Goal: Task Accomplishment & Management: Complete application form

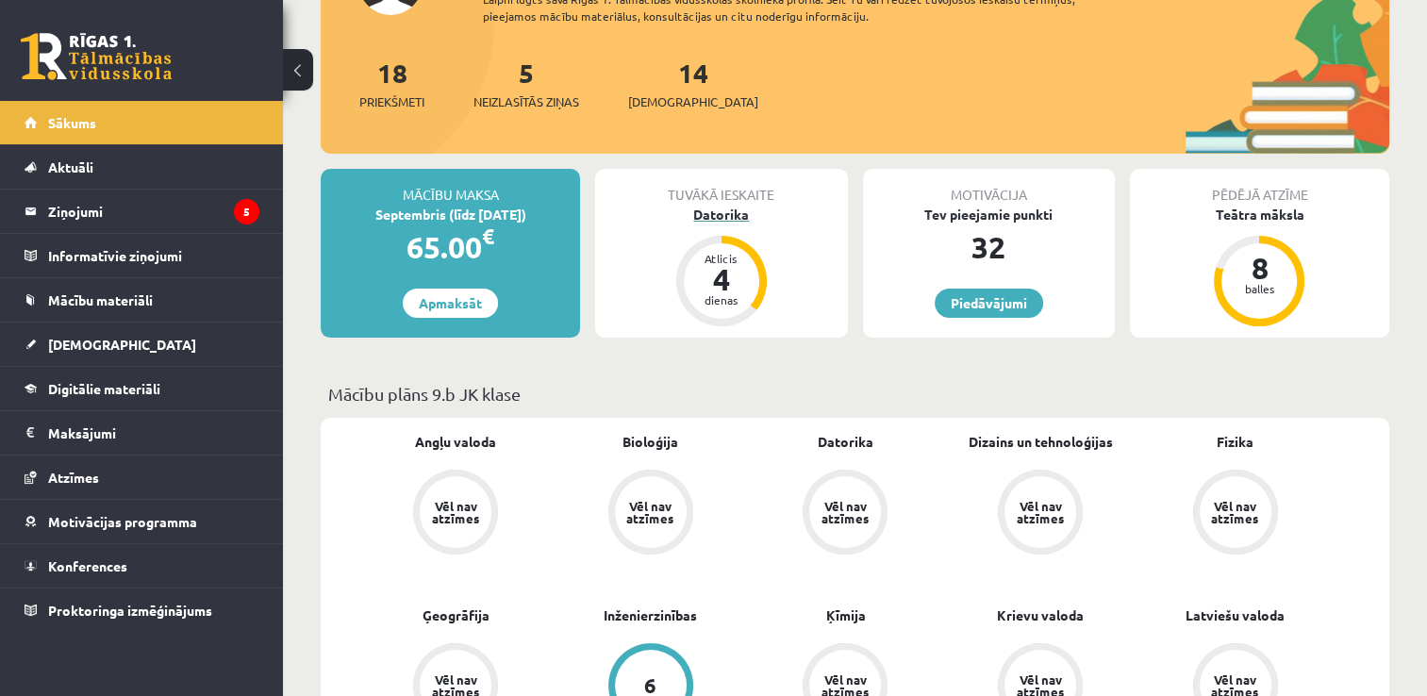
scroll to position [189, 0]
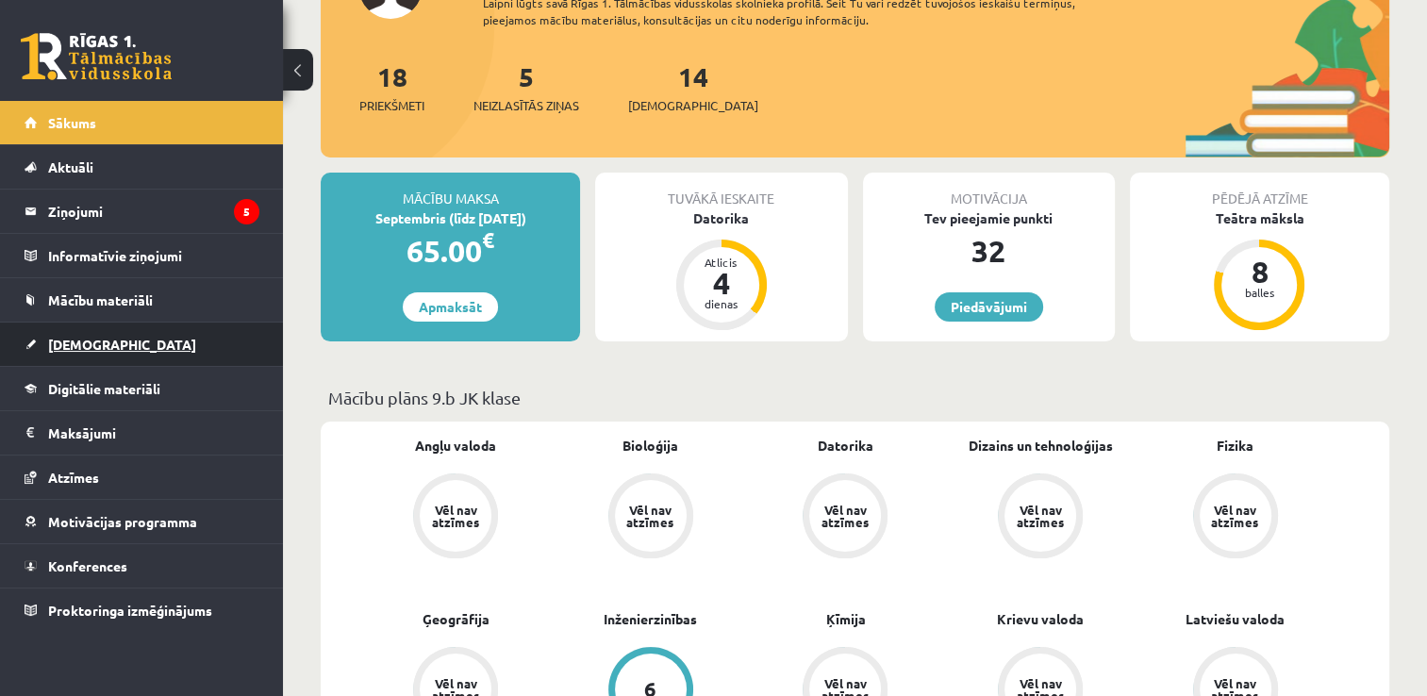
click at [112, 337] on link "[DEMOGRAPHIC_DATA]" at bounding box center [142, 344] width 235 height 43
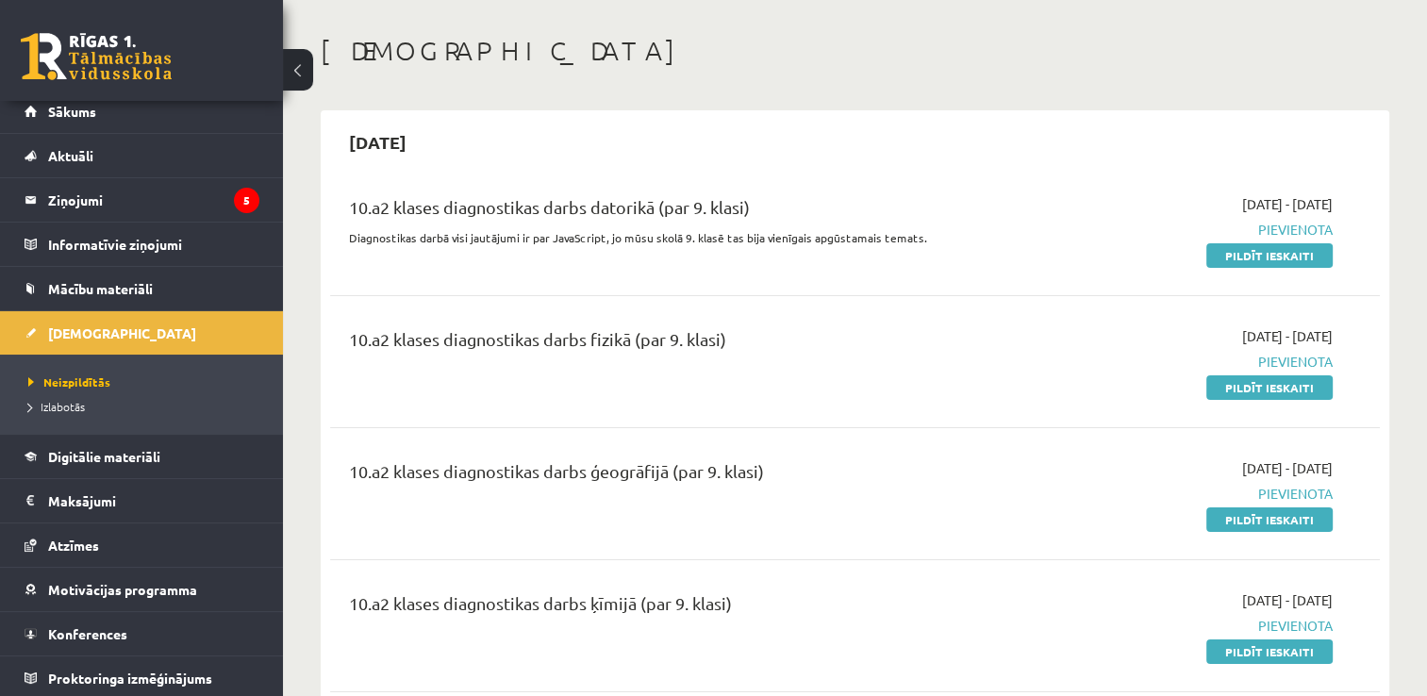
scroll to position [12, 0]
click at [1273, 252] on link "Pildīt ieskaiti" at bounding box center [1270, 255] width 126 height 25
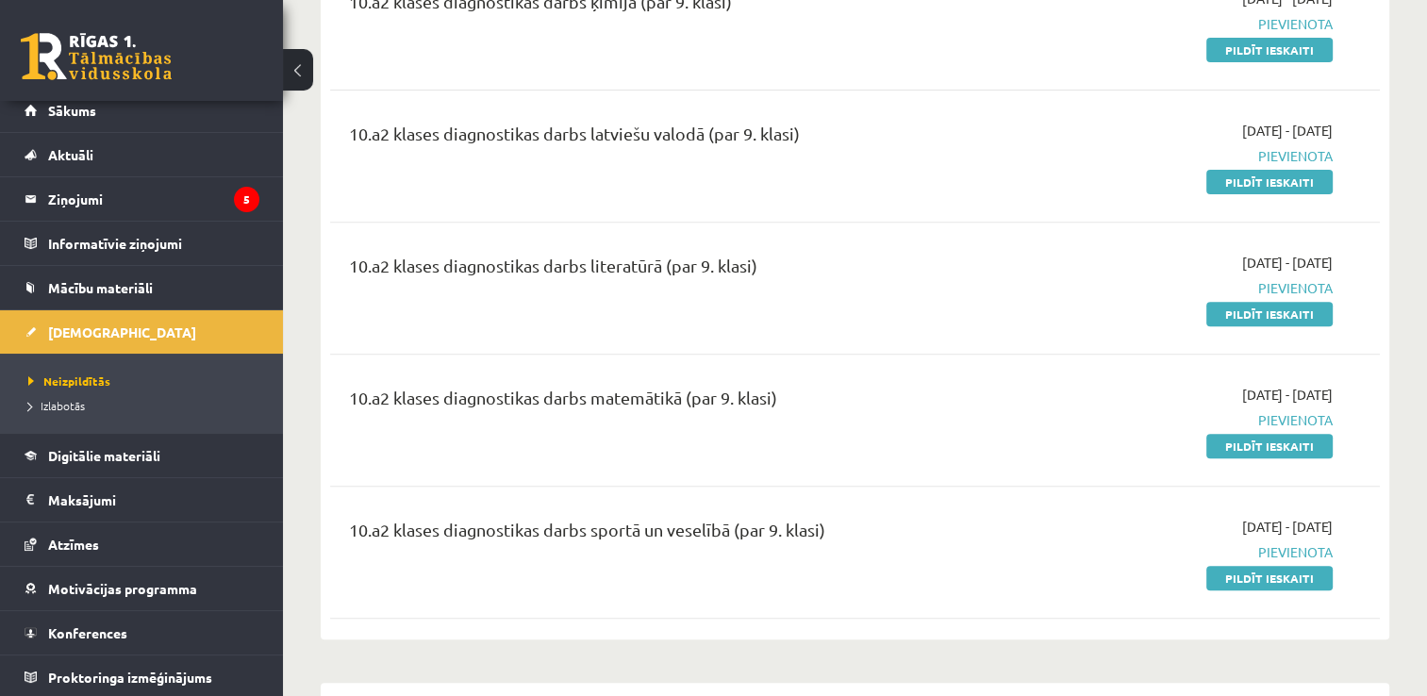
scroll to position [679, 0]
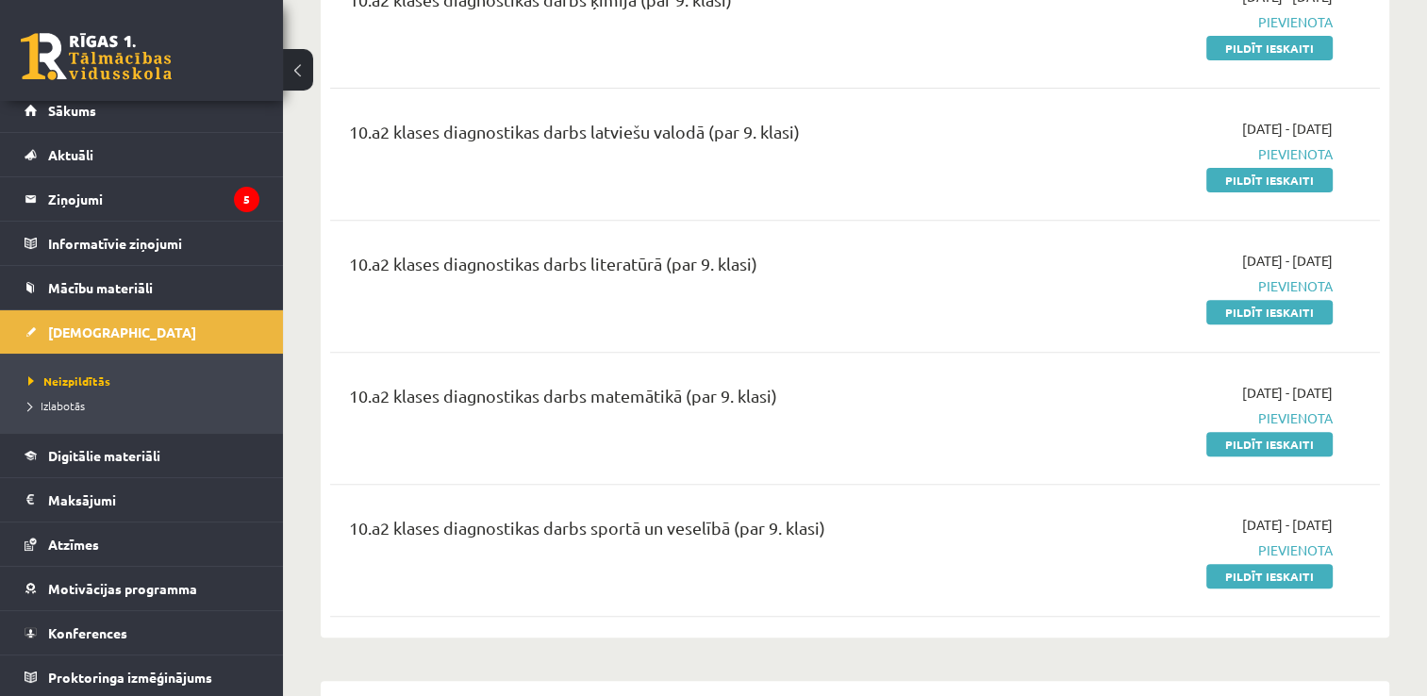
click at [1303, 413] on span "Pievienota" at bounding box center [1178, 418] width 309 height 20
click at [133, 191] on legend "Ziņojumi 5" at bounding box center [153, 198] width 211 height 43
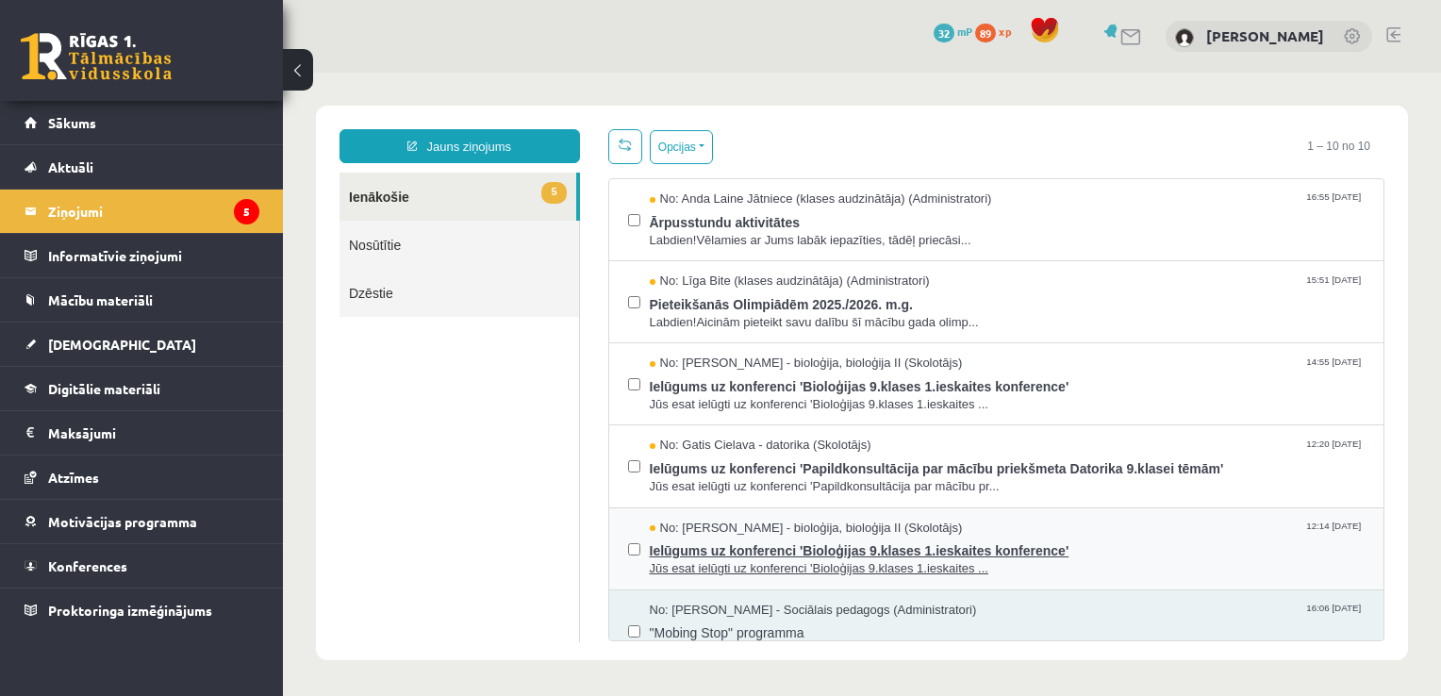
click at [691, 560] on span "Jūs esat ielūgti uz konferenci 'Bioloģijas 9.klases 1.ieskaites ..." at bounding box center [1008, 569] width 716 height 18
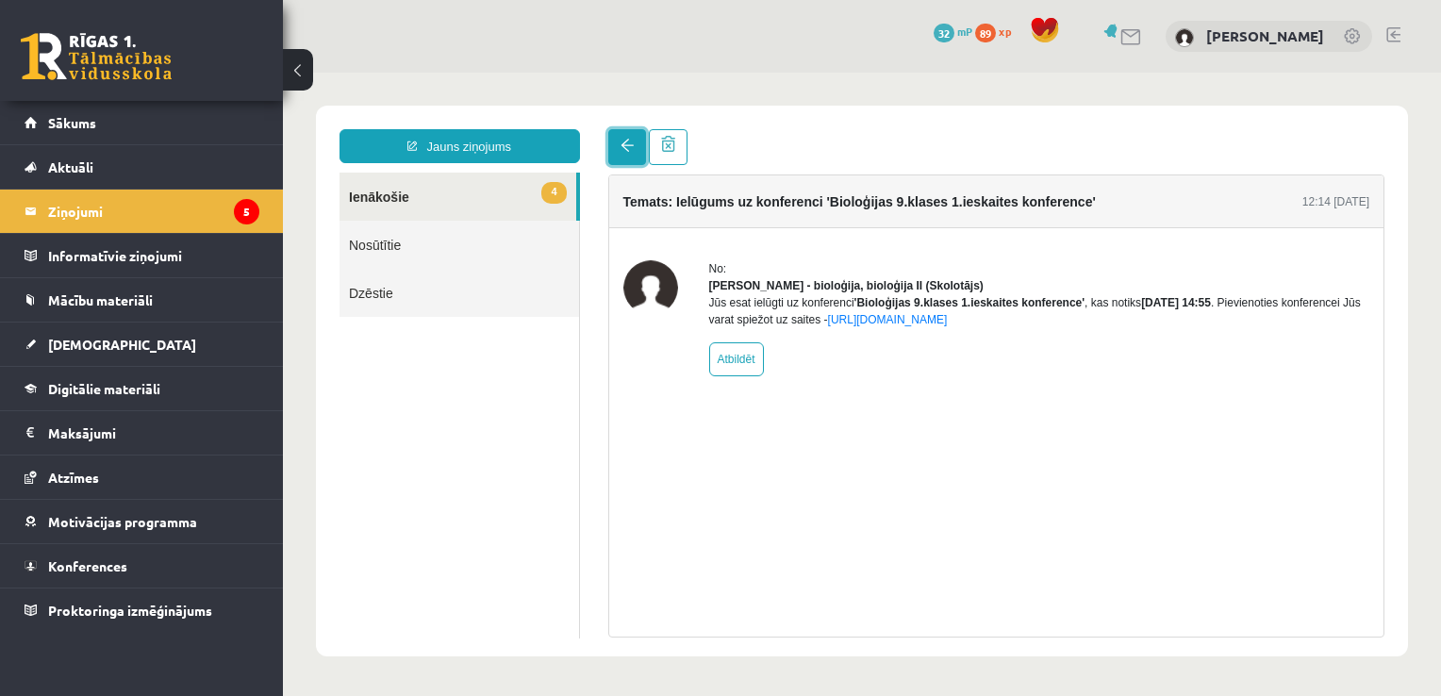
click at [627, 147] on span at bounding box center [627, 145] width 13 height 13
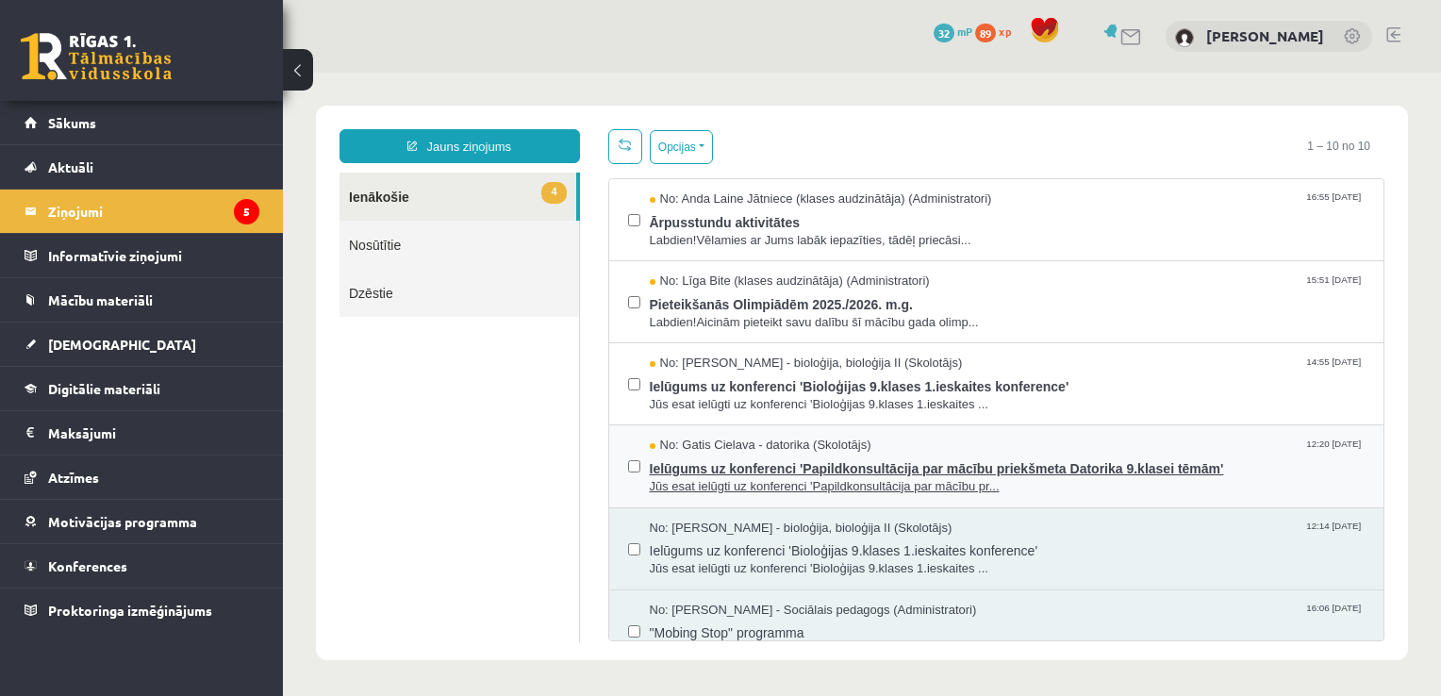
click at [698, 458] on span "Ielūgums uz konferenci 'Papildkonsultācija par mācību priekšmeta Datorika 9.kla…" at bounding box center [1008, 467] width 716 height 24
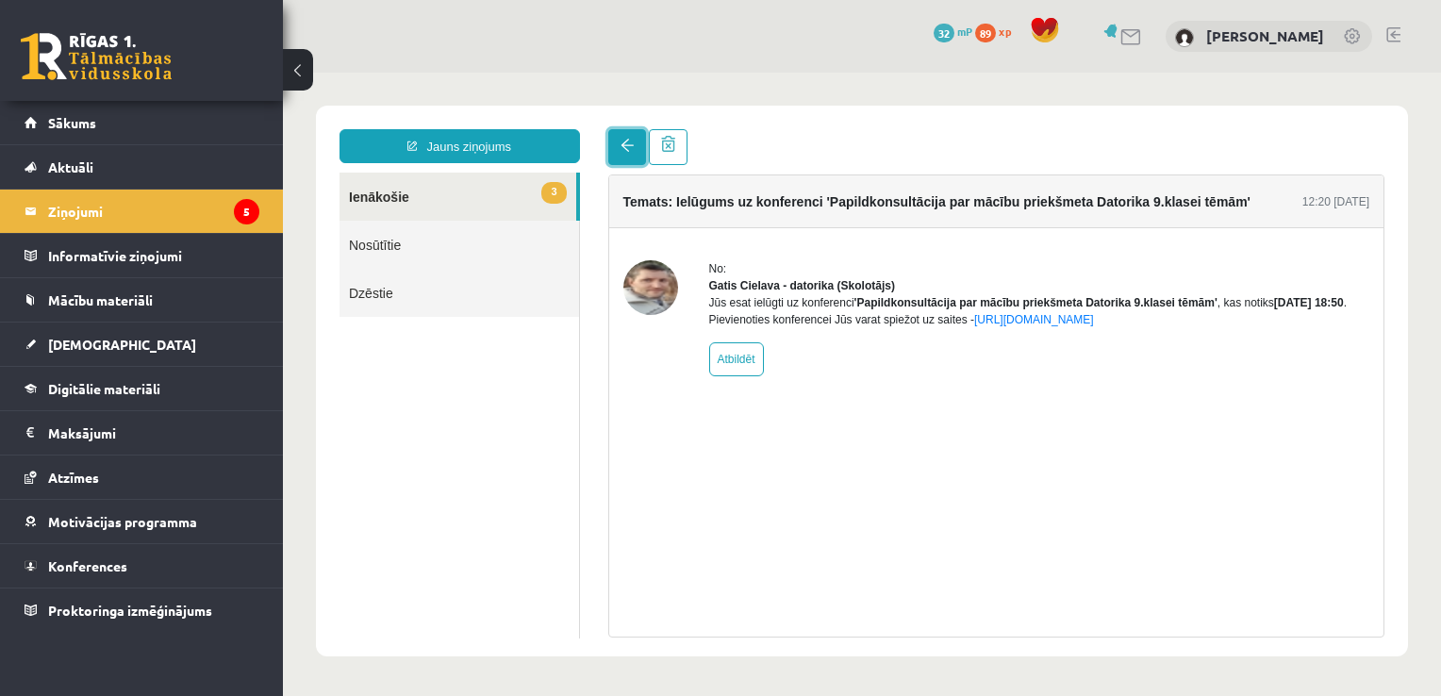
click at [627, 139] on span at bounding box center [627, 145] width 13 height 13
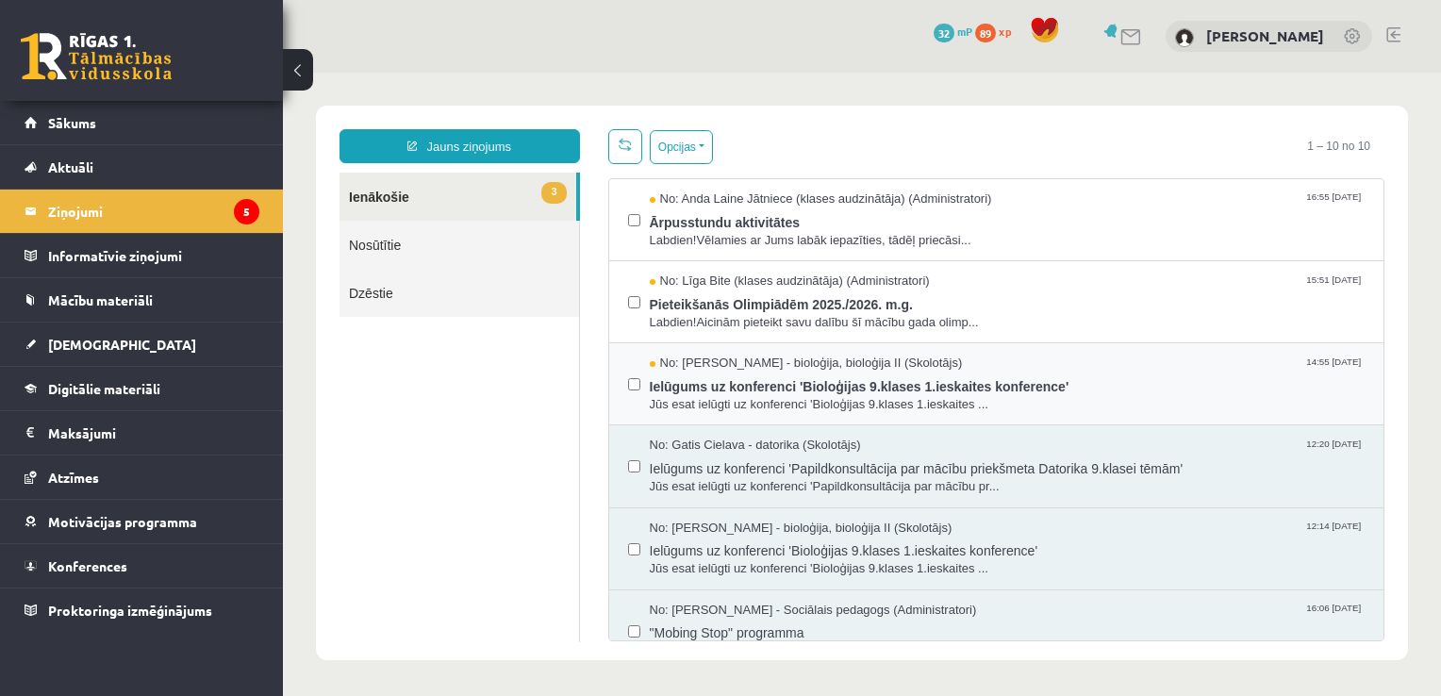
click at [638, 383] on div "No: Elza Saulīte - bioloģija, bioloģija II (Skolotājs) 14:55 10/09/2025 Ielūgum…" at bounding box center [997, 384] width 738 height 58
click at [668, 396] on span "Jūs esat ielūgti uz konferenci 'Bioloģijas 9.klases 1.ieskaites ..." at bounding box center [1008, 405] width 716 height 18
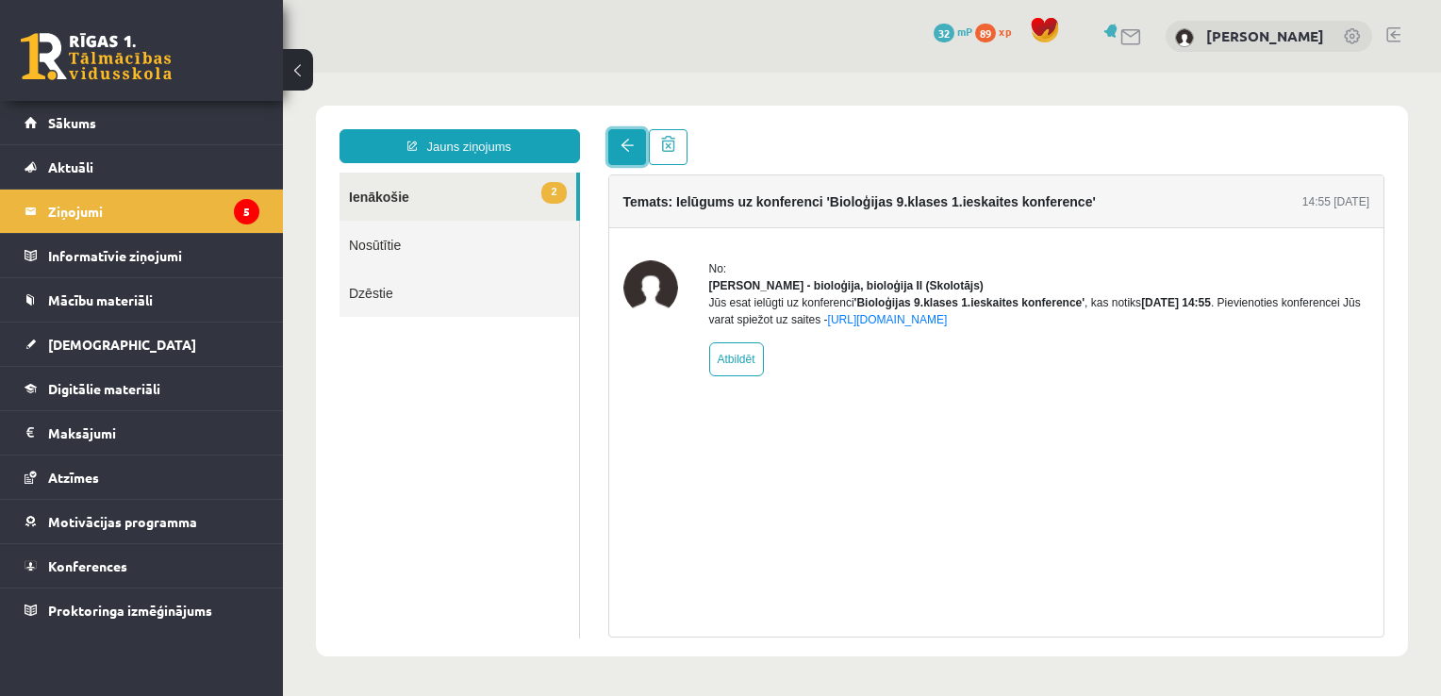
click at [624, 151] on span at bounding box center [627, 145] width 13 height 13
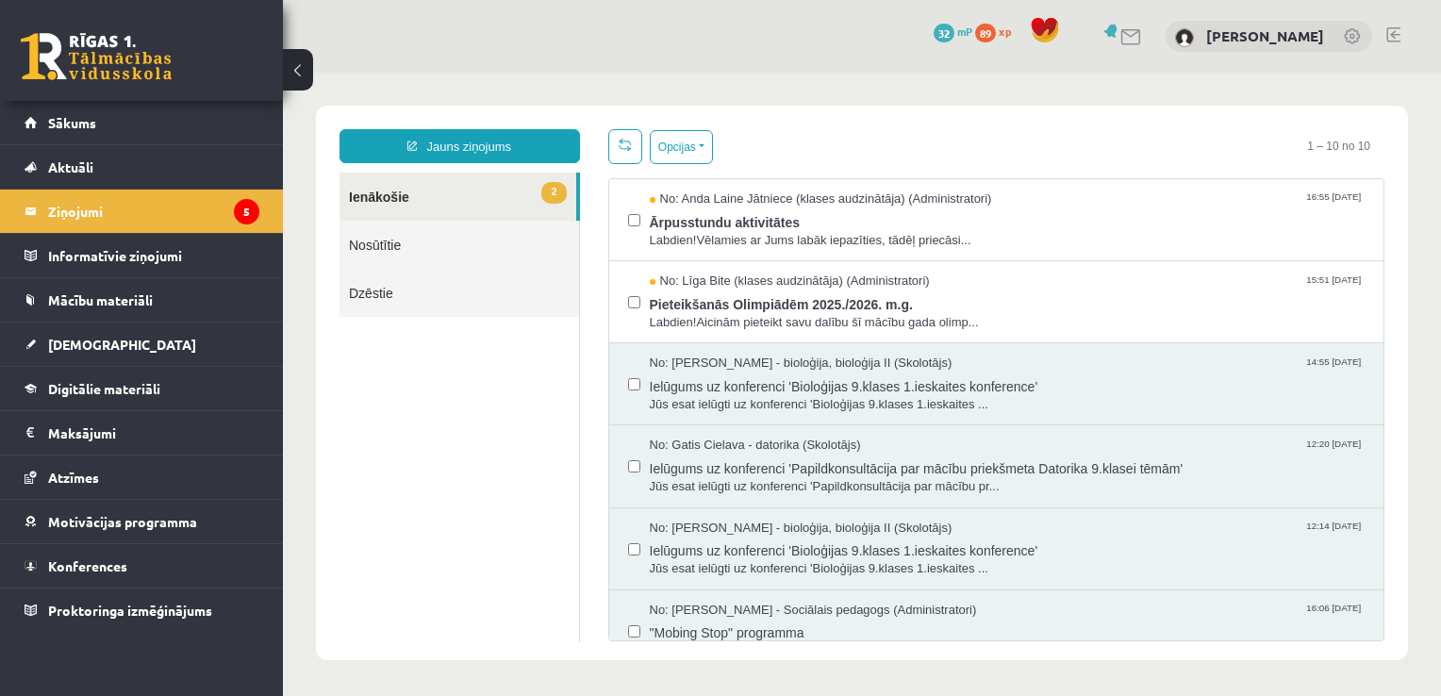
click at [622, 148] on span at bounding box center [625, 144] width 13 height 13
click at [657, 308] on span "Pieteikšanās Olimpiādēm 2025./2026. m.g." at bounding box center [1008, 303] width 716 height 24
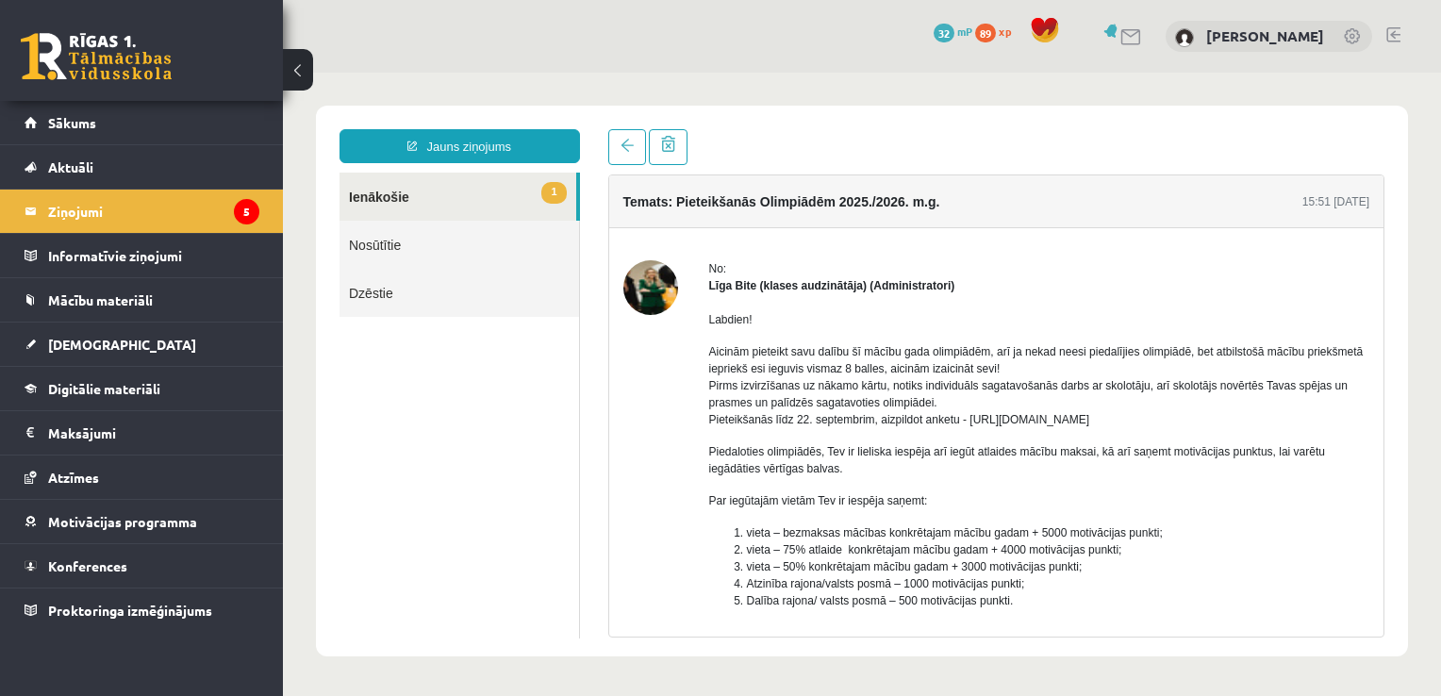
click at [631, 404] on div at bounding box center [651, 548] width 55 height 576
click at [619, 157] on link at bounding box center [627, 147] width 38 height 36
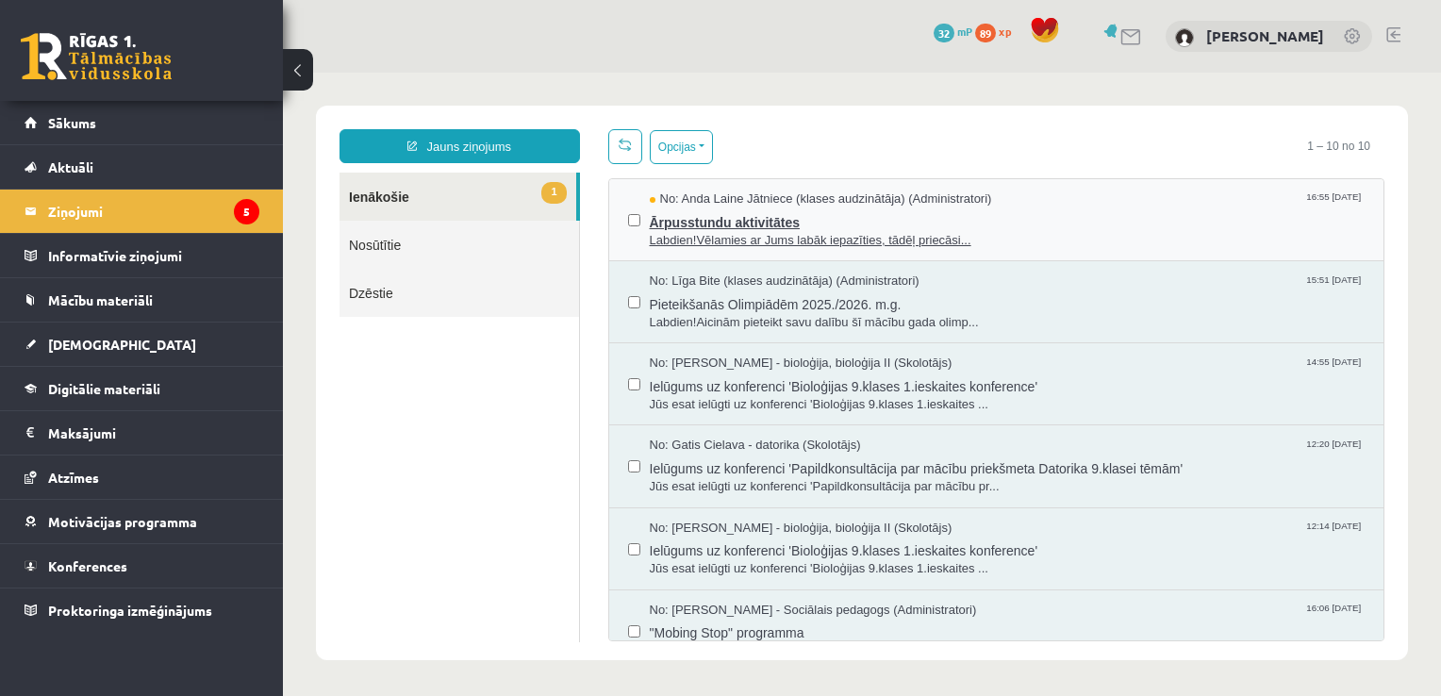
click at [697, 223] on span "Ārpusstundu aktivitātes" at bounding box center [1008, 220] width 716 height 24
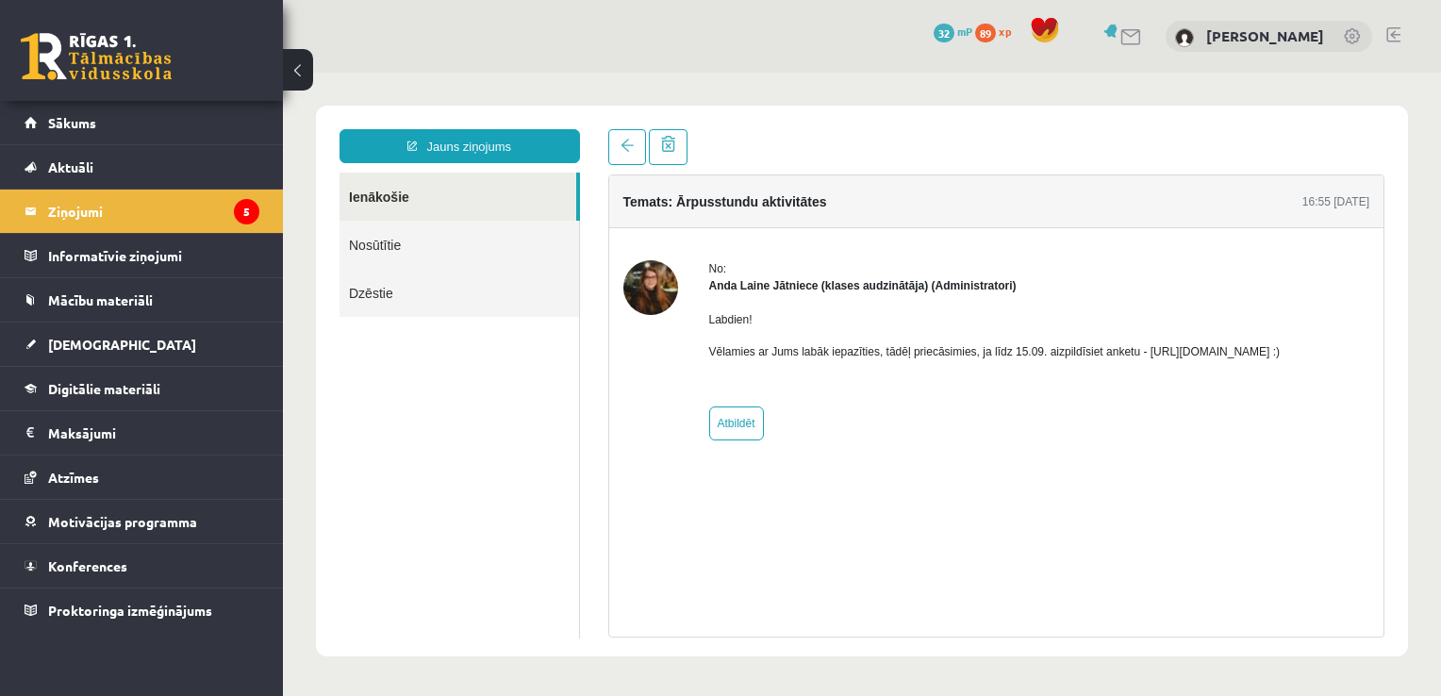
drag, startPoint x: 1135, startPoint y: 353, endPoint x: 1362, endPoint y: 347, distance: 227.4
click at [1362, 347] on div "No: Anda Laine Jātniece (klases audzinātāja) (Administratori) Labdien! Vēlamies…" at bounding box center [997, 350] width 747 height 180
copy p "https://forms.gle/mVxkUEapGFxHM7hU7 :)"
click at [147, 200] on legend "Ziņojumi 5" at bounding box center [153, 211] width 211 height 43
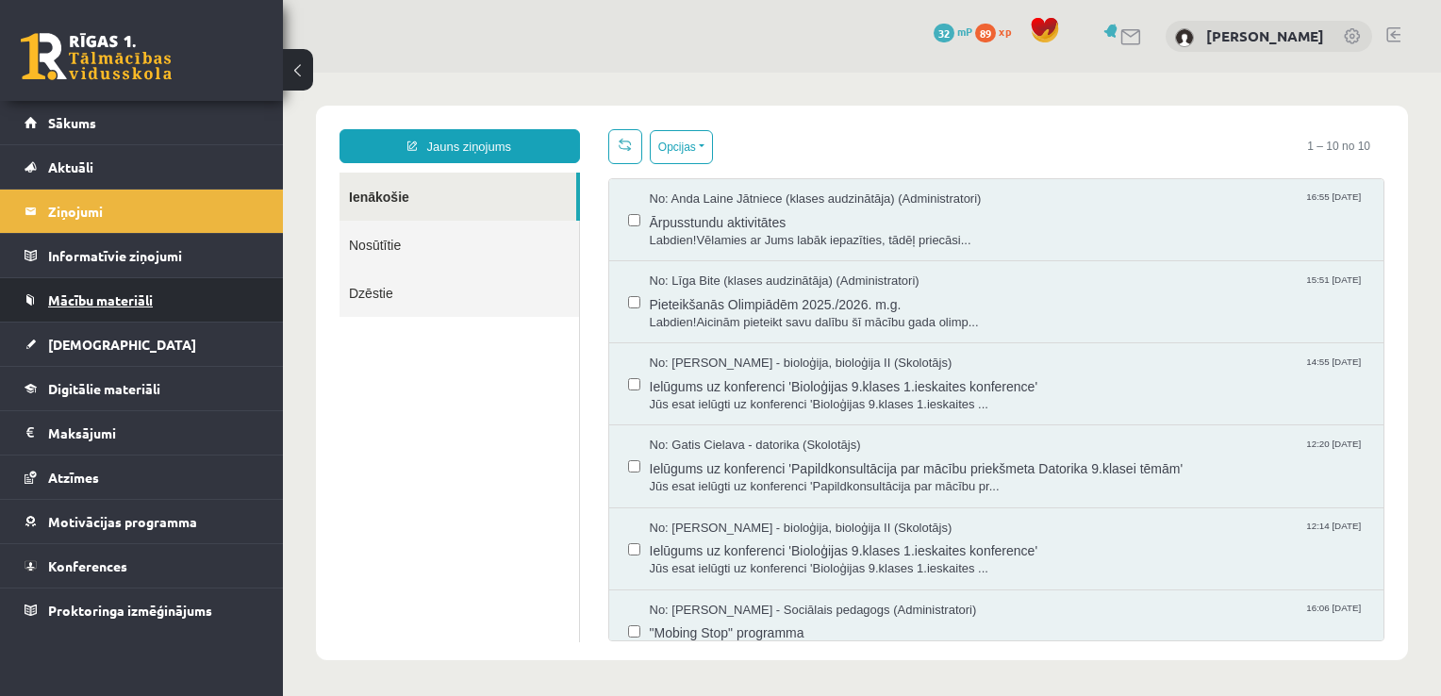
click at [95, 312] on link "Mācību materiāli" at bounding box center [142, 299] width 235 height 43
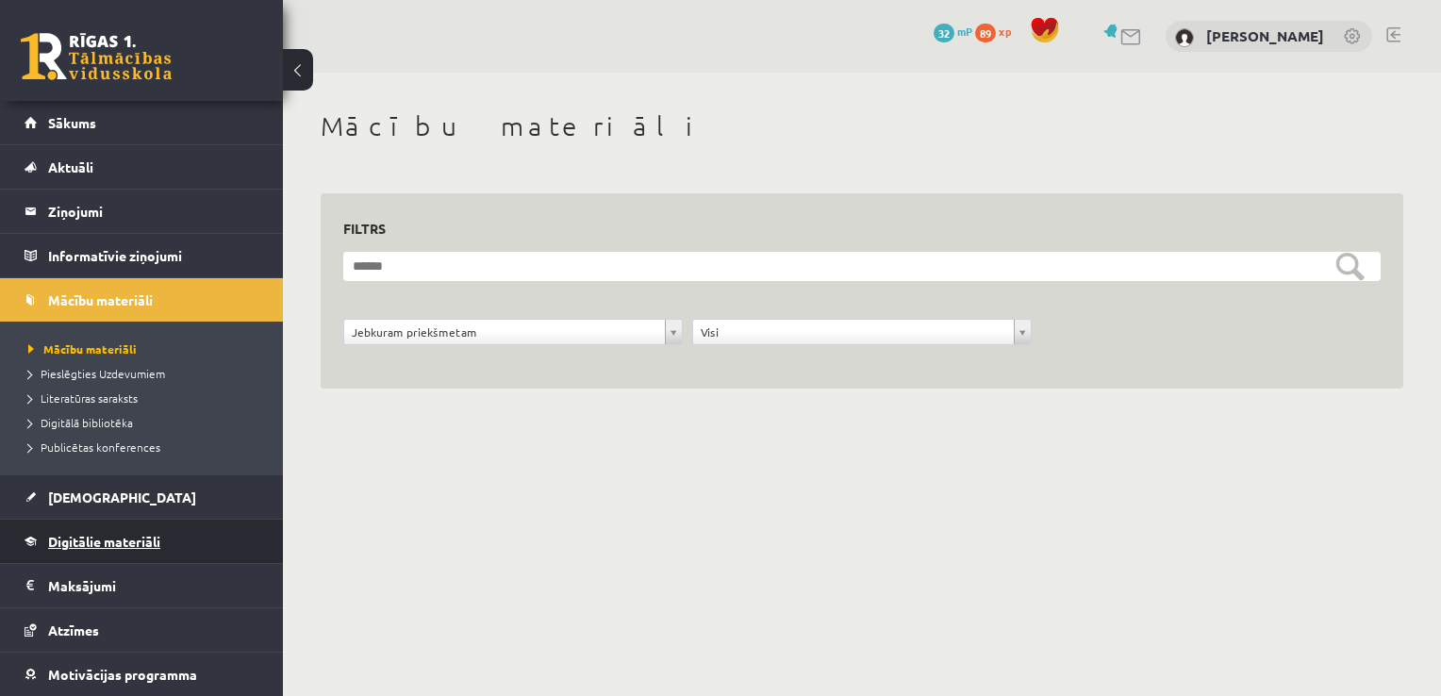
click at [77, 542] on span "Digitālie materiāli" at bounding box center [104, 541] width 112 height 17
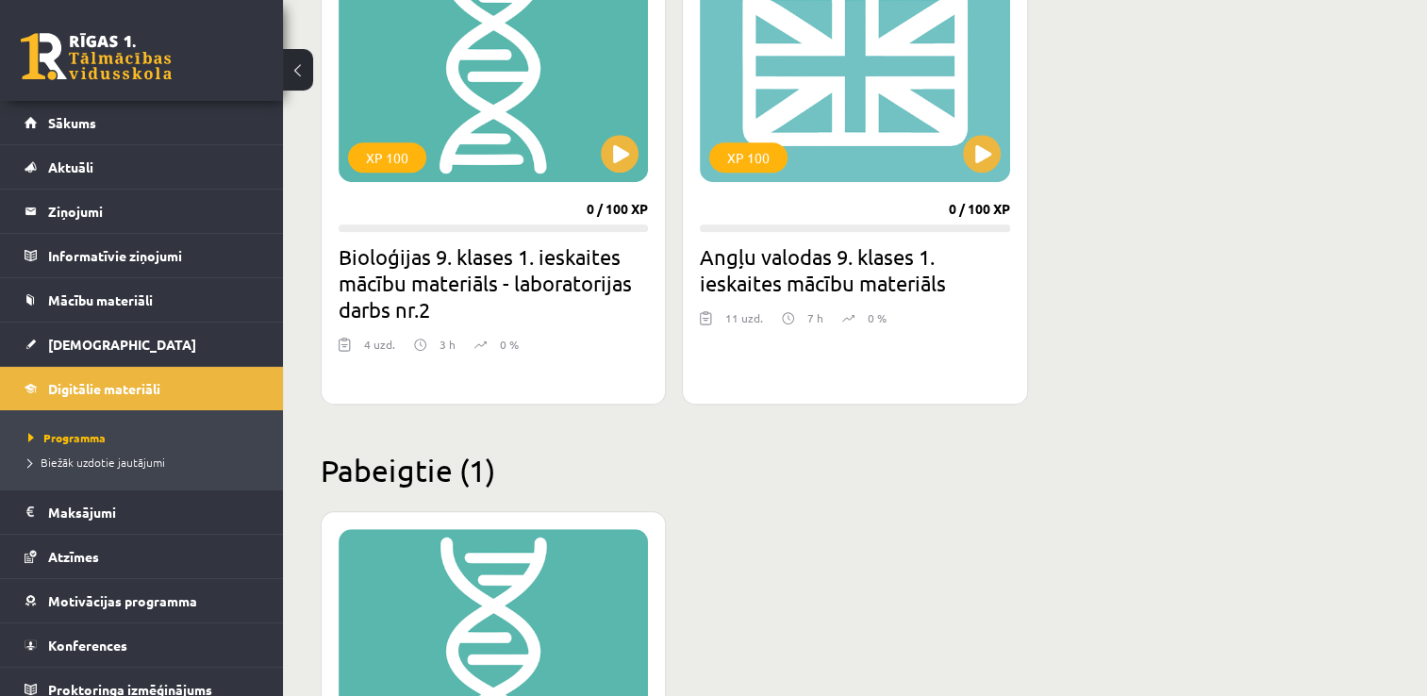
scroll to position [1101, 0]
click at [113, 297] on span "Mācību materiāli" at bounding box center [100, 299] width 105 height 17
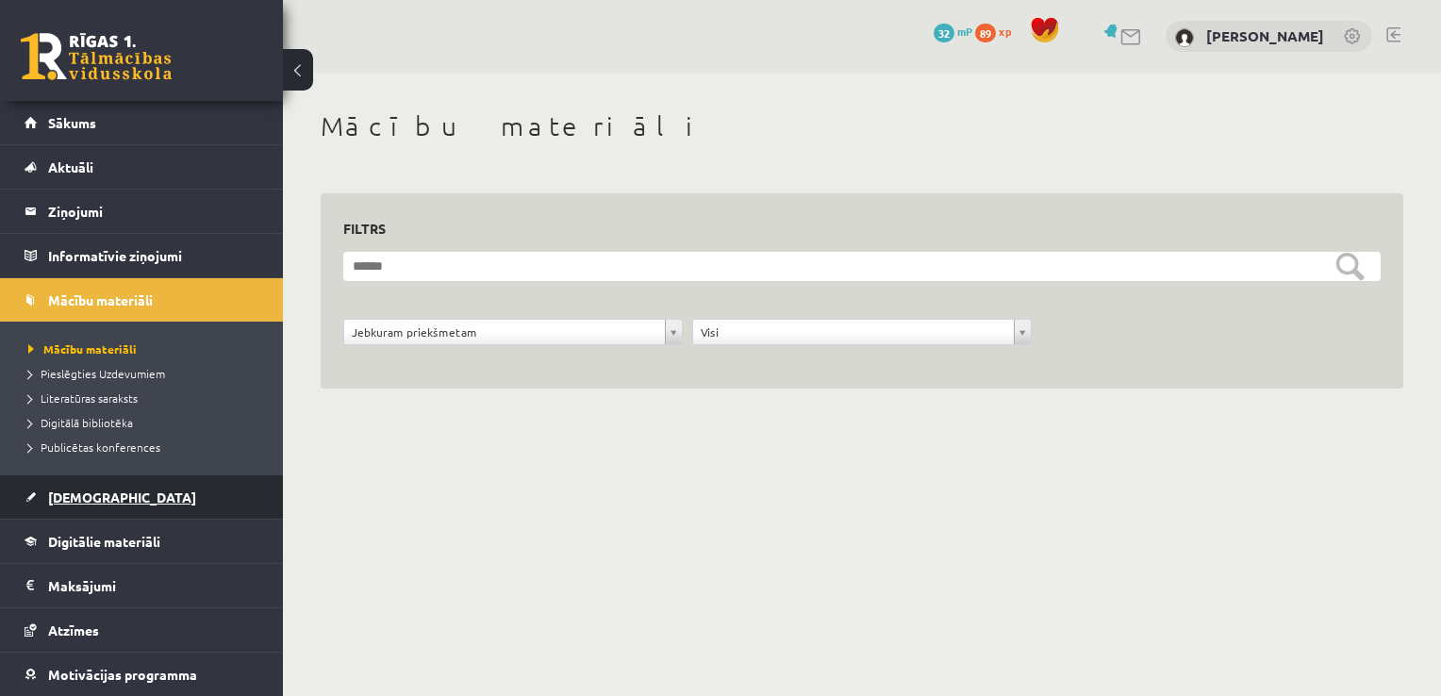
click at [84, 507] on link "[DEMOGRAPHIC_DATA]" at bounding box center [142, 496] width 235 height 43
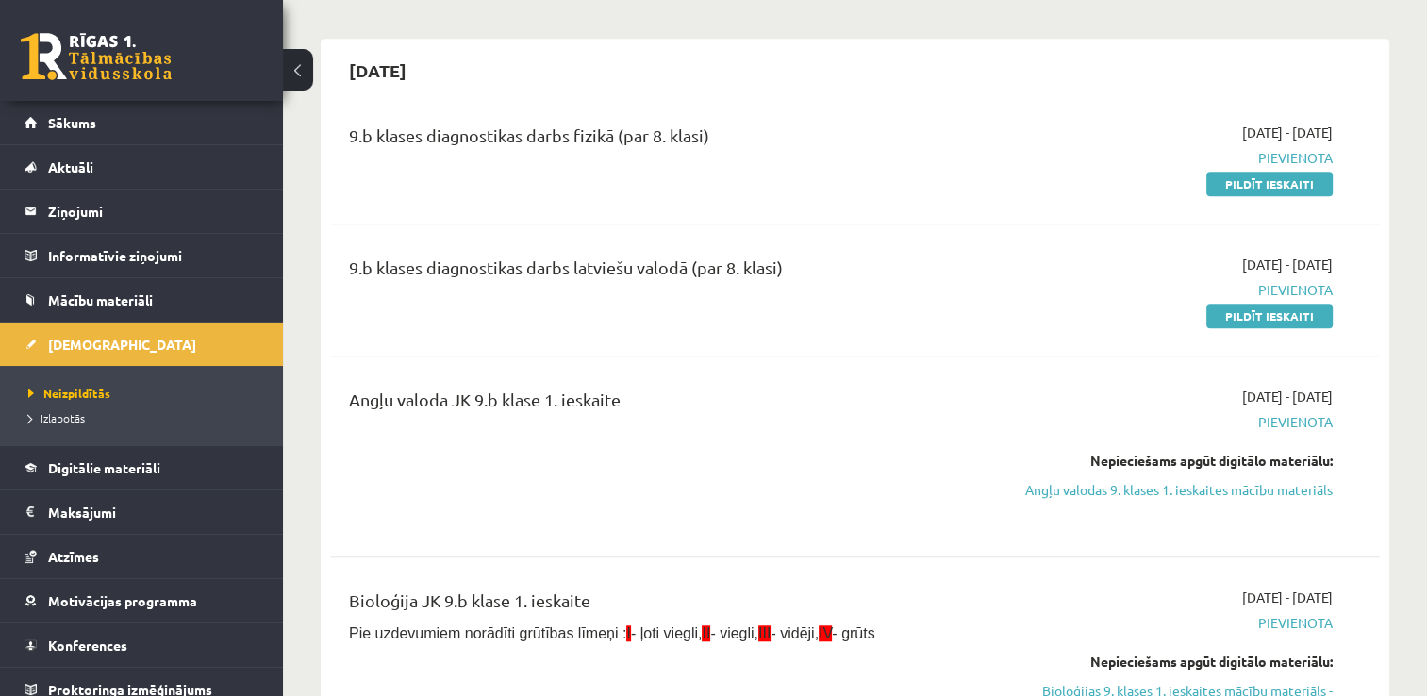
scroll to position [1321, 0]
click at [65, 415] on span "Izlabotās" at bounding box center [56, 417] width 57 height 15
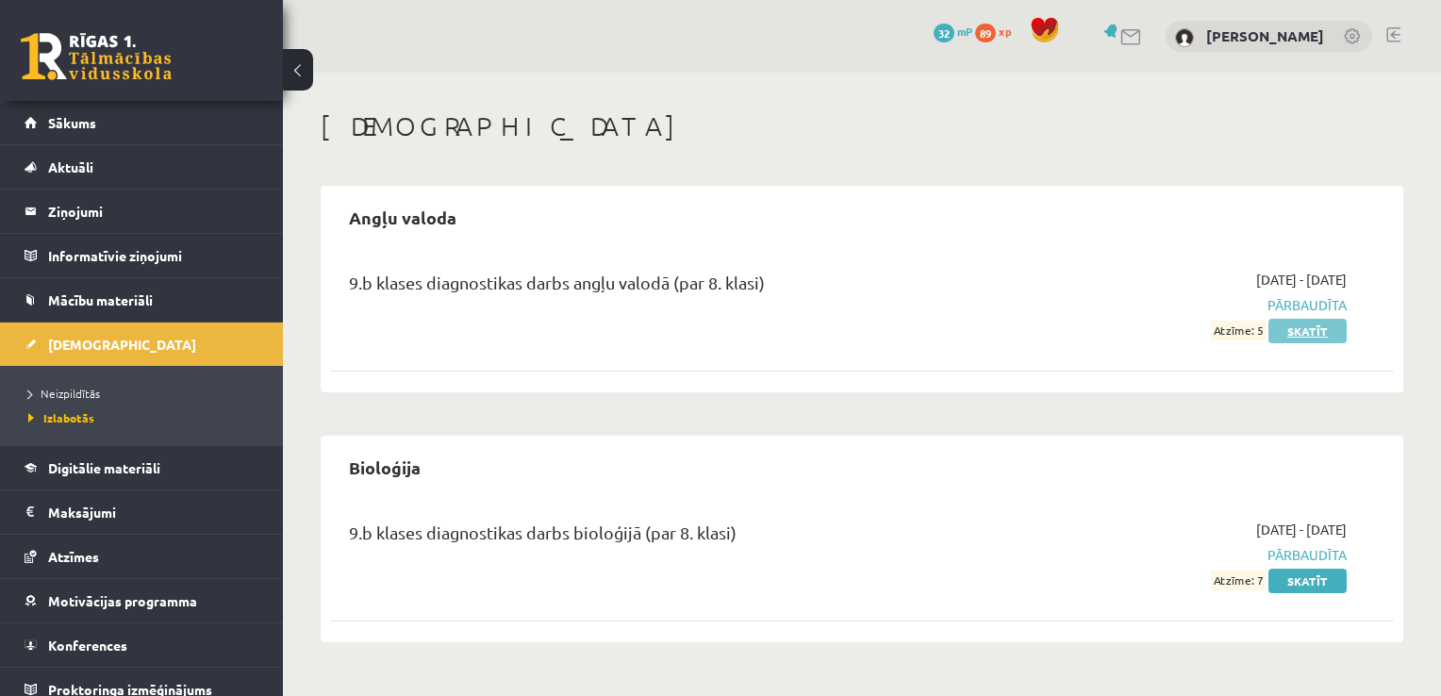
click at [1297, 339] on link "Skatīt" at bounding box center [1308, 331] width 78 height 25
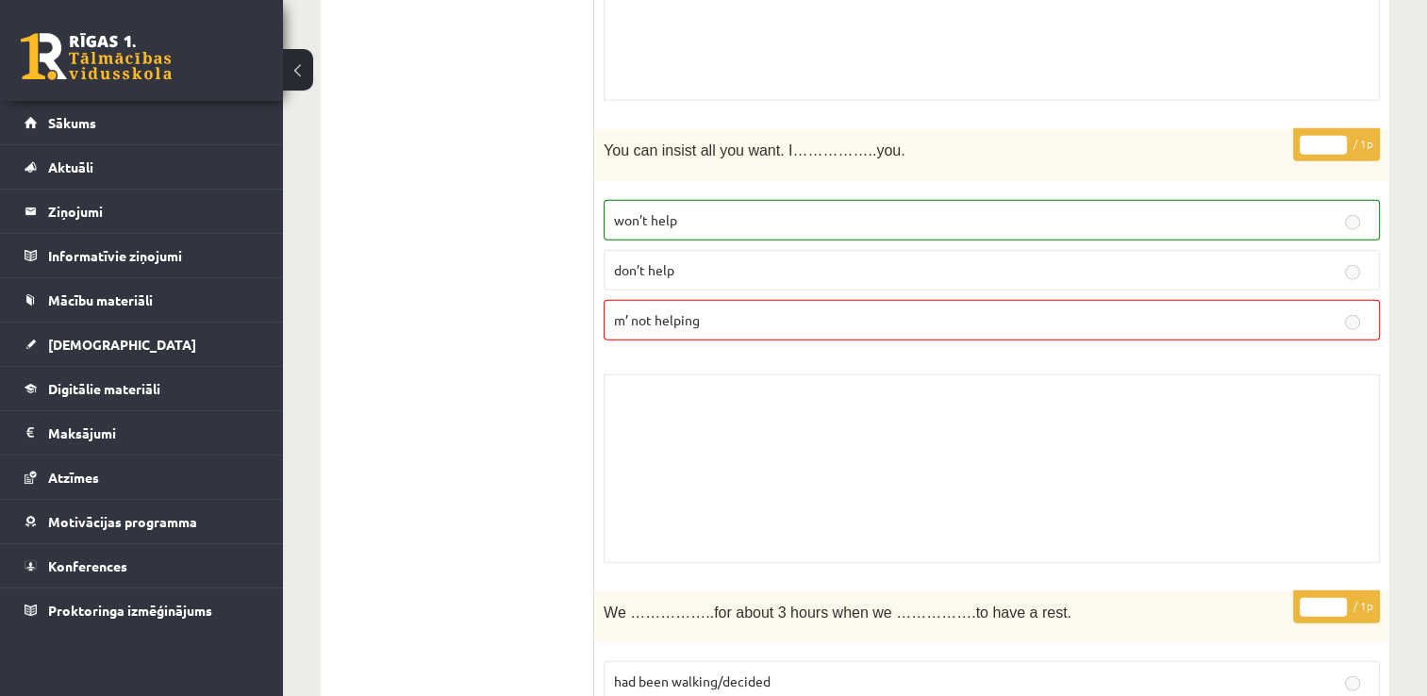
scroll to position [11773, 0]
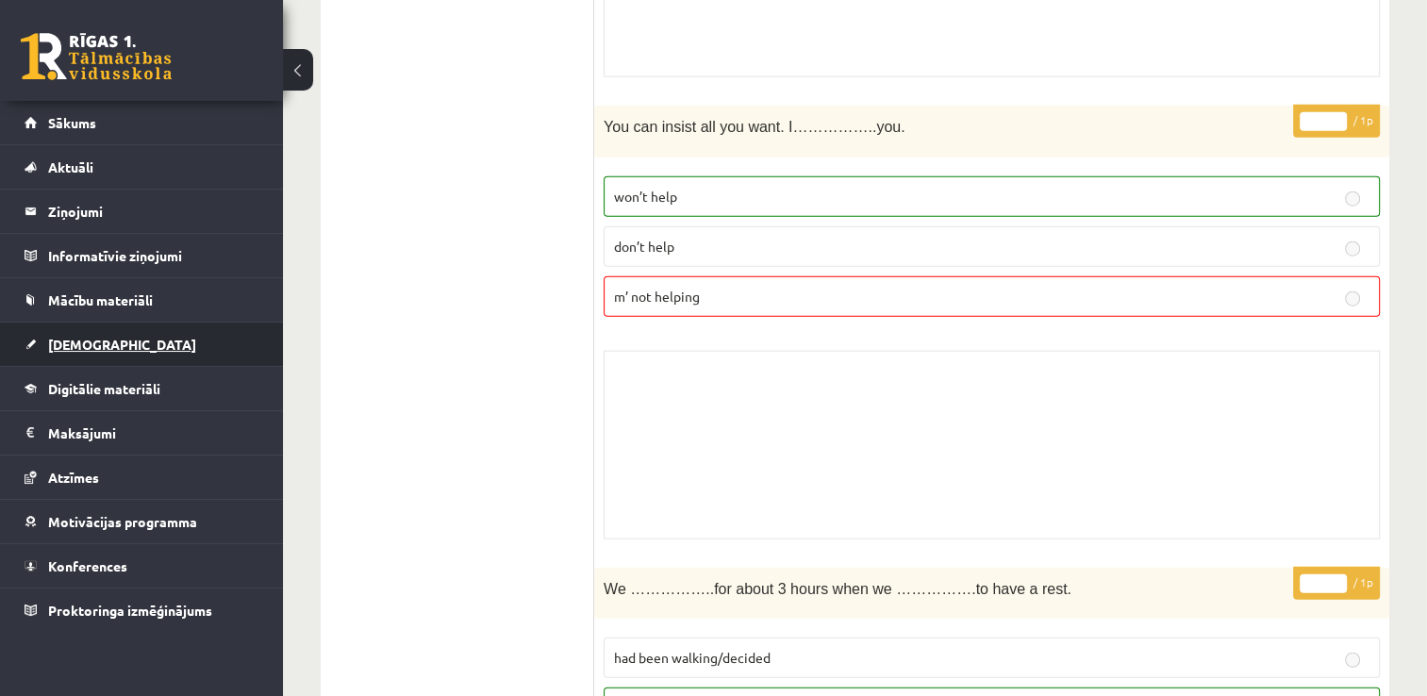
click at [97, 349] on span "[DEMOGRAPHIC_DATA]" at bounding box center [122, 344] width 148 height 17
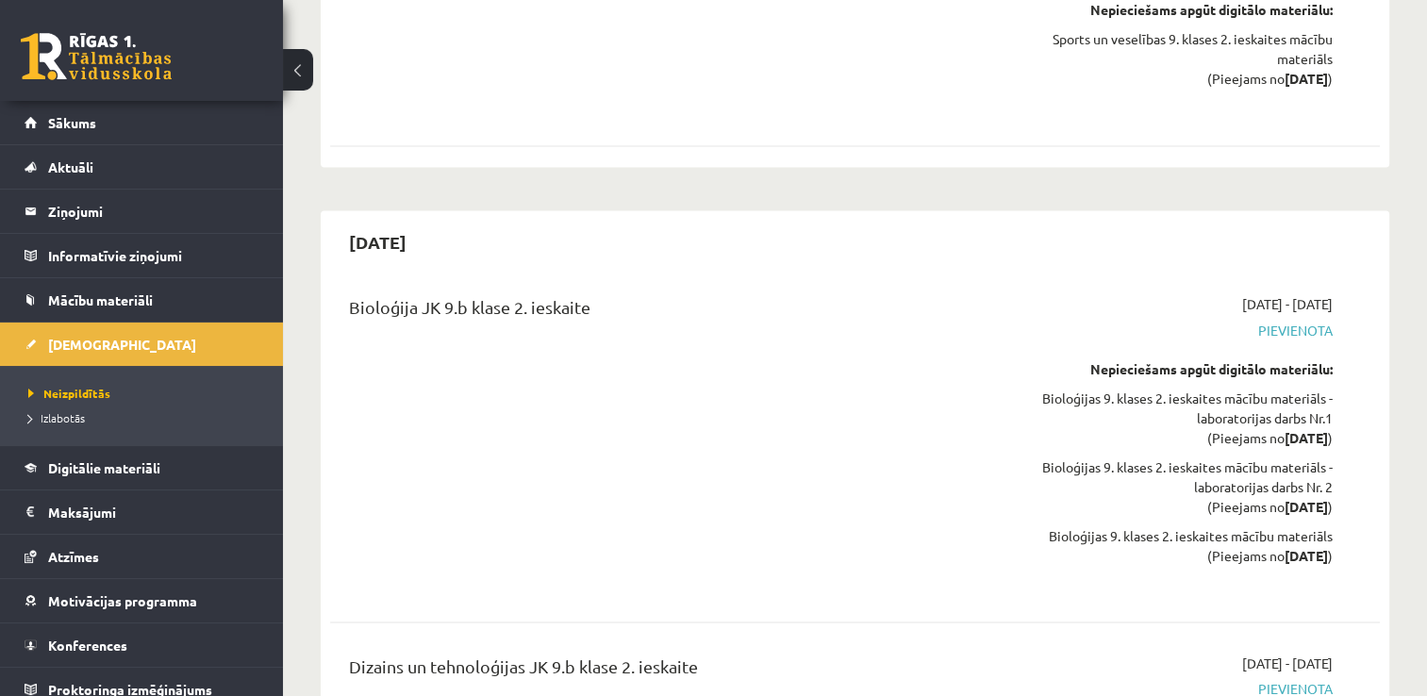
scroll to position [10226, 0]
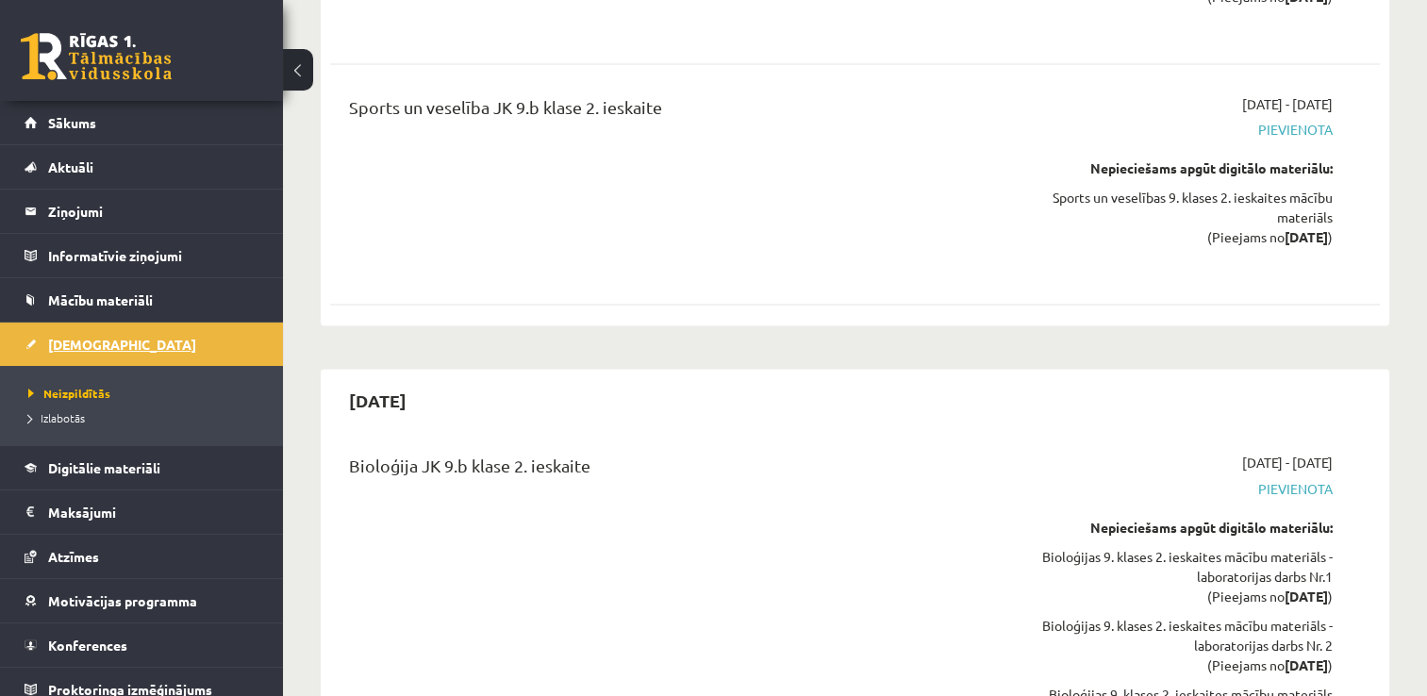
click at [83, 351] on link "[DEMOGRAPHIC_DATA]" at bounding box center [142, 344] width 235 height 43
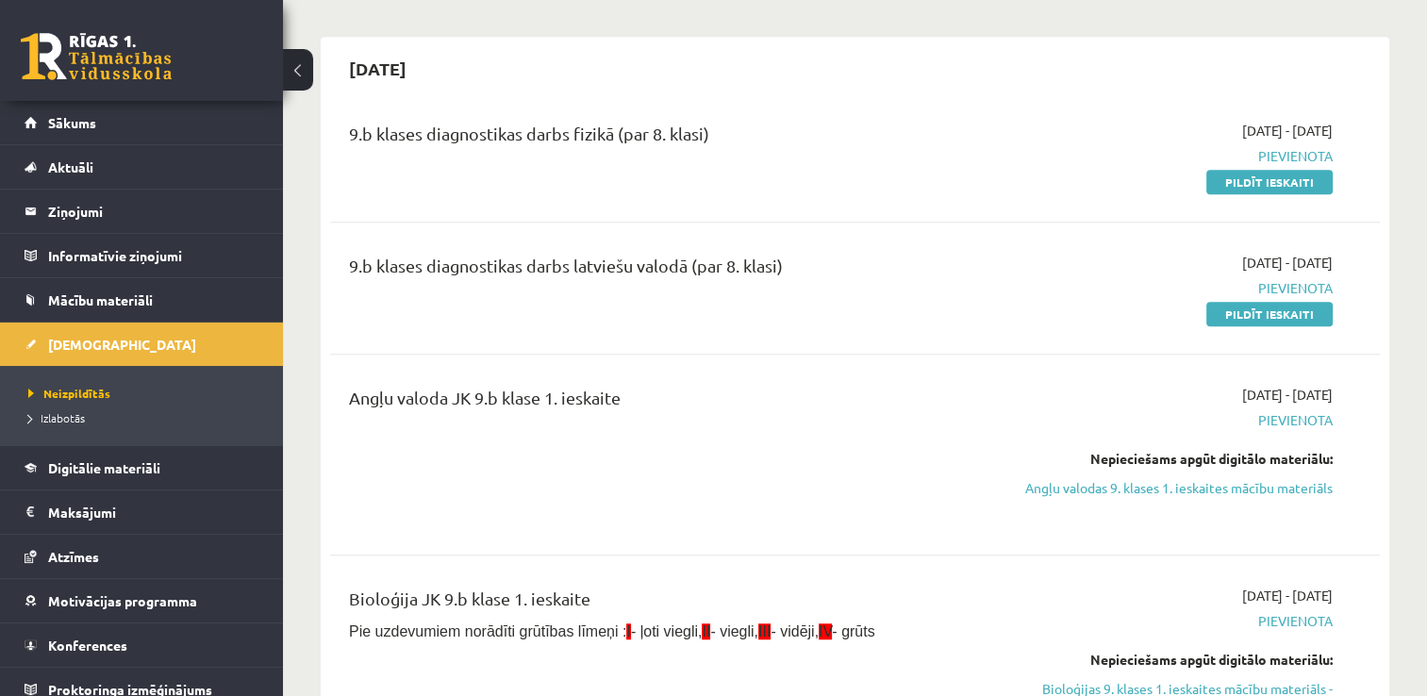
scroll to position [1321, 0]
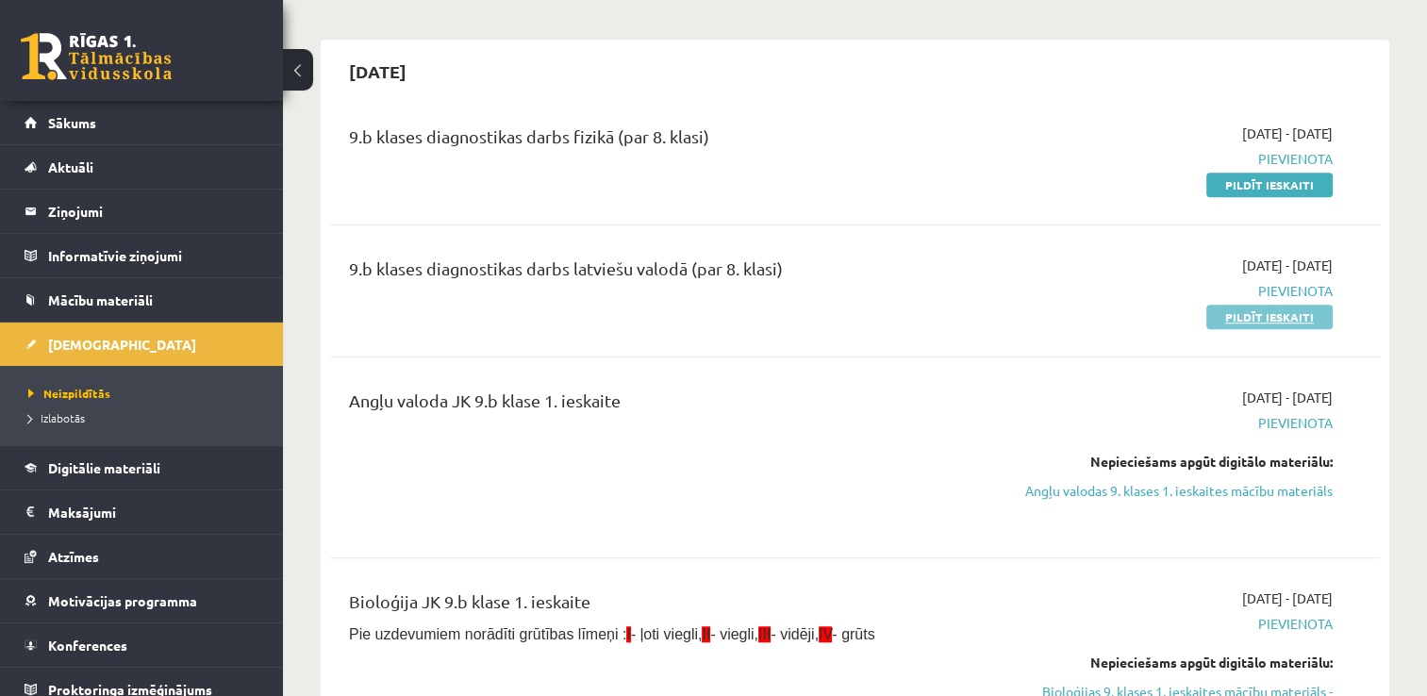
click at [1254, 321] on link "Pildīt ieskaiti" at bounding box center [1270, 317] width 126 height 25
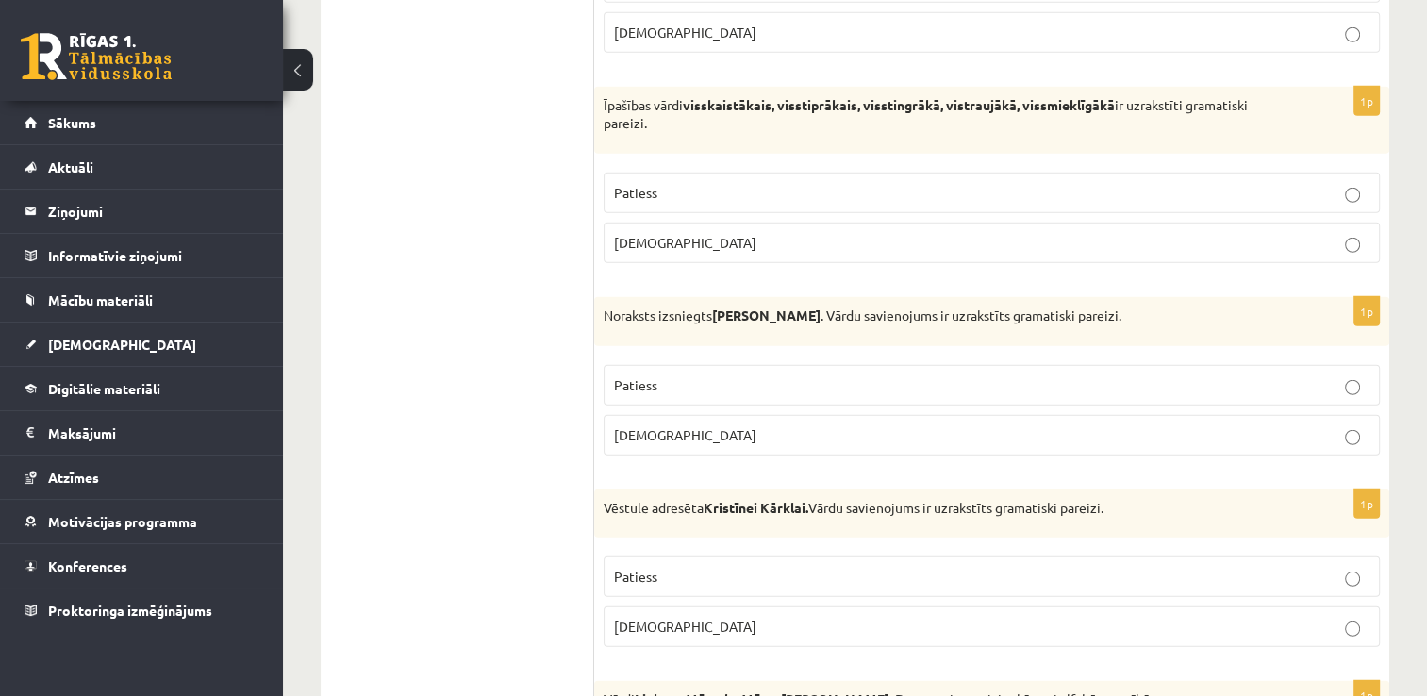
scroll to position [5504, 0]
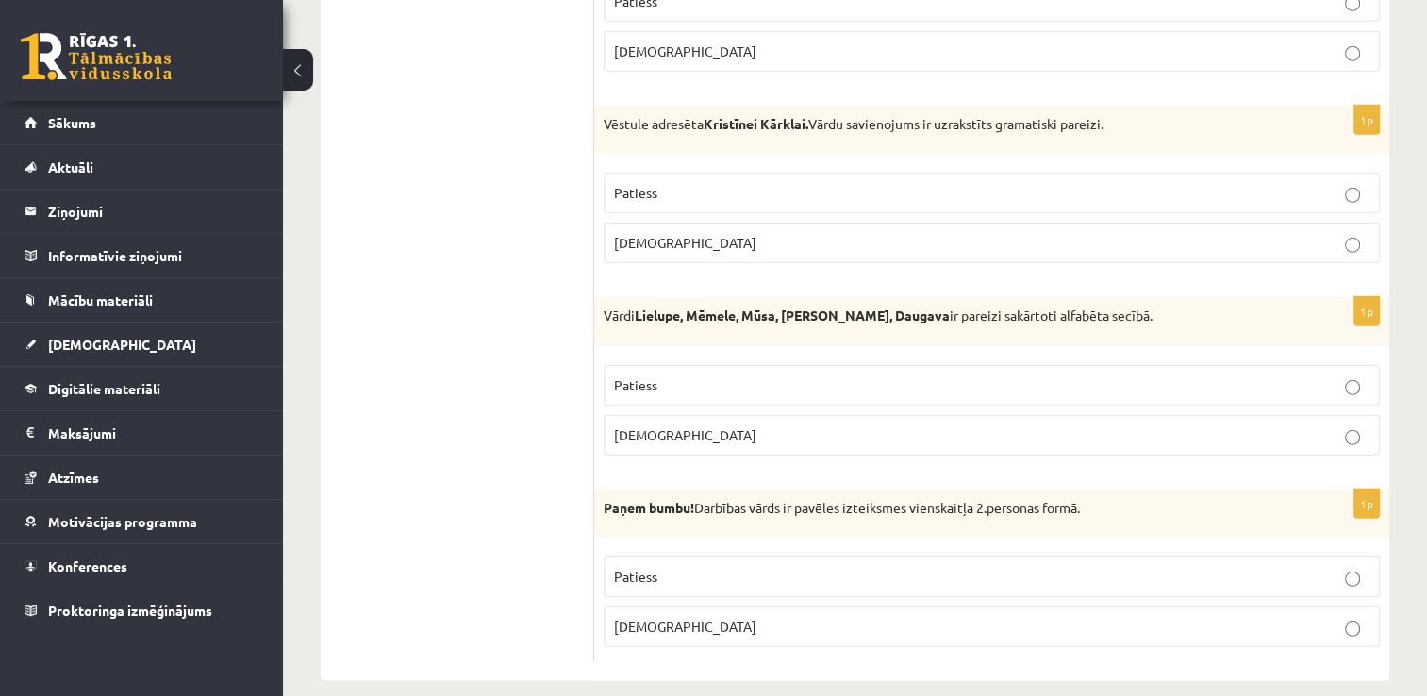
click at [691, 425] on p "Aplams" at bounding box center [992, 435] width 756 height 20
click at [808, 567] on p "Patiess" at bounding box center [992, 577] width 756 height 20
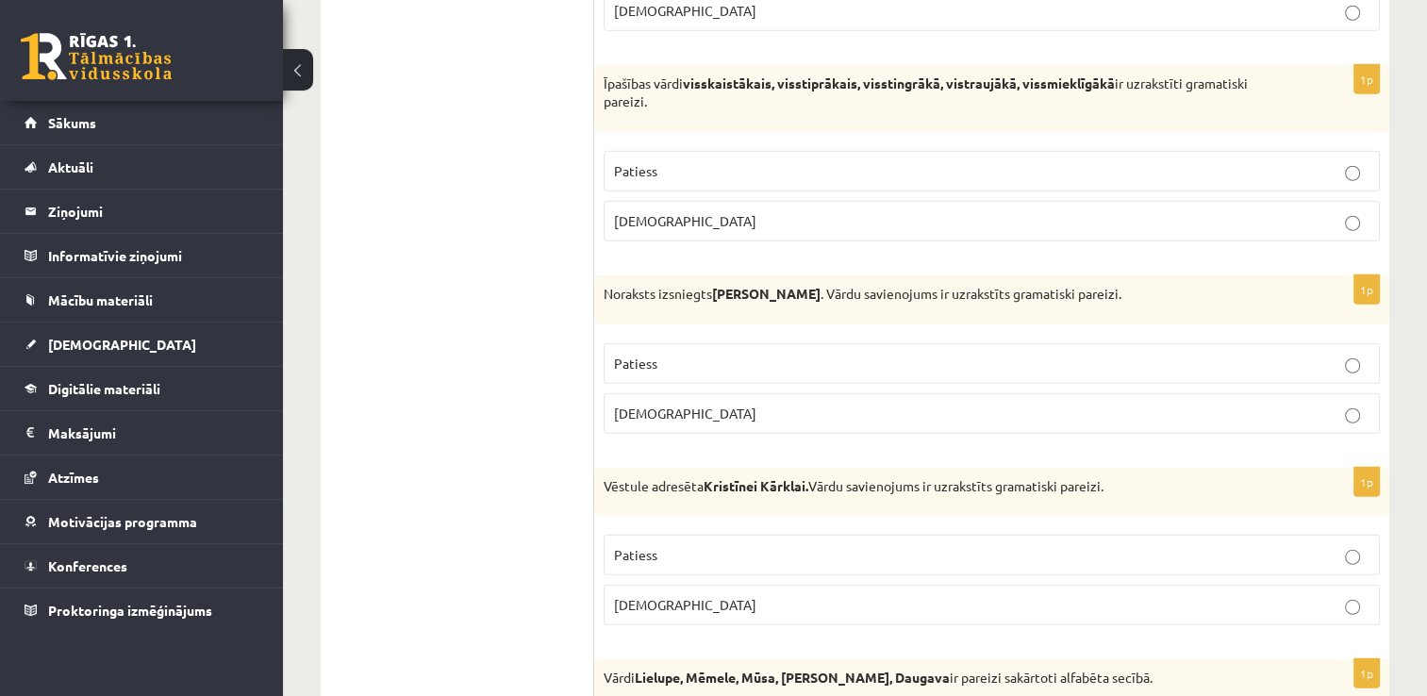
scroll to position [5156, 0]
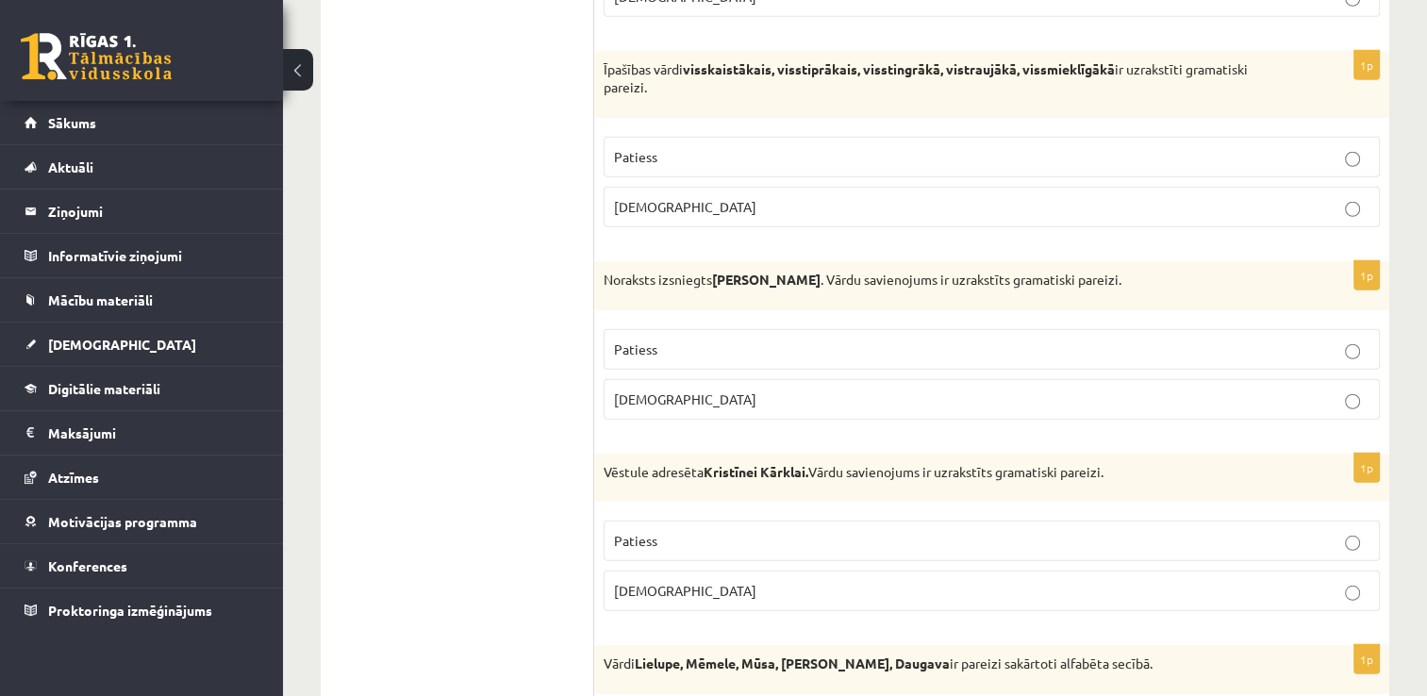
click at [1355, 531] on label "Patiess" at bounding box center [992, 541] width 776 height 41
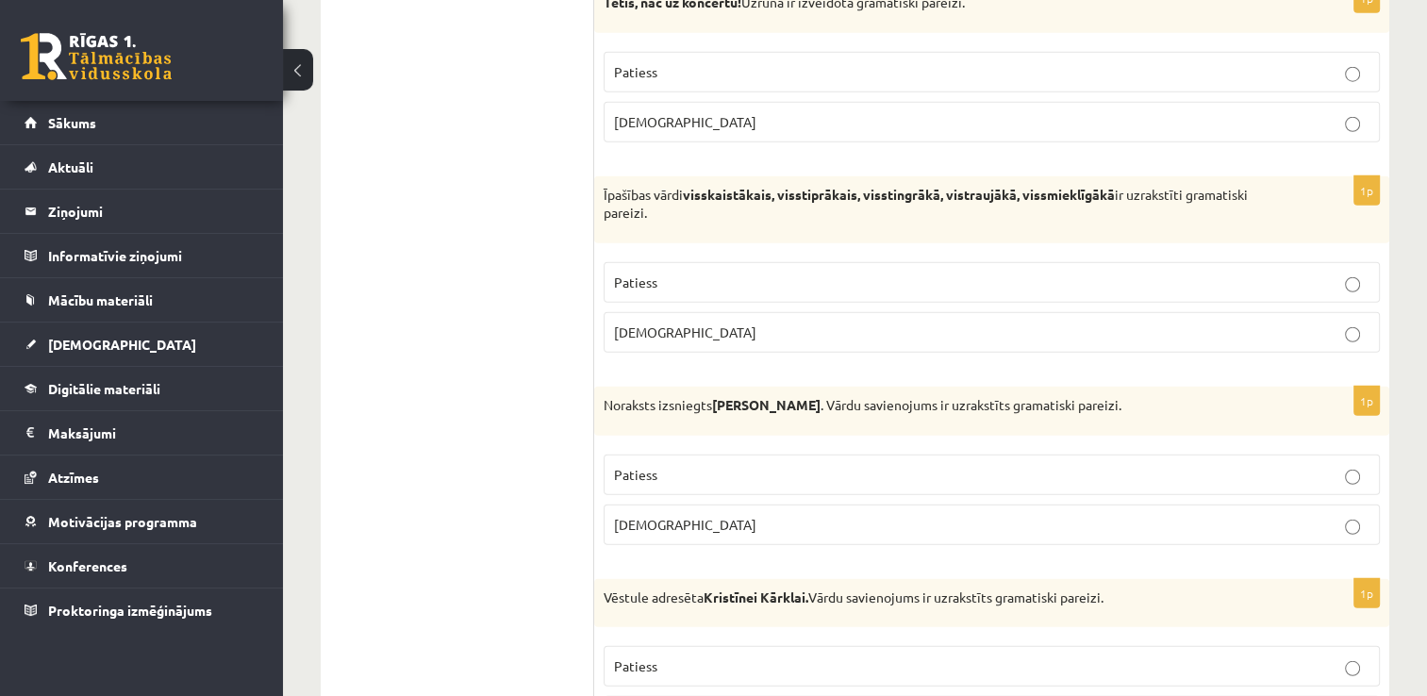
scroll to position [5017, 0]
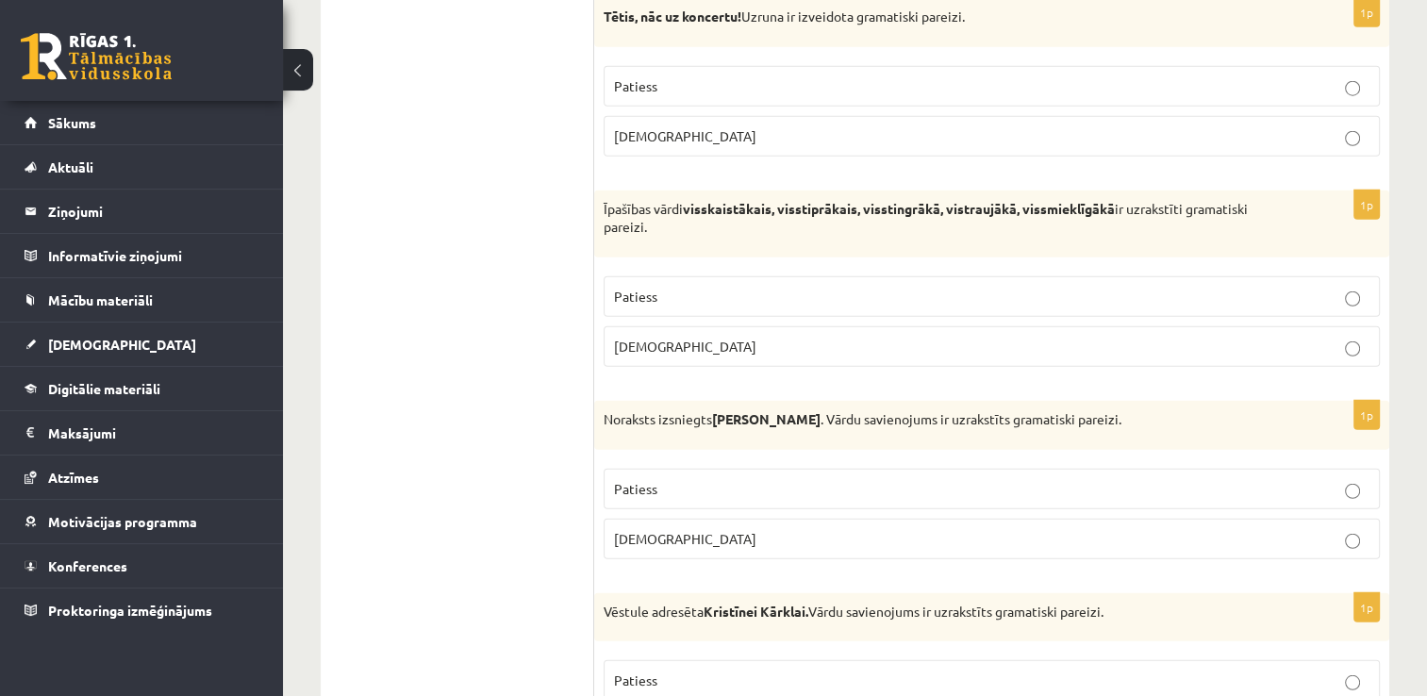
drag, startPoint x: 1437, startPoint y: 579, endPoint x: 1415, endPoint y: 591, distance: 24.9
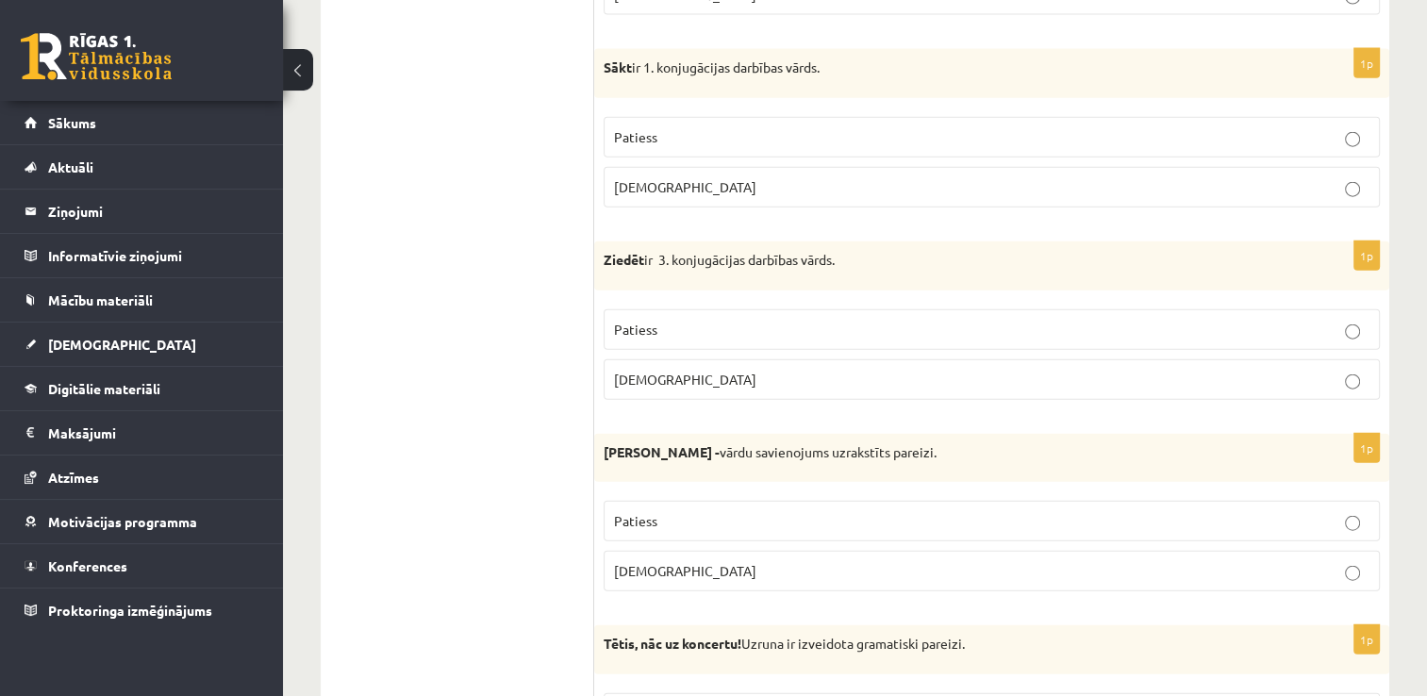
scroll to position [4383, 0]
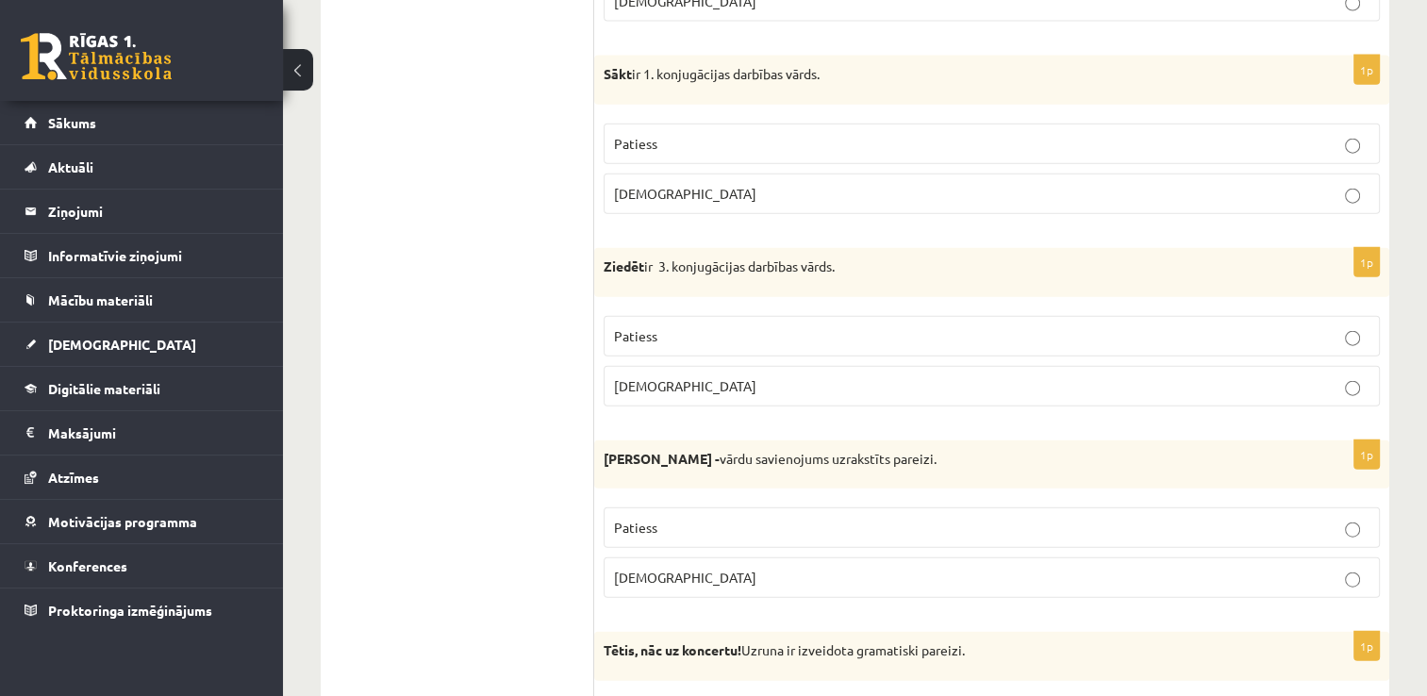
click at [1104, 523] on label "Patiess" at bounding box center [992, 528] width 776 height 41
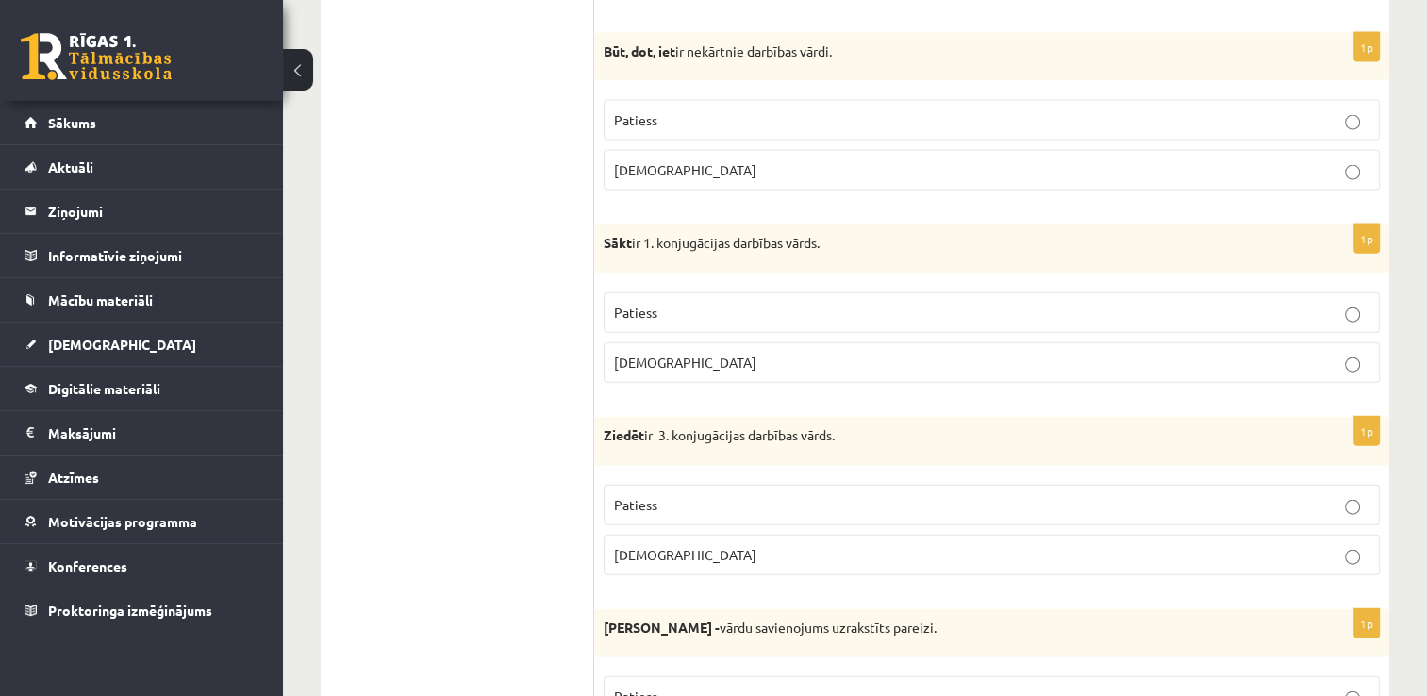
scroll to position [4185, 0]
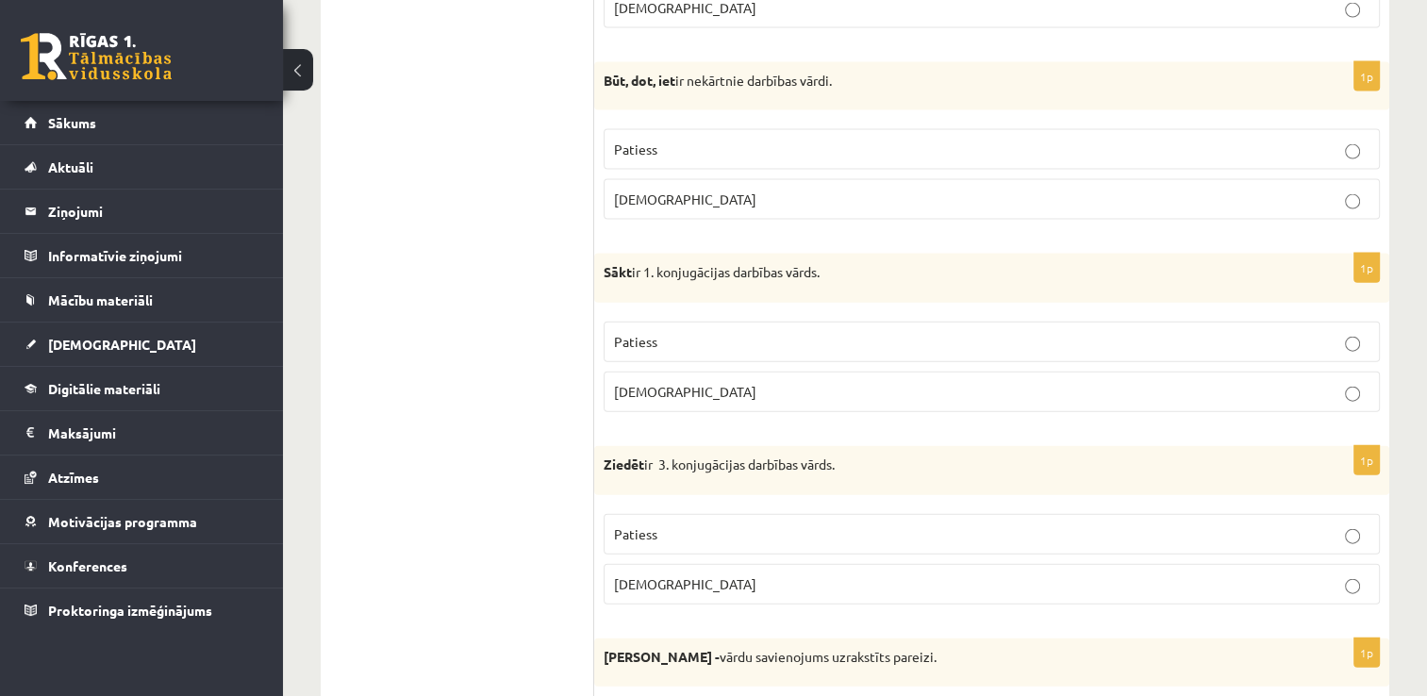
click at [1123, 527] on label "Patiess" at bounding box center [992, 534] width 776 height 41
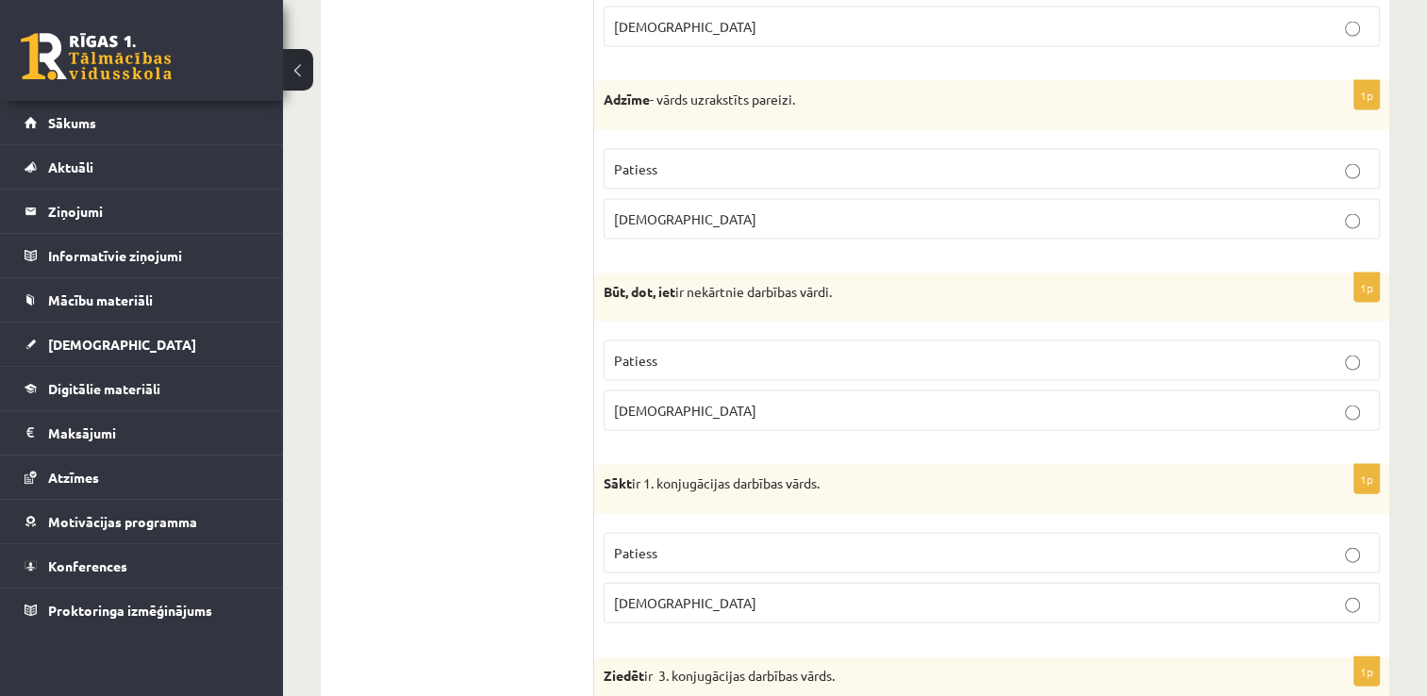
scroll to position [3931, 0]
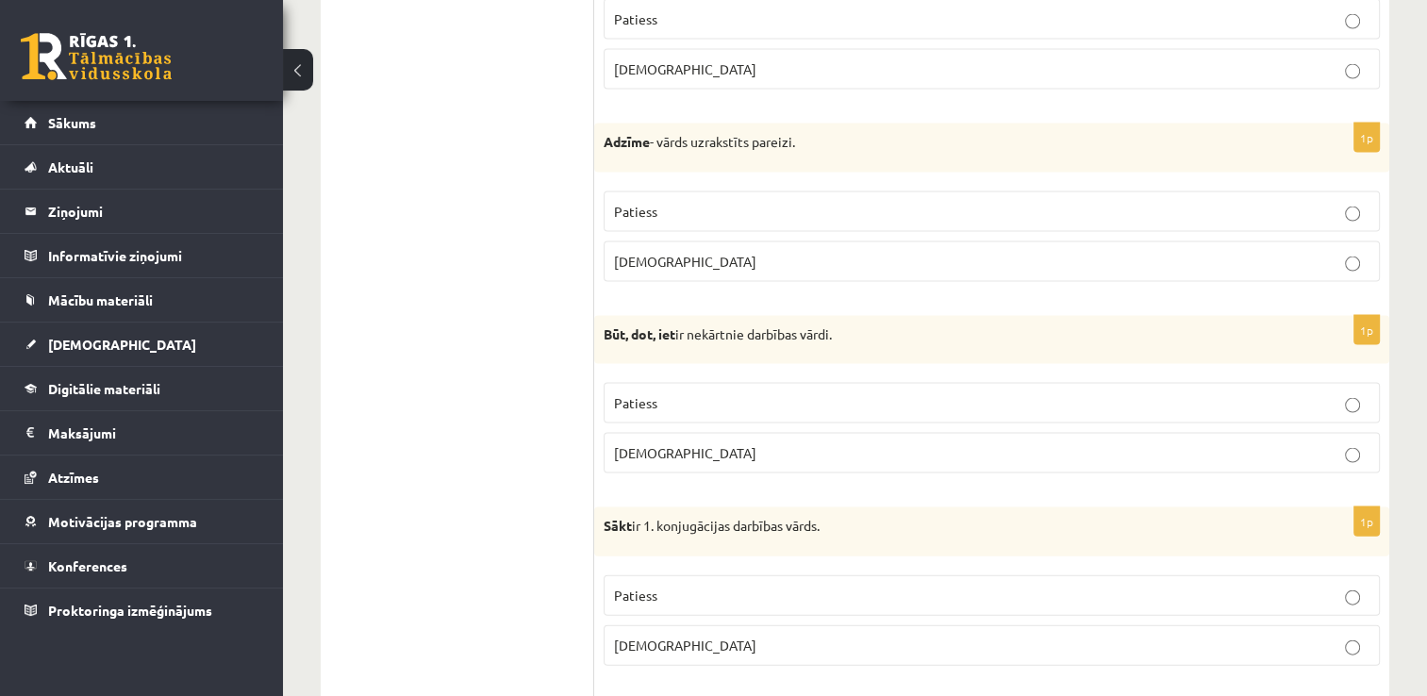
click at [921, 586] on p "Patiess" at bounding box center [992, 596] width 756 height 20
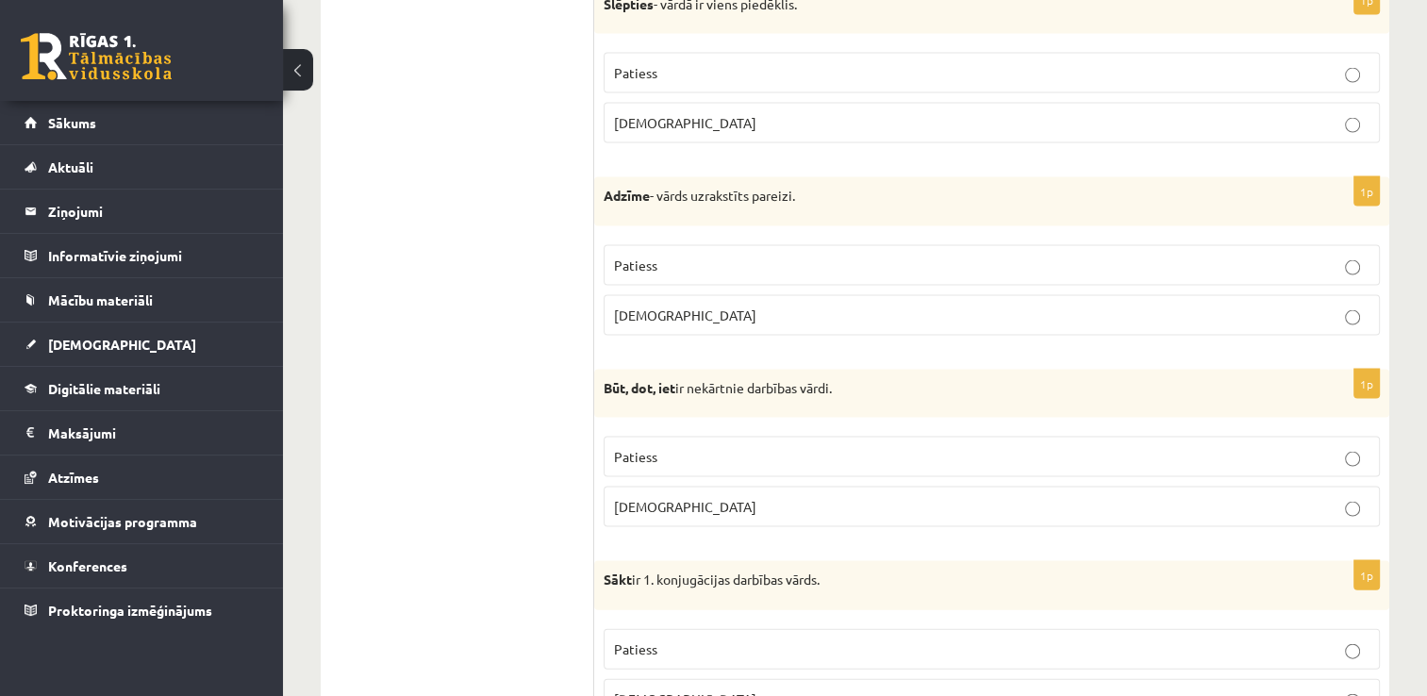
scroll to position [3841, 0]
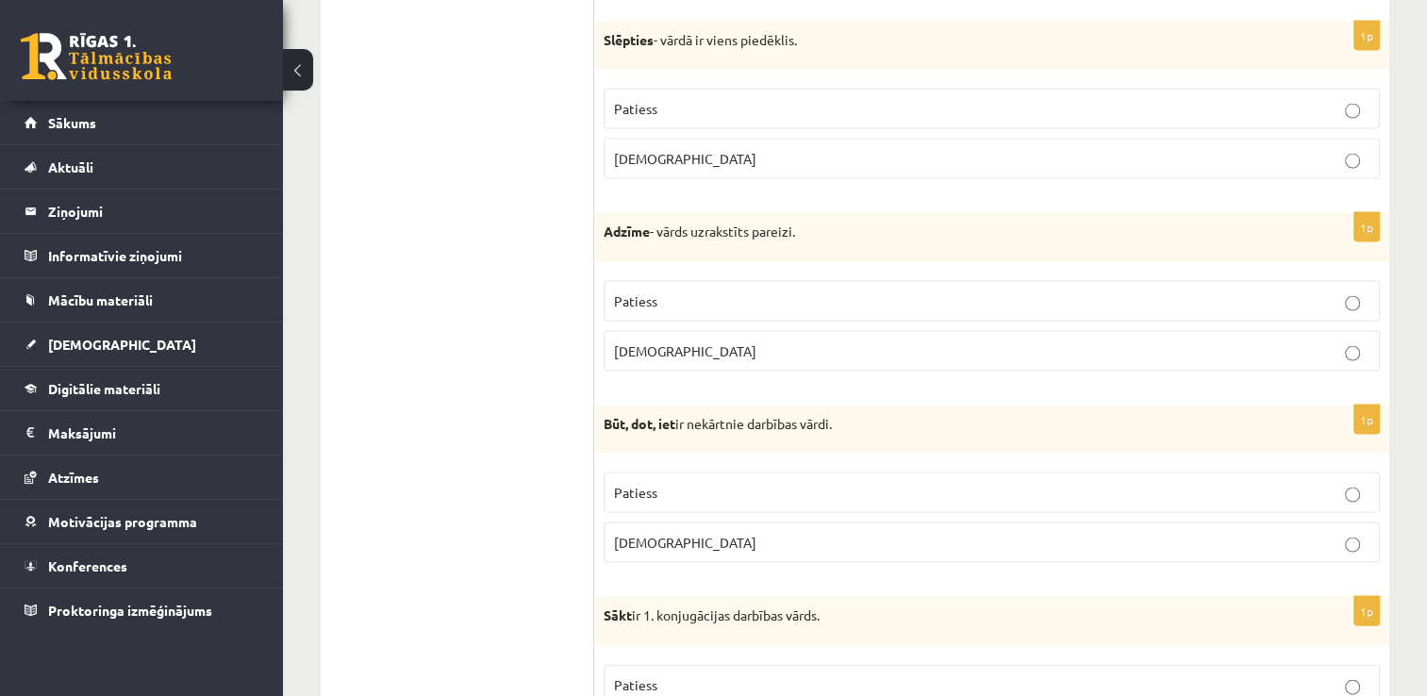
click at [1200, 473] on label "Patiess" at bounding box center [992, 493] width 776 height 41
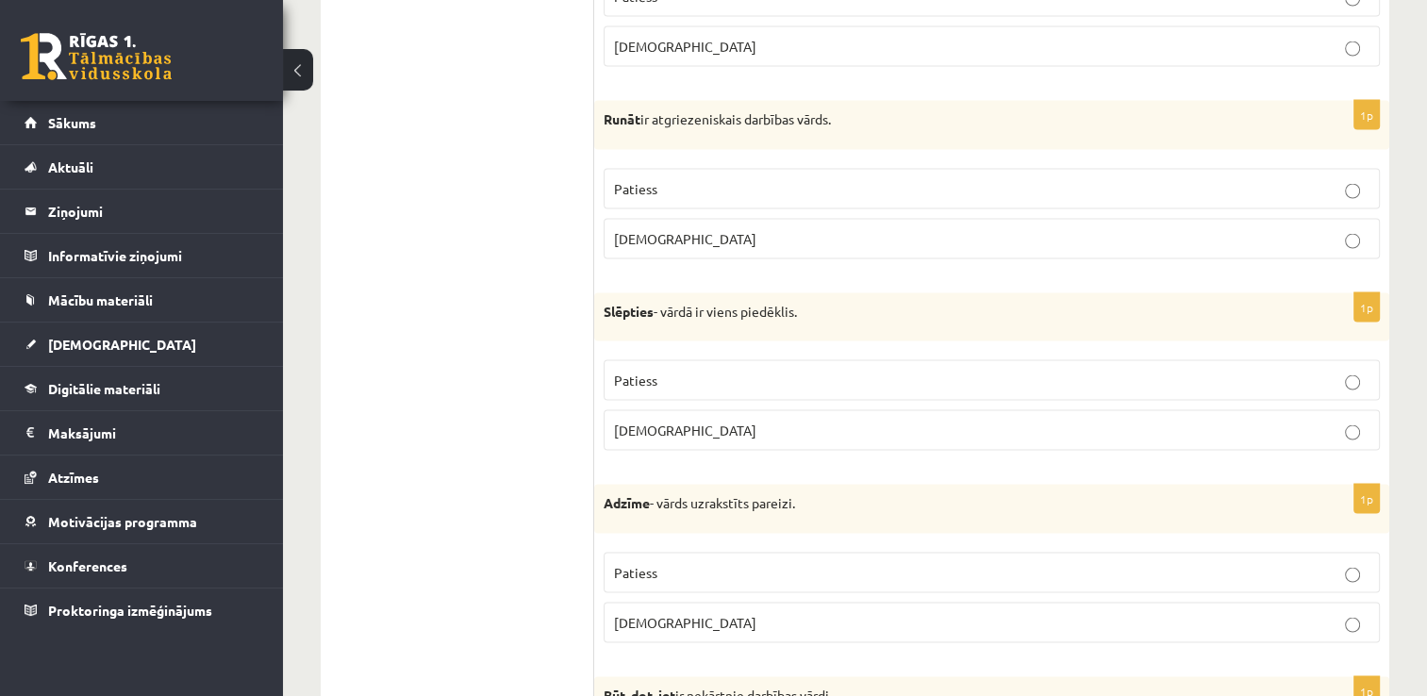
scroll to position [3490, 0]
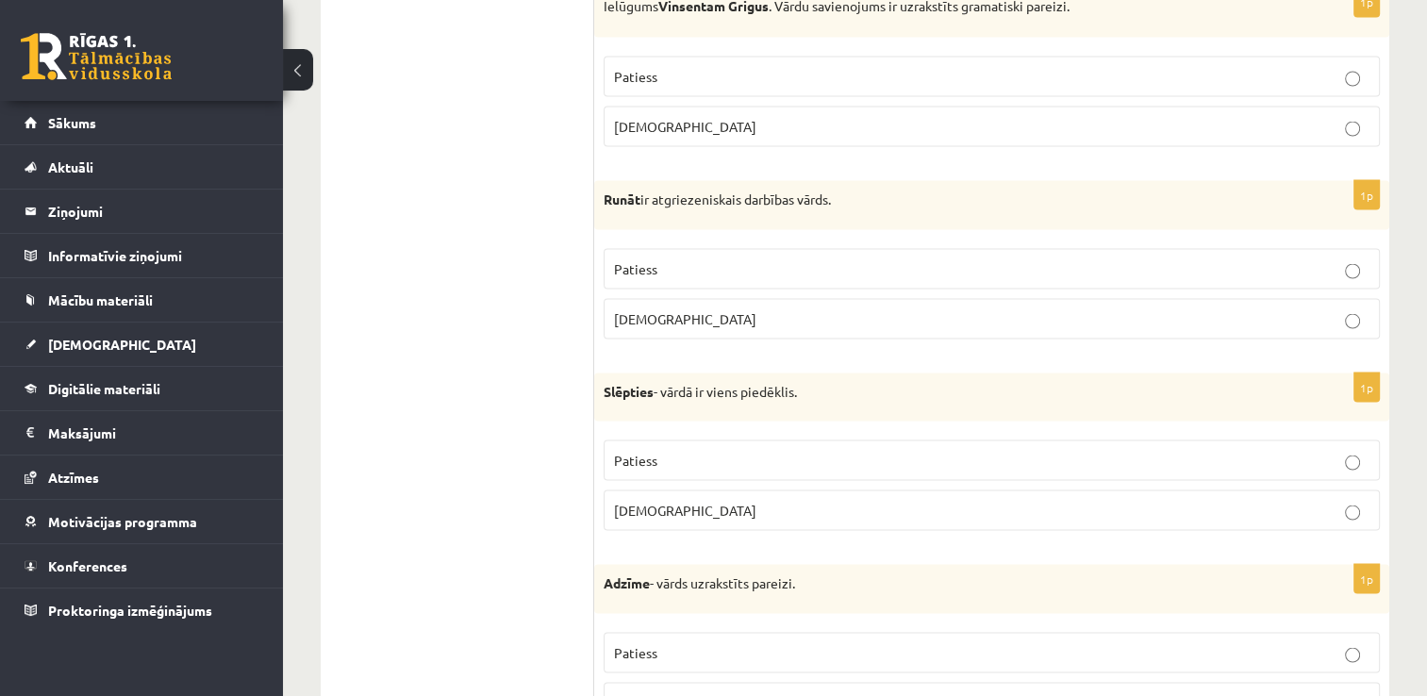
click at [975, 450] on p "Patiess" at bounding box center [992, 460] width 756 height 20
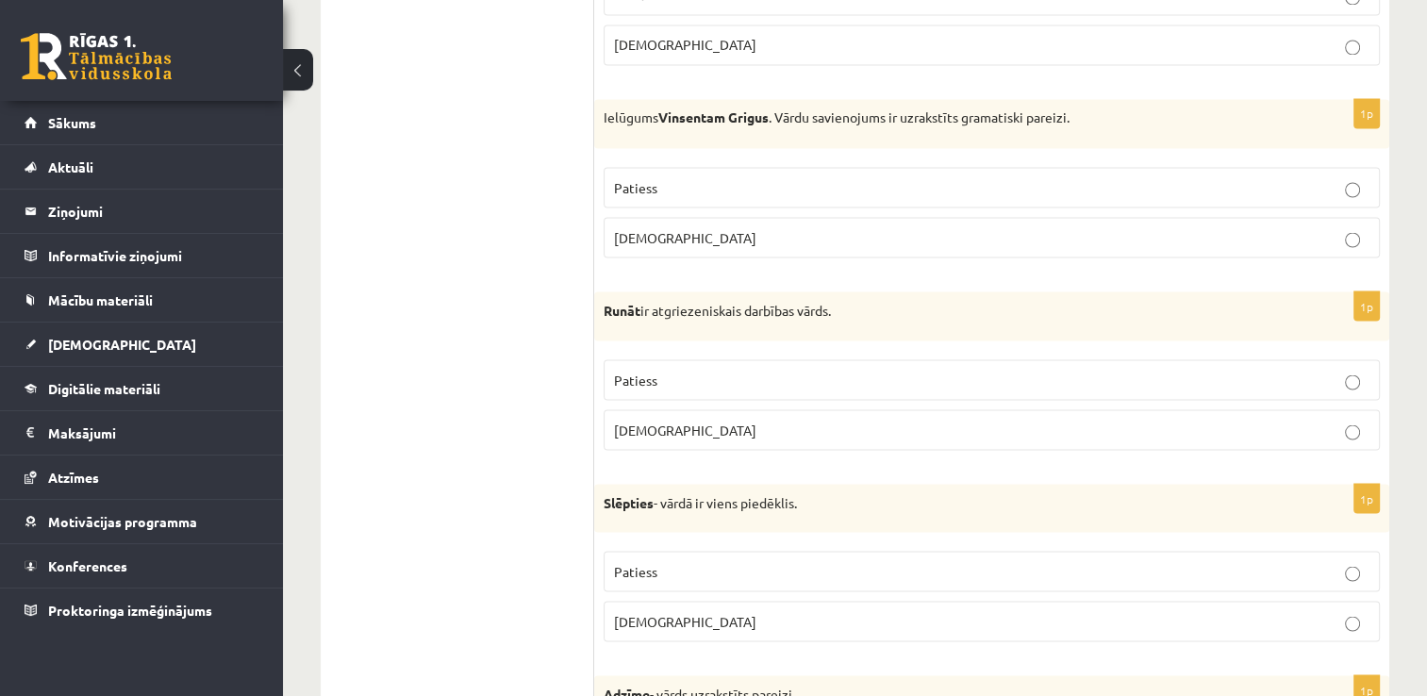
scroll to position [3372, 0]
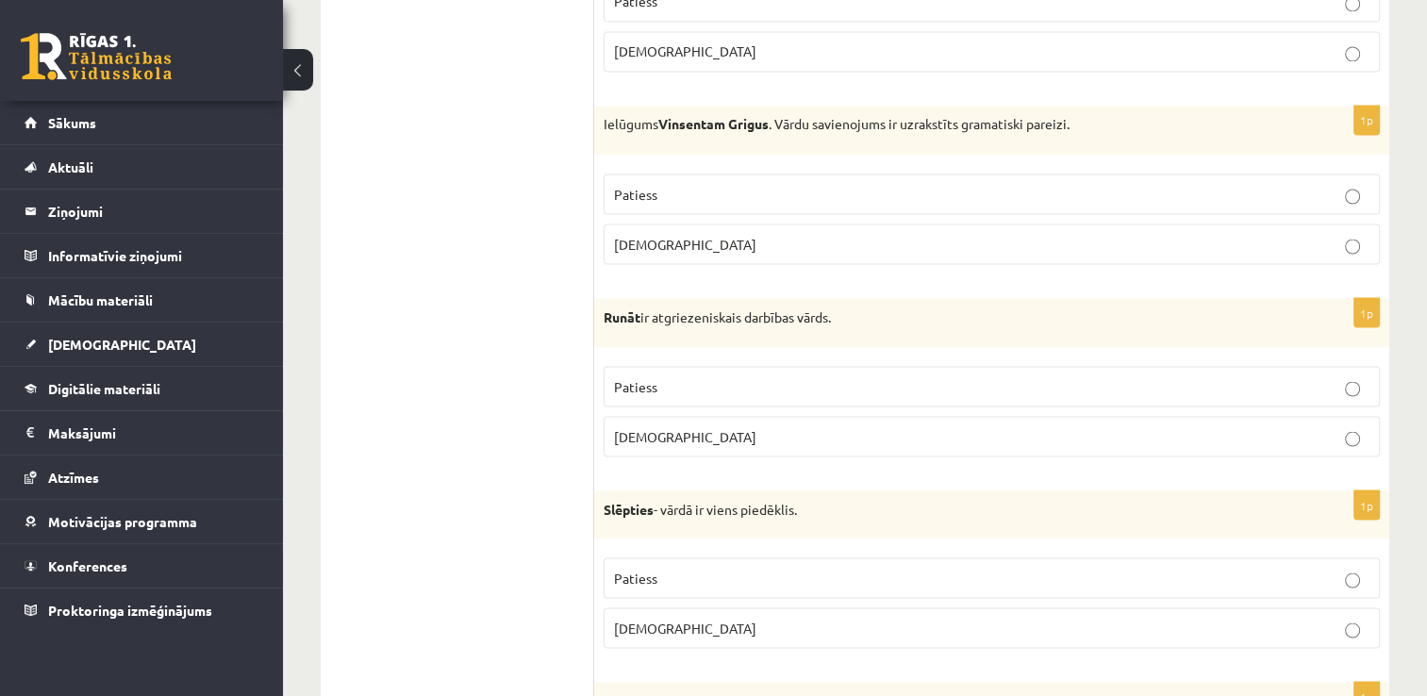
click at [1046, 426] on p "Aplams" at bounding box center [992, 436] width 756 height 20
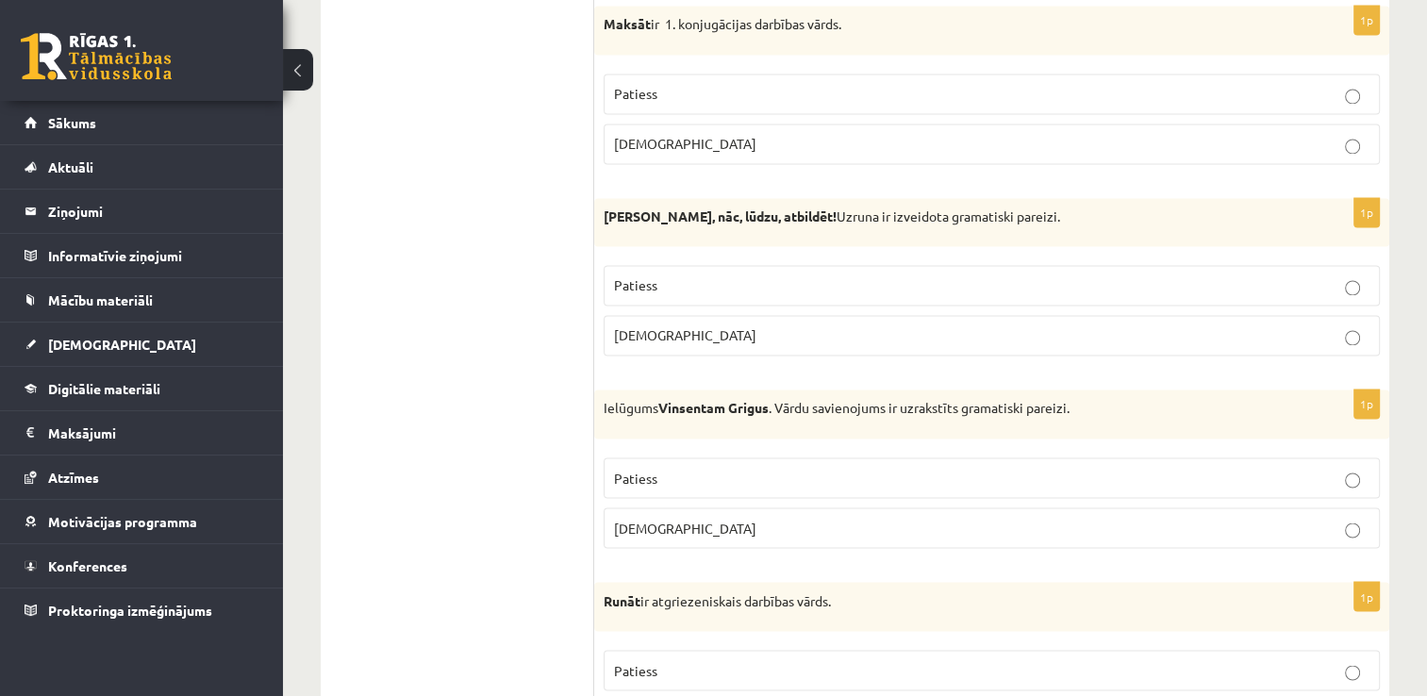
scroll to position [3074, 0]
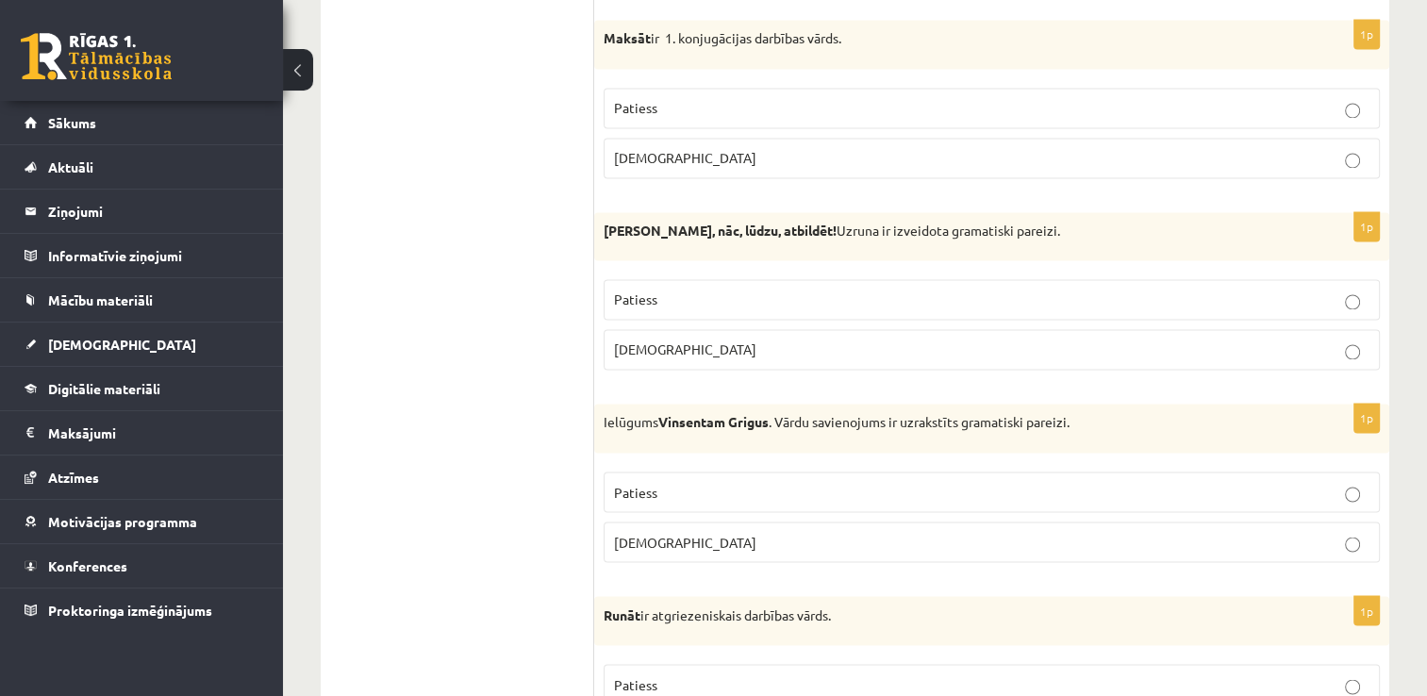
click at [1161, 532] on p "[DEMOGRAPHIC_DATA]" at bounding box center [992, 542] width 756 height 20
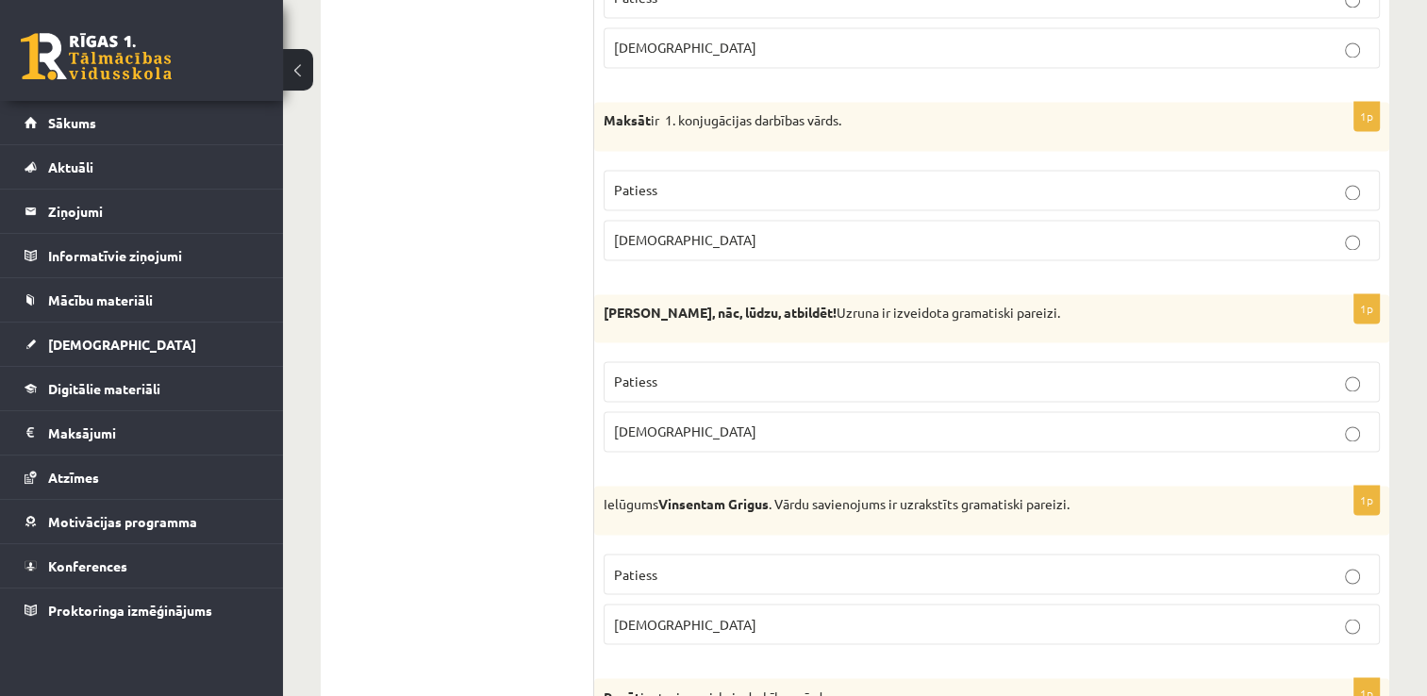
scroll to position [2942, 0]
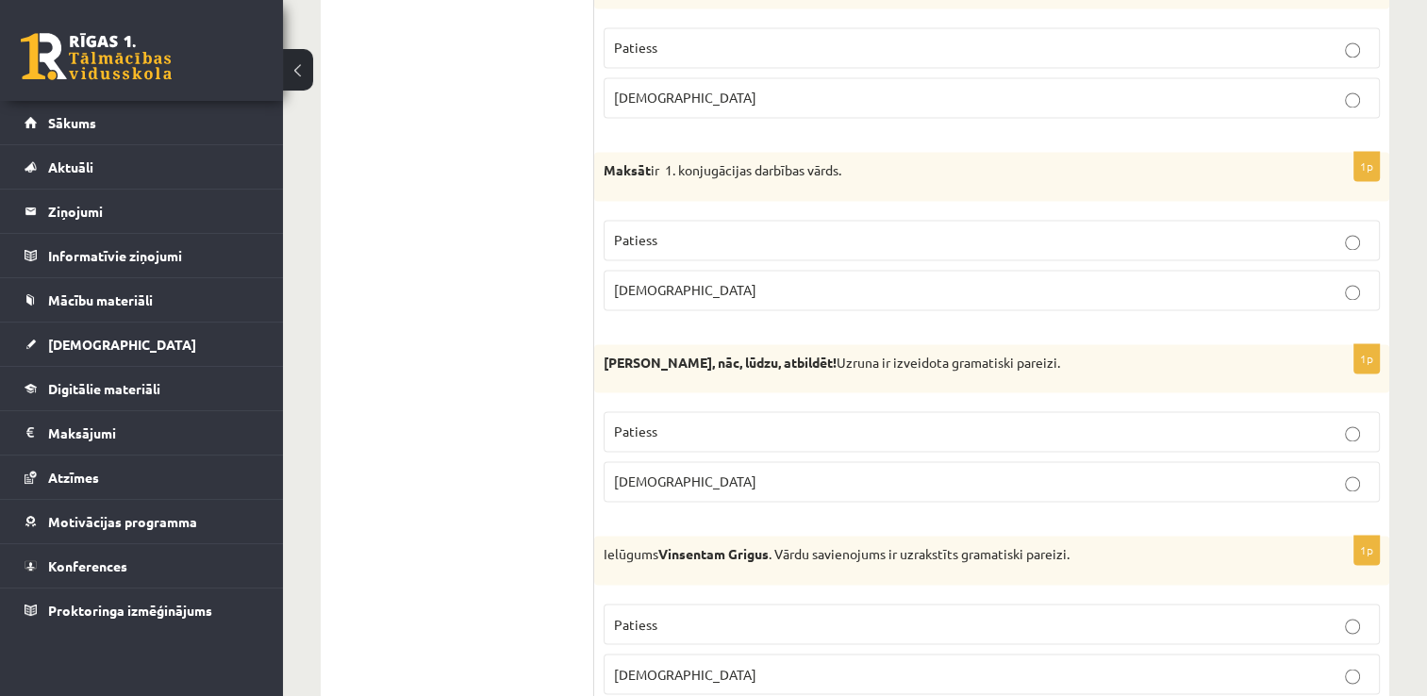
click at [1358, 431] on label "Patiess" at bounding box center [992, 431] width 776 height 41
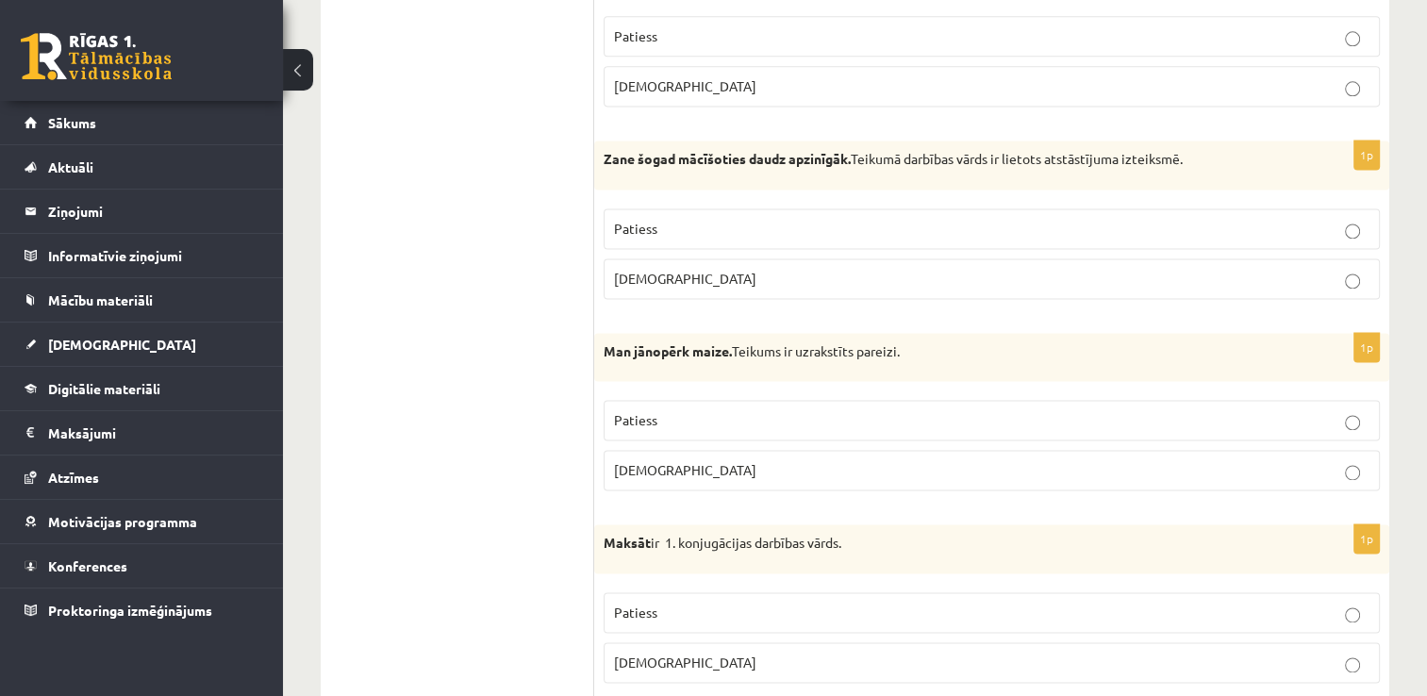
scroll to position [2576, 0]
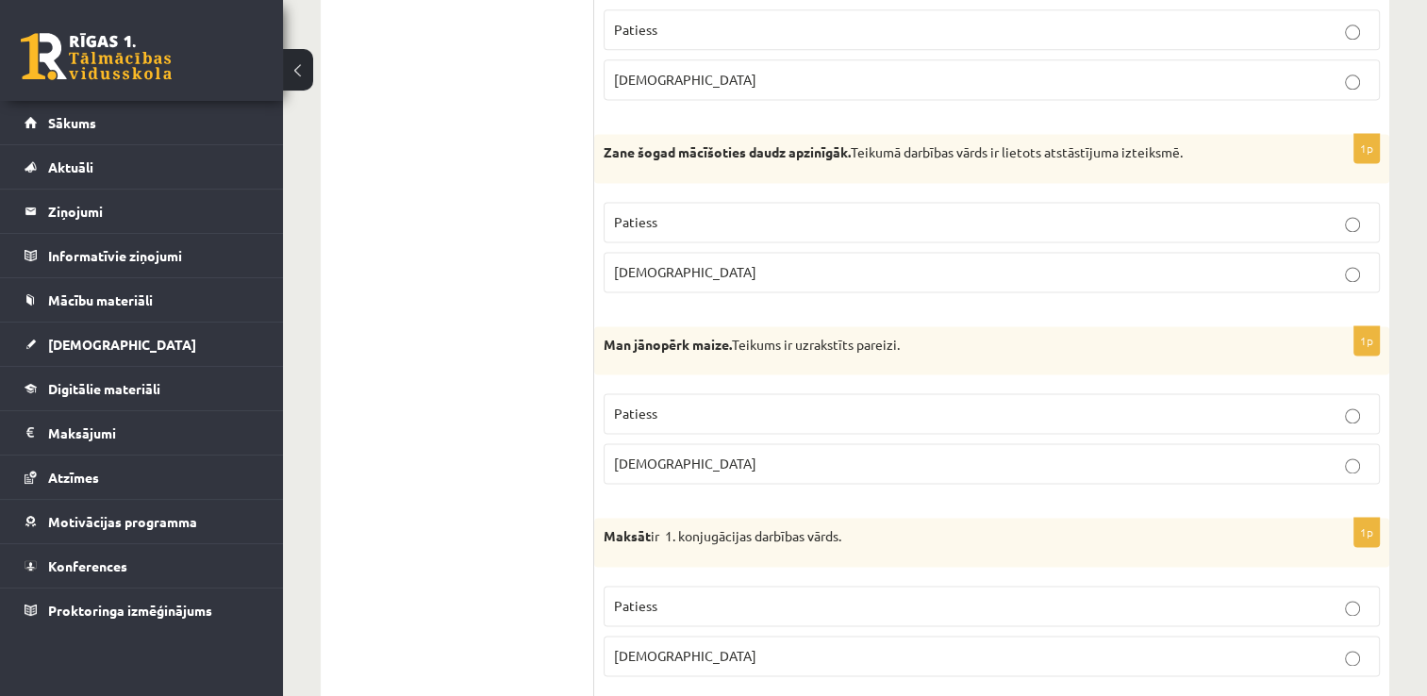
click at [1200, 404] on p "Patiess" at bounding box center [992, 414] width 756 height 20
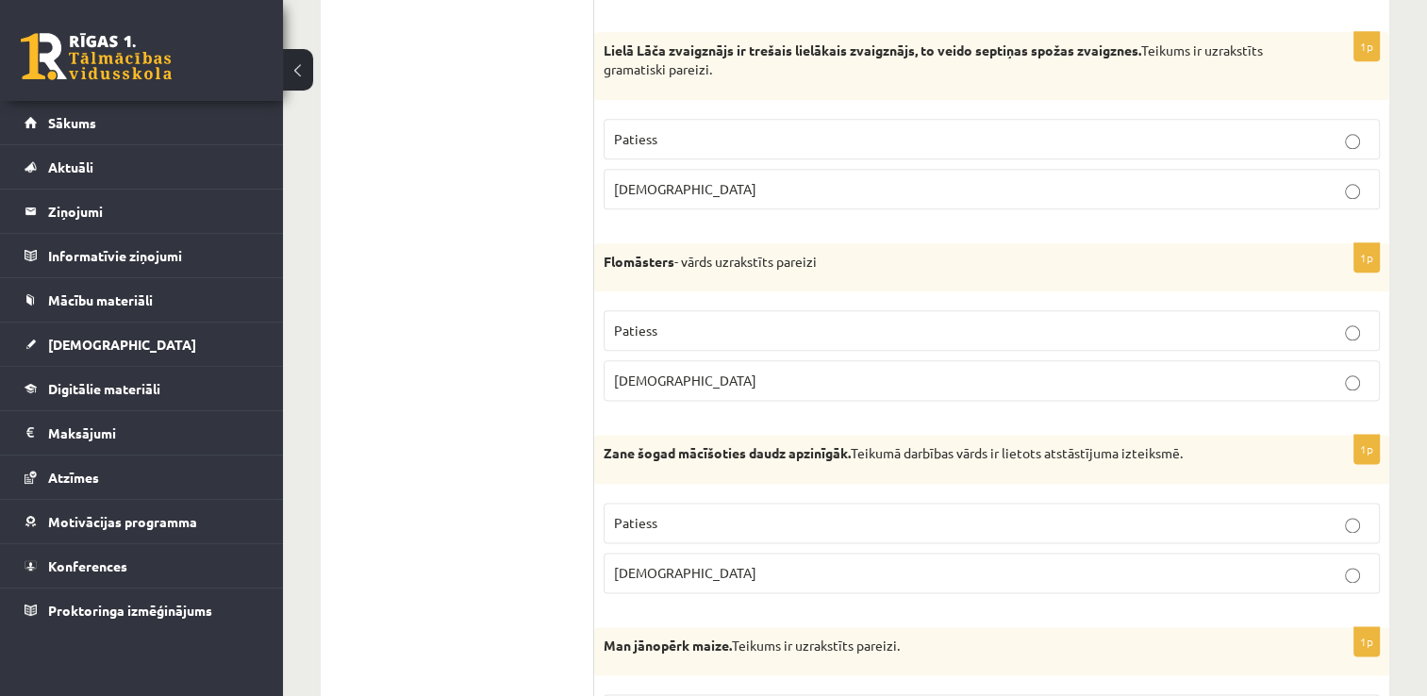
scroll to position [2268, 0]
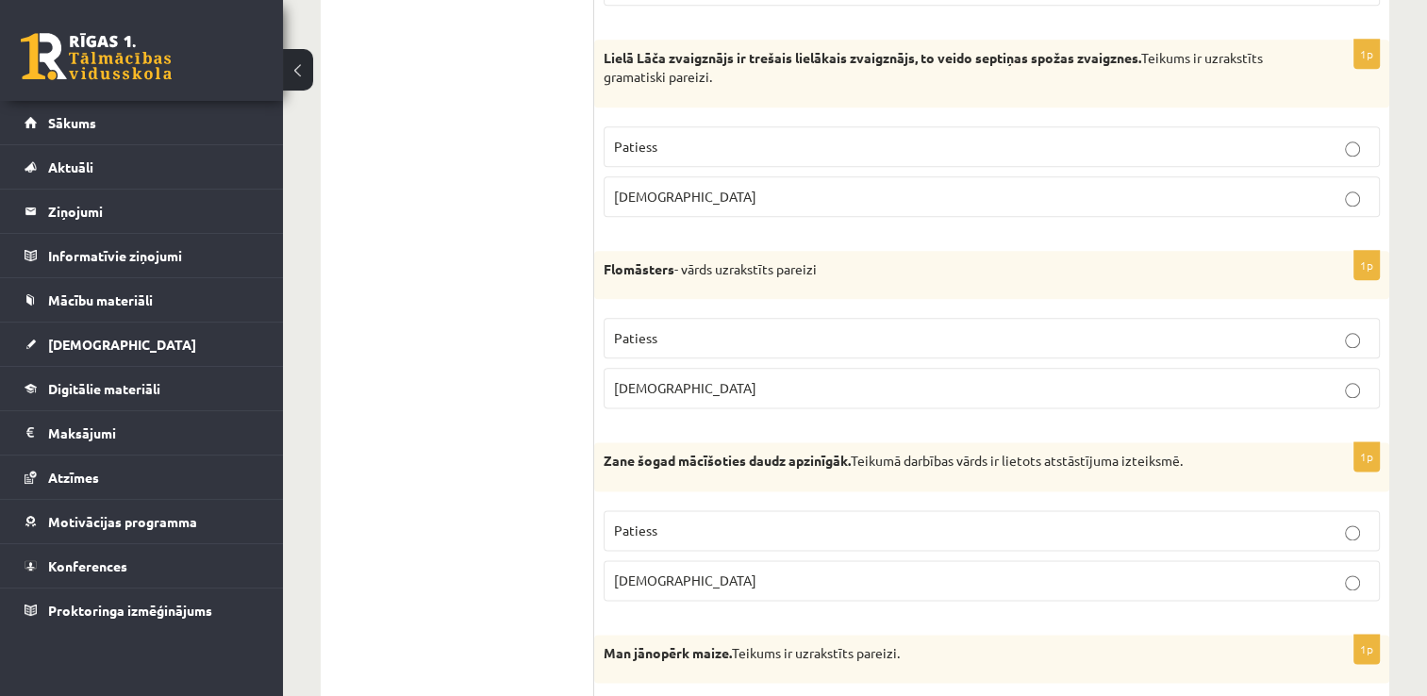
click at [1340, 336] on p "Patiess" at bounding box center [992, 338] width 756 height 20
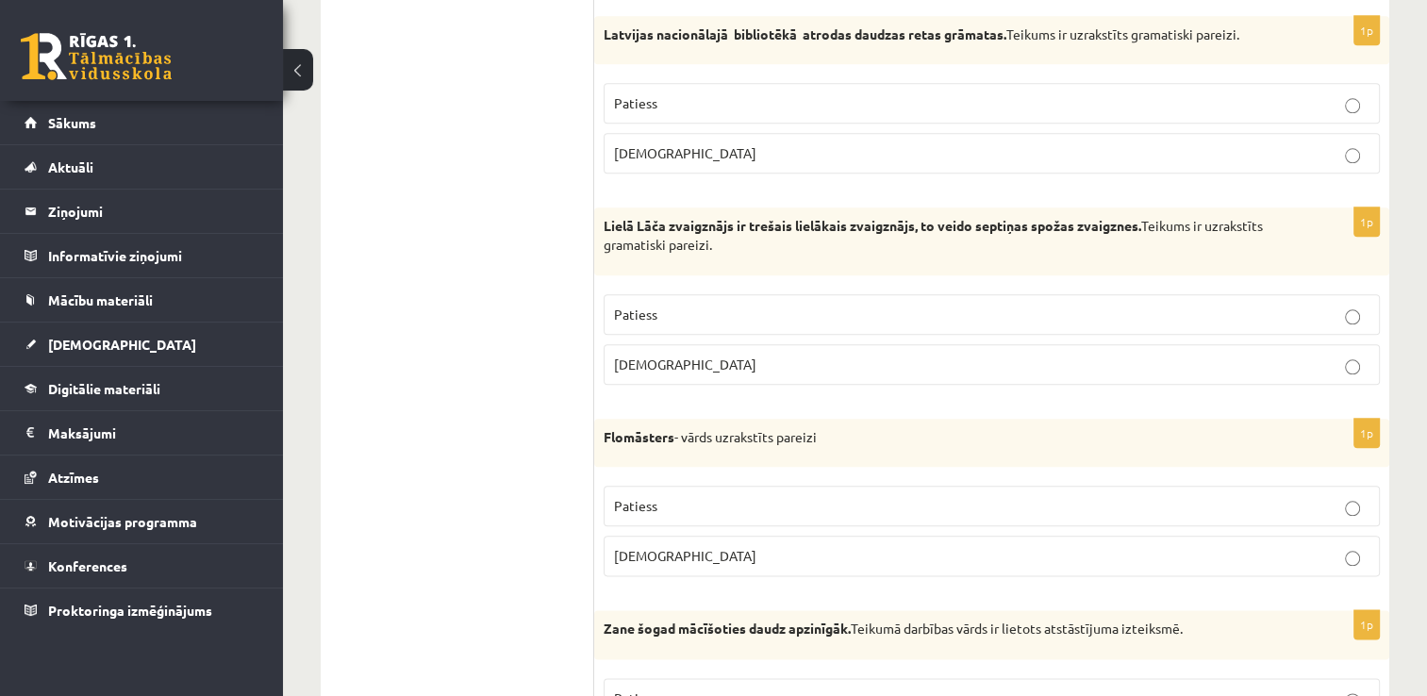
scroll to position [2092, 0]
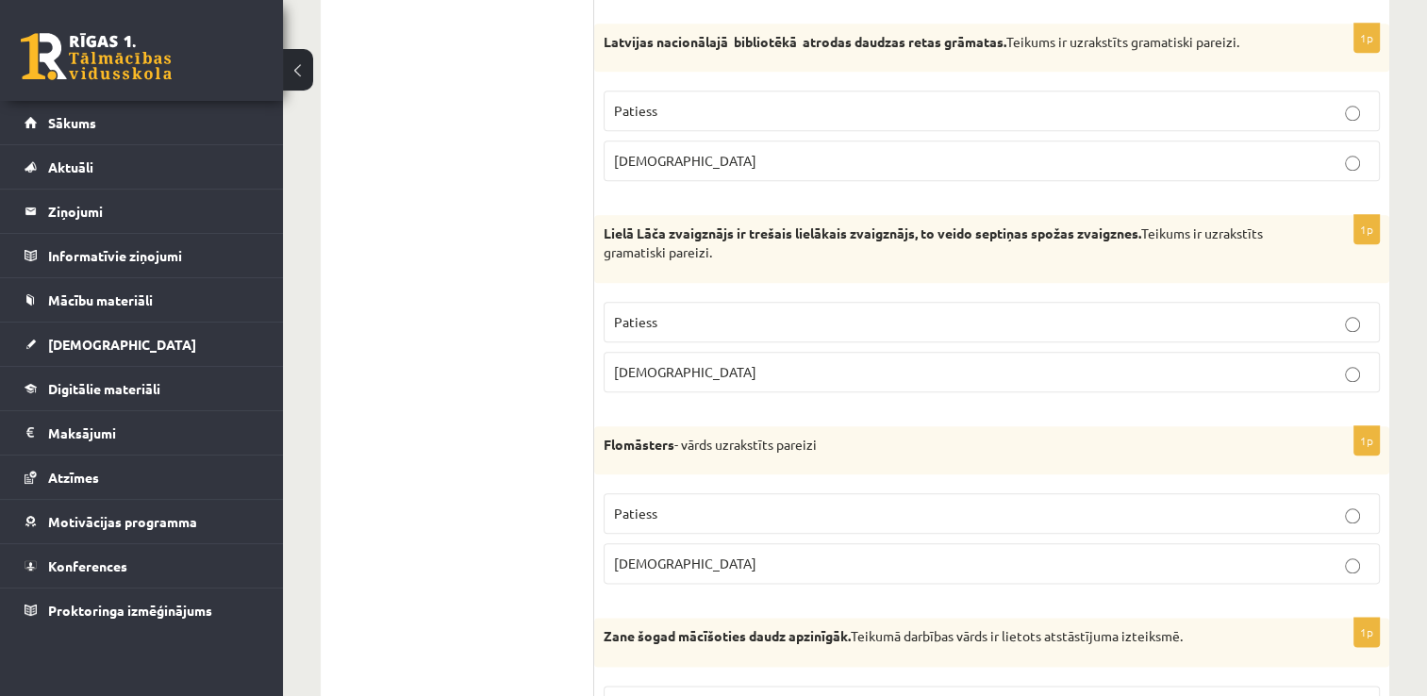
click at [1287, 312] on p "Patiess" at bounding box center [992, 322] width 756 height 20
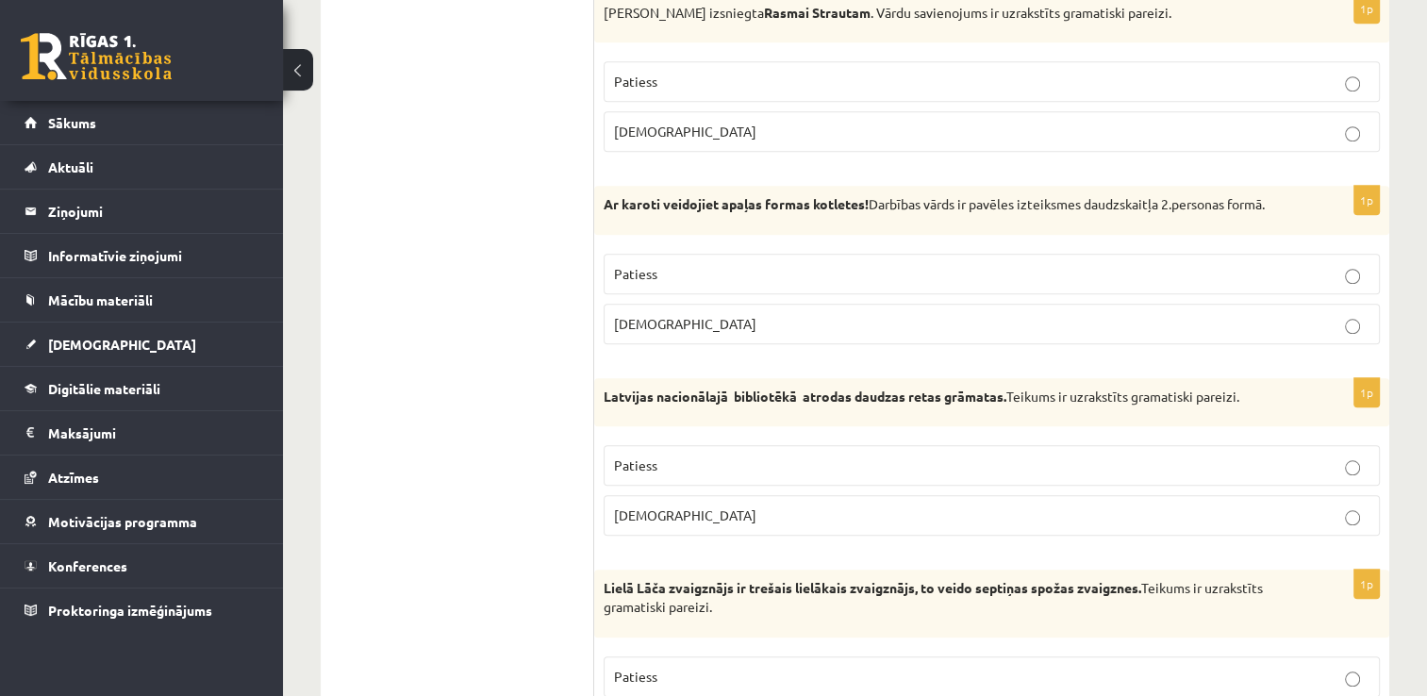
scroll to position [1723, 0]
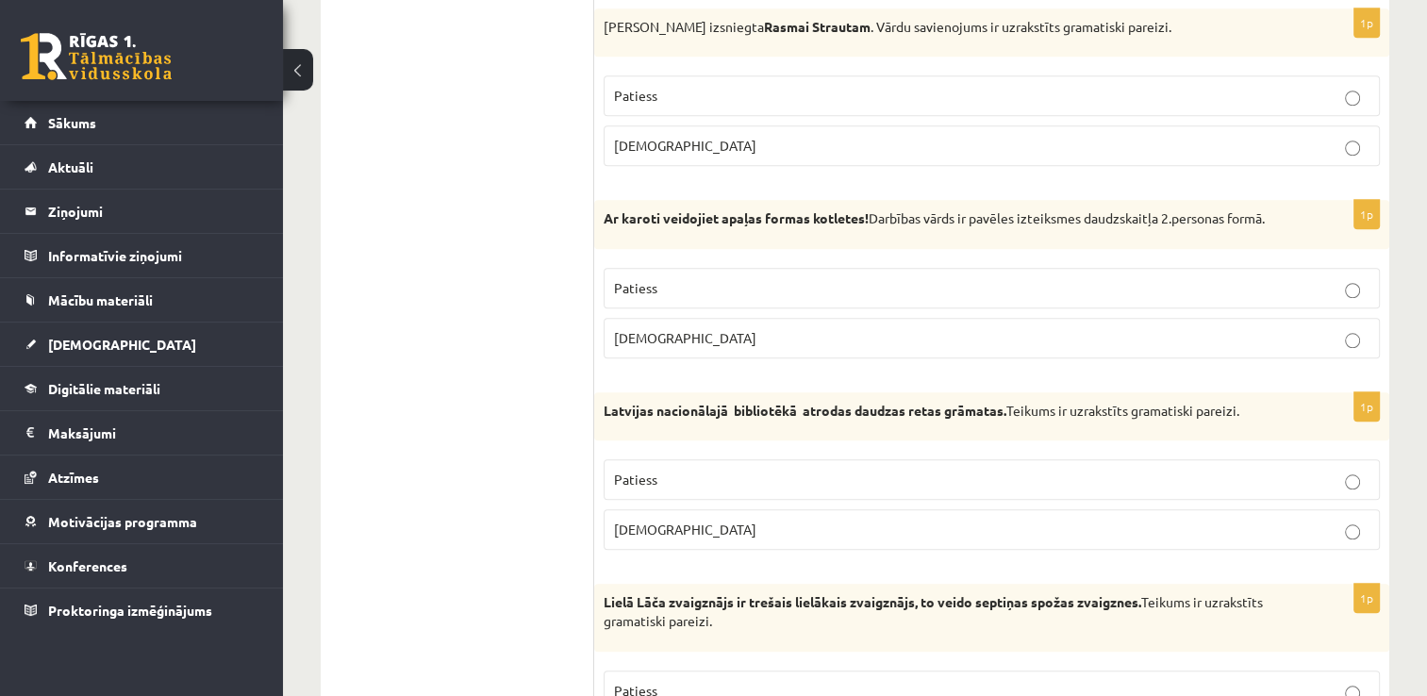
click at [1107, 521] on p "[DEMOGRAPHIC_DATA]" at bounding box center [992, 530] width 756 height 20
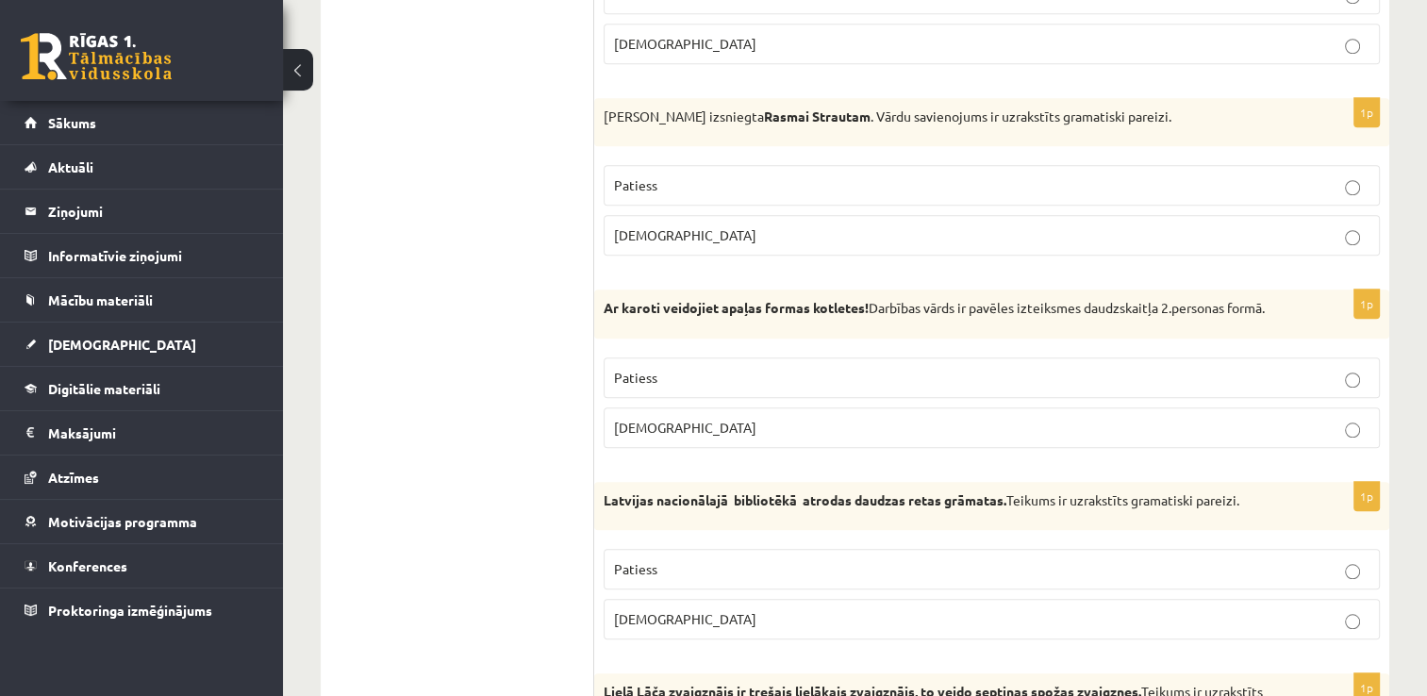
scroll to position [1641, 0]
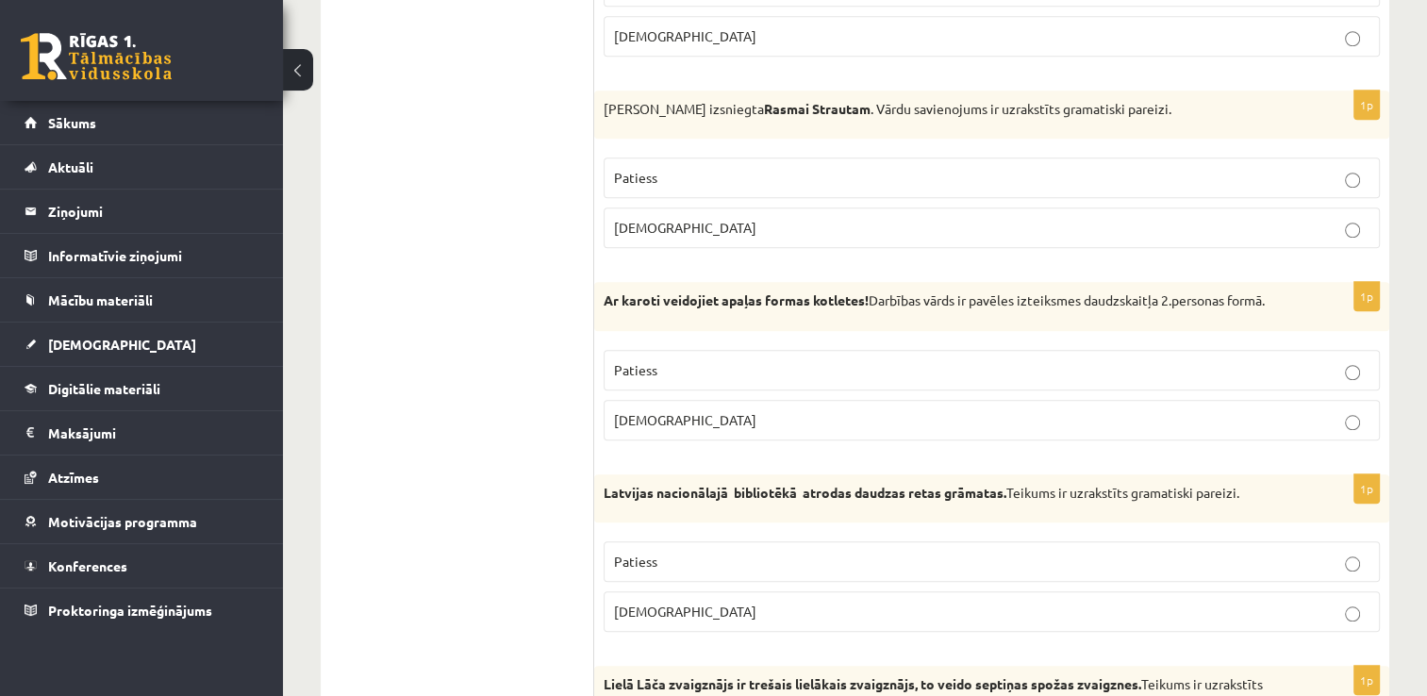
click at [1340, 360] on p "Patiess" at bounding box center [992, 370] width 756 height 20
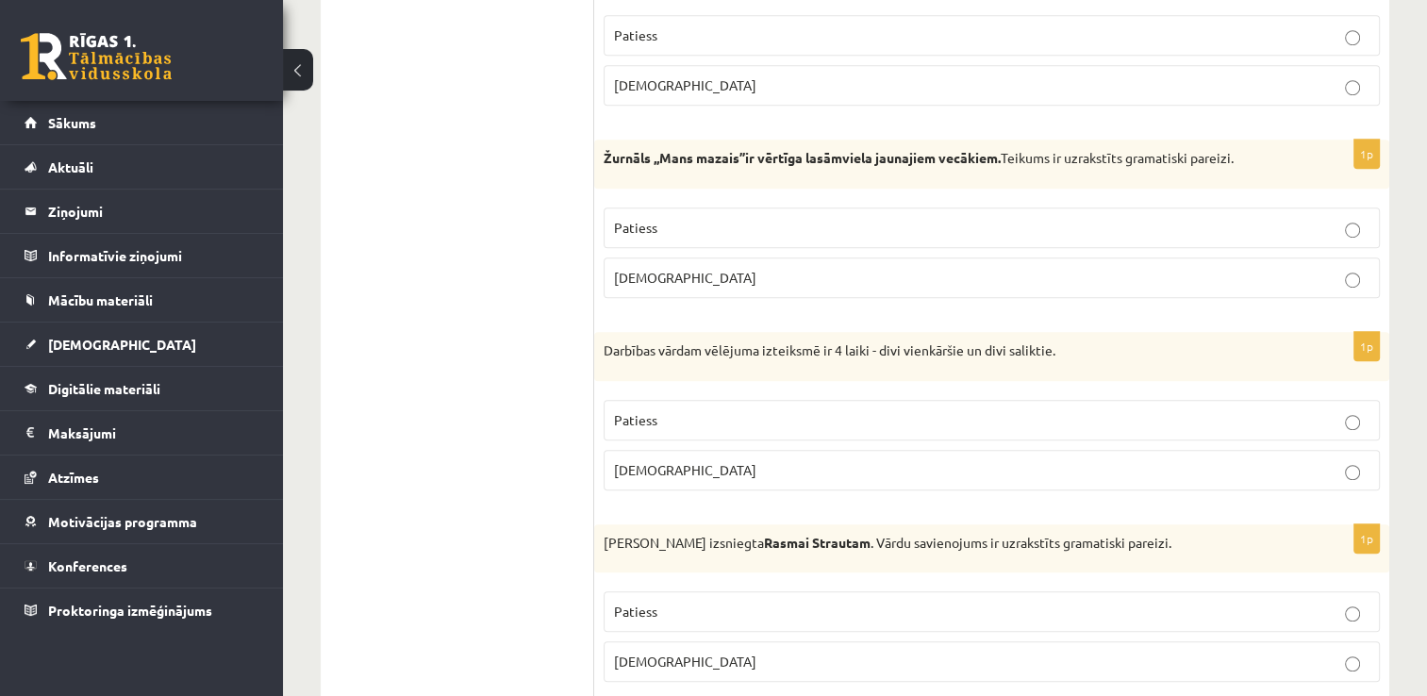
scroll to position [1200, 0]
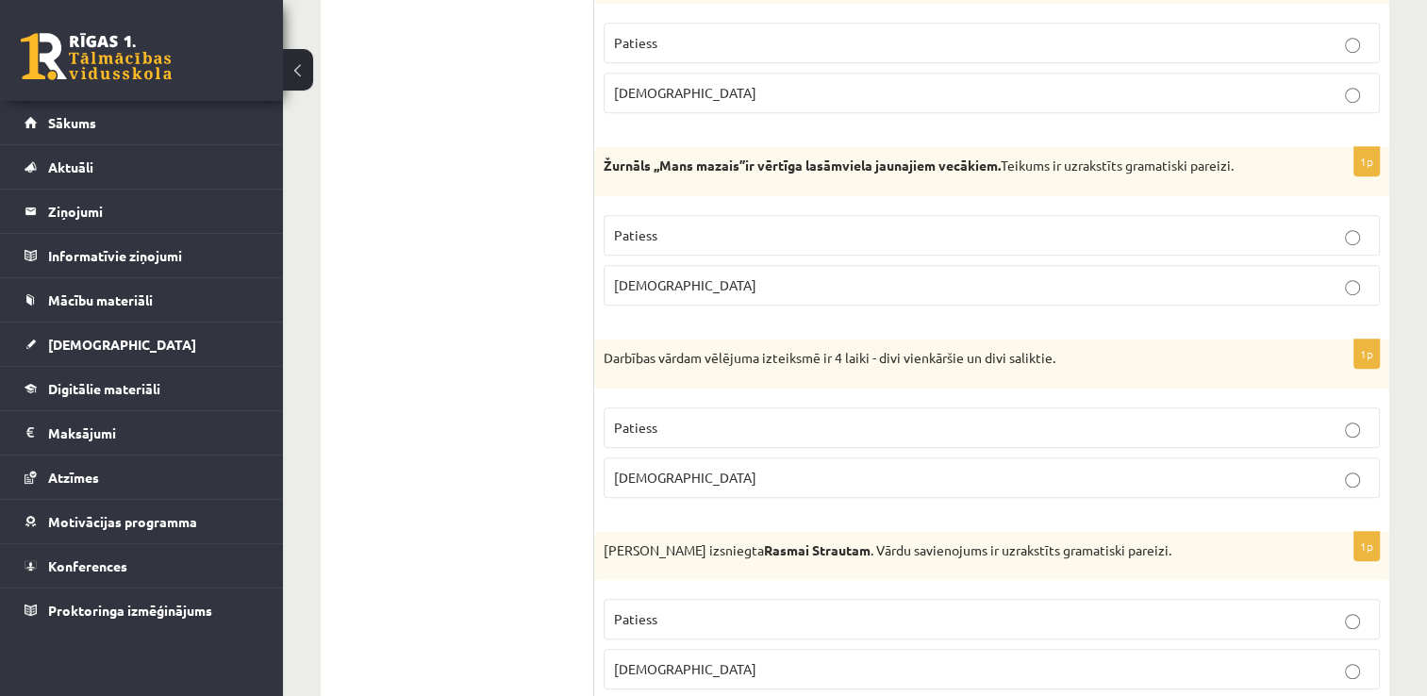
click at [1328, 473] on p "Aplams" at bounding box center [992, 478] width 756 height 20
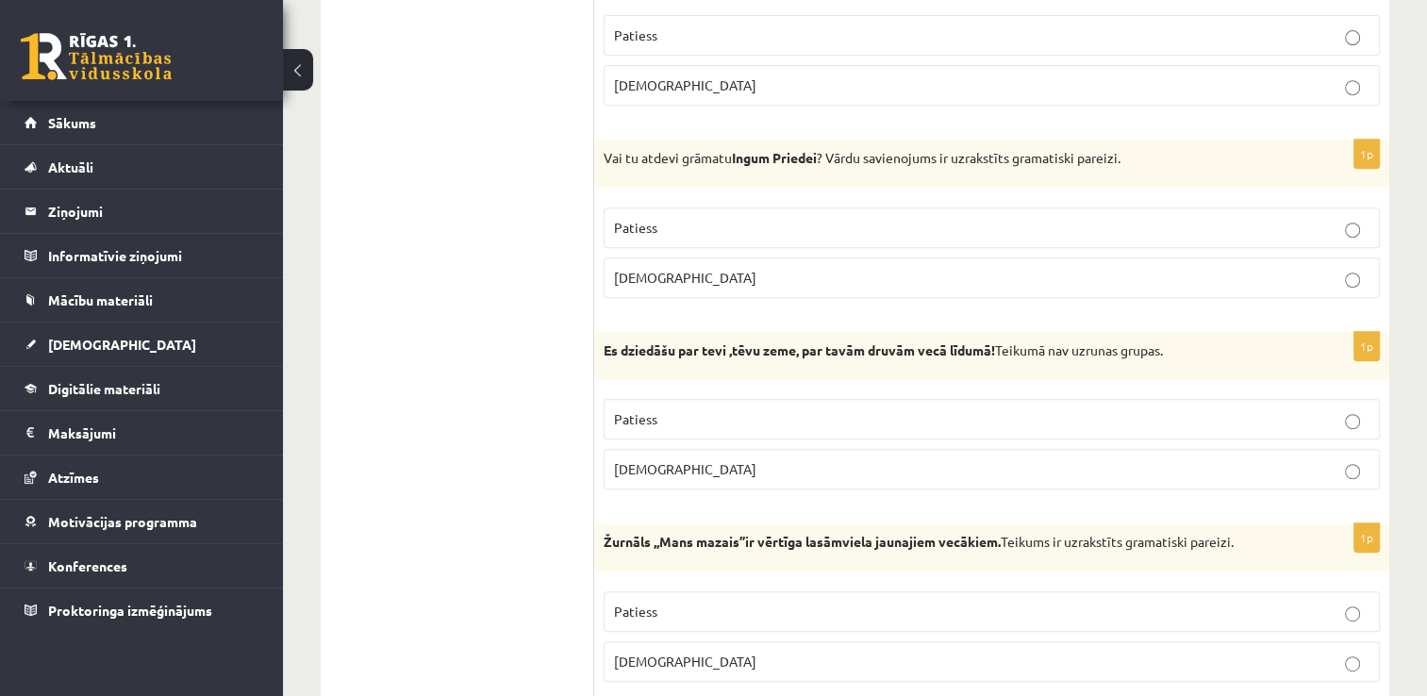
scroll to position [831, 0]
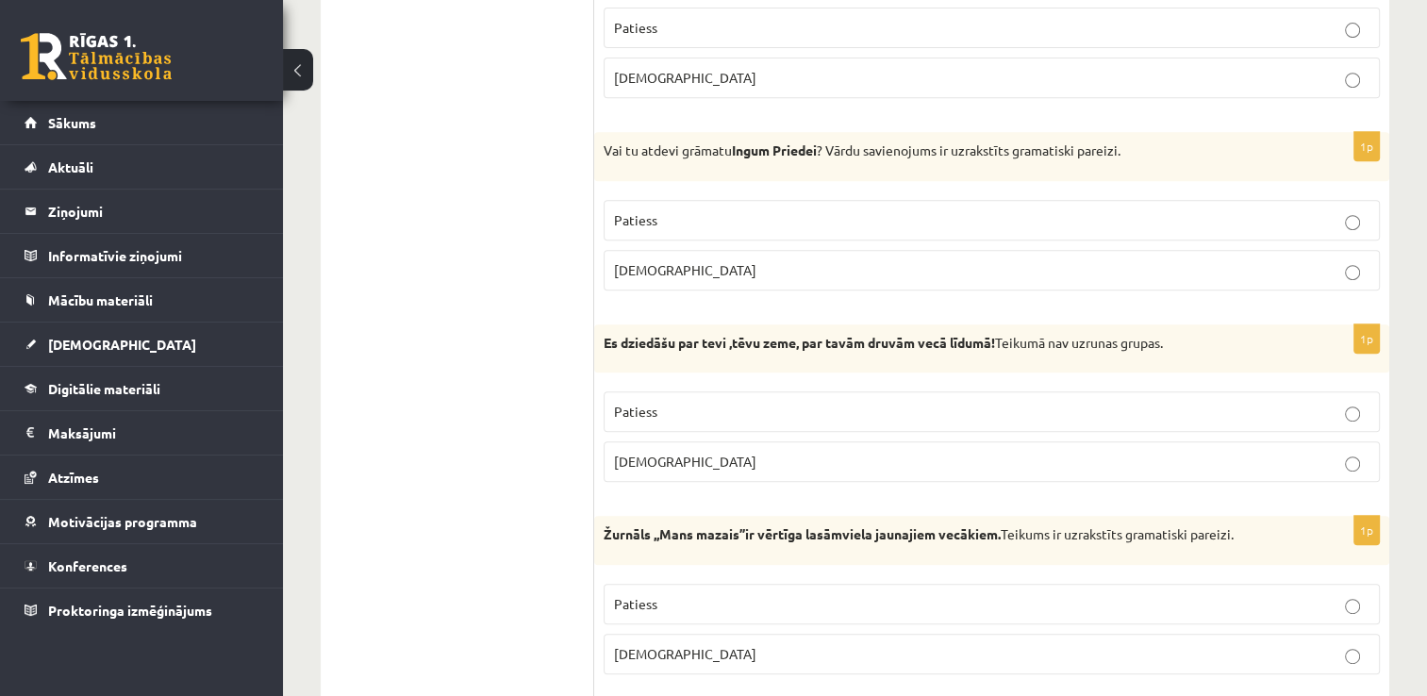
click at [1180, 417] on p "Patiess" at bounding box center [992, 412] width 756 height 20
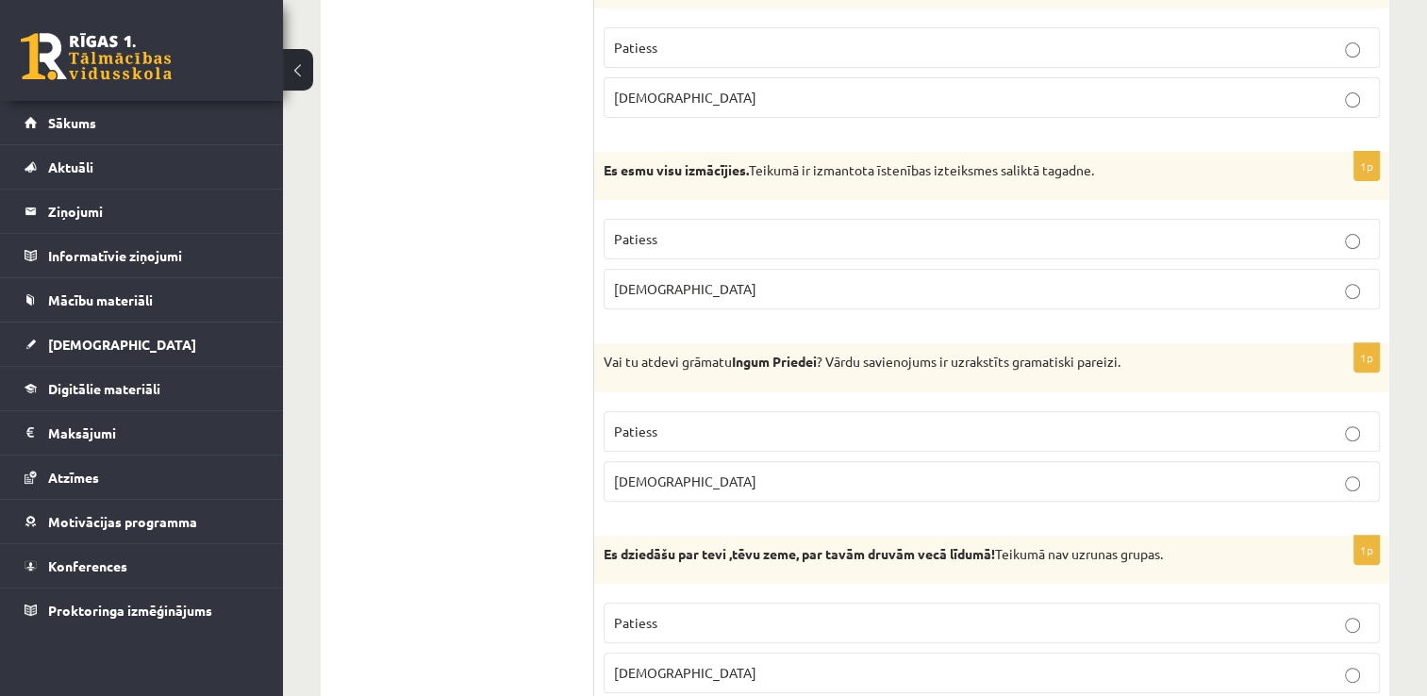
scroll to position [606, 0]
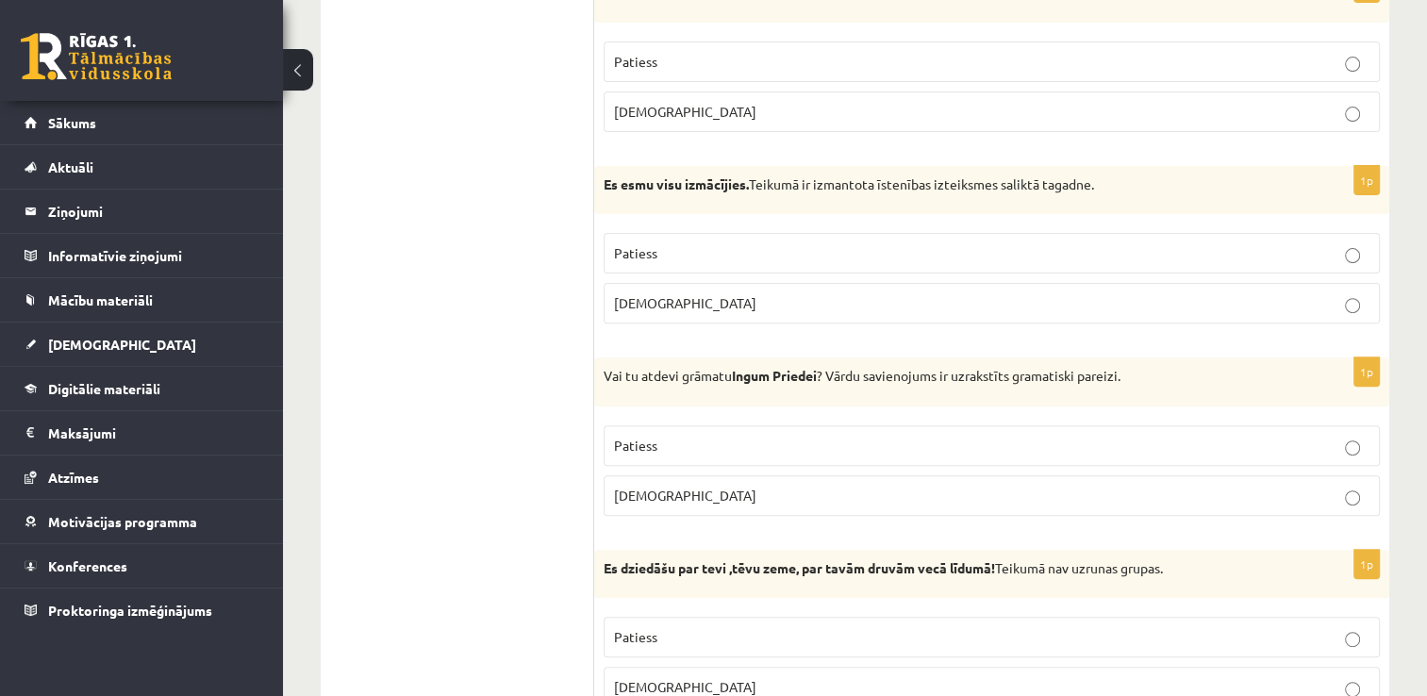
click at [1234, 495] on p "Aplams" at bounding box center [992, 496] width 756 height 20
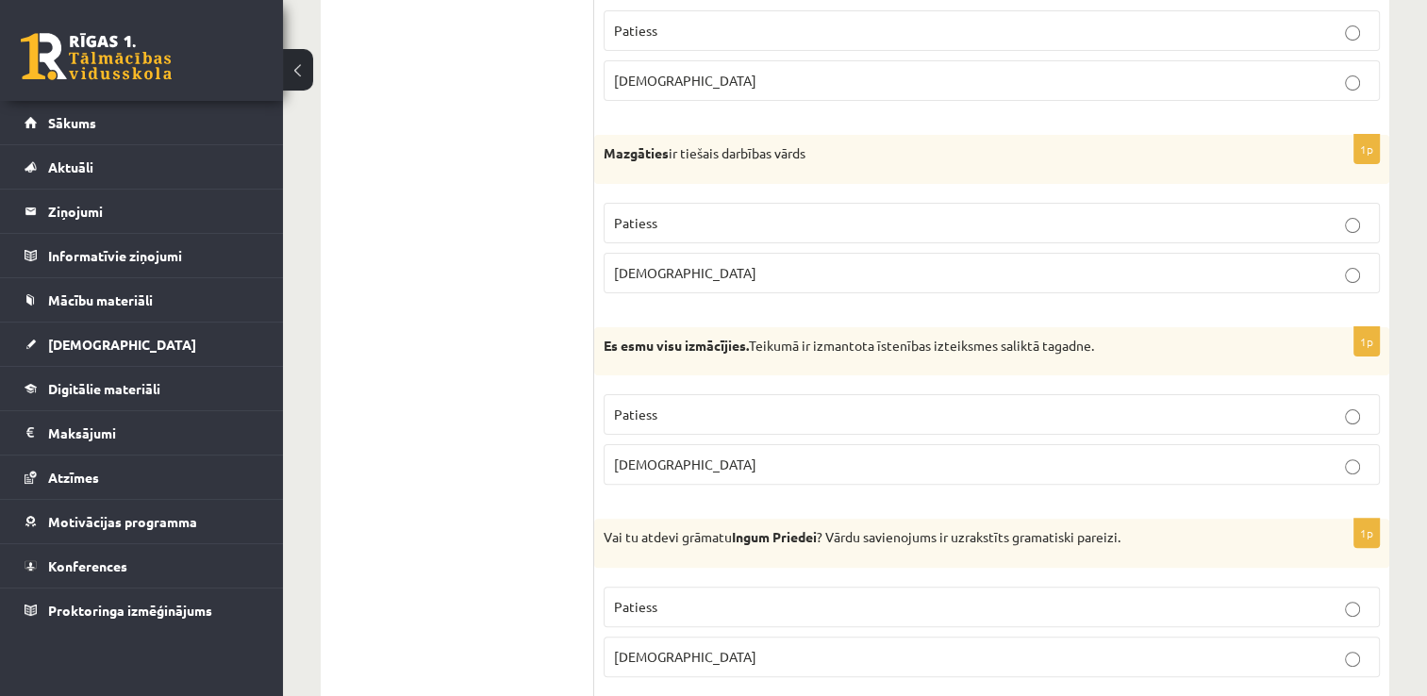
scroll to position [437, 0]
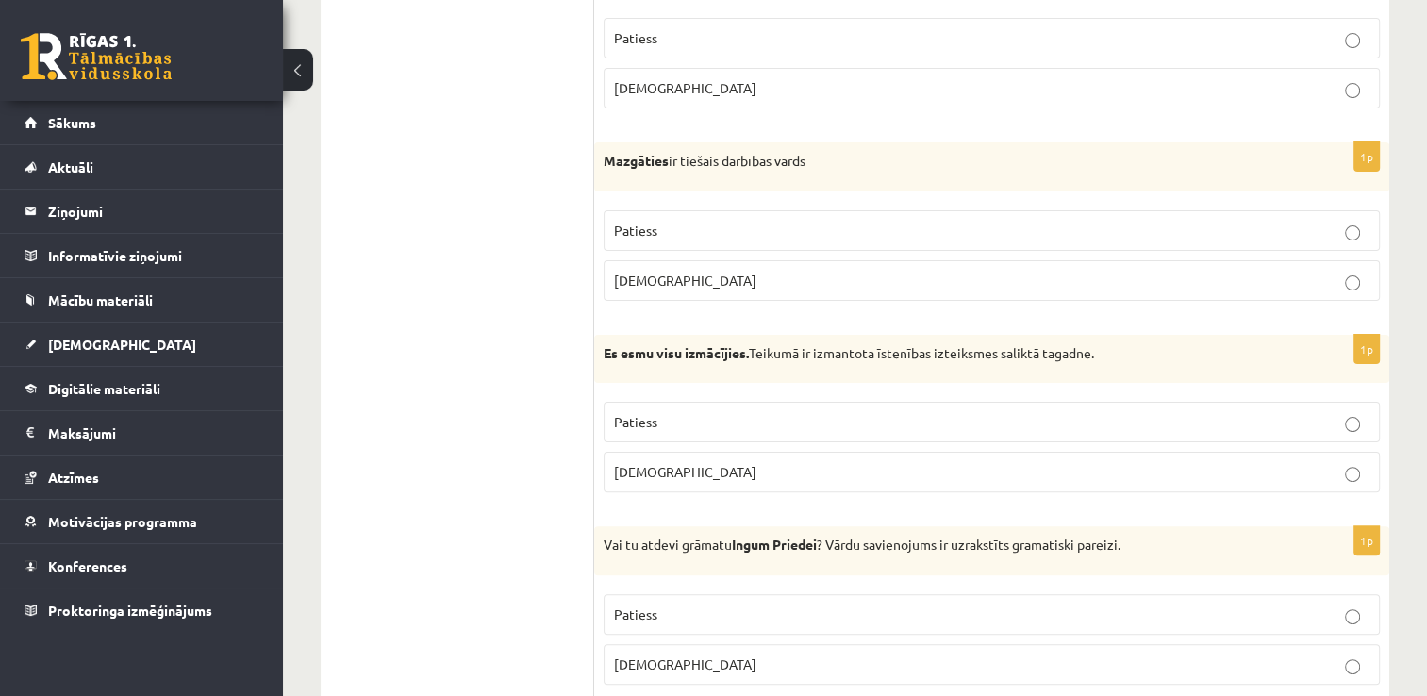
click at [999, 439] on label "Patiess" at bounding box center [992, 422] width 776 height 41
click at [966, 244] on label "Patiess" at bounding box center [992, 230] width 776 height 41
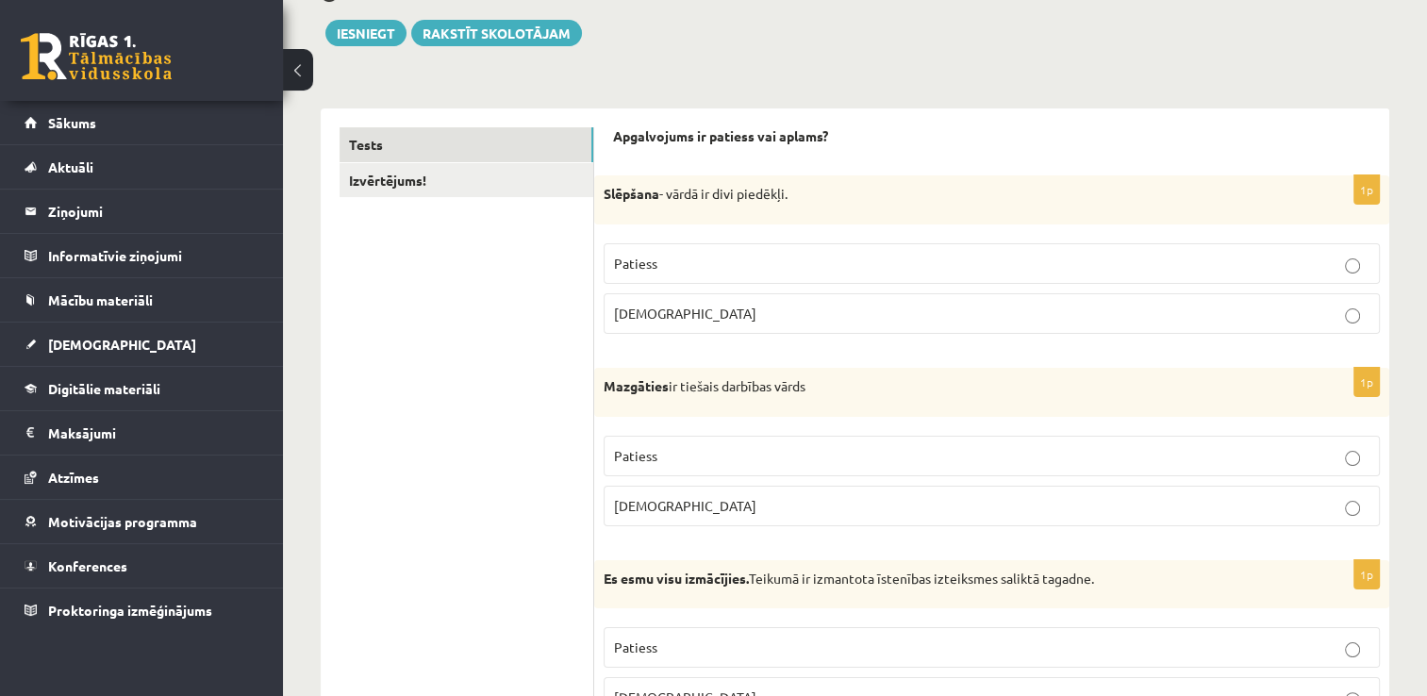
scroll to position [219, 0]
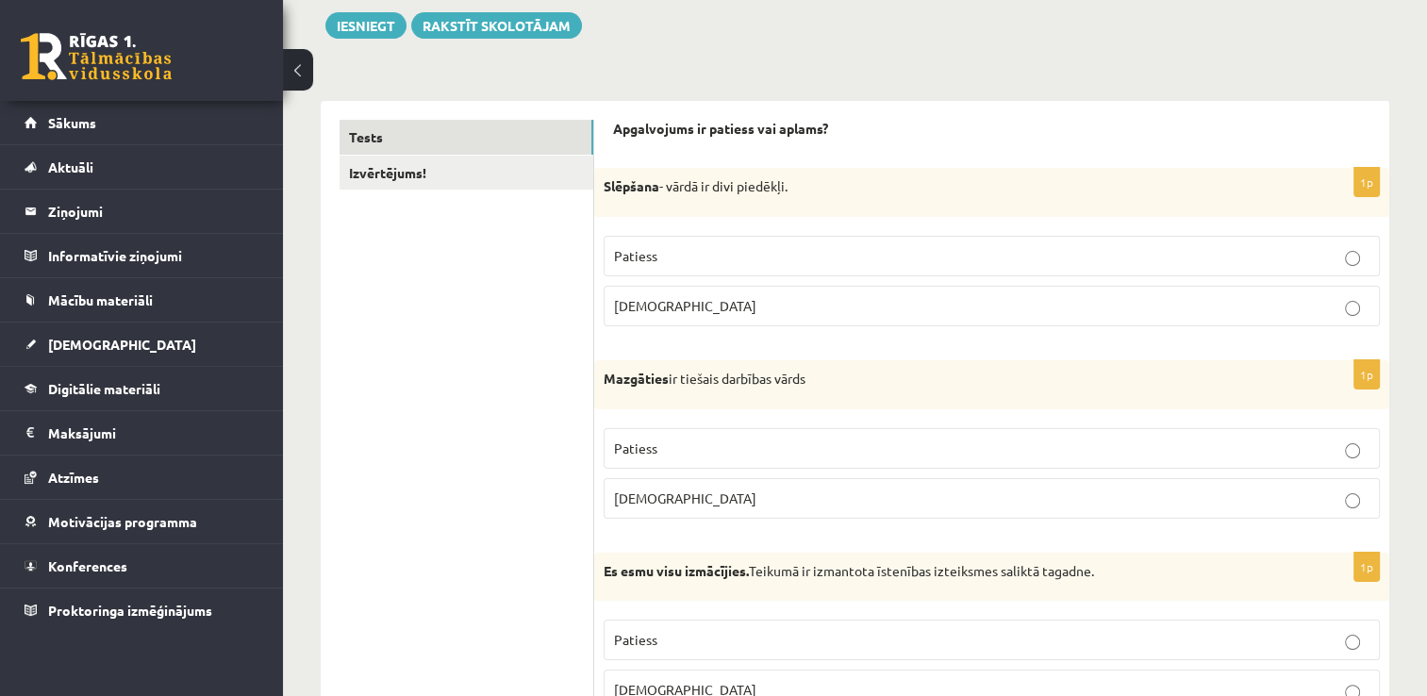
click at [1247, 302] on p "Aplams" at bounding box center [992, 306] width 756 height 20
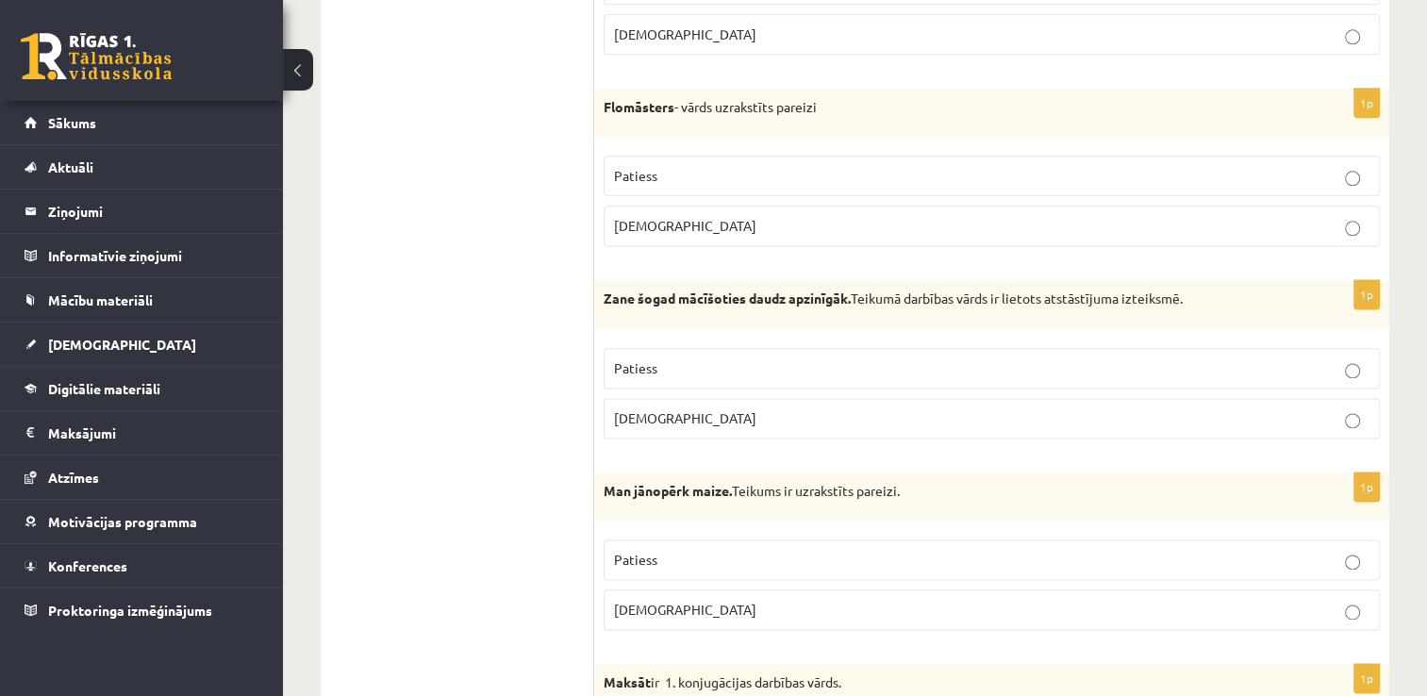
scroll to position [2465, 0]
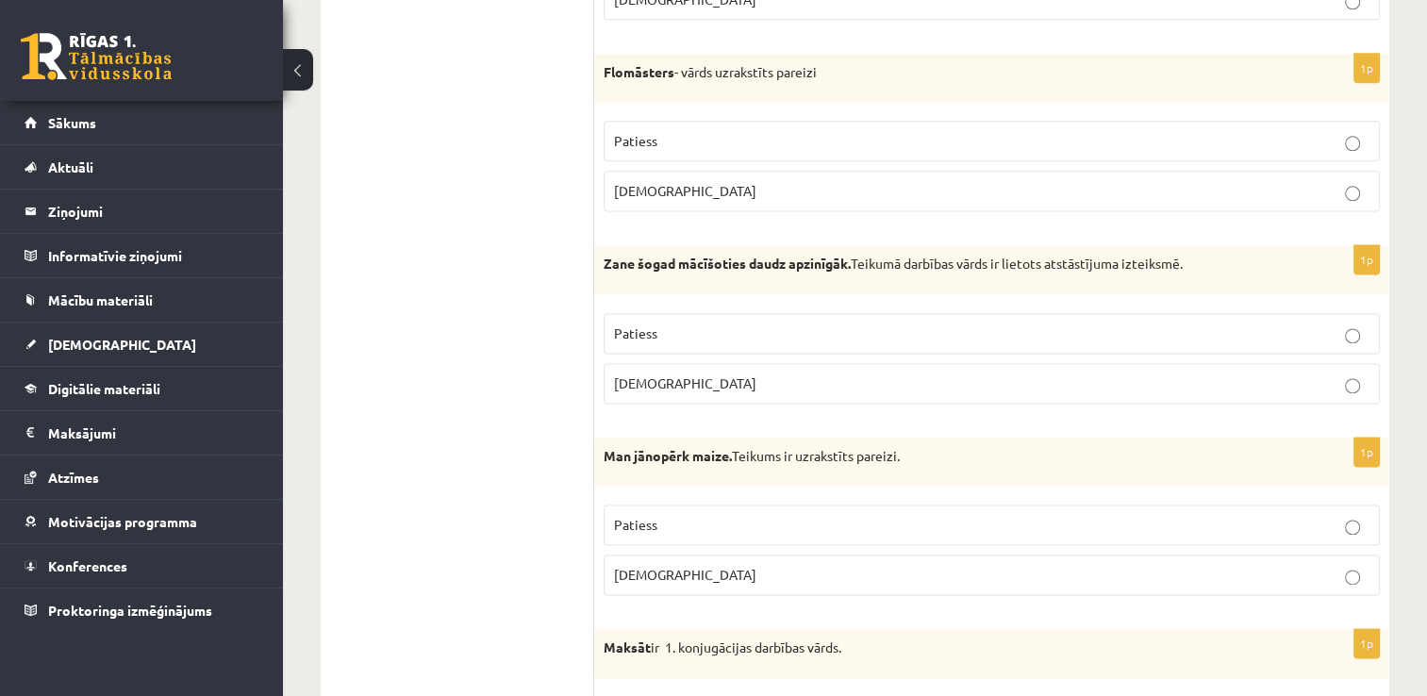
click at [1275, 324] on p "Patiess" at bounding box center [992, 334] width 756 height 20
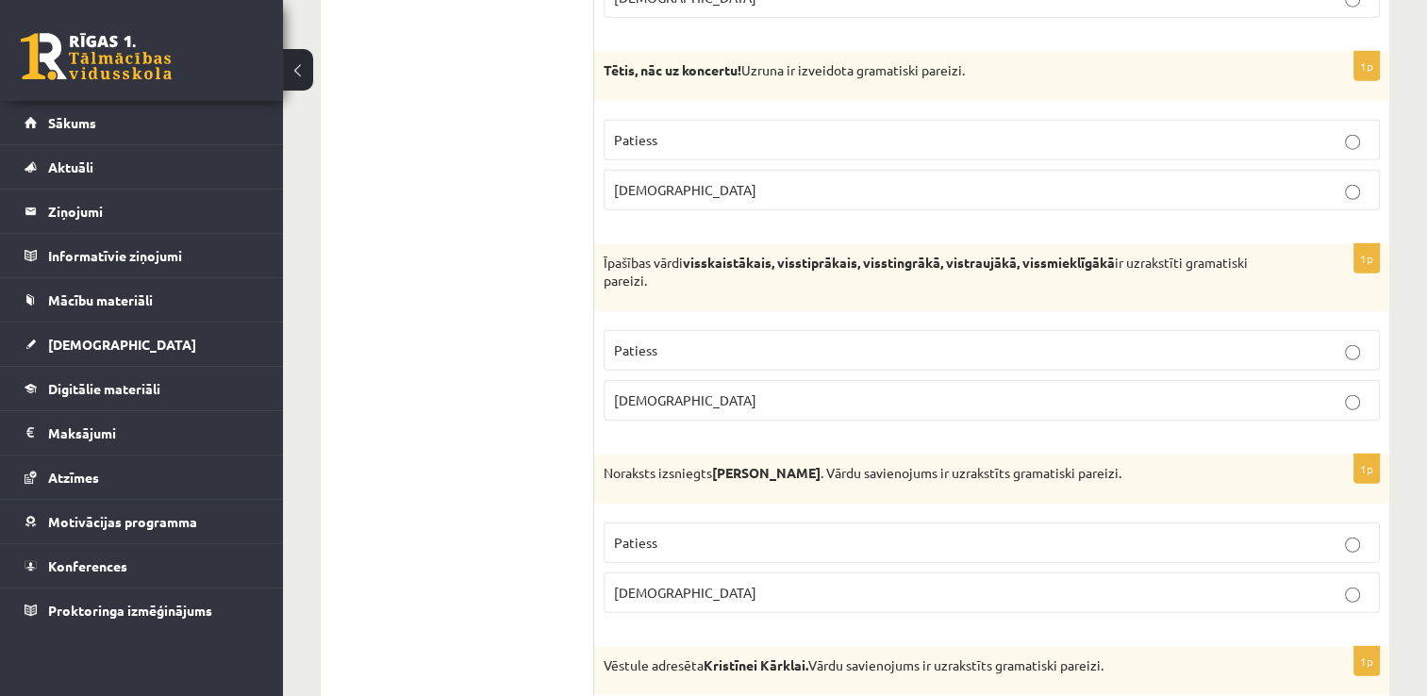
scroll to position [4992, 0]
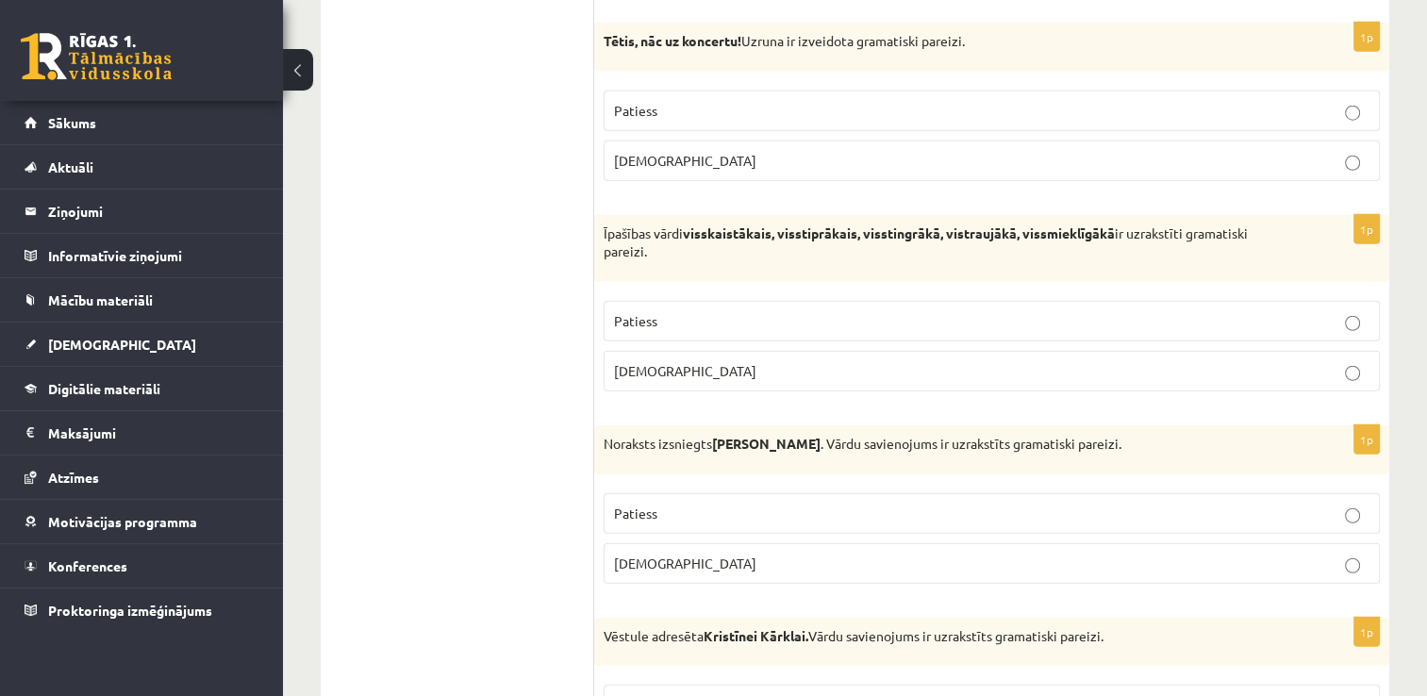
click at [1297, 364] on label "Aplams" at bounding box center [992, 371] width 776 height 41
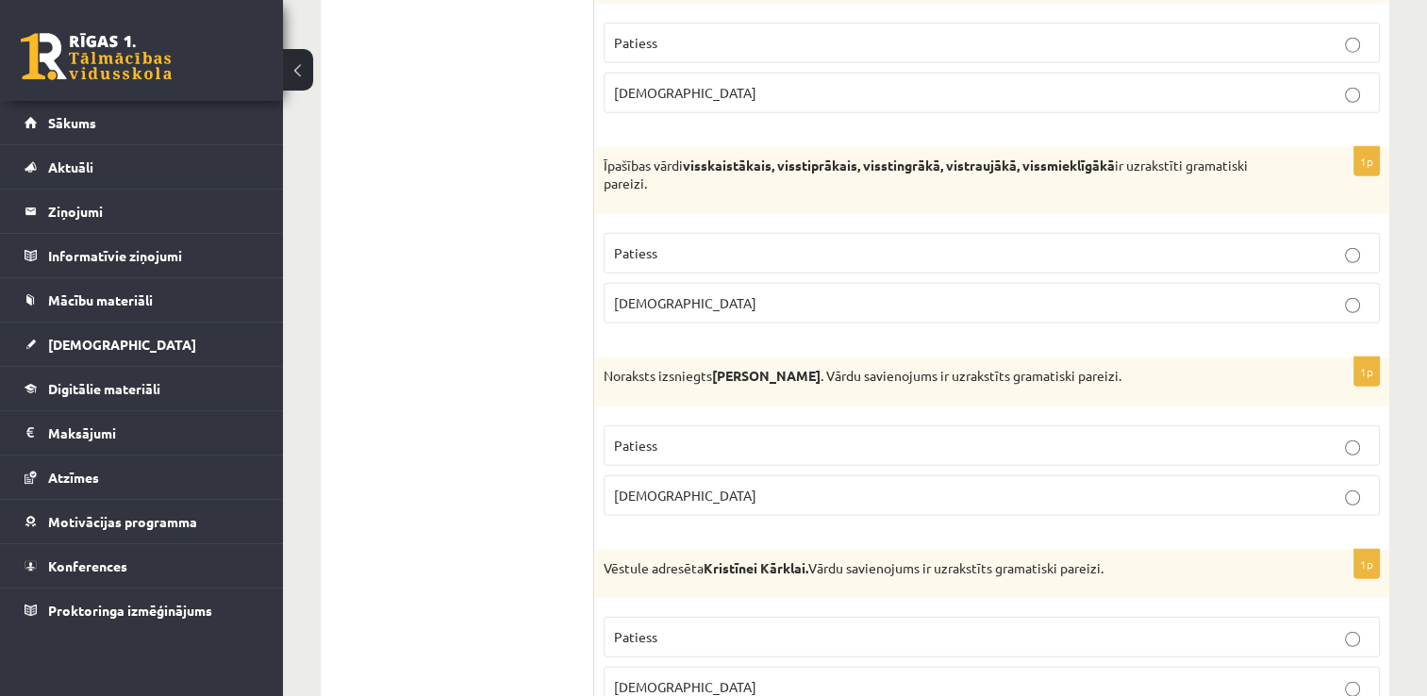
scroll to position [5082, 0]
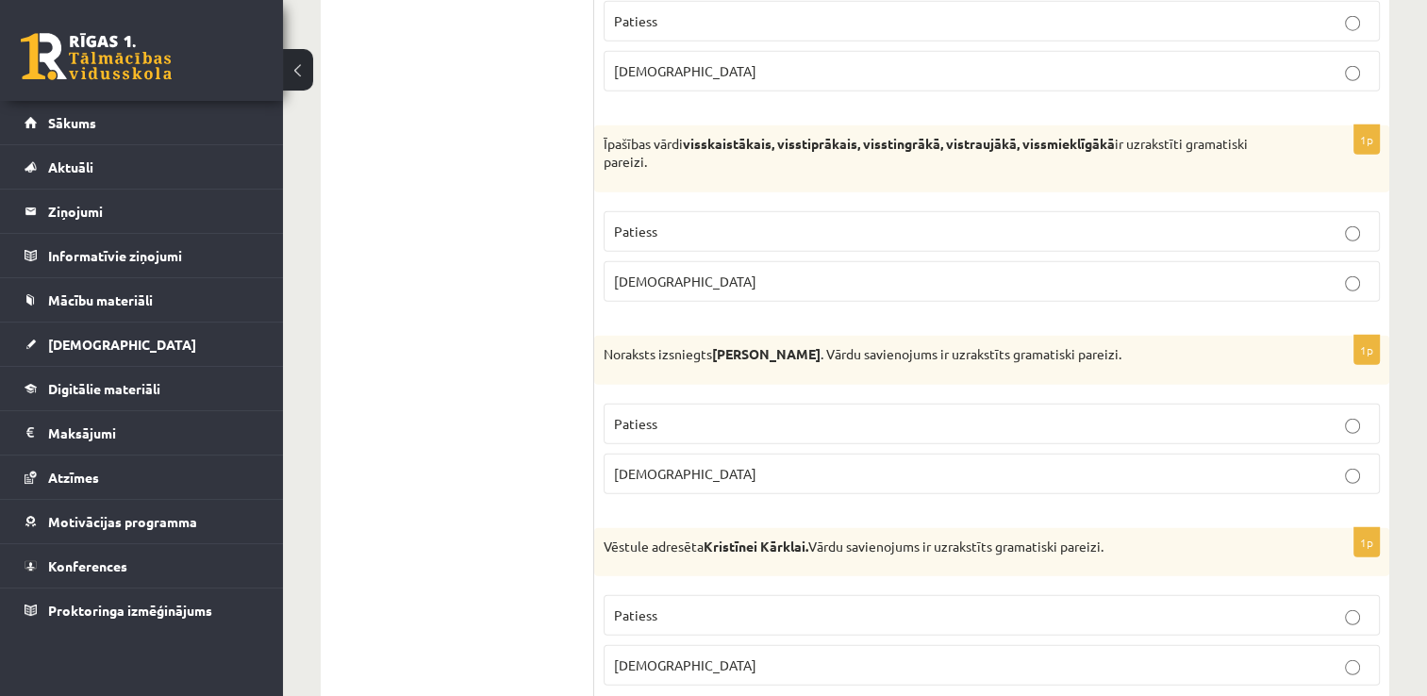
click at [1355, 413] on label "Patiess" at bounding box center [992, 424] width 776 height 41
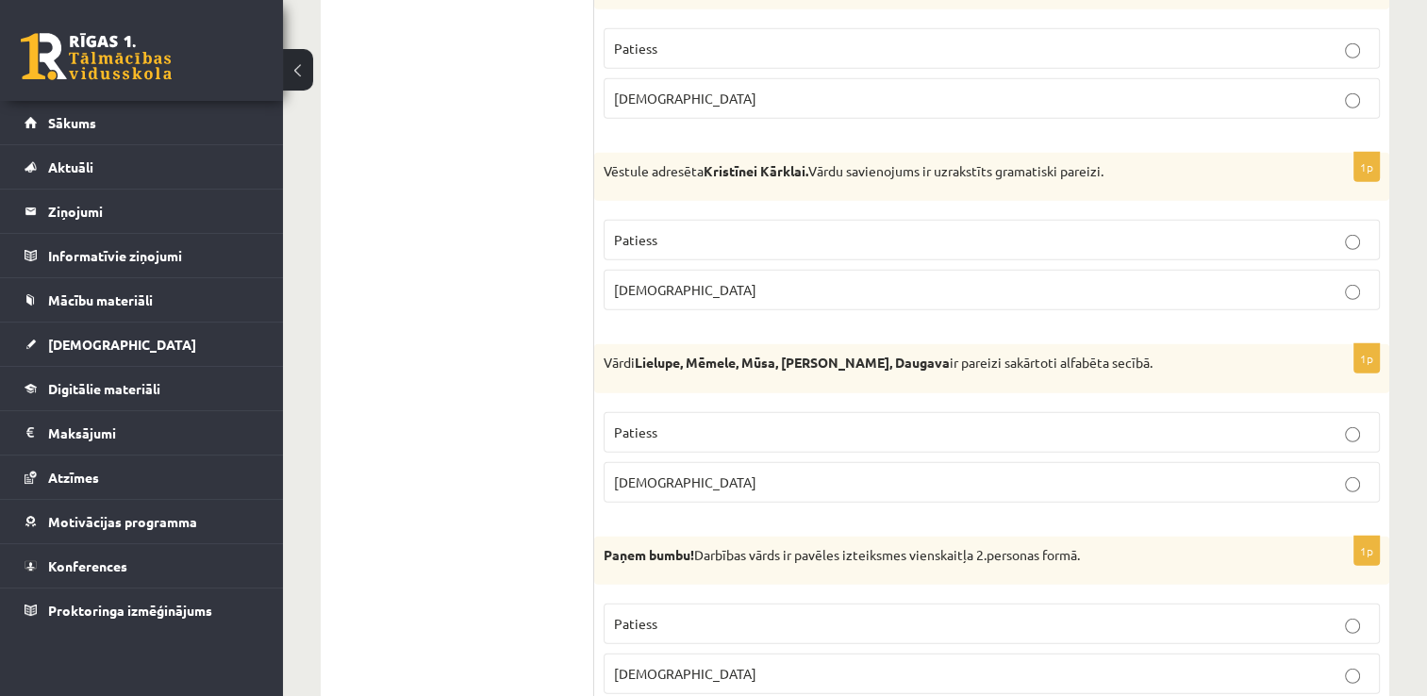
scroll to position [5504, 0]
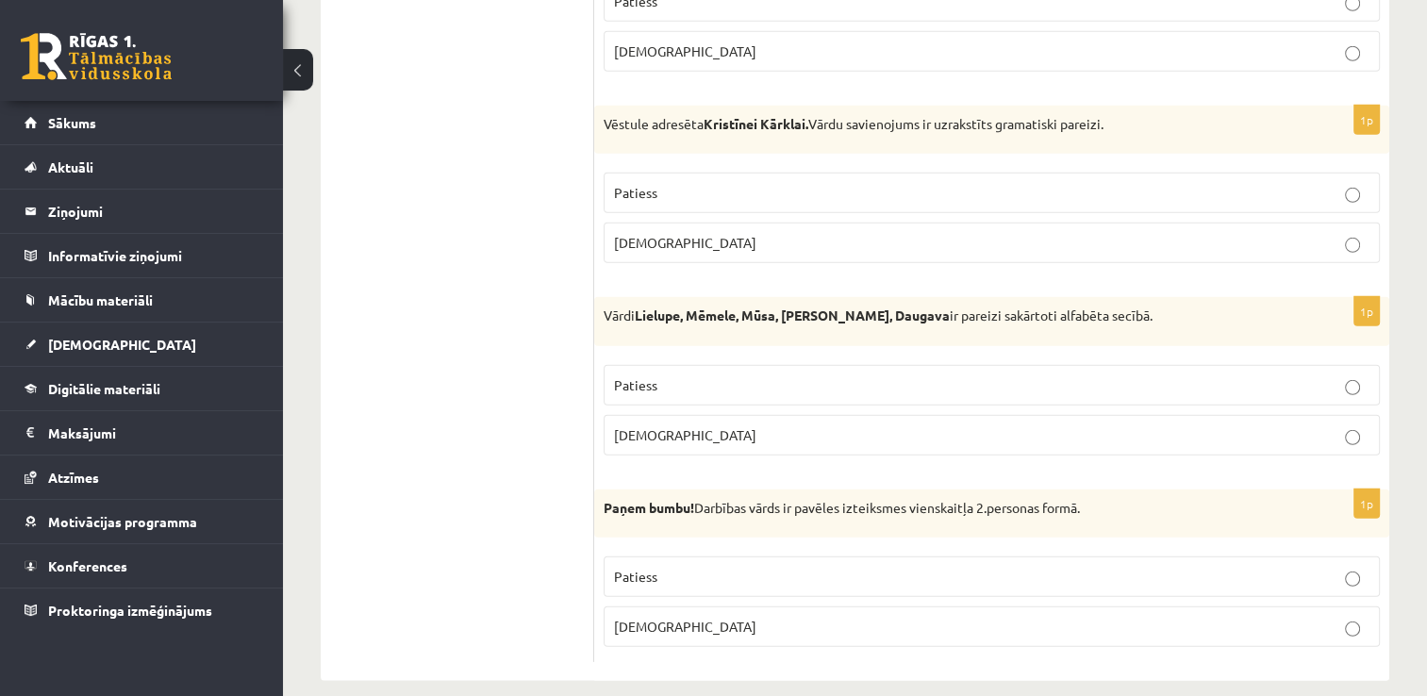
drag, startPoint x: 1433, startPoint y: 660, endPoint x: 1415, endPoint y: 632, distance: 33.5
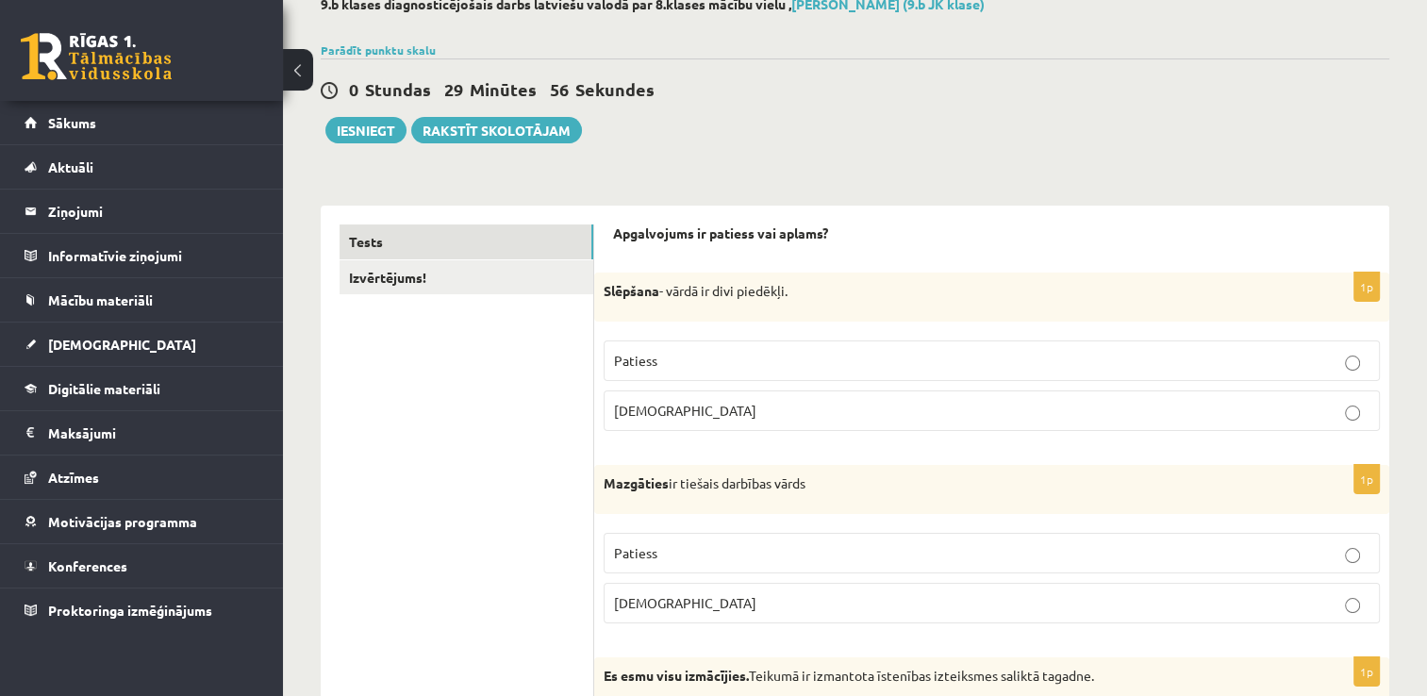
scroll to position [107, 0]
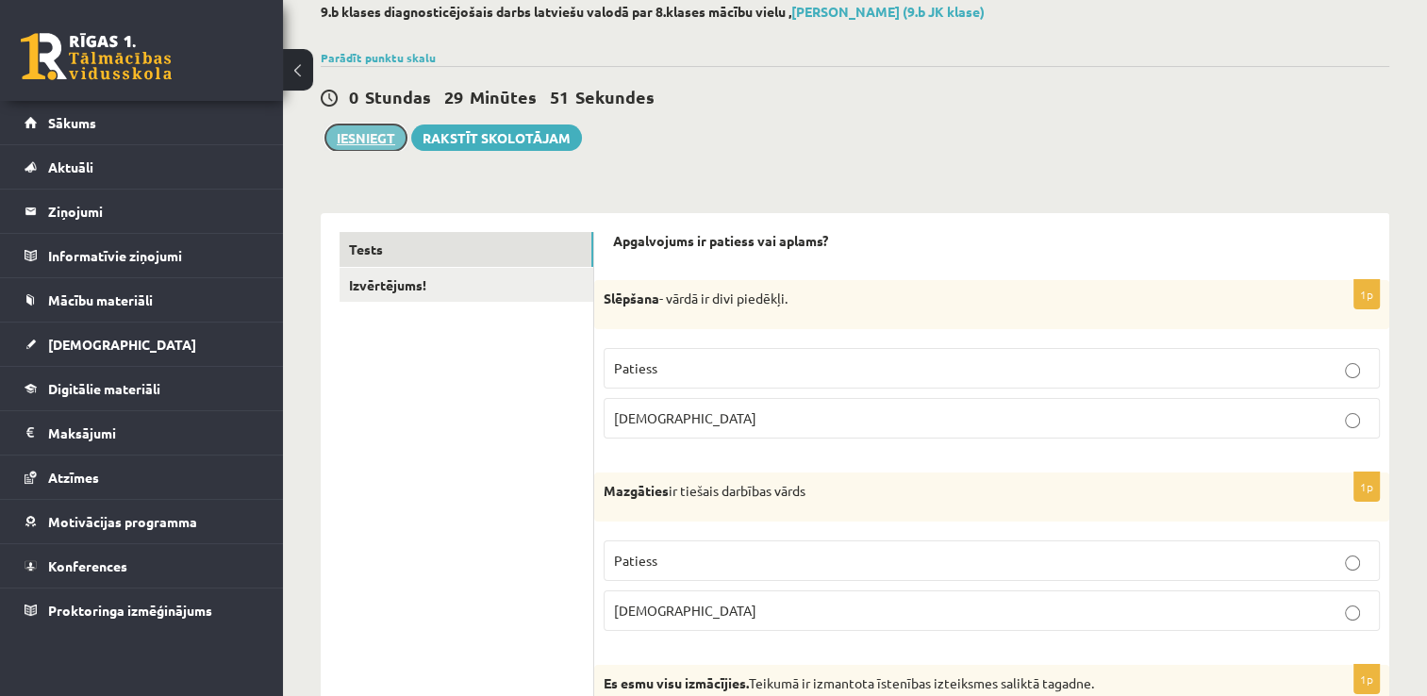
click at [362, 140] on button "Iesniegt" at bounding box center [365, 138] width 81 height 26
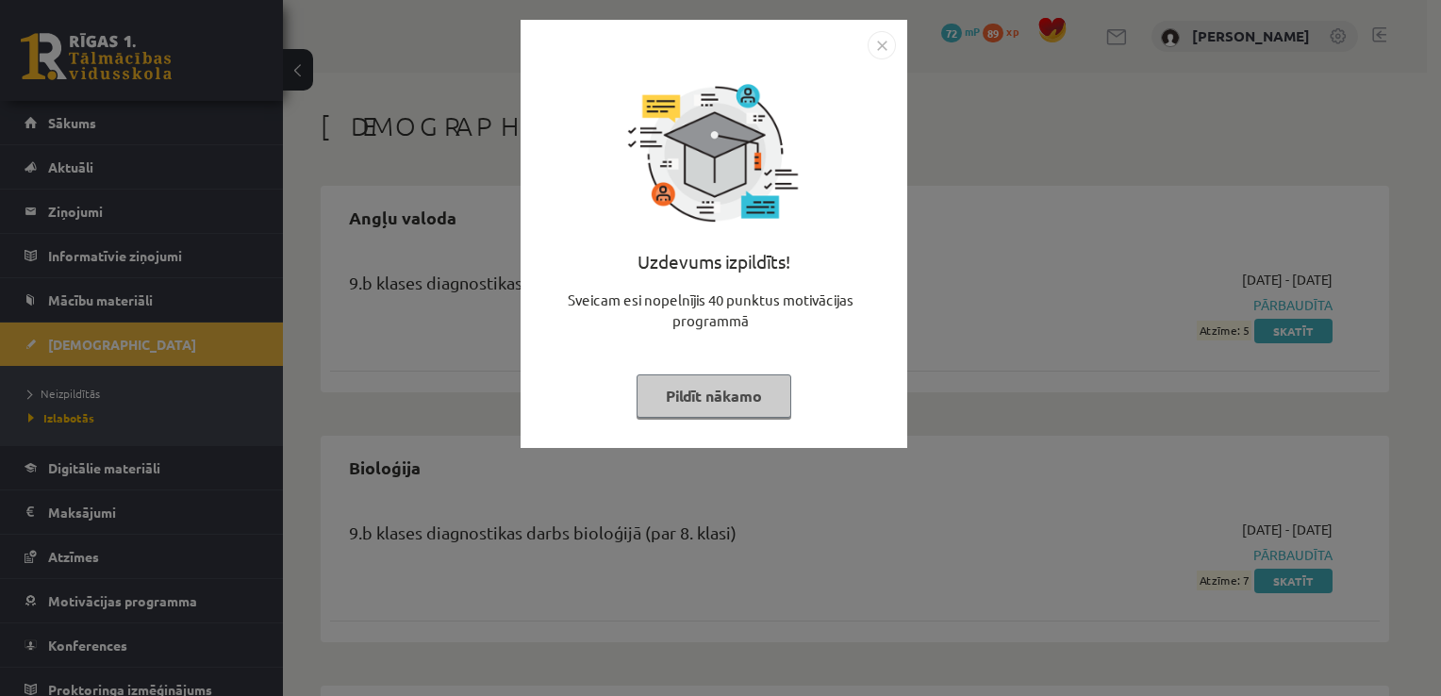
click at [739, 445] on div "Uzdevums izpildīts! Sveicam esi nopelnījis 40 punktus motivācijas programmā Pil…" at bounding box center [714, 234] width 387 height 428
click at [720, 385] on button "Pildīt nākamo" at bounding box center [714, 396] width 155 height 43
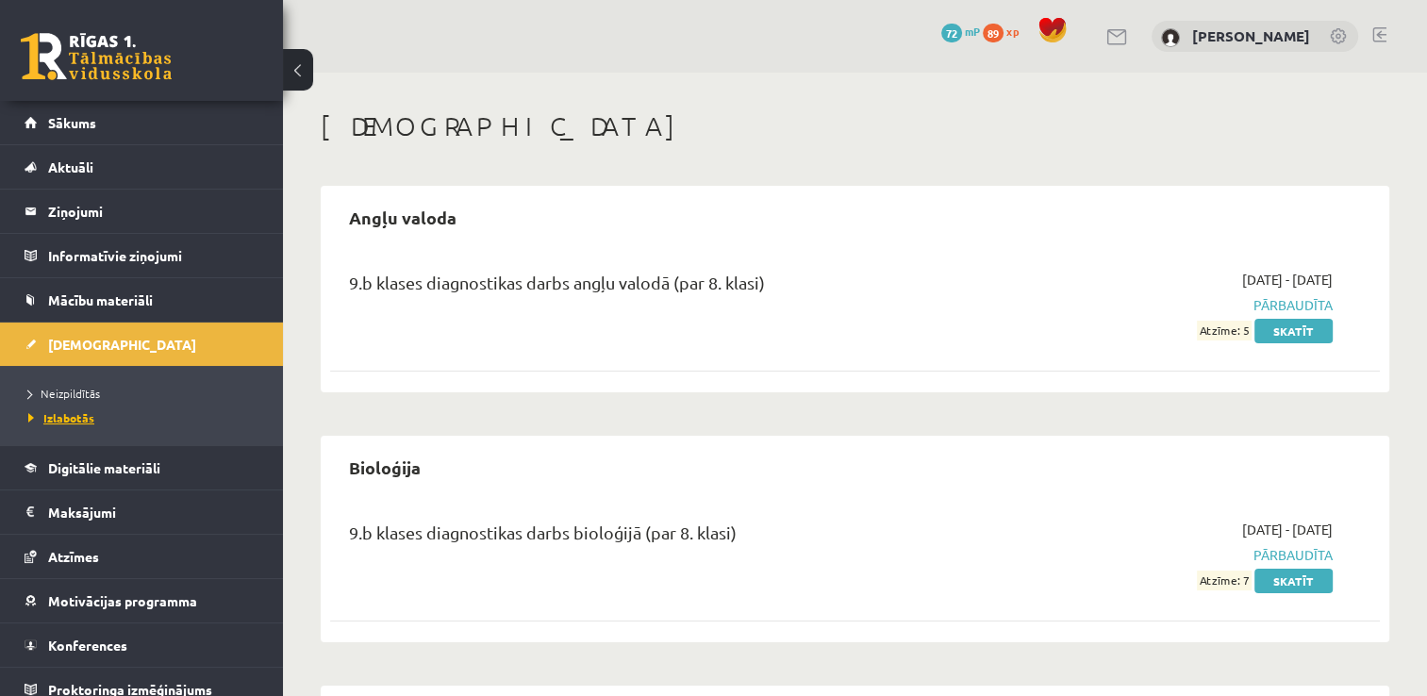
click at [79, 413] on span "Izlabotās" at bounding box center [61, 417] width 66 height 15
click at [74, 390] on span "Neizpildītās" at bounding box center [64, 393] width 72 height 15
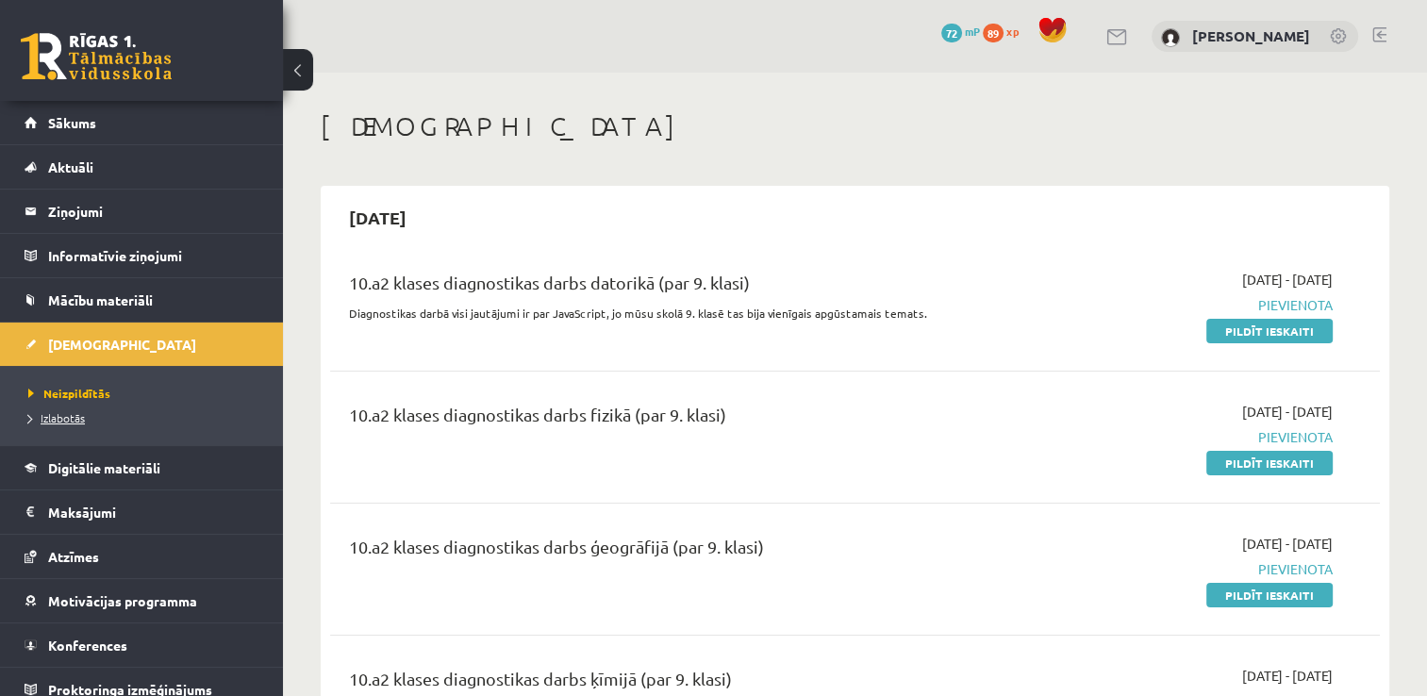
click at [68, 417] on span "Izlabotās" at bounding box center [56, 417] width 57 height 15
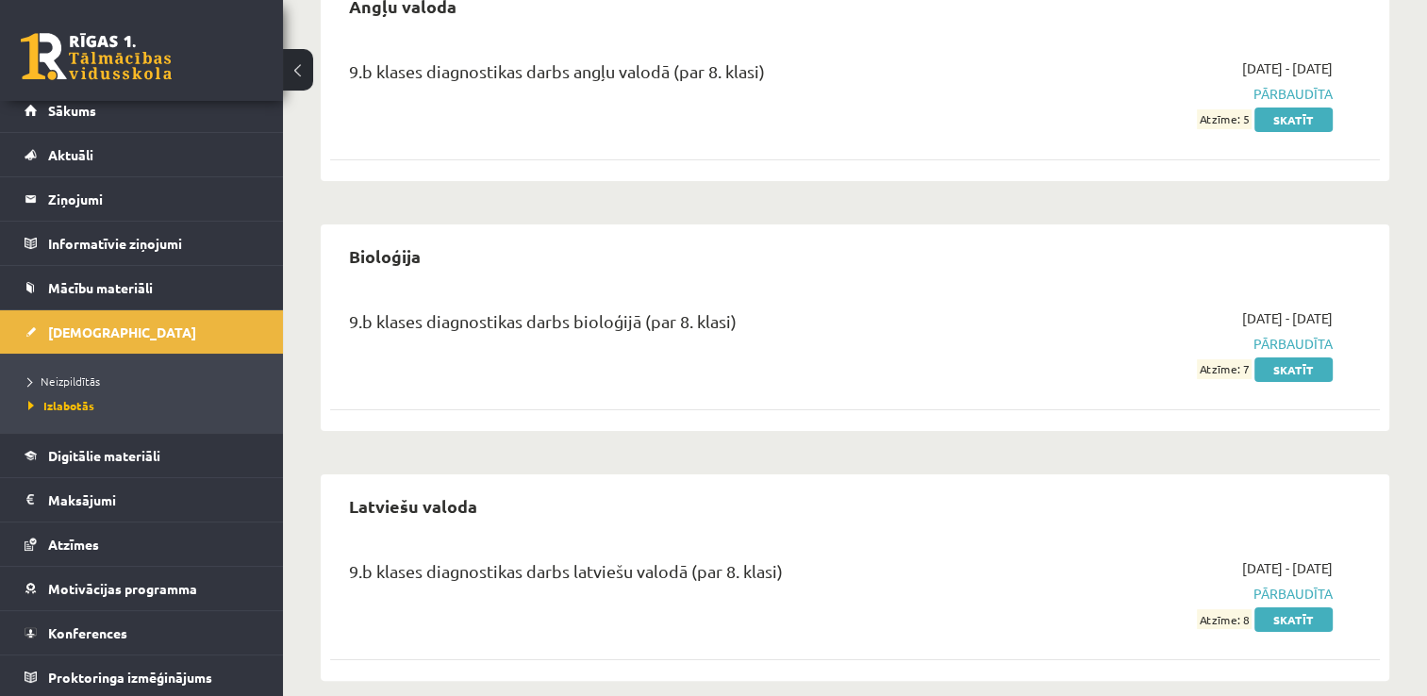
scroll to position [232, 0]
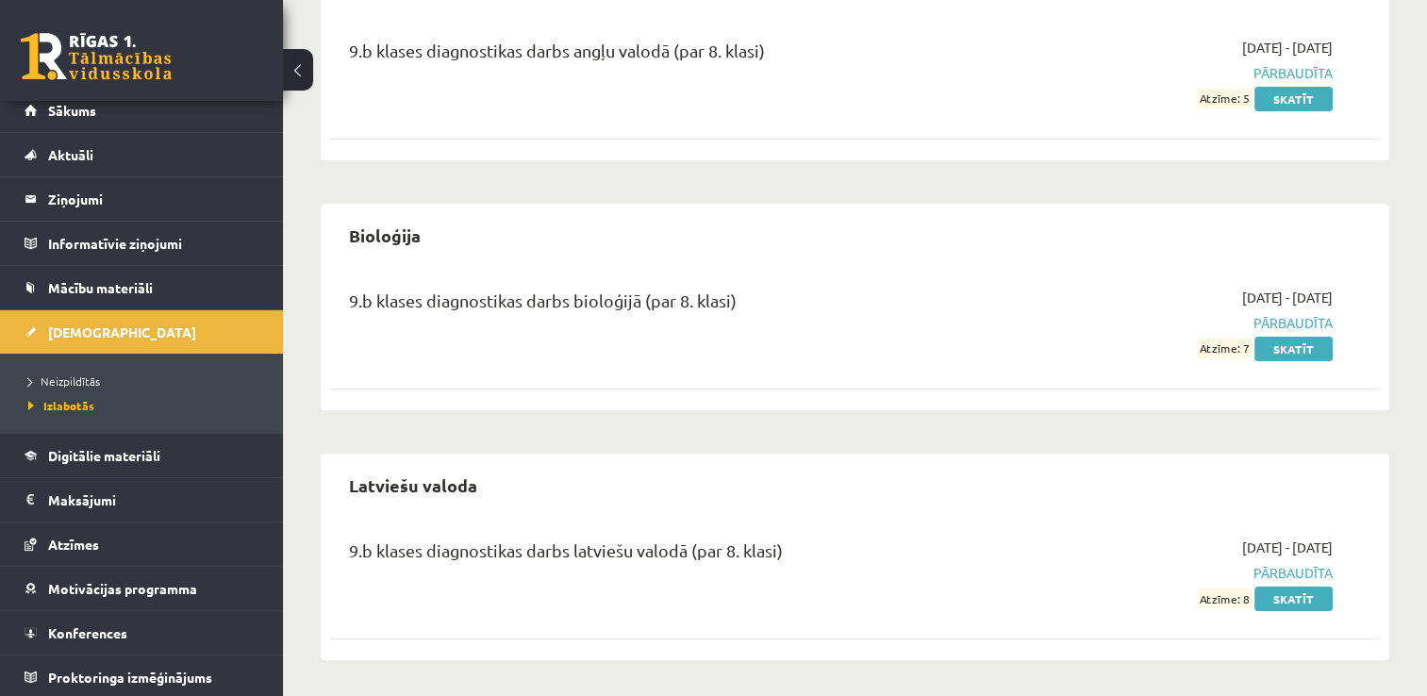
click at [1303, 570] on span "Pārbaudīta" at bounding box center [1178, 573] width 309 height 20
click at [1290, 602] on link "Skatīt" at bounding box center [1294, 599] width 78 height 25
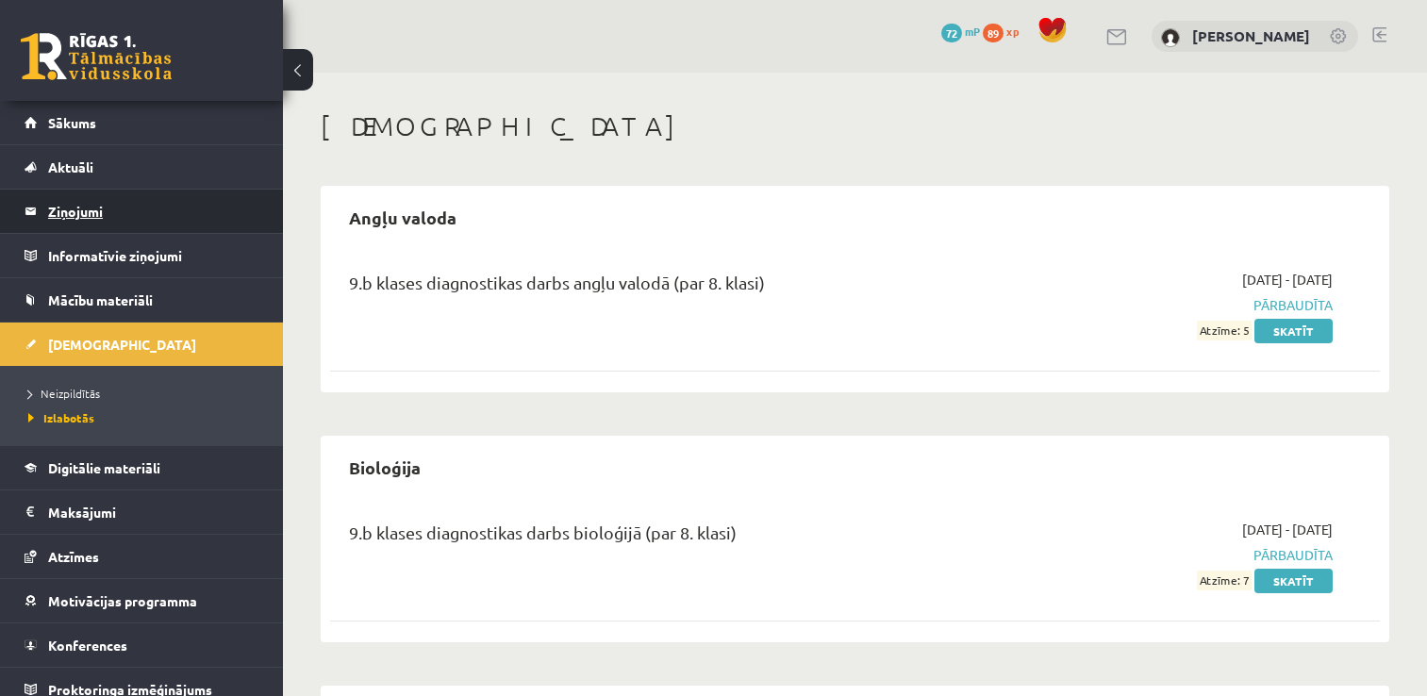
scroll to position [232, 0]
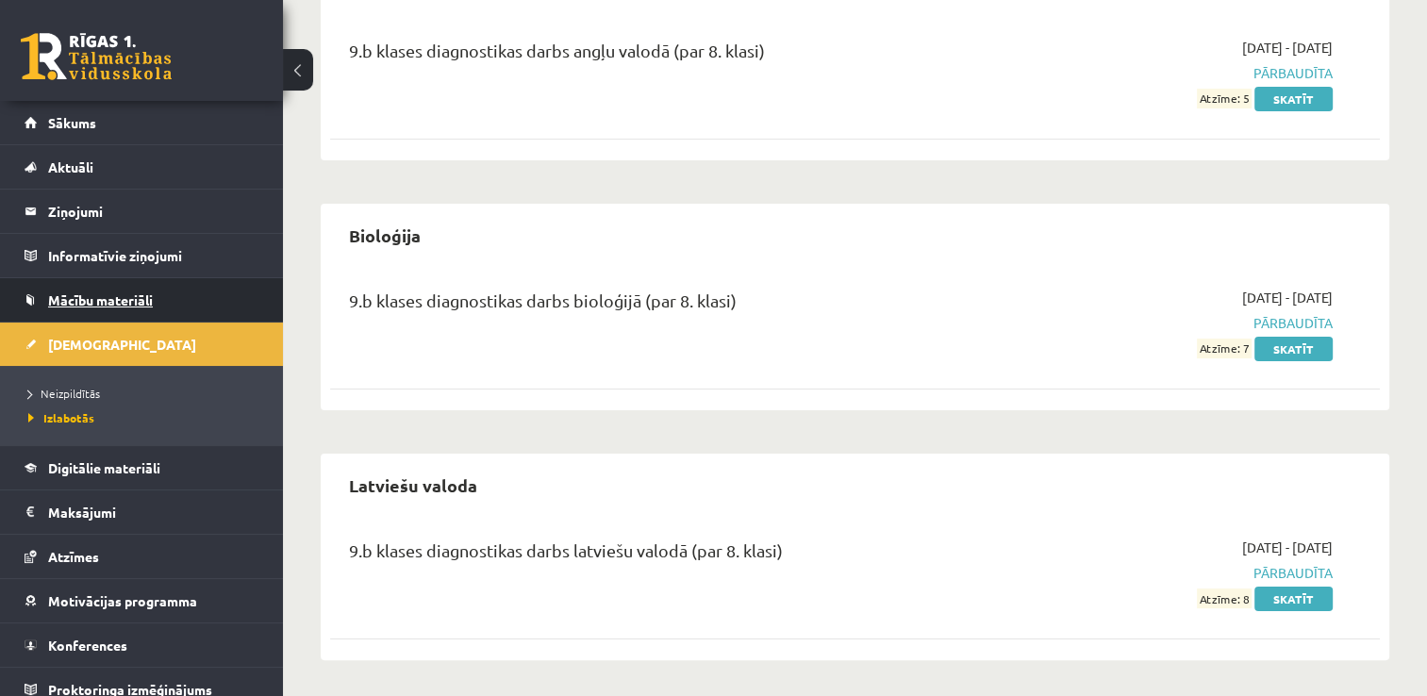
click at [100, 292] on span "Mācību materiāli" at bounding box center [100, 299] width 105 height 17
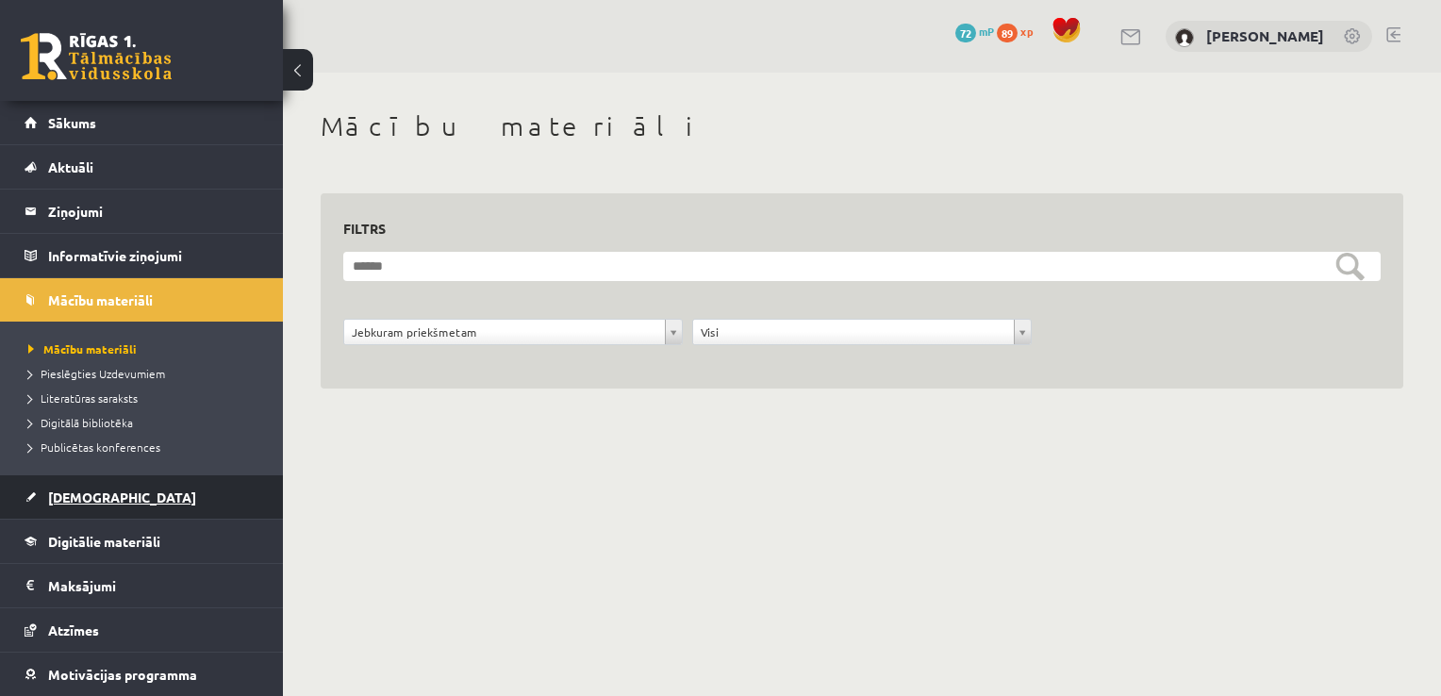
click at [83, 491] on span "[DEMOGRAPHIC_DATA]" at bounding box center [122, 497] width 148 height 17
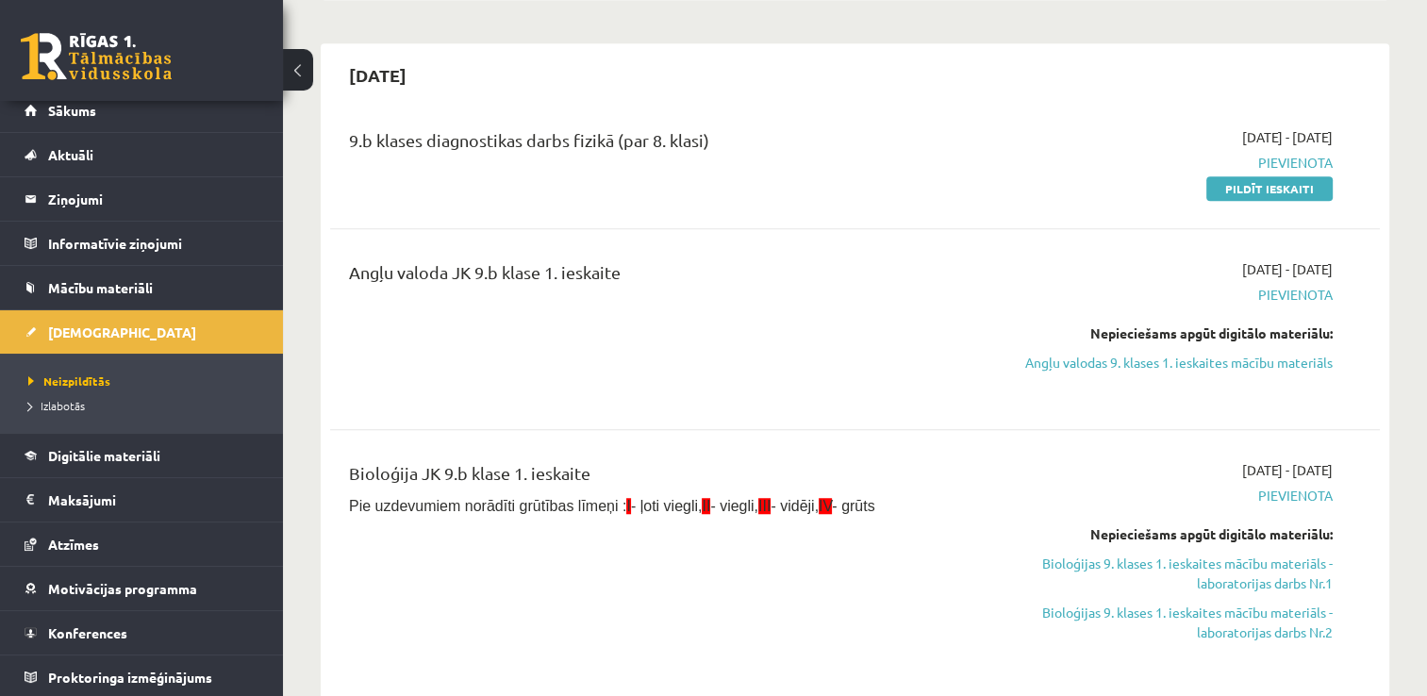
scroll to position [1321, 0]
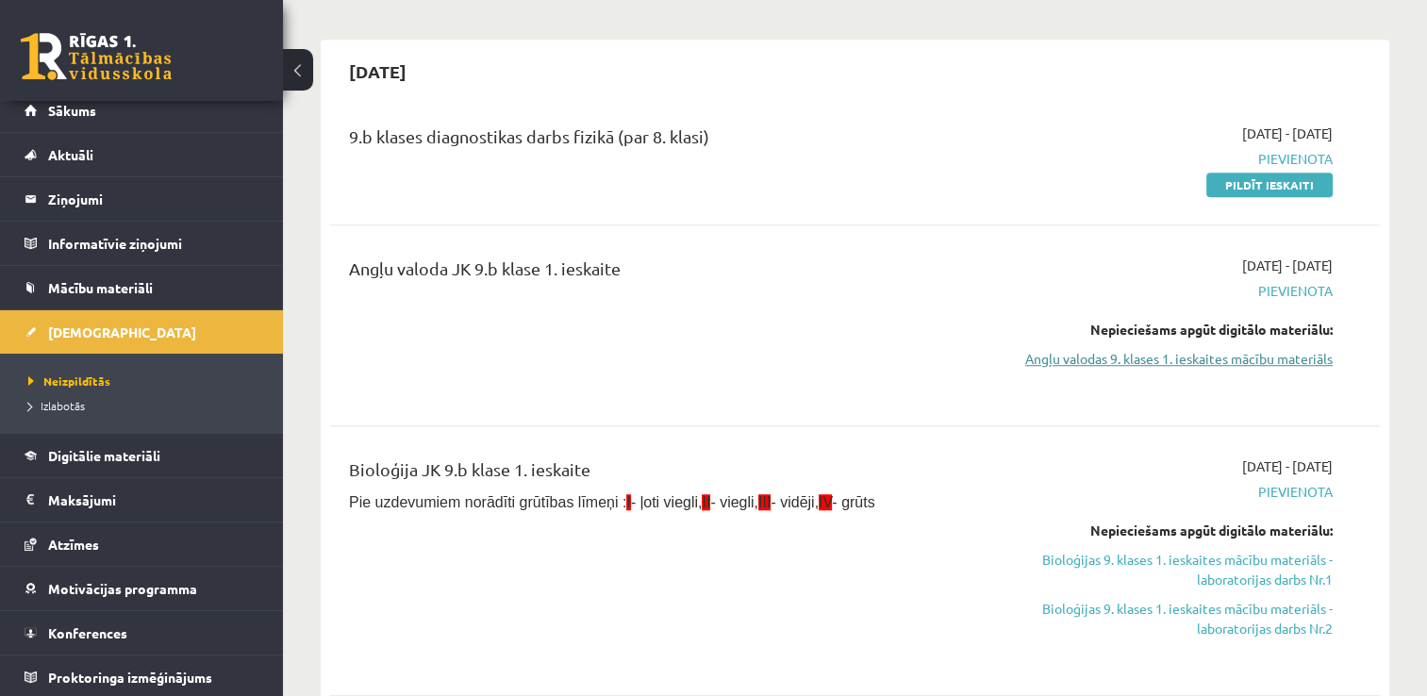
click at [1107, 361] on link "Angļu valodas 9. klases 1. ieskaites mācību materiāls" at bounding box center [1178, 359] width 309 height 20
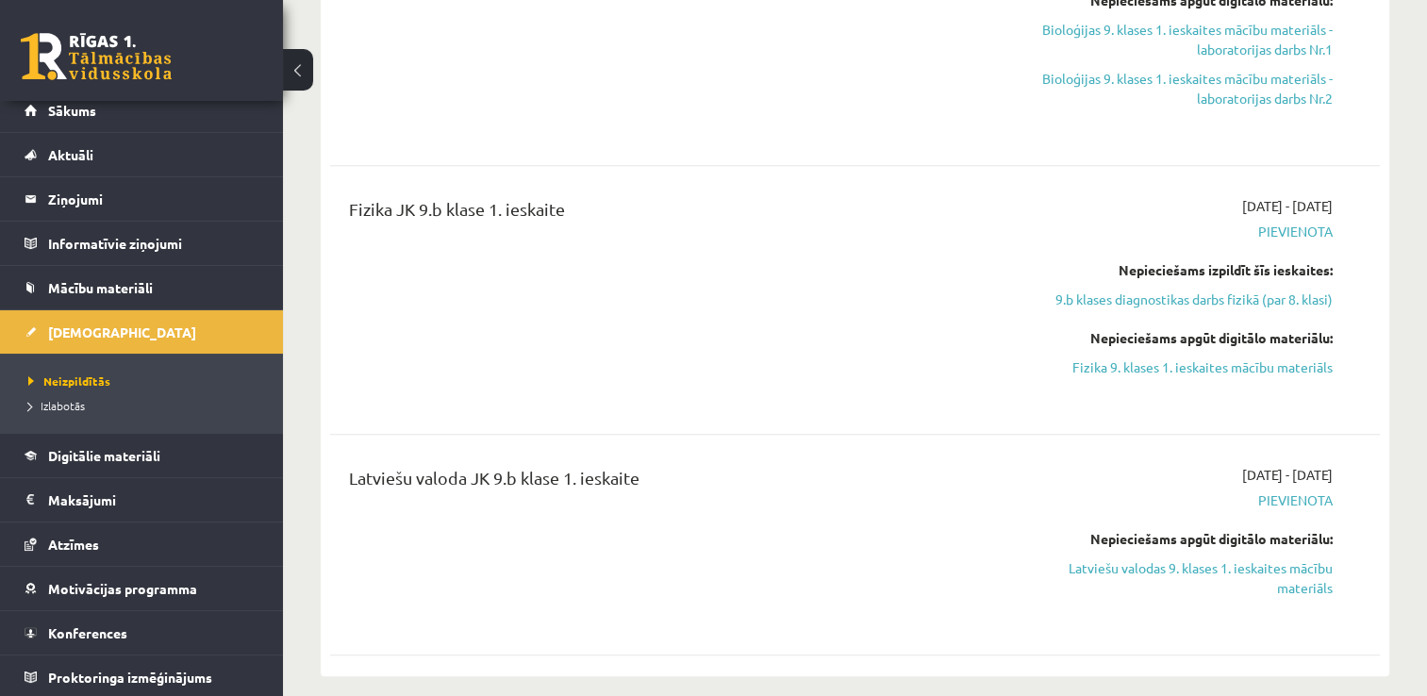
scroll to position [1826, 0]
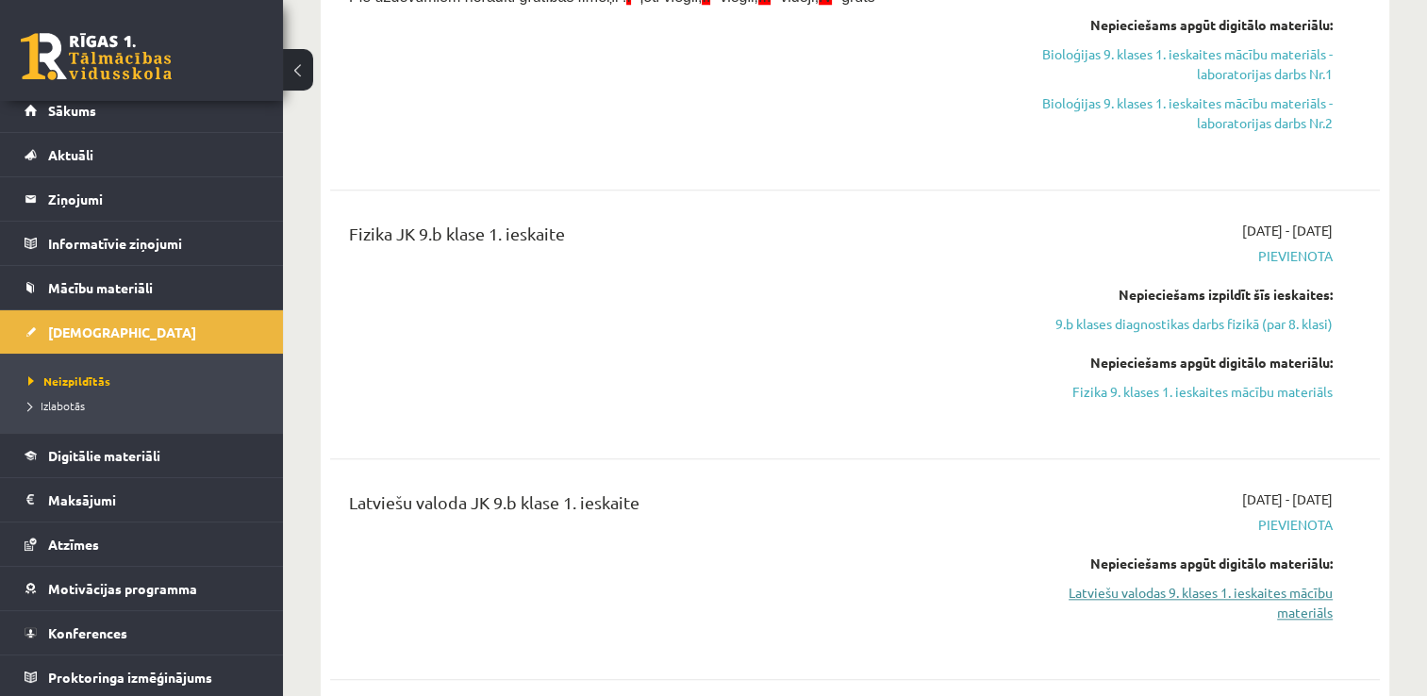
click at [1195, 608] on link "Latviešu valodas 9. klases 1. ieskaites mācību materiāls" at bounding box center [1178, 603] width 309 height 40
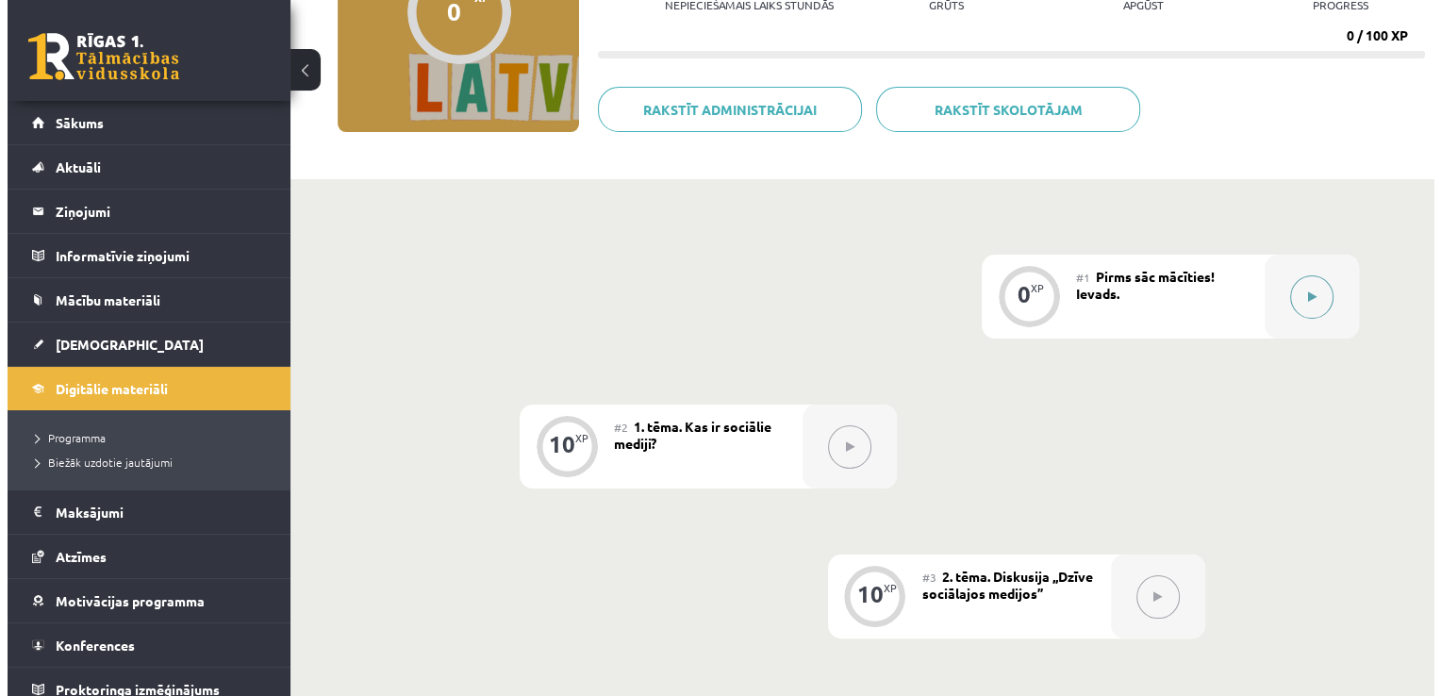
scroll to position [141, 0]
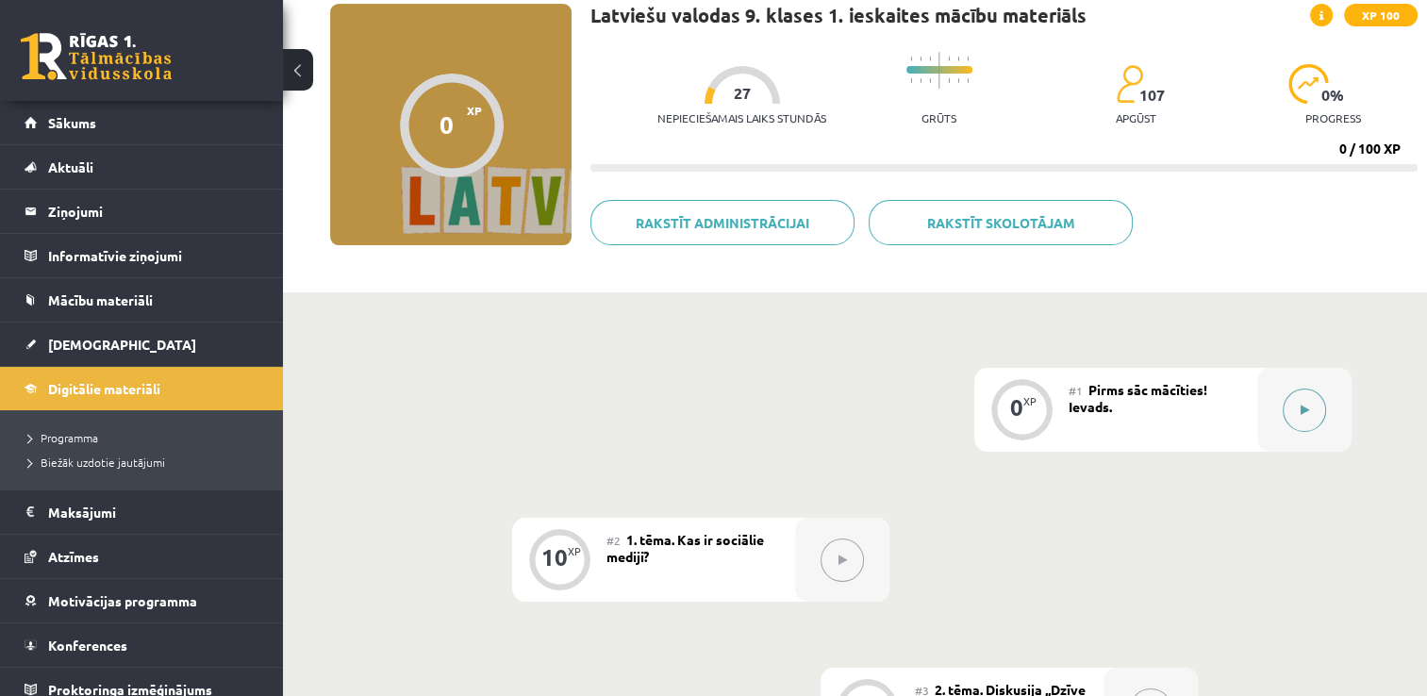
click at [1306, 394] on button at bounding box center [1304, 410] width 43 height 43
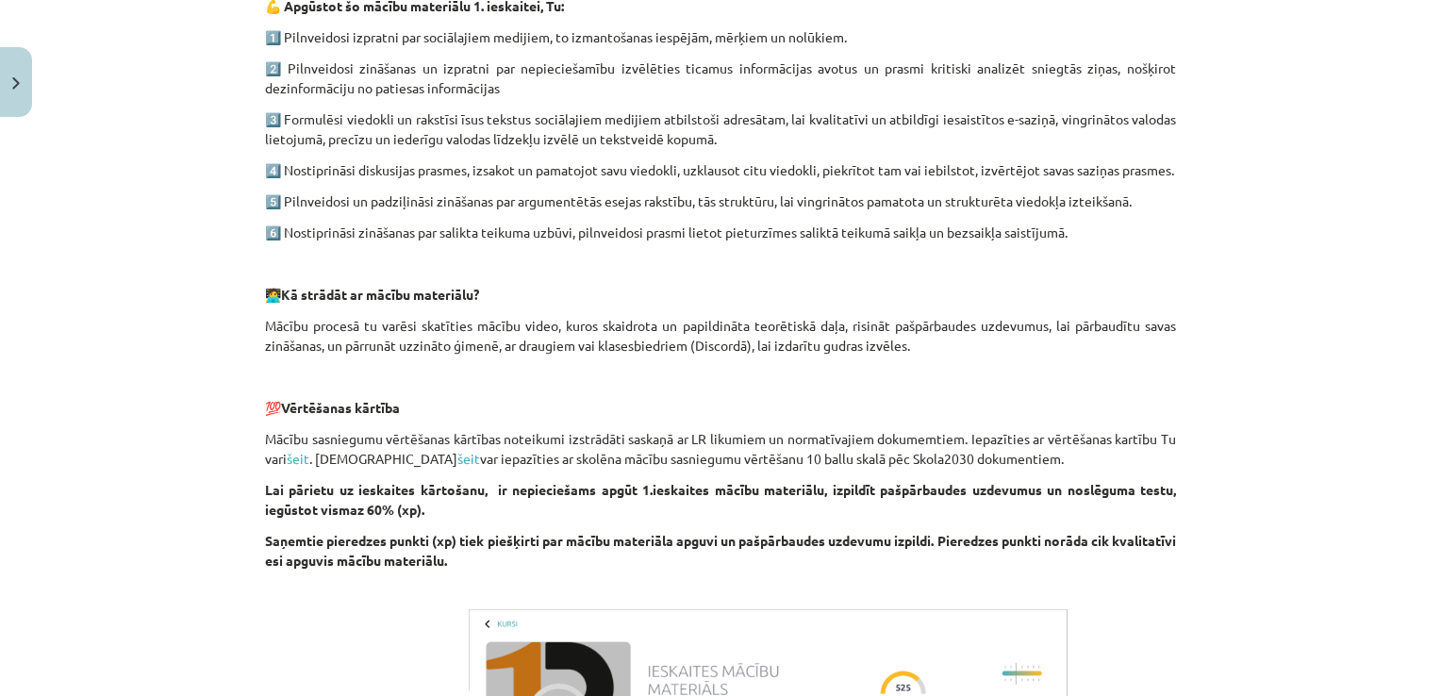
scroll to position [707, 0]
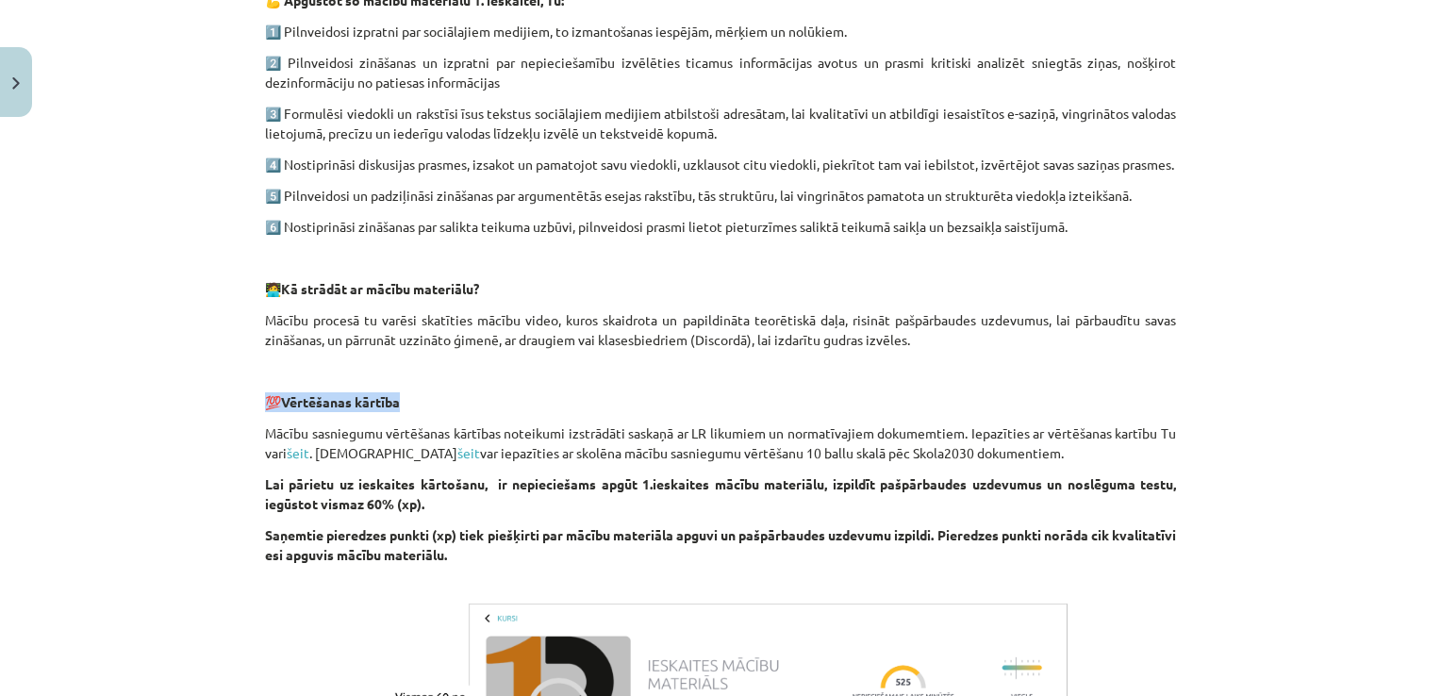
drag, startPoint x: 1415, startPoint y: 372, endPoint x: 1348, endPoint y: 402, distance: 73.5
click at [1348, 402] on div "Mācību tēma: Latviešu valodas 9. klases 1. ieskaites mācību materiāls #1 Pirms …" at bounding box center [720, 348] width 1441 height 696
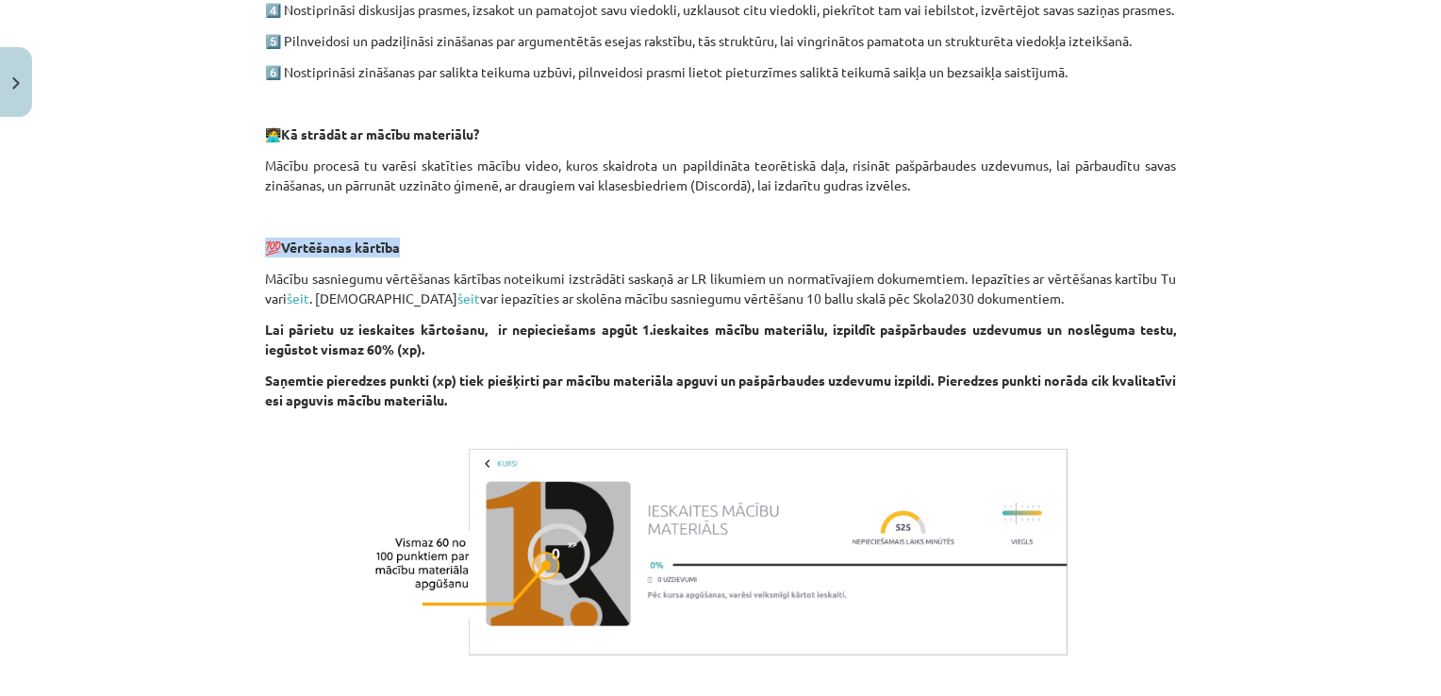
scroll to position [871, 0]
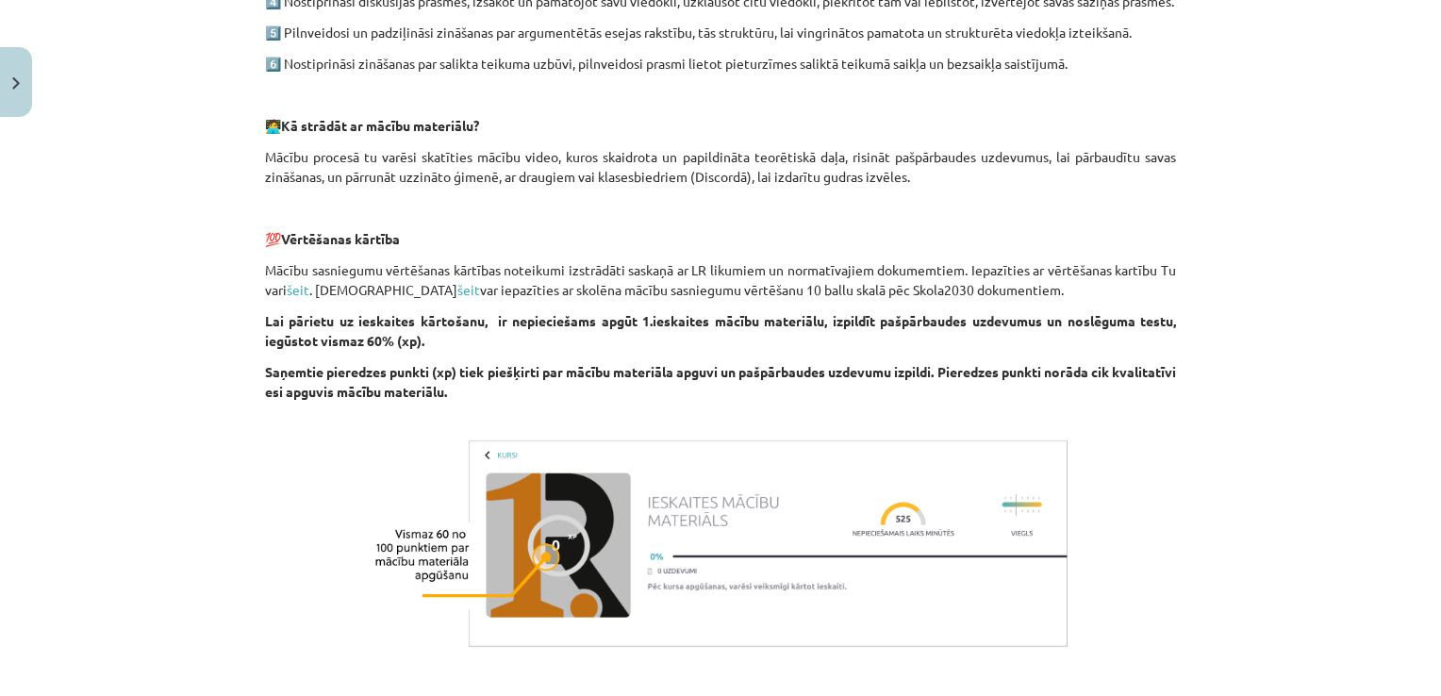
click at [1384, 421] on div "Mācību tēma: Latviešu valodas 9. klases 1. ieskaites mācību materiāls #1 Pirms …" at bounding box center [720, 348] width 1441 height 696
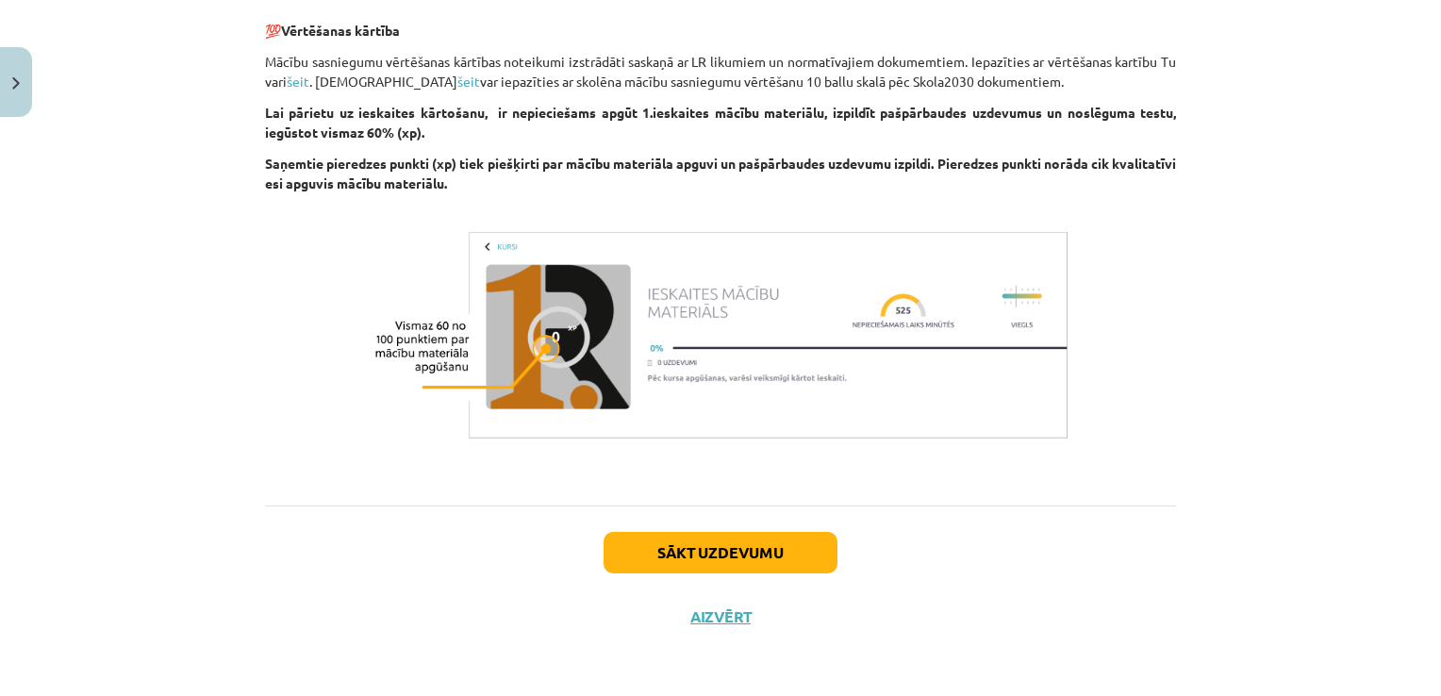
scroll to position [1098, 0]
click at [713, 560] on button "Sākt uzdevumu" at bounding box center [721, 553] width 234 height 42
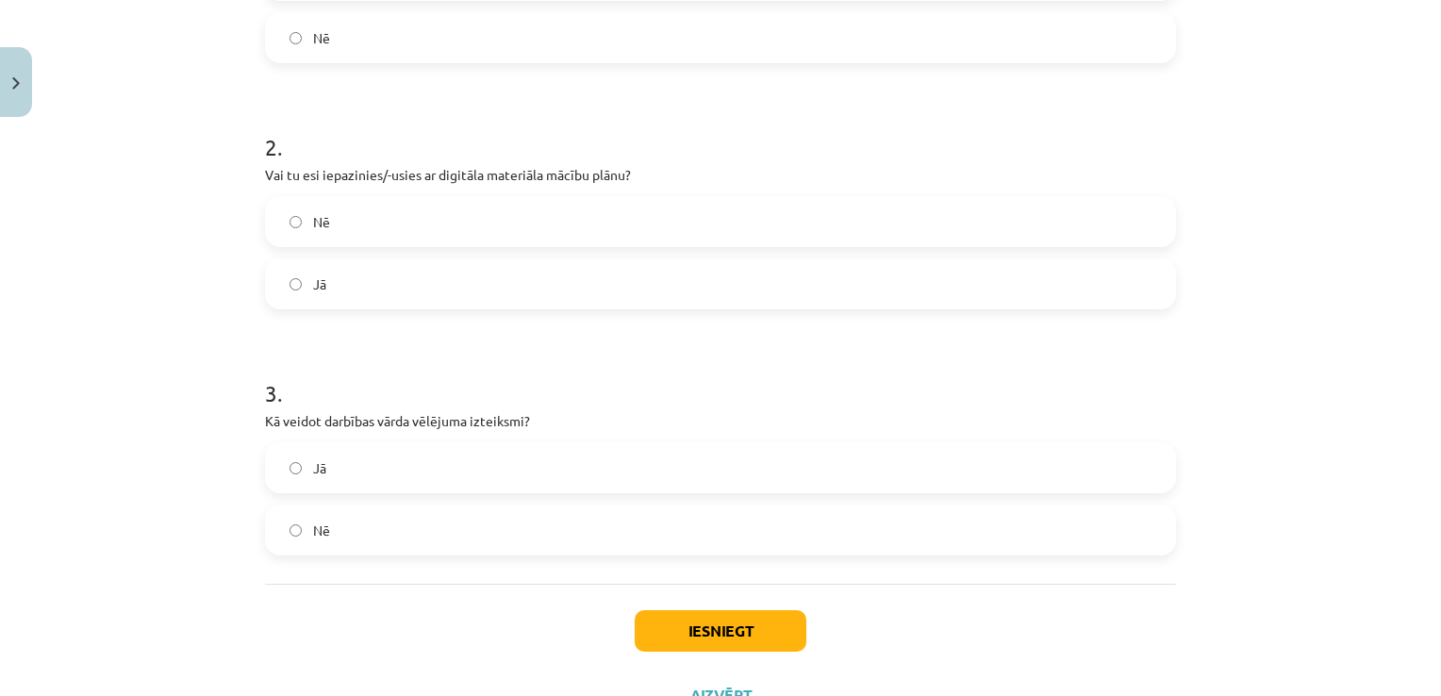
scroll to position [534, 0]
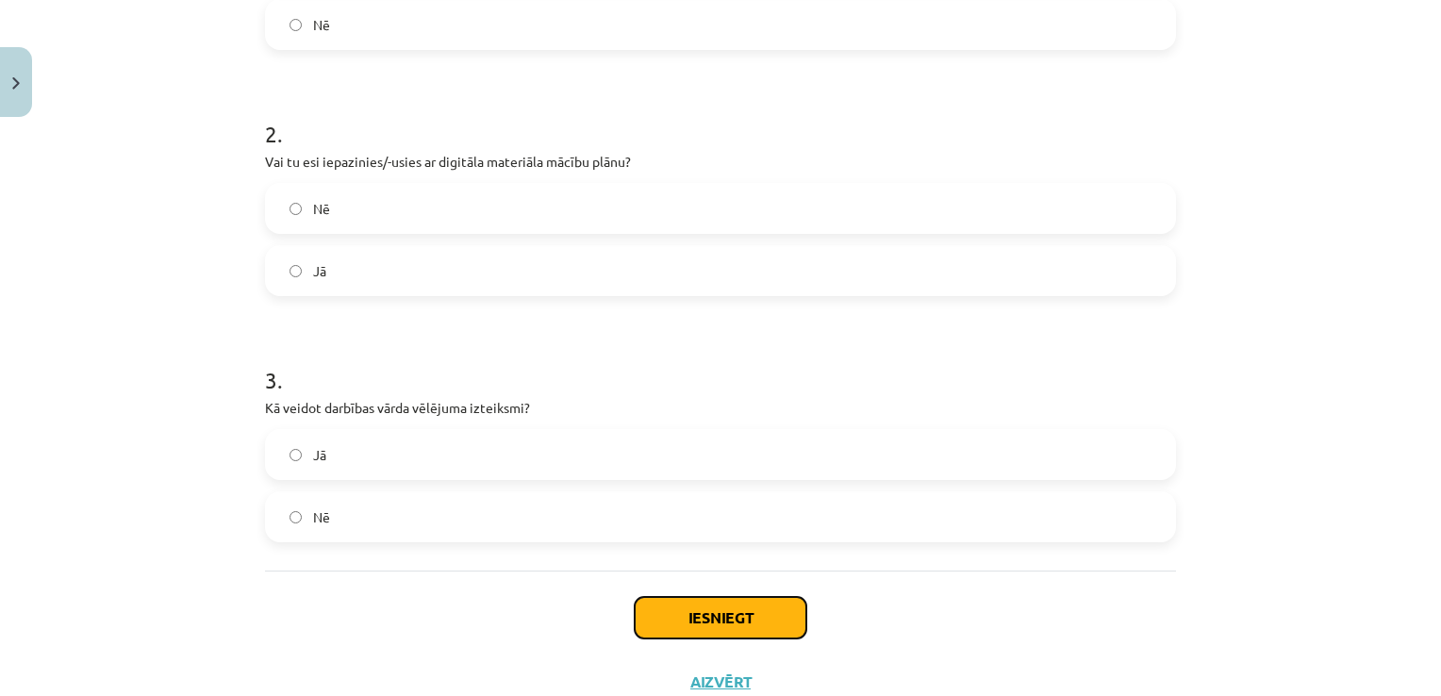
click at [748, 619] on button "Iesniegt" at bounding box center [721, 618] width 172 height 42
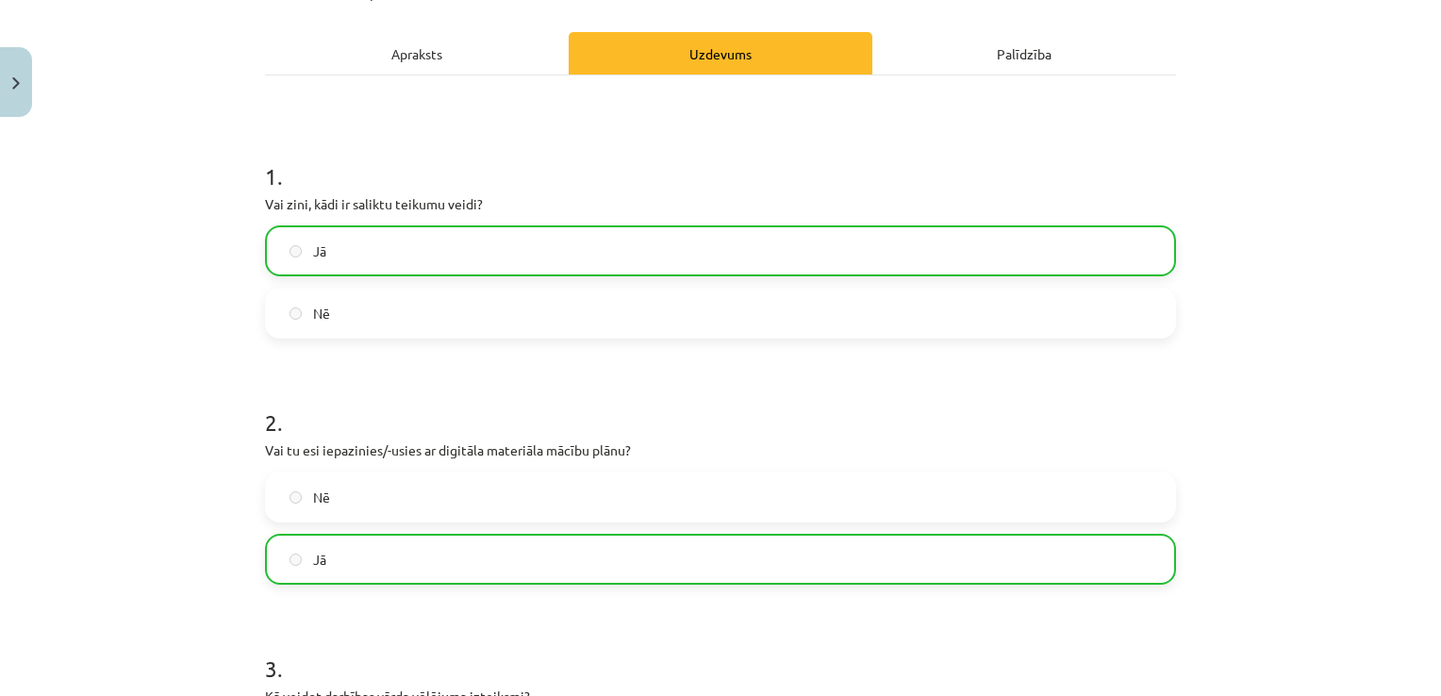
scroll to position [657, 0]
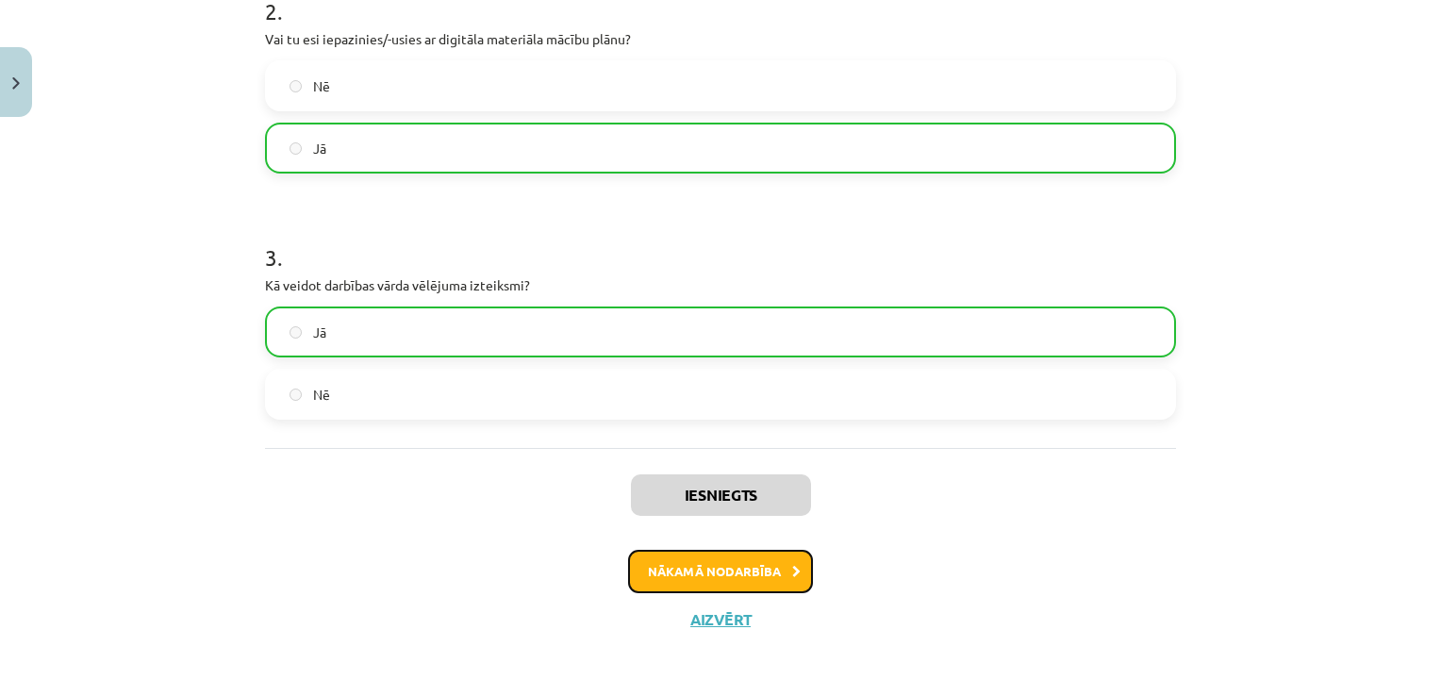
click at [748, 563] on button "Nākamā nodarbība" at bounding box center [720, 571] width 185 height 43
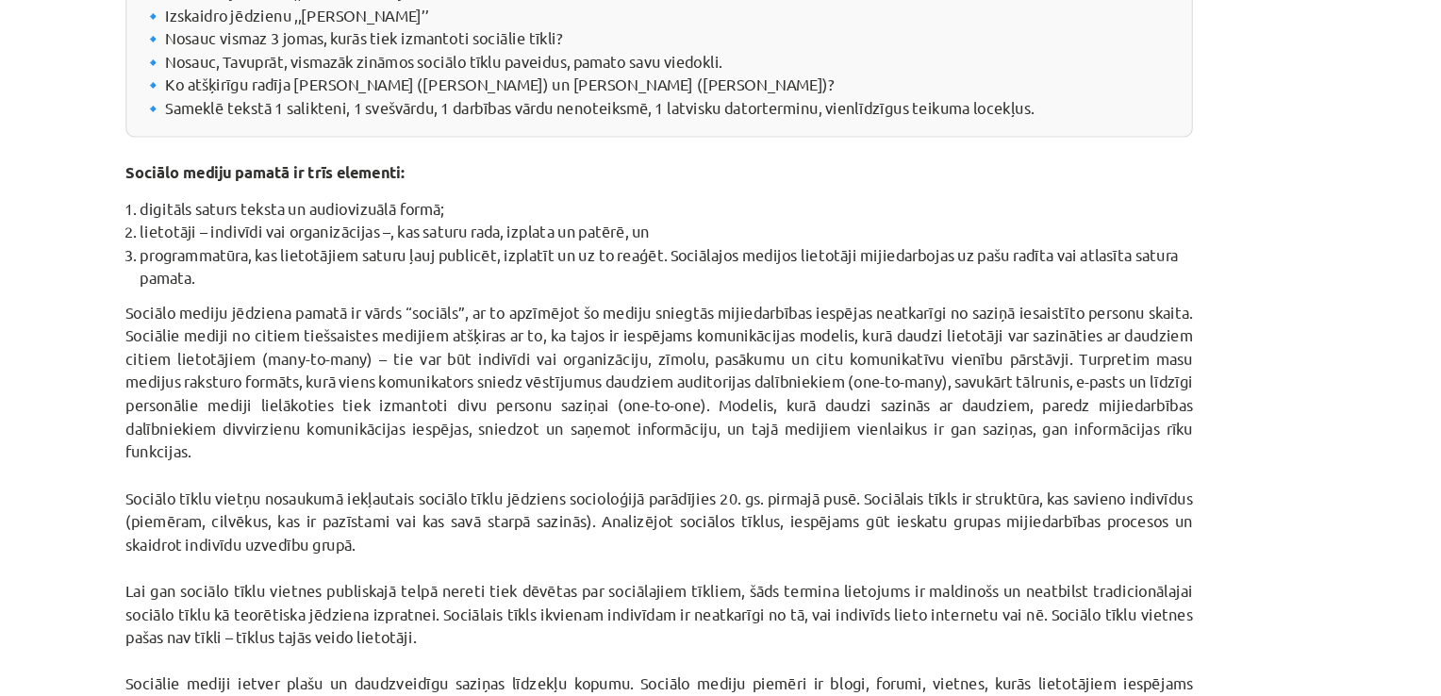
scroll to position [141, 0]
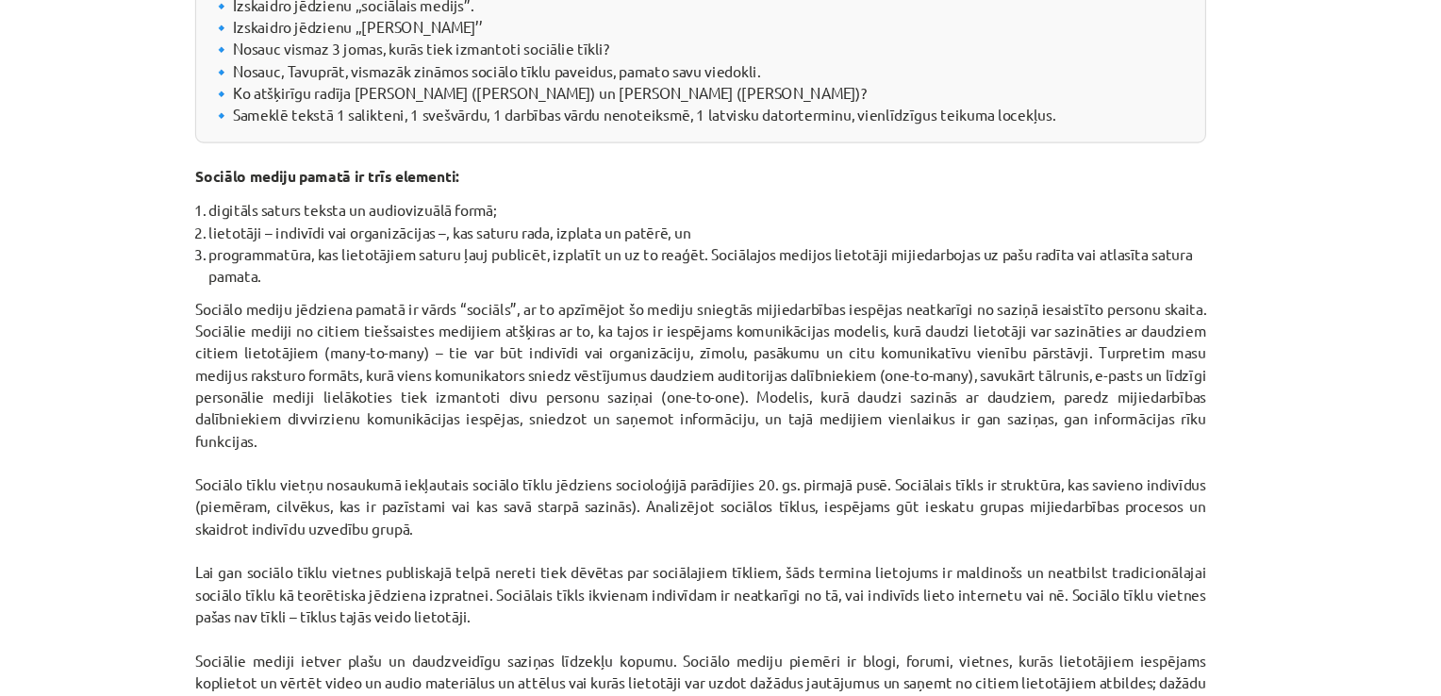
drag, startPoint x: 1307, startPoint y: 249, endPoint x: 1371, endPoint y: 254, distance: 64.3
click at [1371, 254] on div "Mācību tēma: Latviešu valodas 9. klases 1. ieskaites mācību materiāls #2 1. tēm…" at bounding box center [720, 348] width 1441 height 696
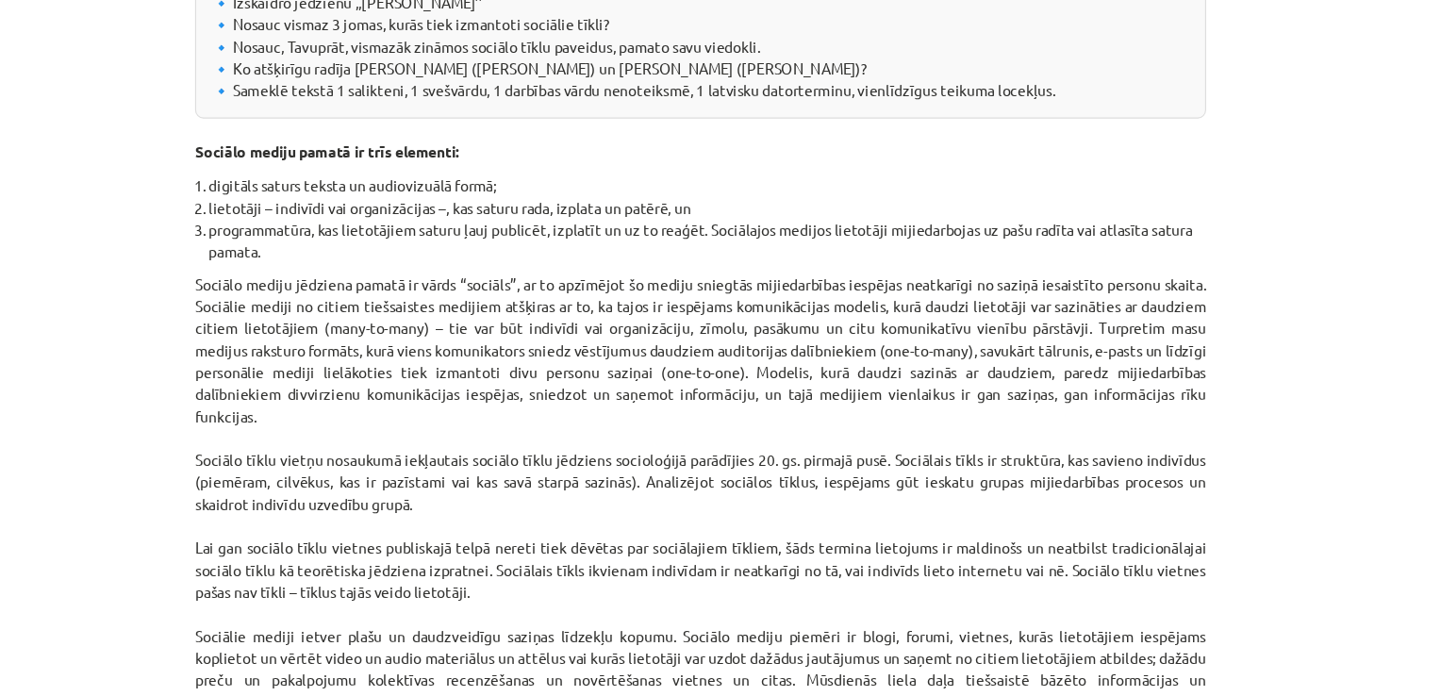
click at [1363, 298] on div "Mācību tēma: Latviešu valodas 9. klases 1. ieskaites mācību materiāls #2 1. tēm…" at bounding box center [720, 348] width 1441 height 696
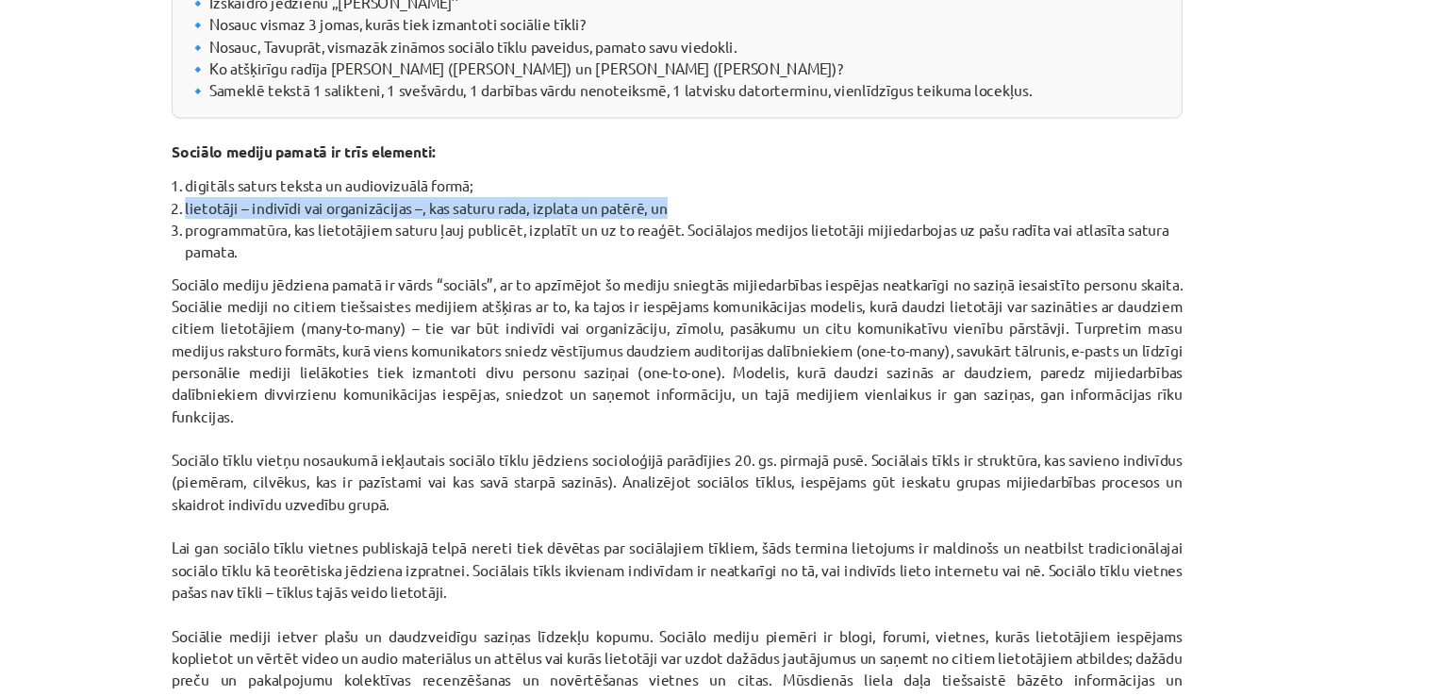
drag, startPoint x: 1387, startPoint y: 213, endPoint x: 1442, endPoint y: 249, distance: 66.2
click at [1440, 249] on html "0 Dāvanas 72 mP 89 xp Nellija Saulīte Sākums Aktuāli Kā mācīties eSKOLĀ Kontakt…" at bounding box center [720, 207] width 1441 height 696
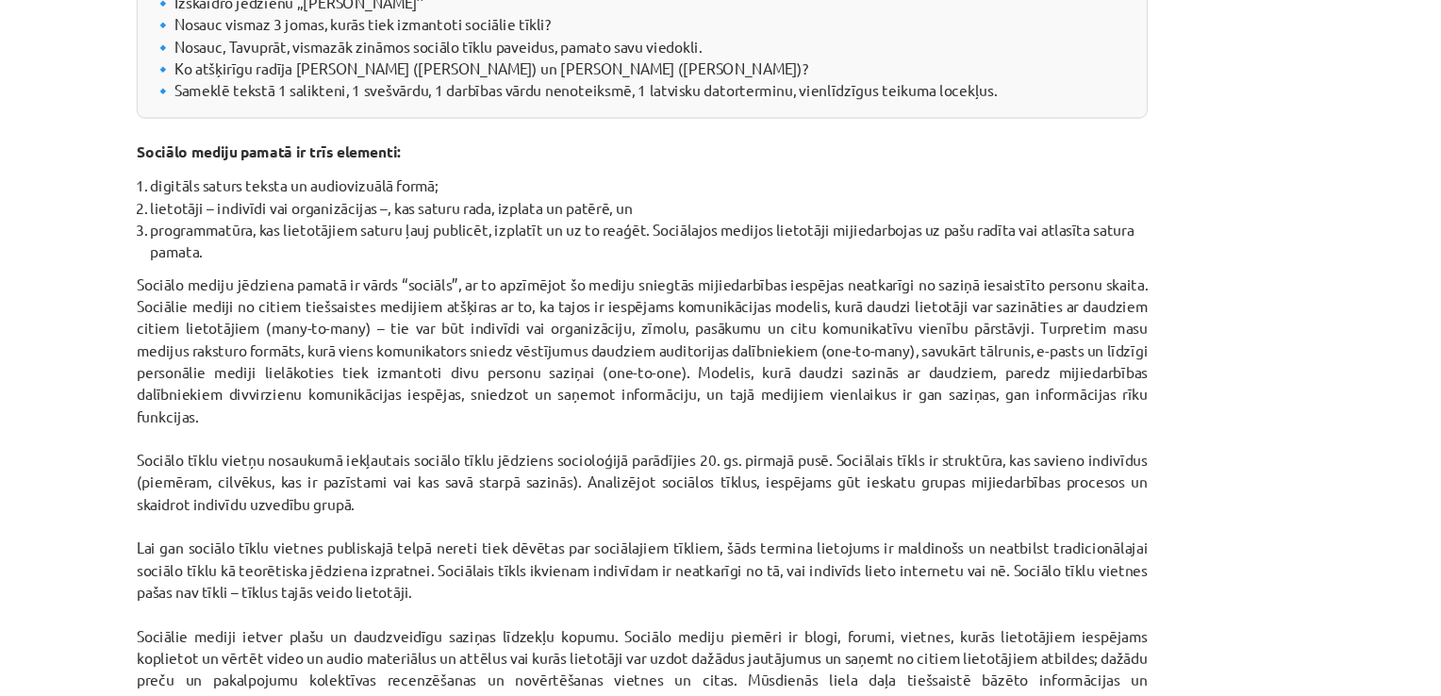
drag, startPoint x: 1442, startPoint y: 249, endPoint x: 1336, endPoint y: 330, distance: 134.0
click at [1336, 330] on div "Mācību tēma: Latviešu valodas 9. klases 1. ieskaites mācību materiāls #2 1. tēm…" at bounding box center [720, 348] width 1441 height 696
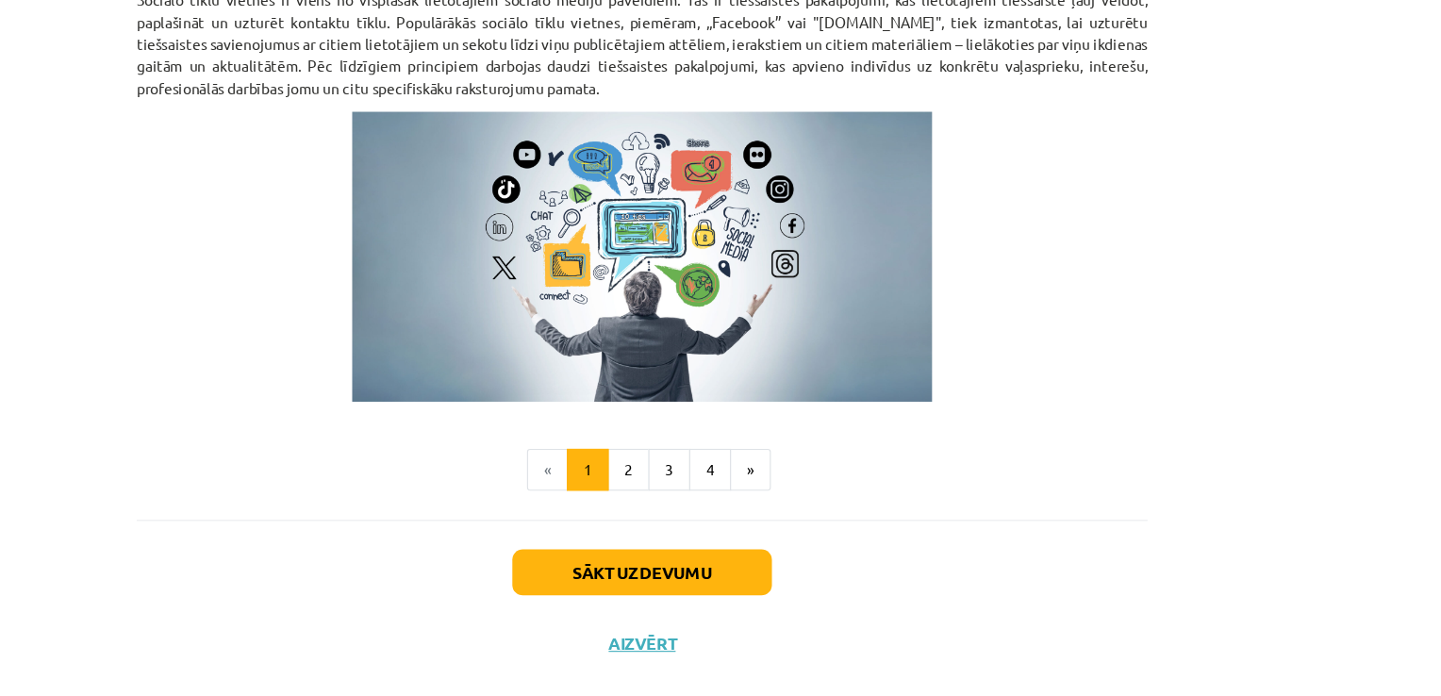
scroll to position [1222, 0]
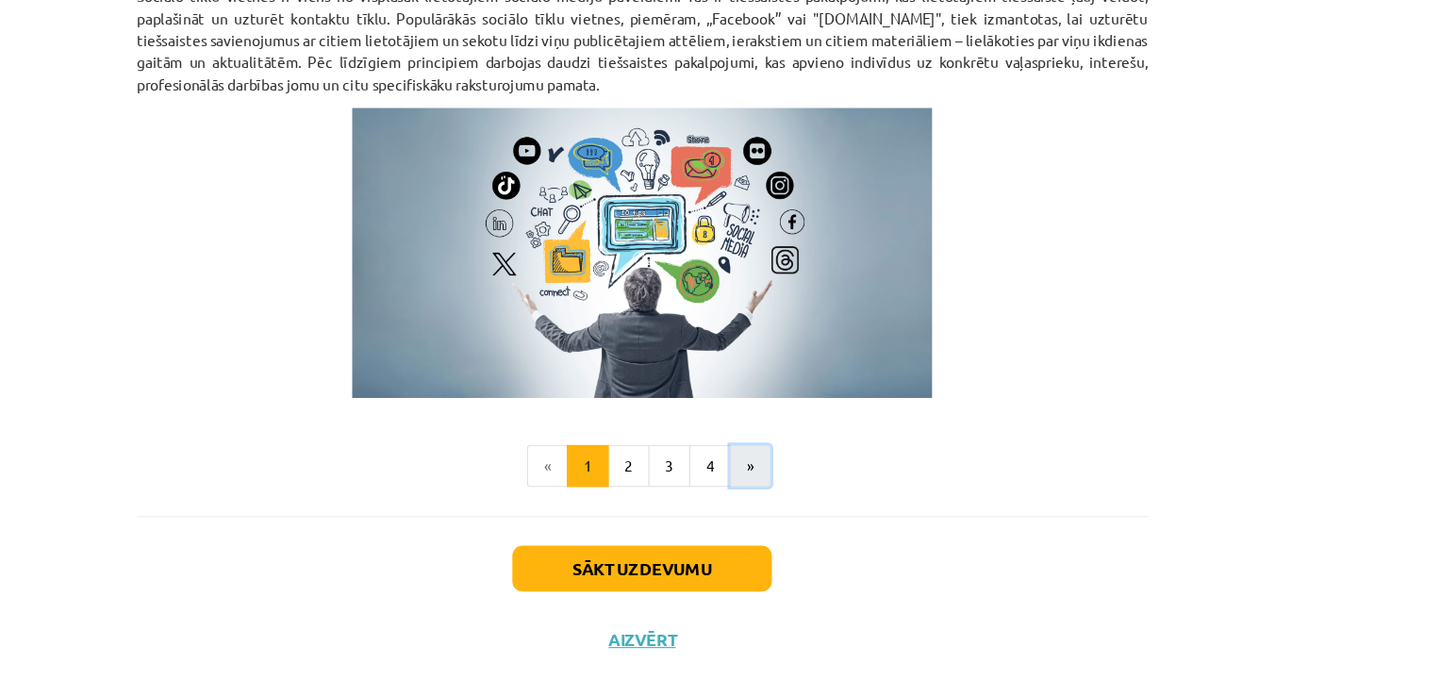
click at [809, 493] on button "»" at bounding box center [818, 489] width 37 height 38
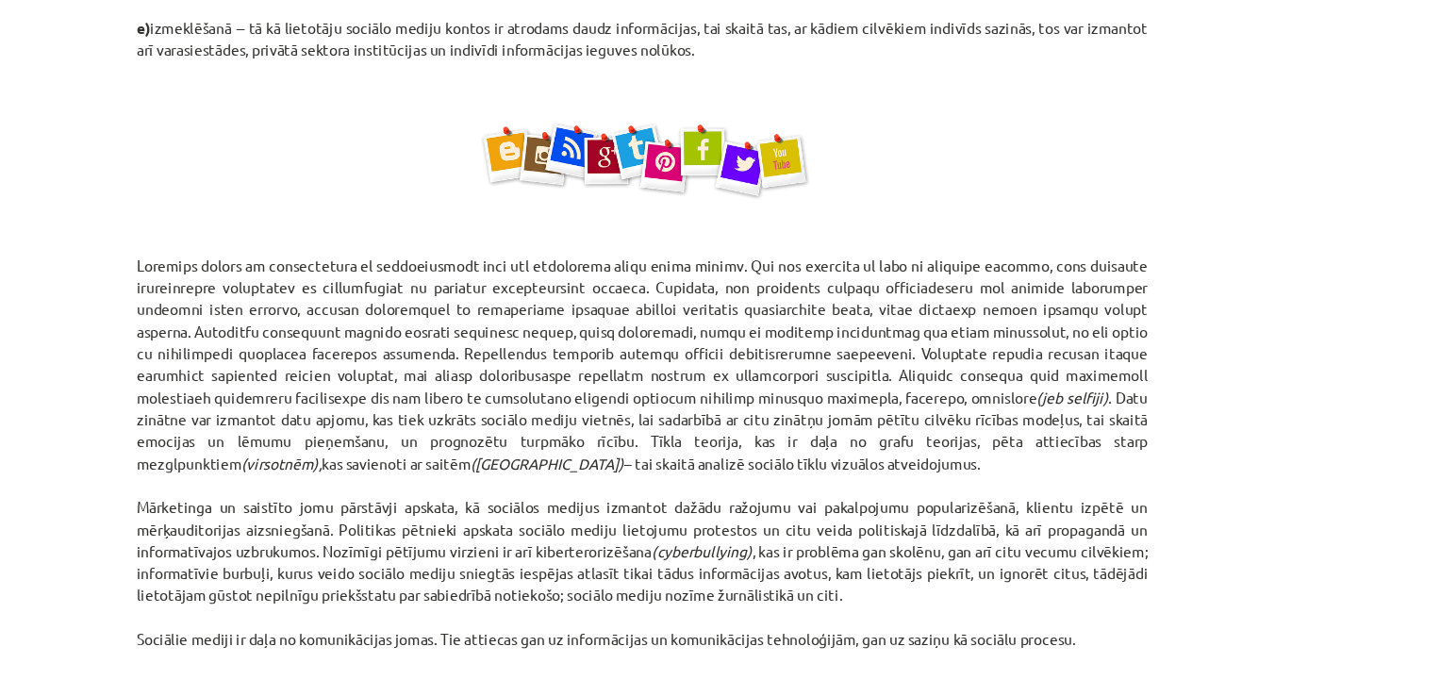
scroll to position [1194, 0]
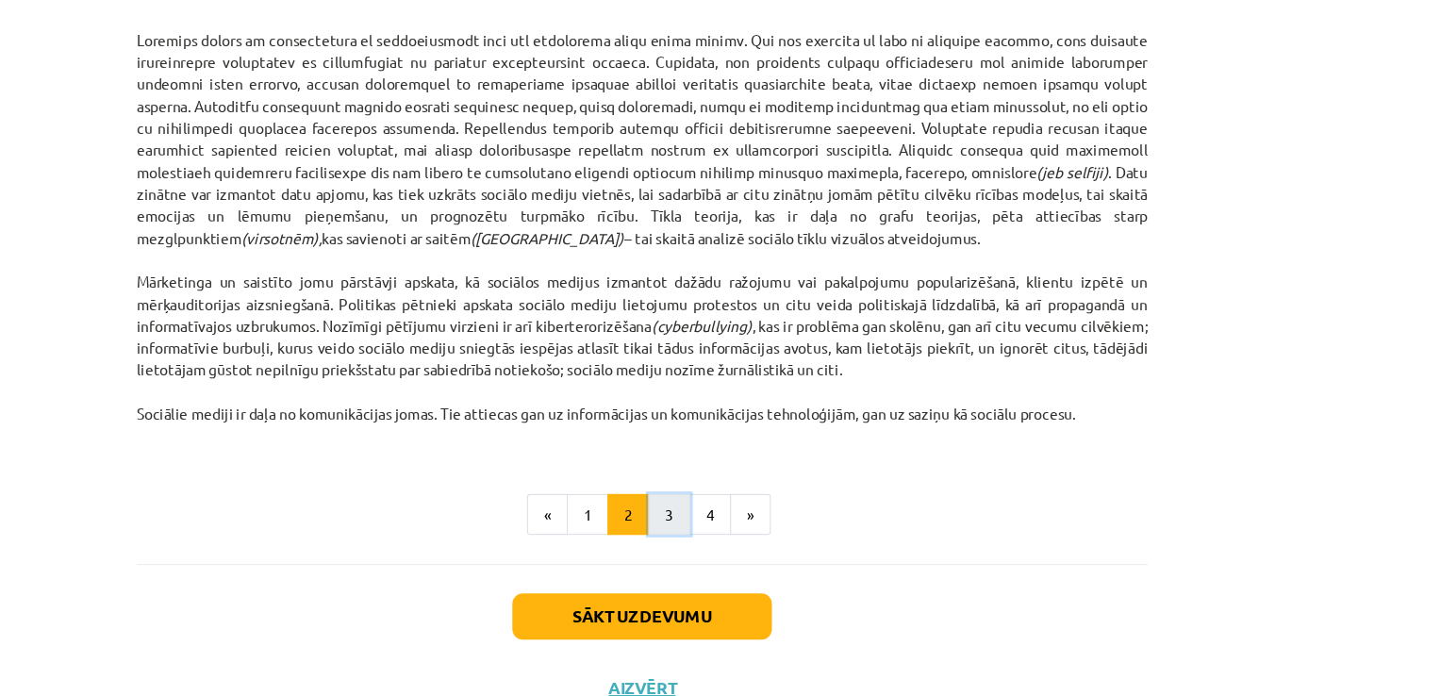
click at [738, 471] on button "3" at bounding box center [745, 464] width 38 height 38
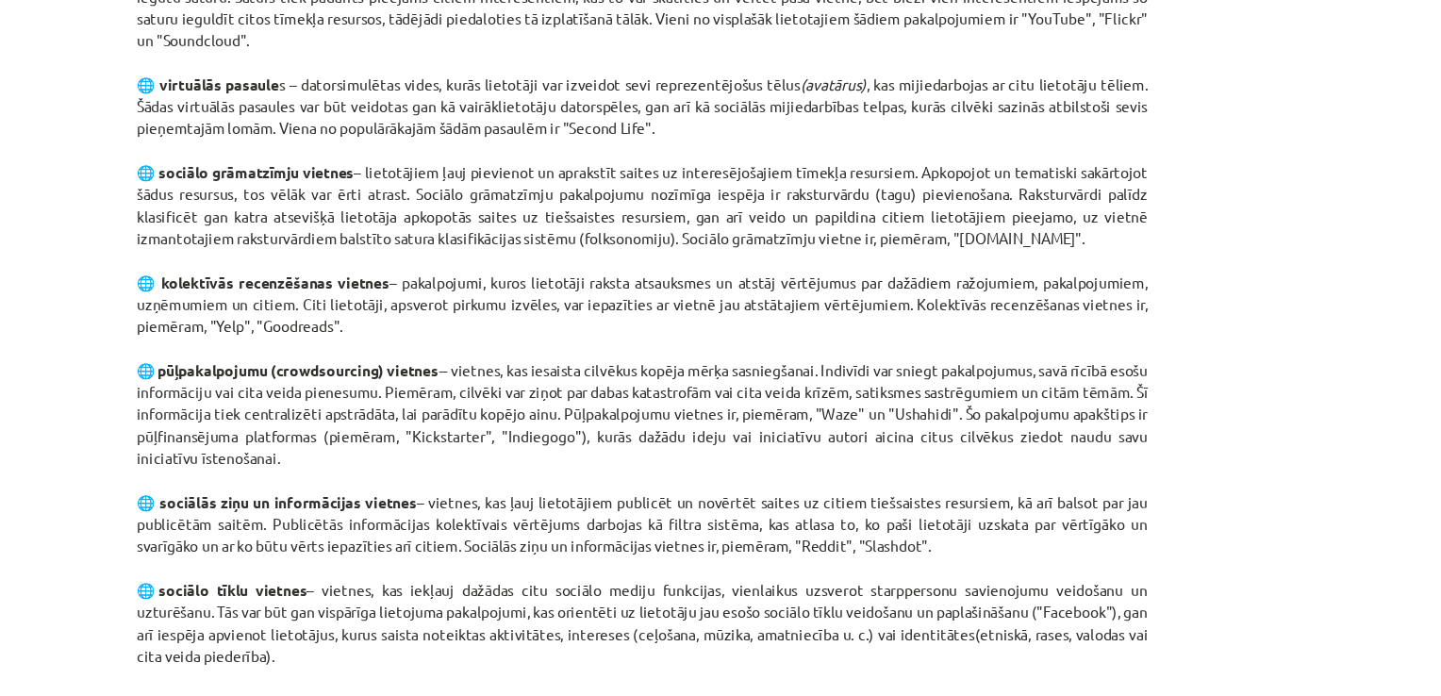
scroll to position [1277, 0]
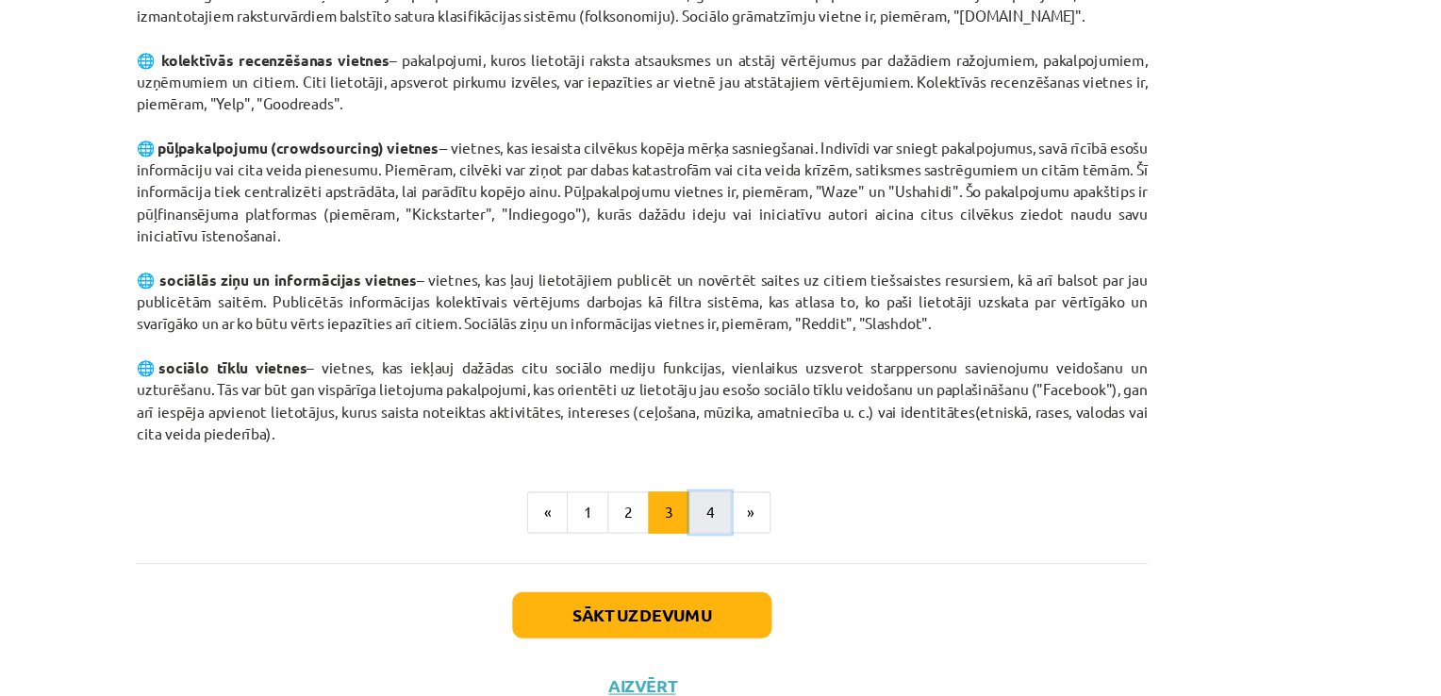
click at [772, 459] on button "4" at bounding box center [782, 462] width 38 height 38
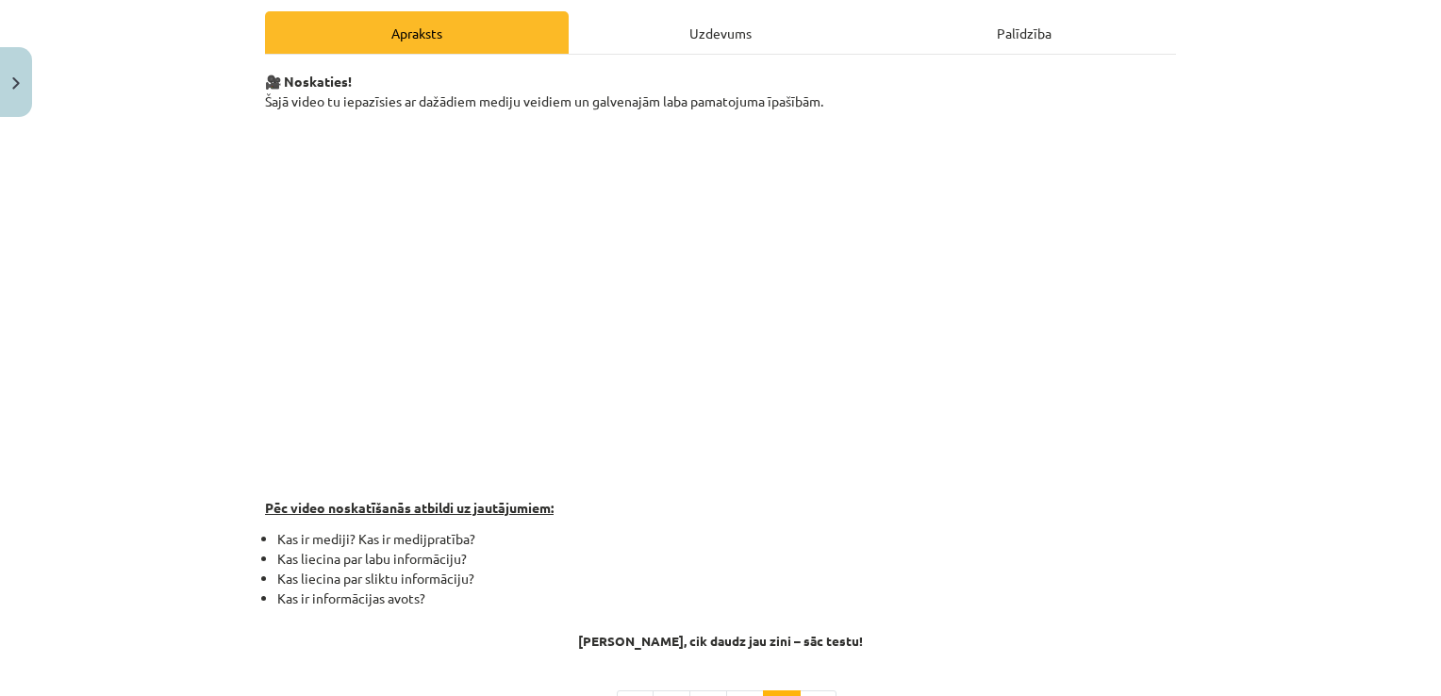
scroll to position [334, 0]
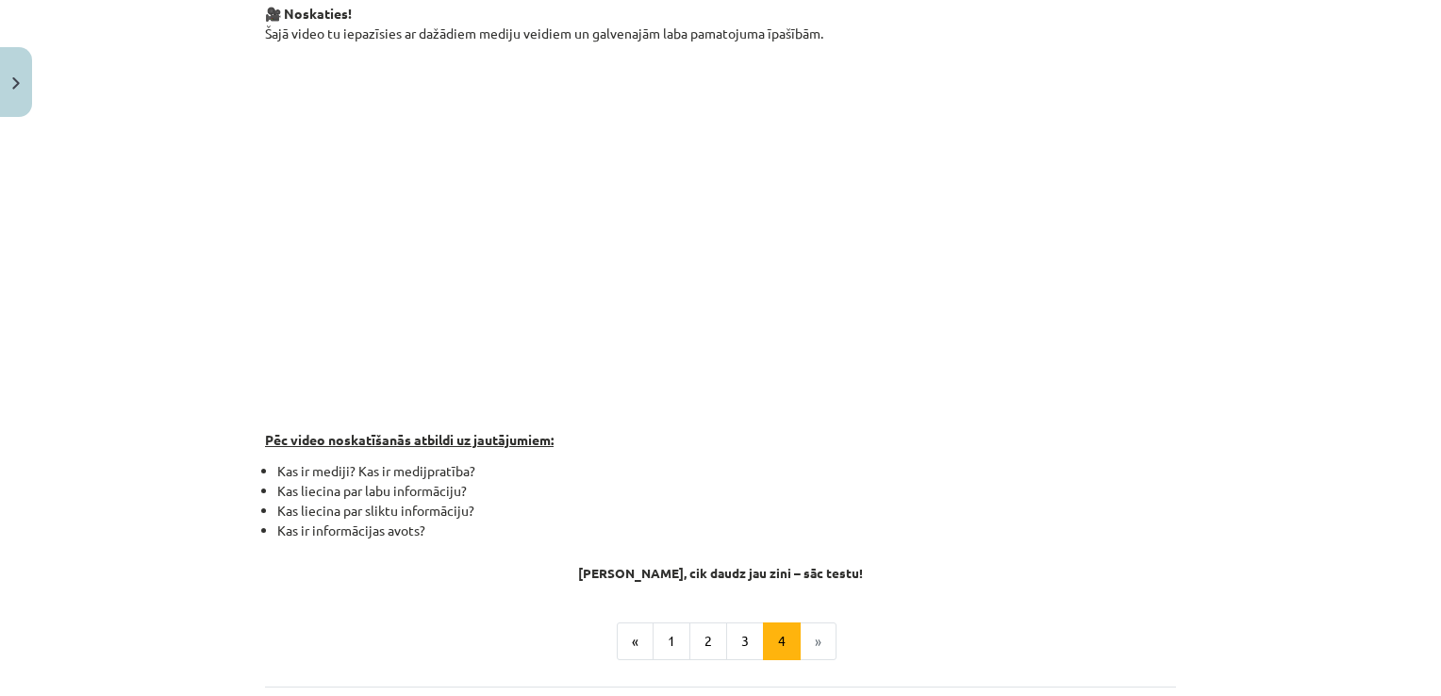
click at [813, 638] on li "»" at bounding box center [819, 642] width 36 height 38
click at [811, 637] on li "»" at bounding box center [819, 642] width 36 height 38
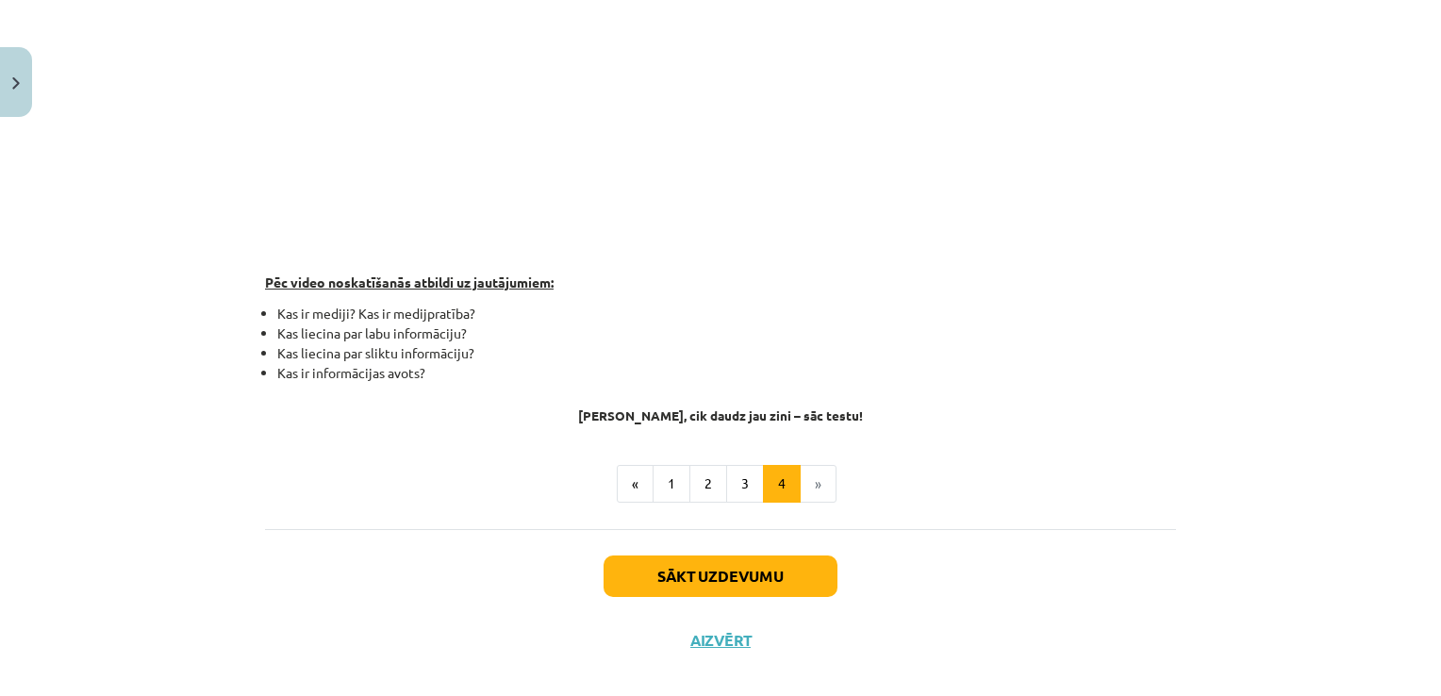
scroll to position [514, 0]
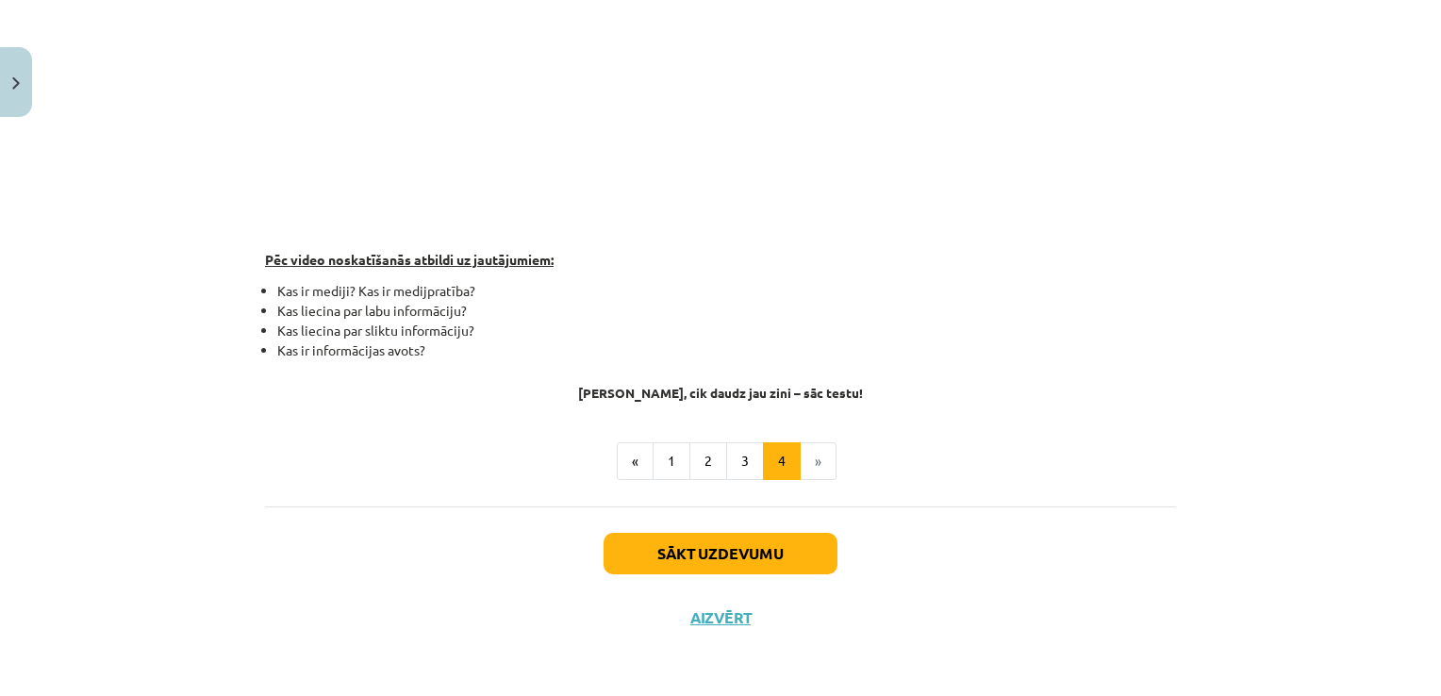
click at [808, 459] on li "»" at bounding box center [819, 461] width 36 height 38
click at [807, 469] on li "»" at bounding box center [819, 461] width 36 height 38
click at [774, 551] on button "Sākt uzdevumu" at bounding box center [721, 554] width 234 height 42
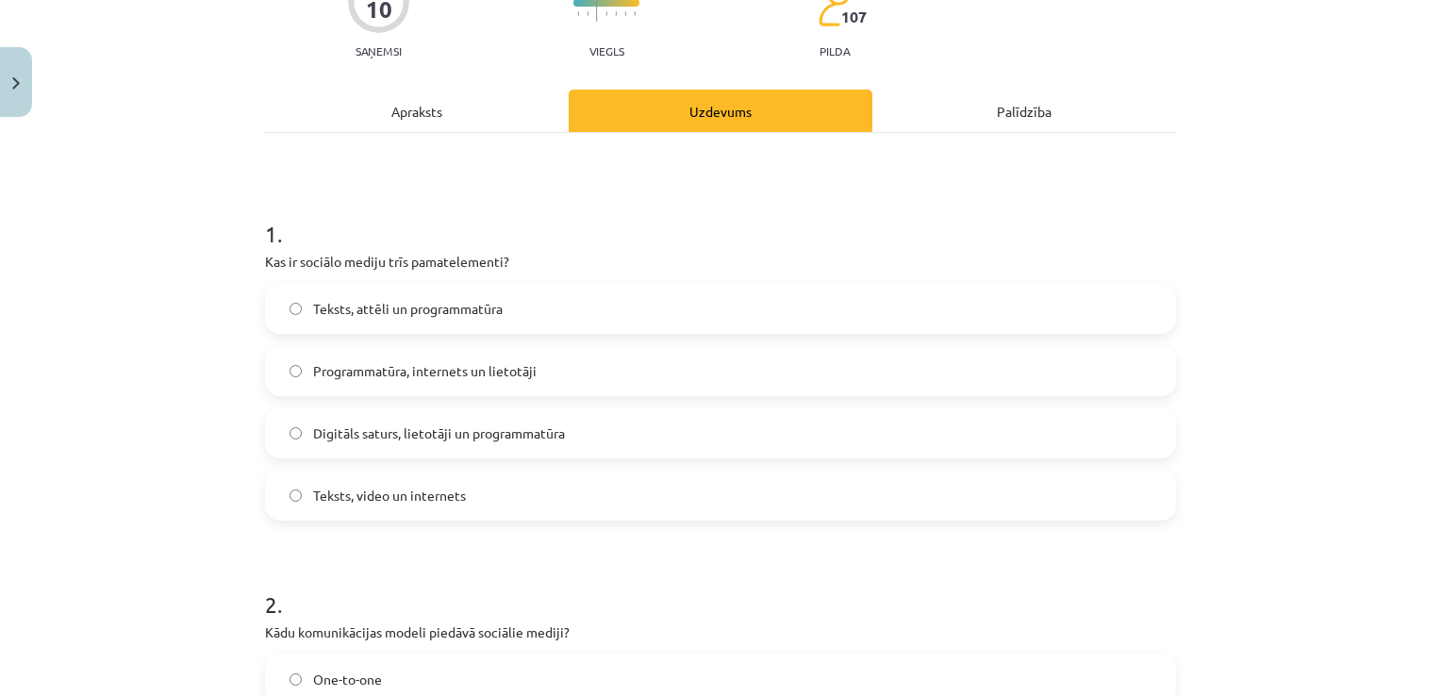
scroll to position [249, 0]
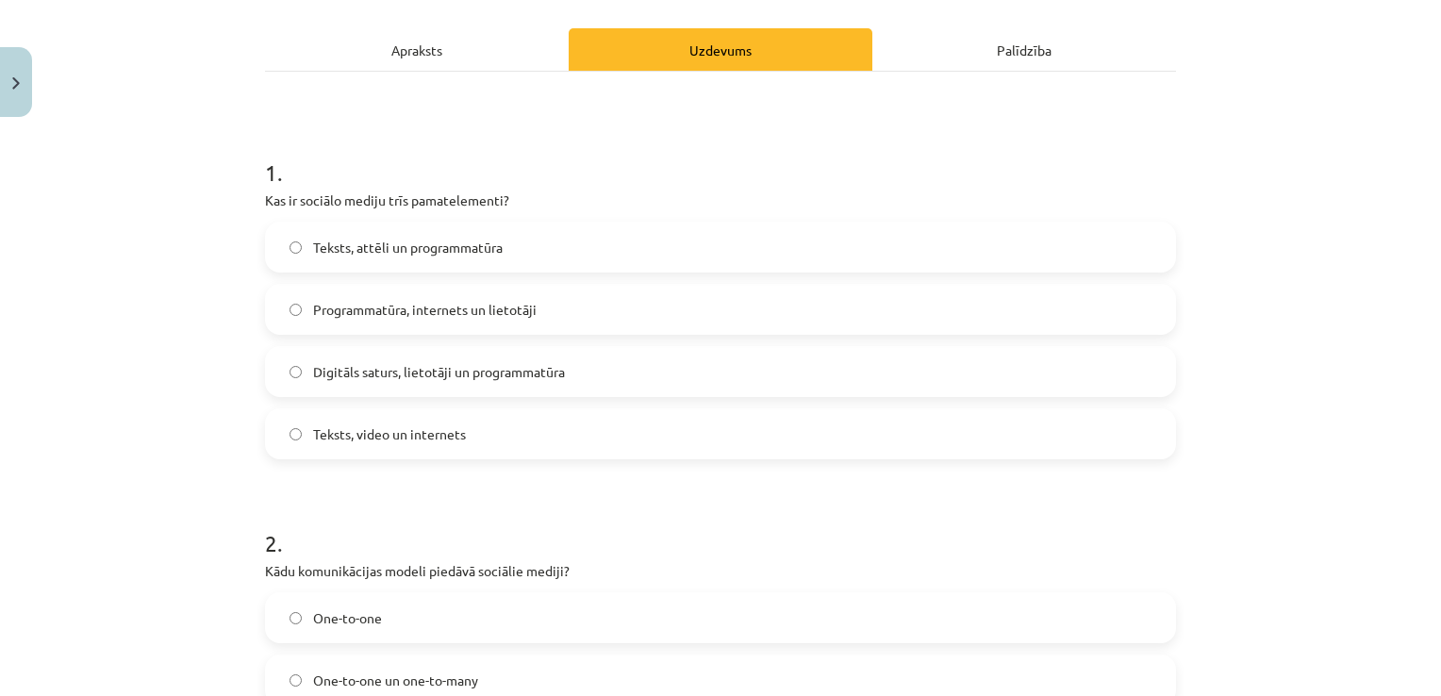
click at [487, 364] on span "Digitāls saturs, lietotāji un programmatūra" at bounding box center [439, 372] width 252 height 20
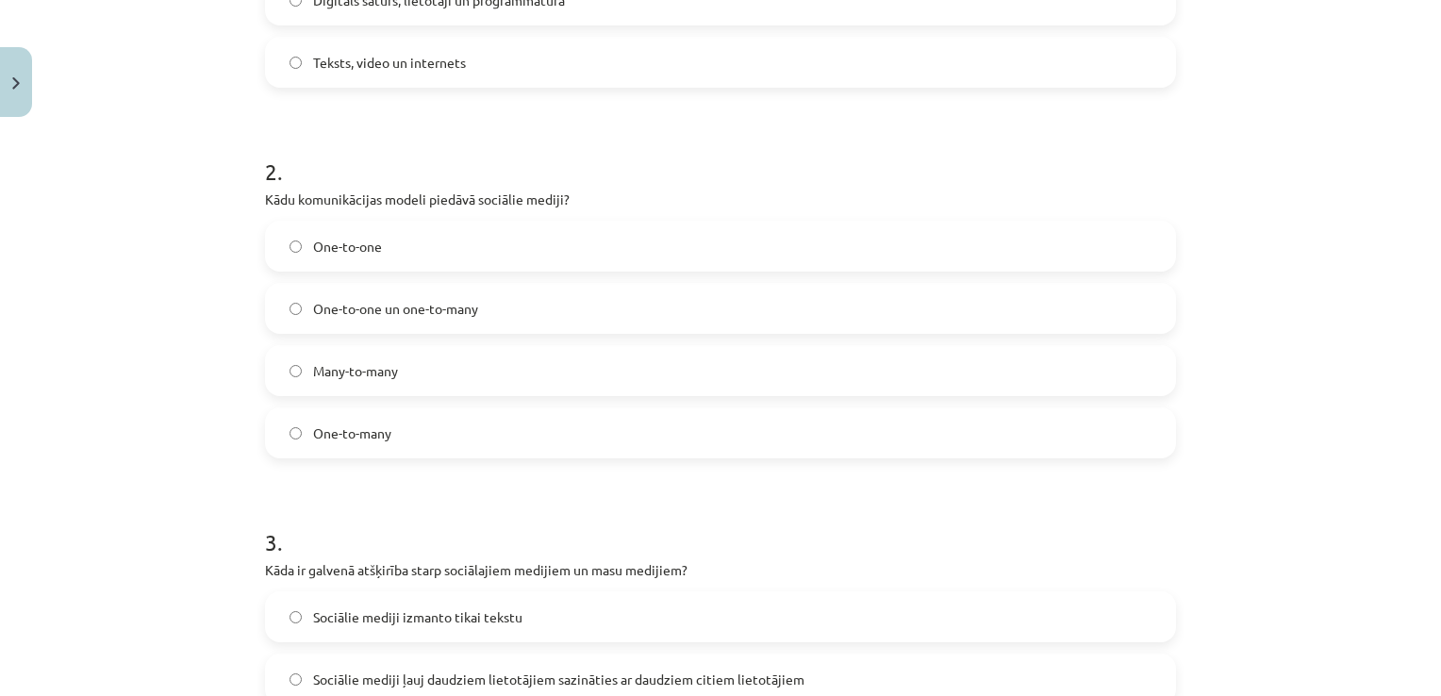
scroll to position [624, 0]
click at [457, 367] on label "Many-to-many" at bounding box center [720, 367] width 907 height 47
click at [426, 260] on label "One-to-one" at bounding box center [720, 243] width 907 height 47
click at [336, 368] on span "Many-to-many" at bounding box center [355, 368] width 85 height 20
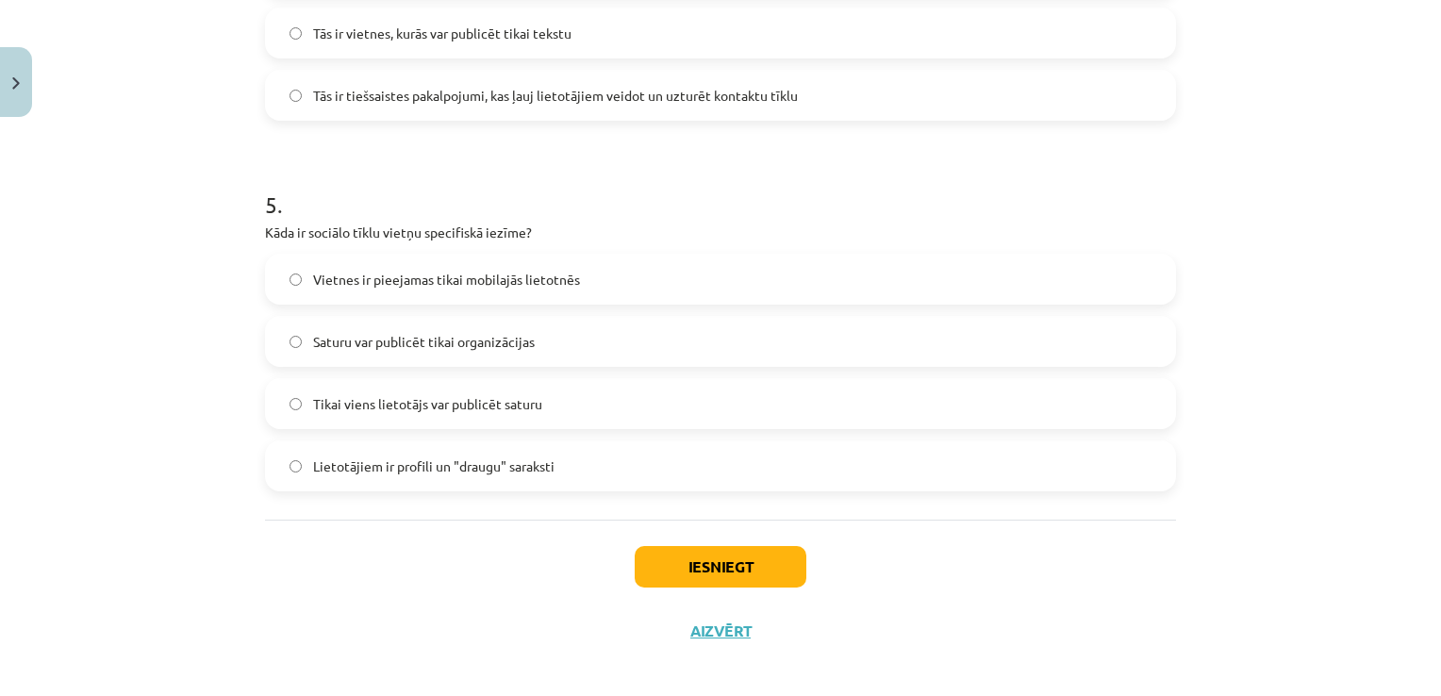
scroll to position [1697, 0]
click at [279, 463] on label "Lietotājiem ir profili un "draugu" saraksti" at bounding box center [720, 468] width 907 height 47
click at [674, 570] on button "Iesniegt" at bounding box center [721, 570] width 172 height 42
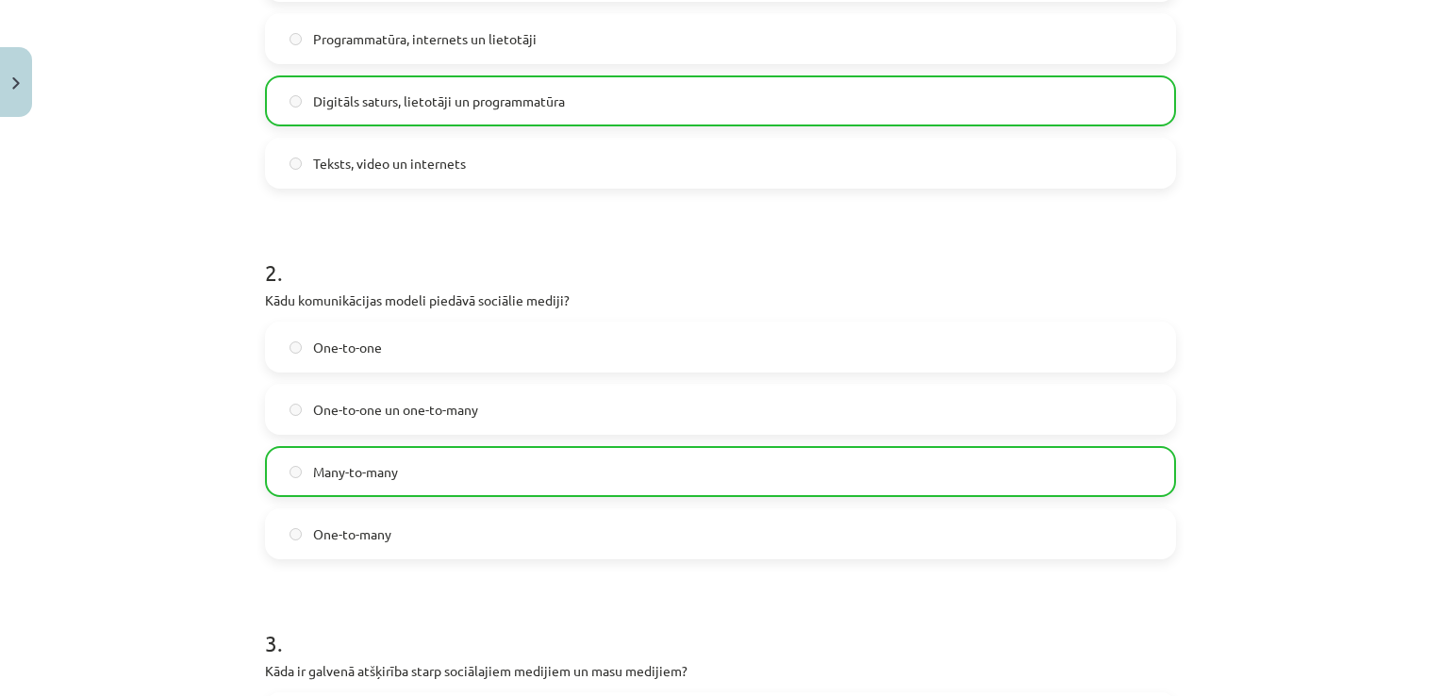
scroll to position [496, 0]
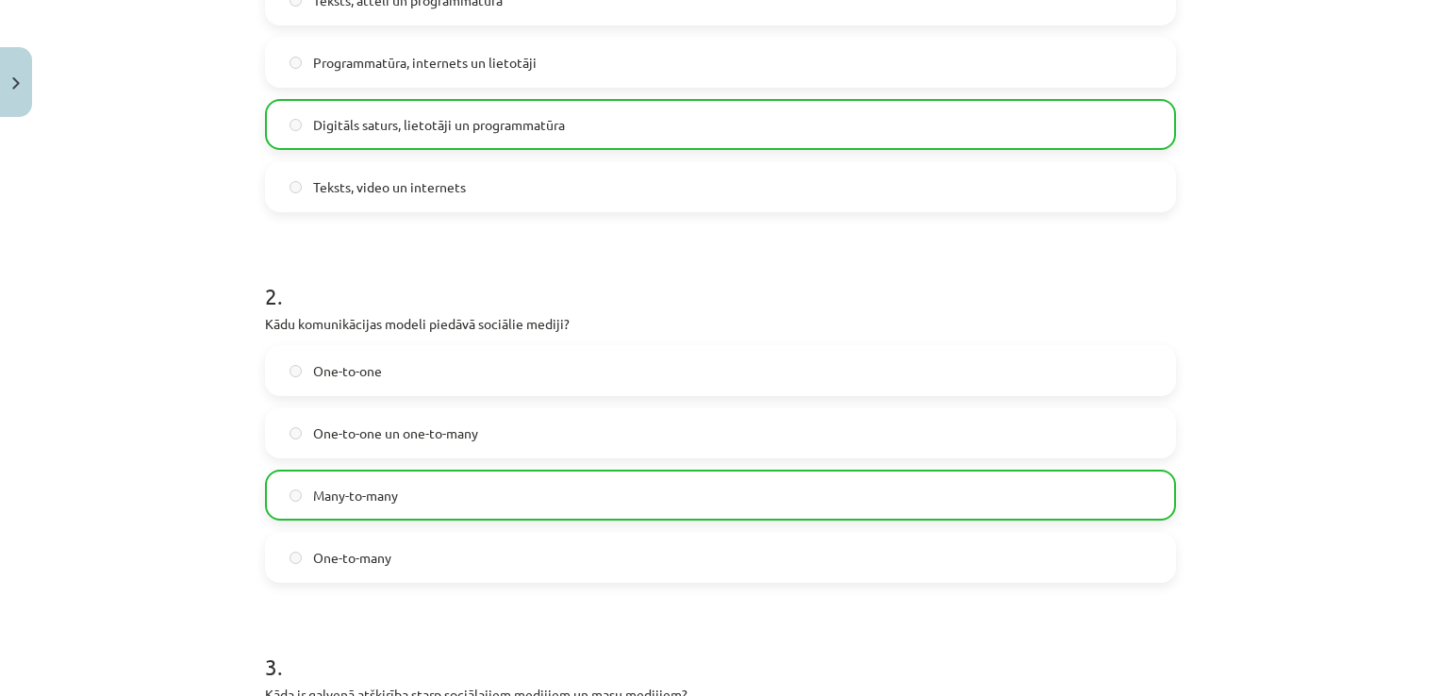
click at [1423, 225] on div "Mācību tēma: Latviešu valodas 9. klases 1. ieskaites mācību materiāls #2 1. tēm…" at bounding box center [720, 348] width 1441 height 696
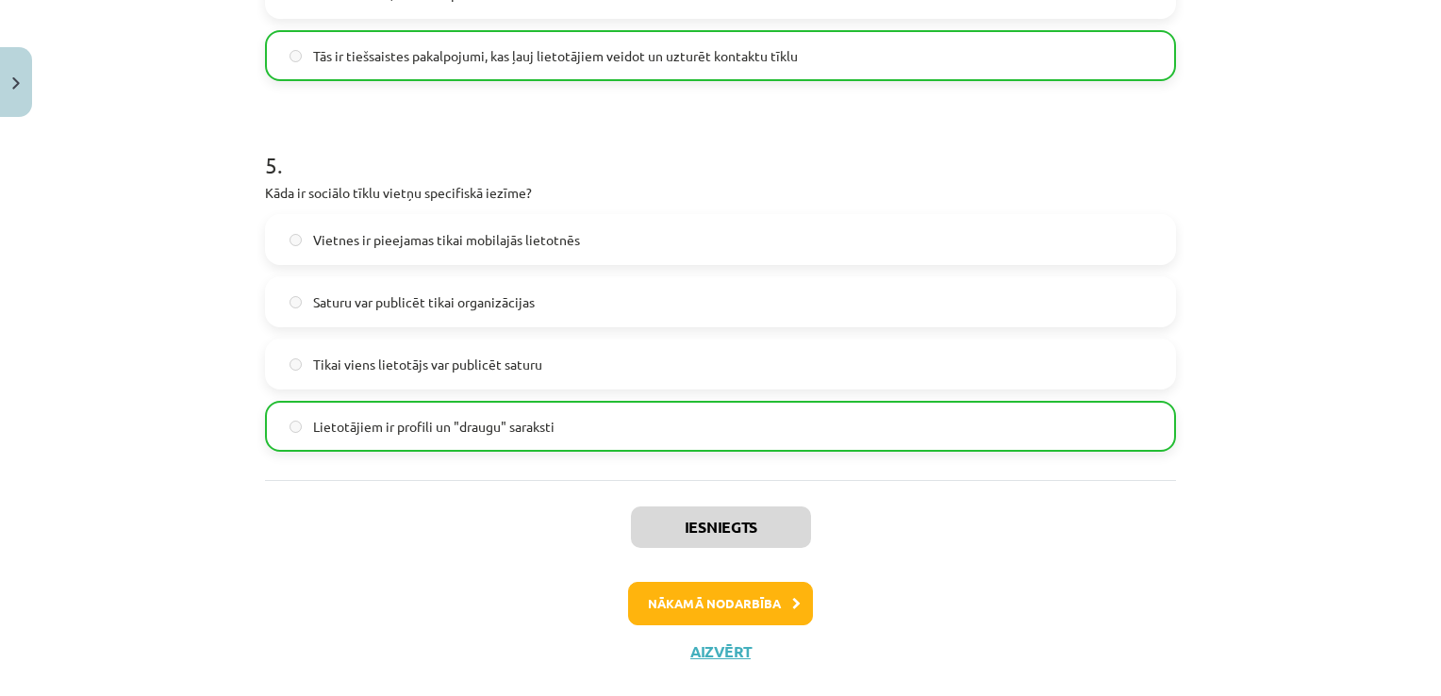
scroll to position [1748, 0]
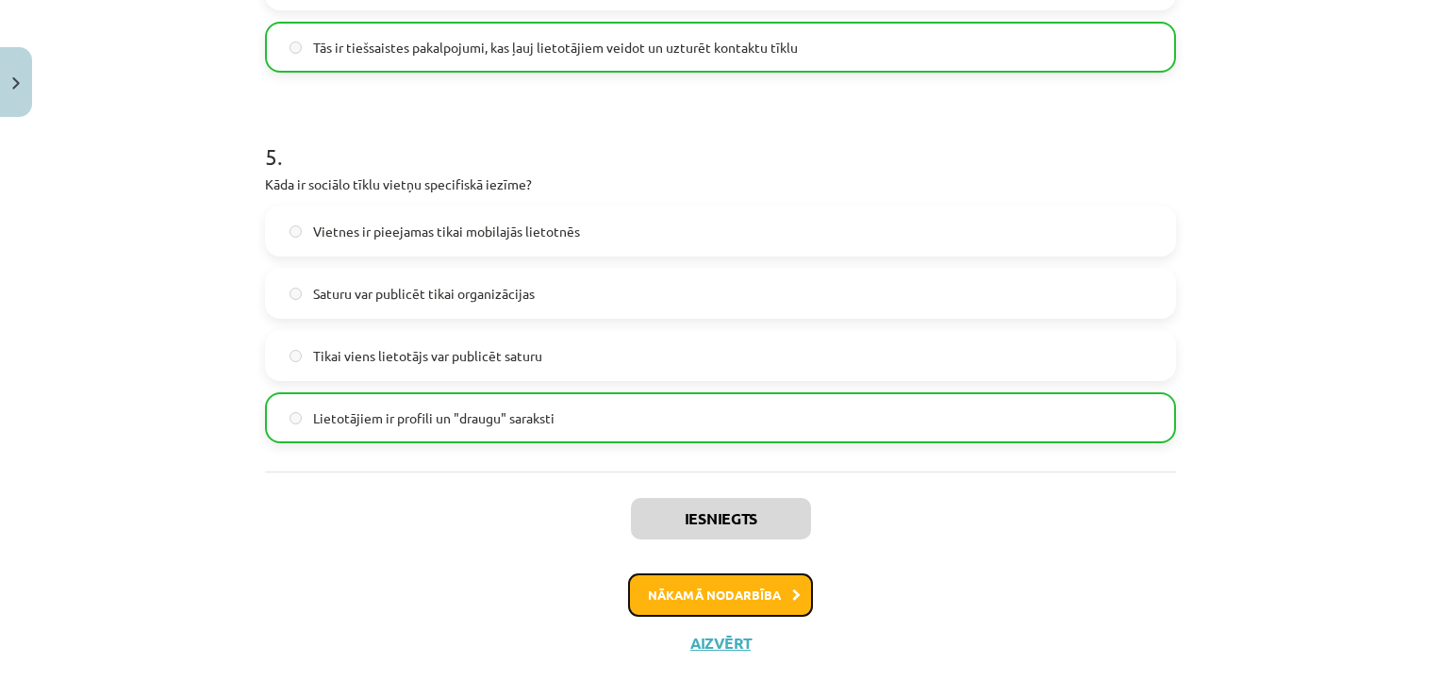
click at [766, 595] on button "Nākamā nodarbība" at bounding box center [720, 595] width 185 height 43
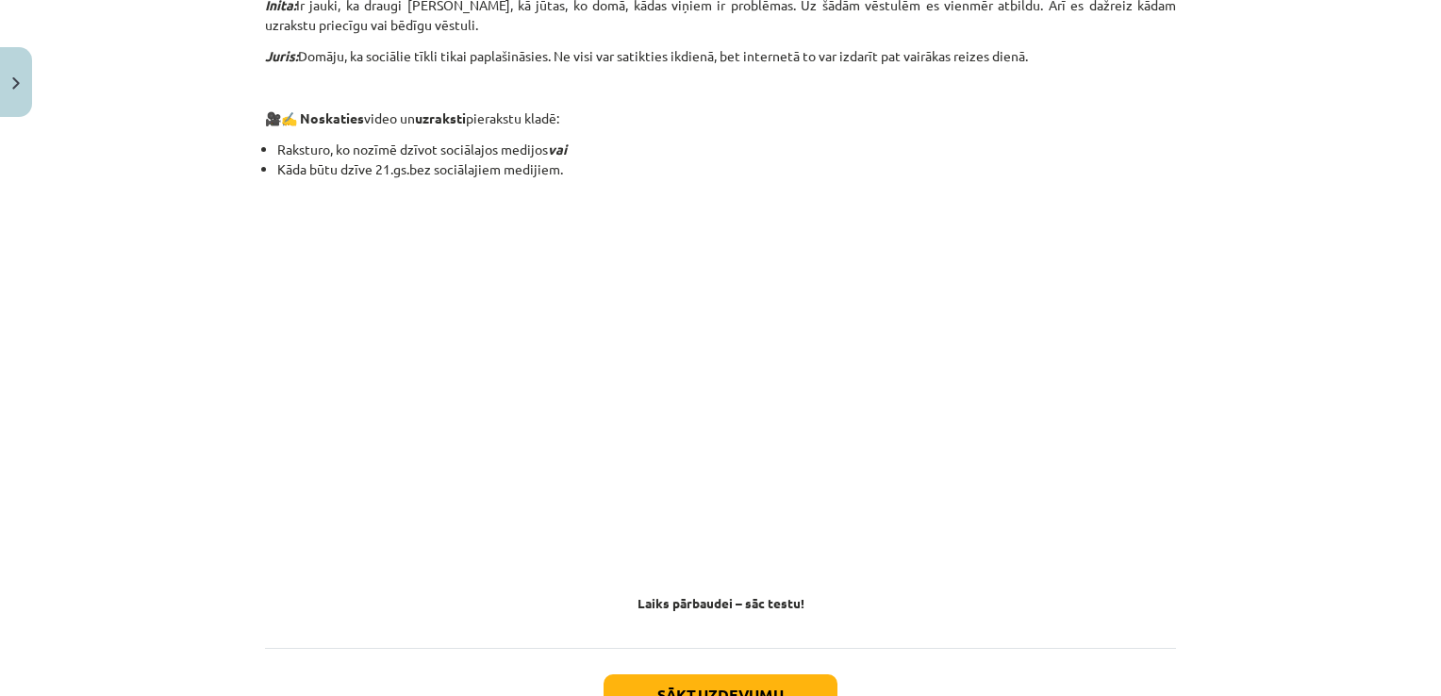
scroll to position [1236, 0]
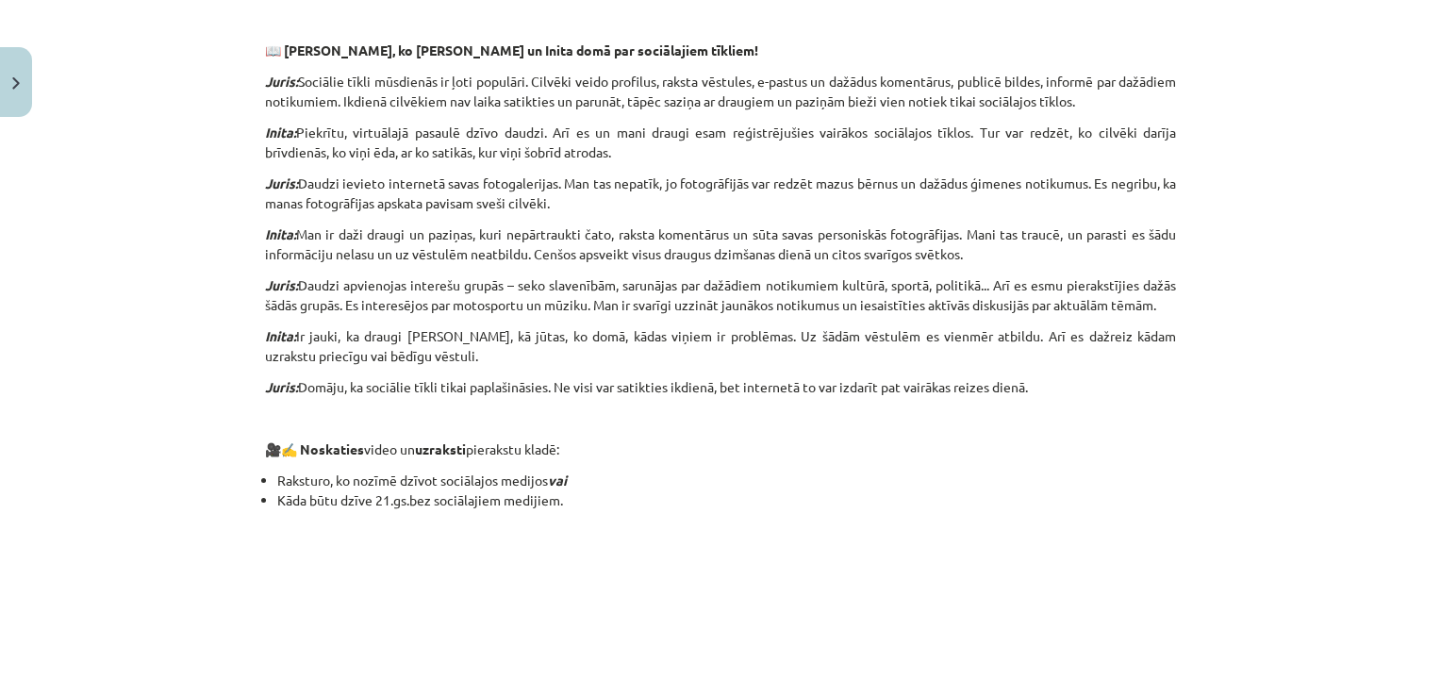
click at [966, 292] on p "Juris: Daudzi apvienojas interešu grupās – seko slavenībām, sarunājas par dažād…" at bounding box center [720, 295] width 911 height 40
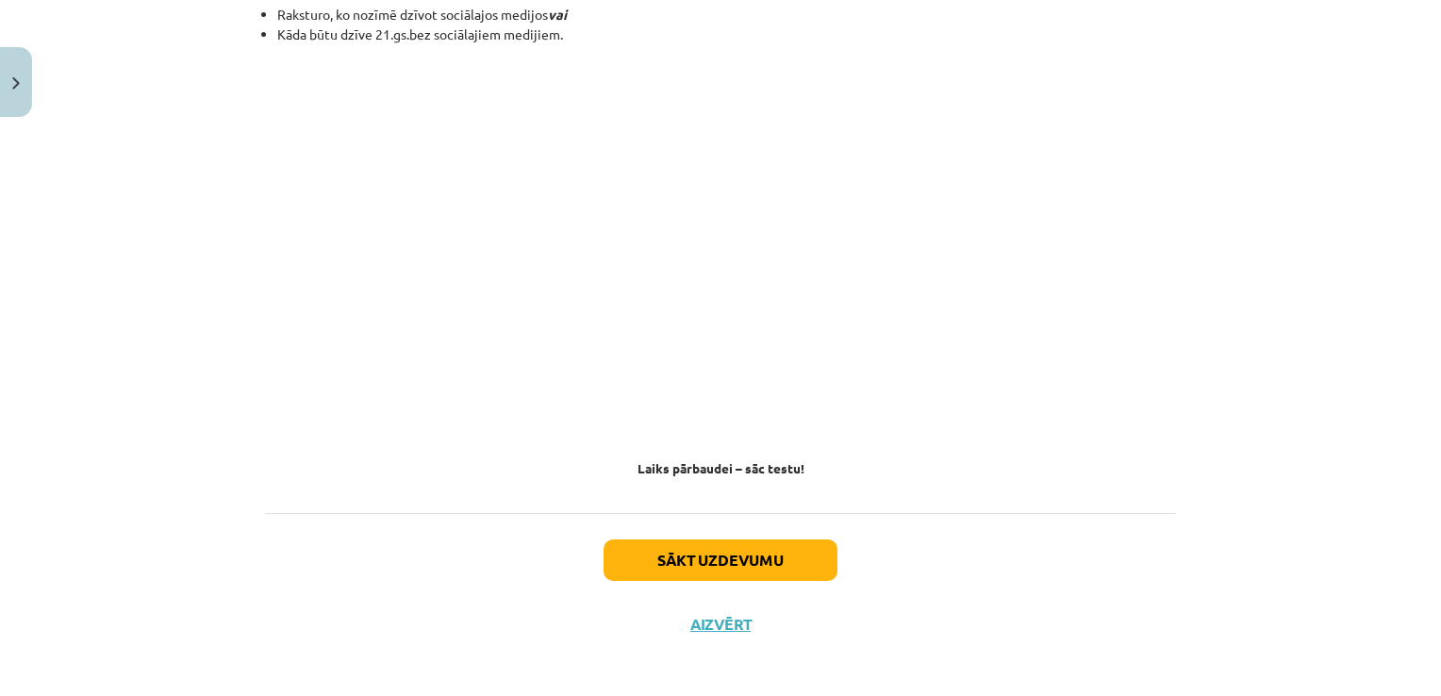
scroll to position [1709, 0]
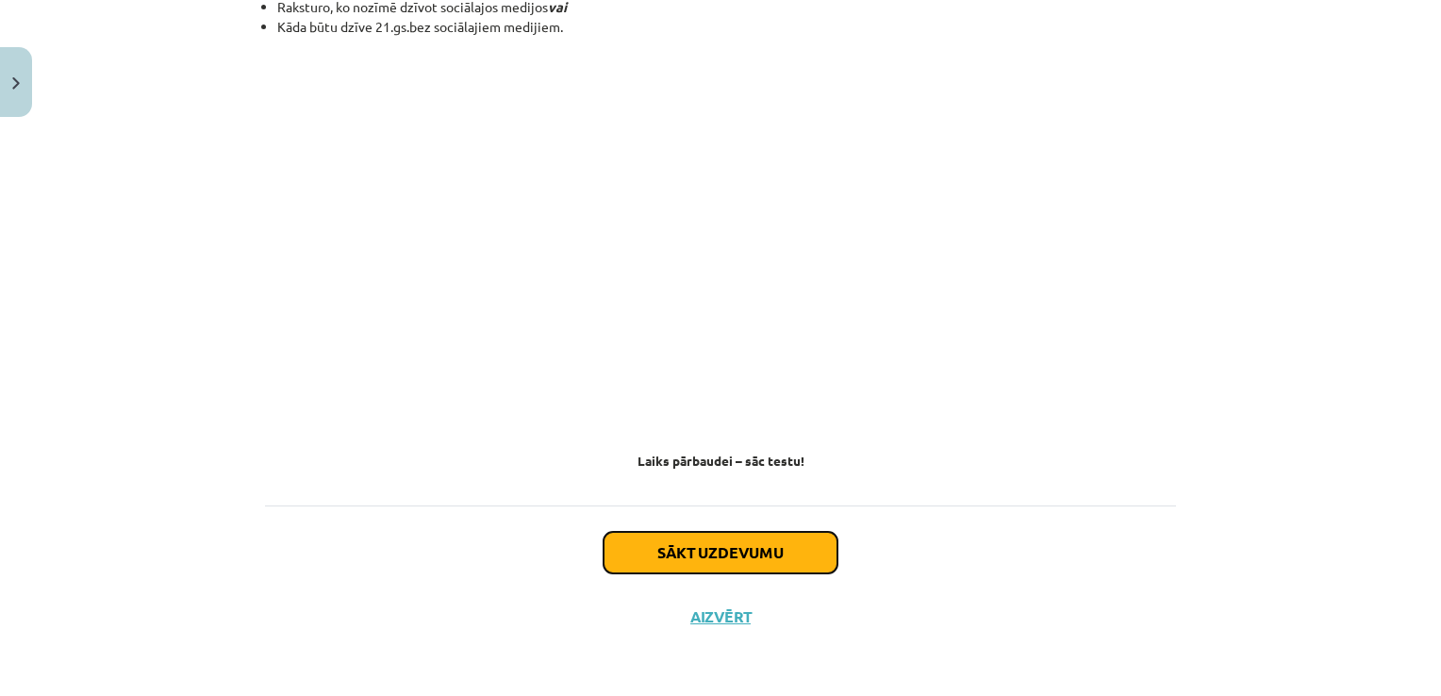
click at [720, 559] on button "Sākt uzdevumu" at bounding box center [721, 553] width 234 height 42
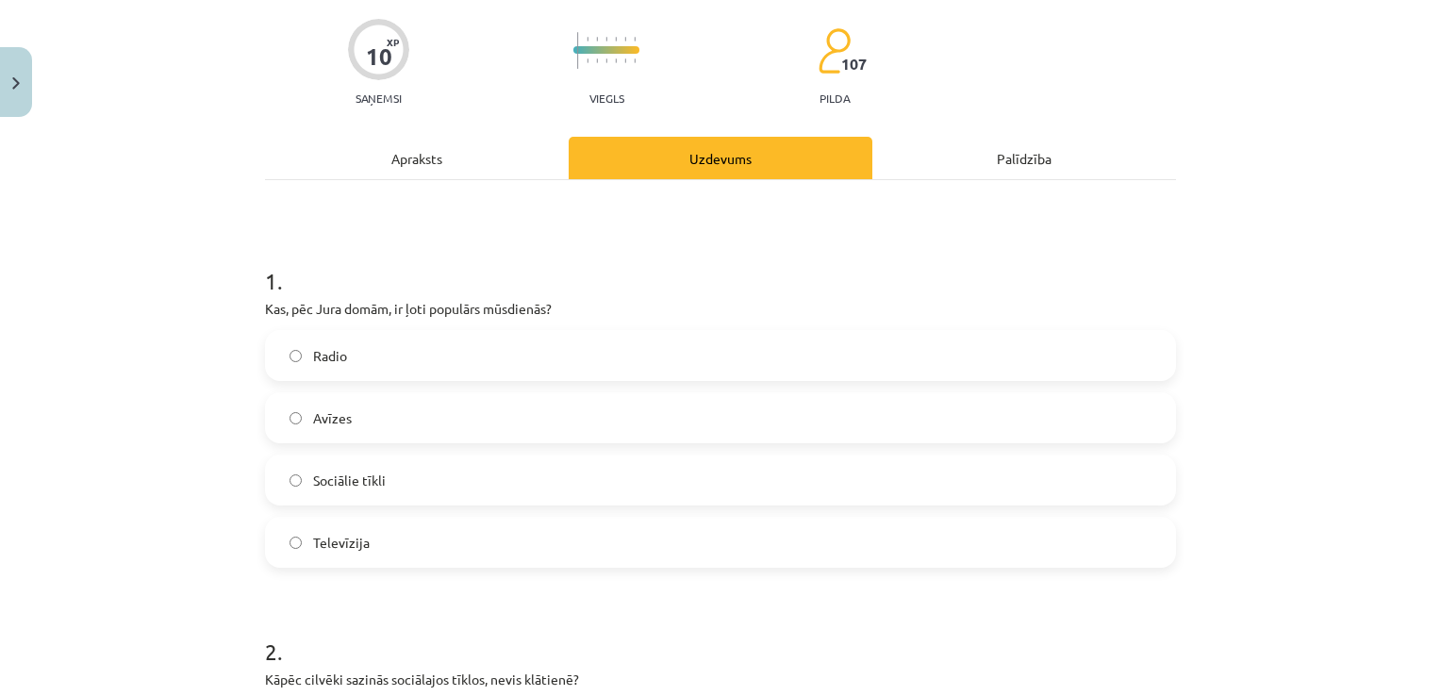
scroll to position [47, 0]
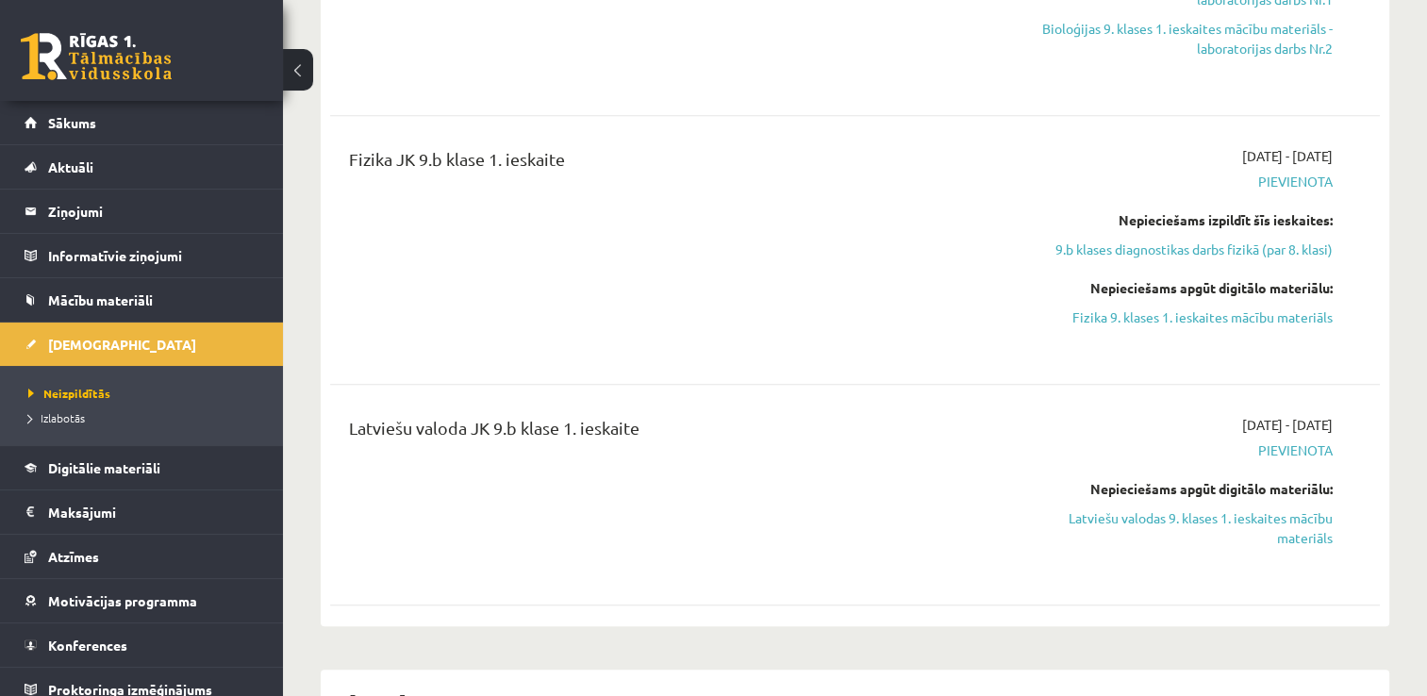
scroll to position [1925, 0]
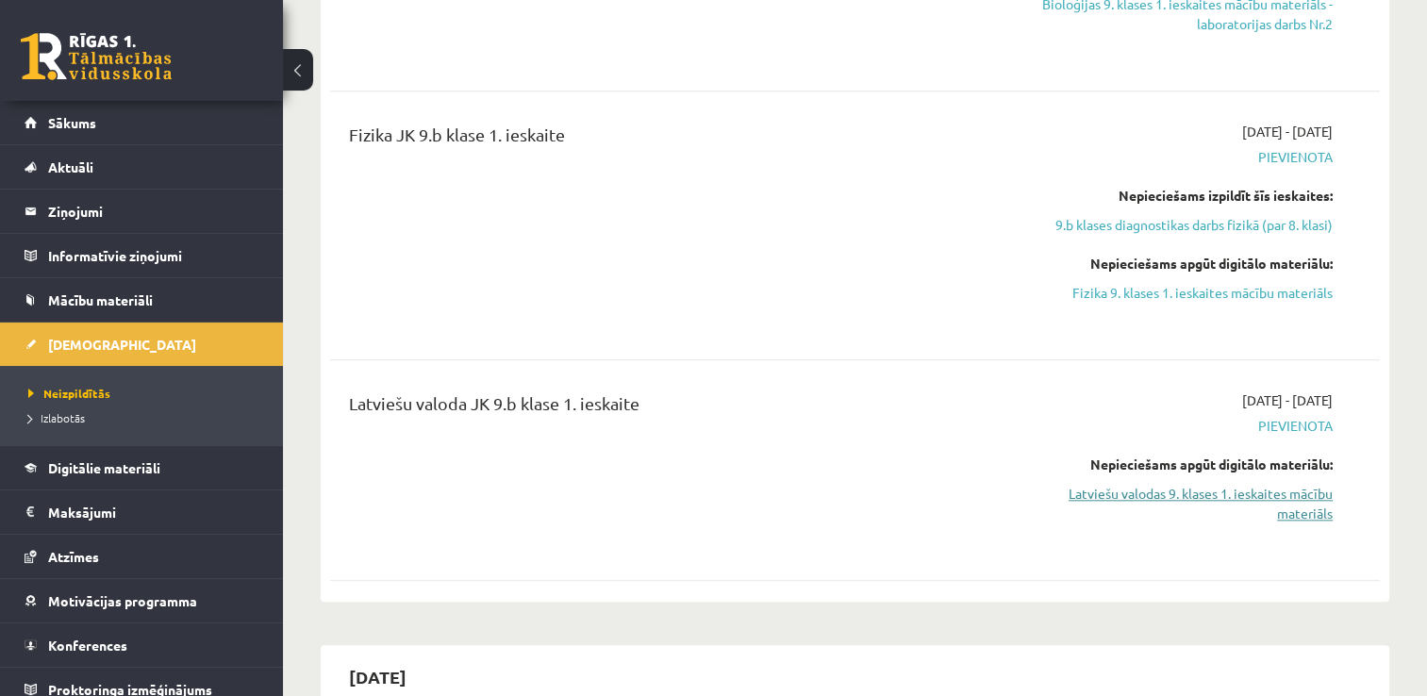
click at [1252, 517] on link "Latviešu valodas 9. klases 1. ieskaites mācību materiāls" at bounding box center [1178, 504] width 309 height 40
click at [1181, 509] on link "Latviešu valodas 9. klases 1. ieskaites mācību materiāls" at bounding box center [1178, 504] width 309 height 40
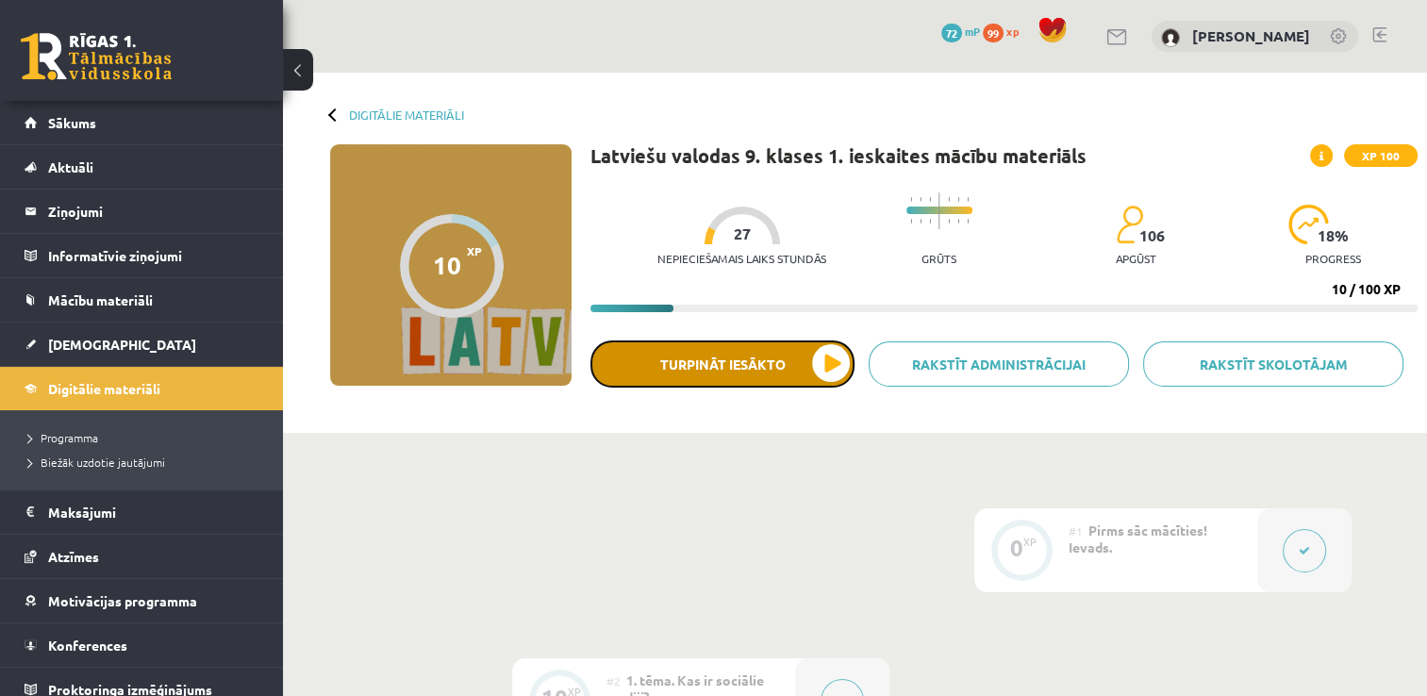
click at [789, 375] on button "Turpināt iesākto" at bounding box center [723, 364] width 264 height 47
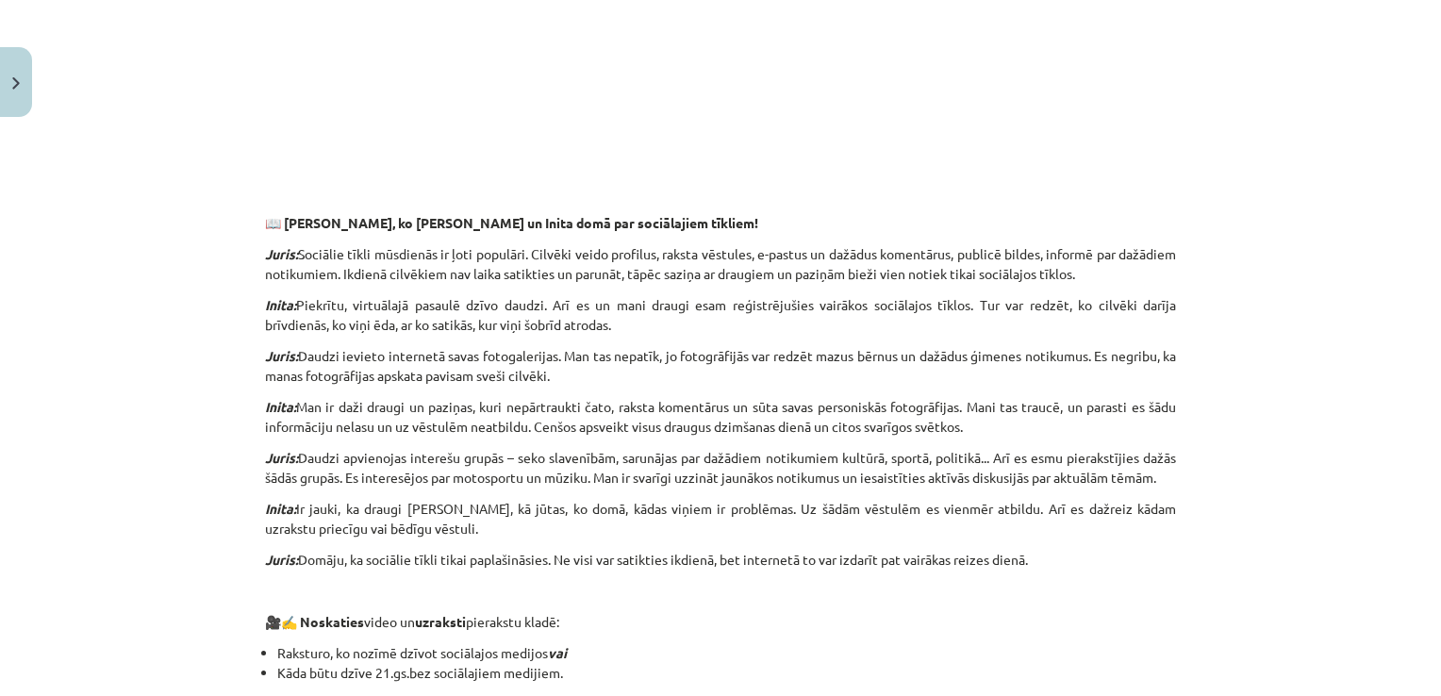
scroll to position [1709, 0]
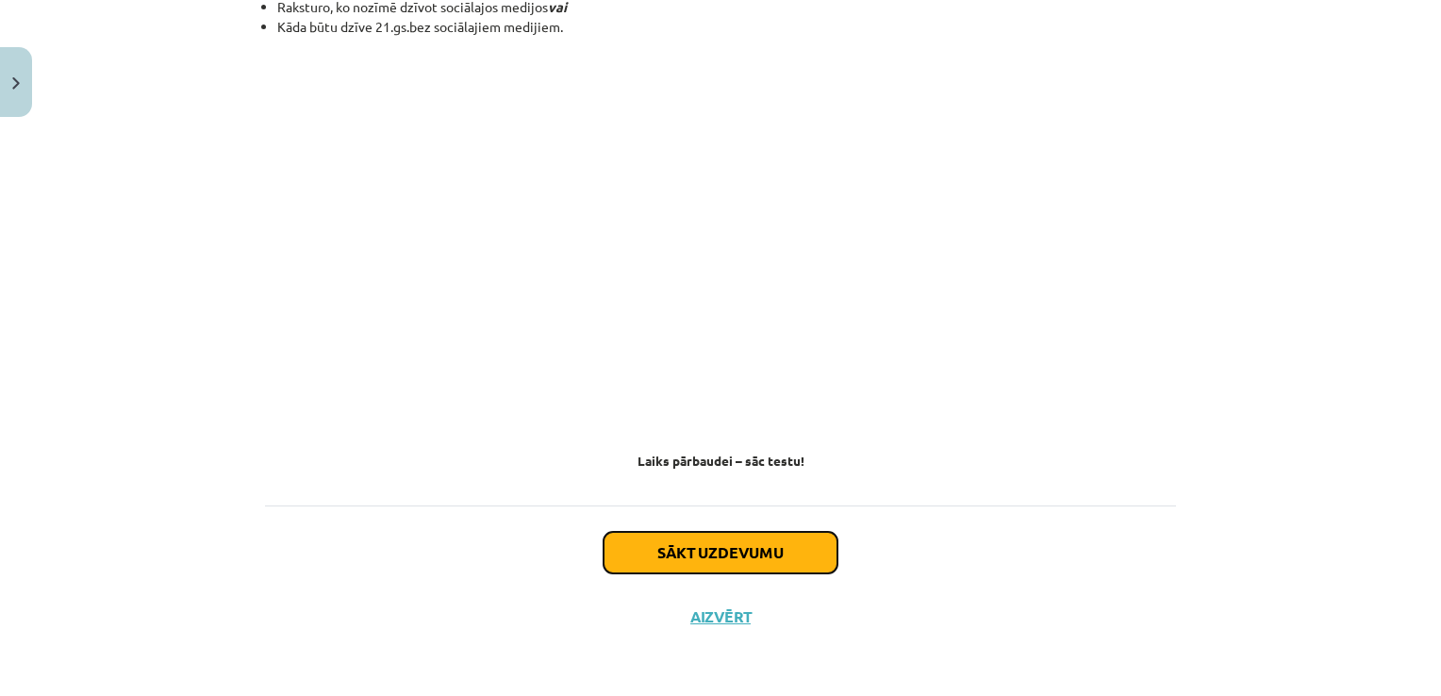
click at [781, 566] on button "Sākt uzdevumu" at bounding box center [721, 553] width 234 height 42
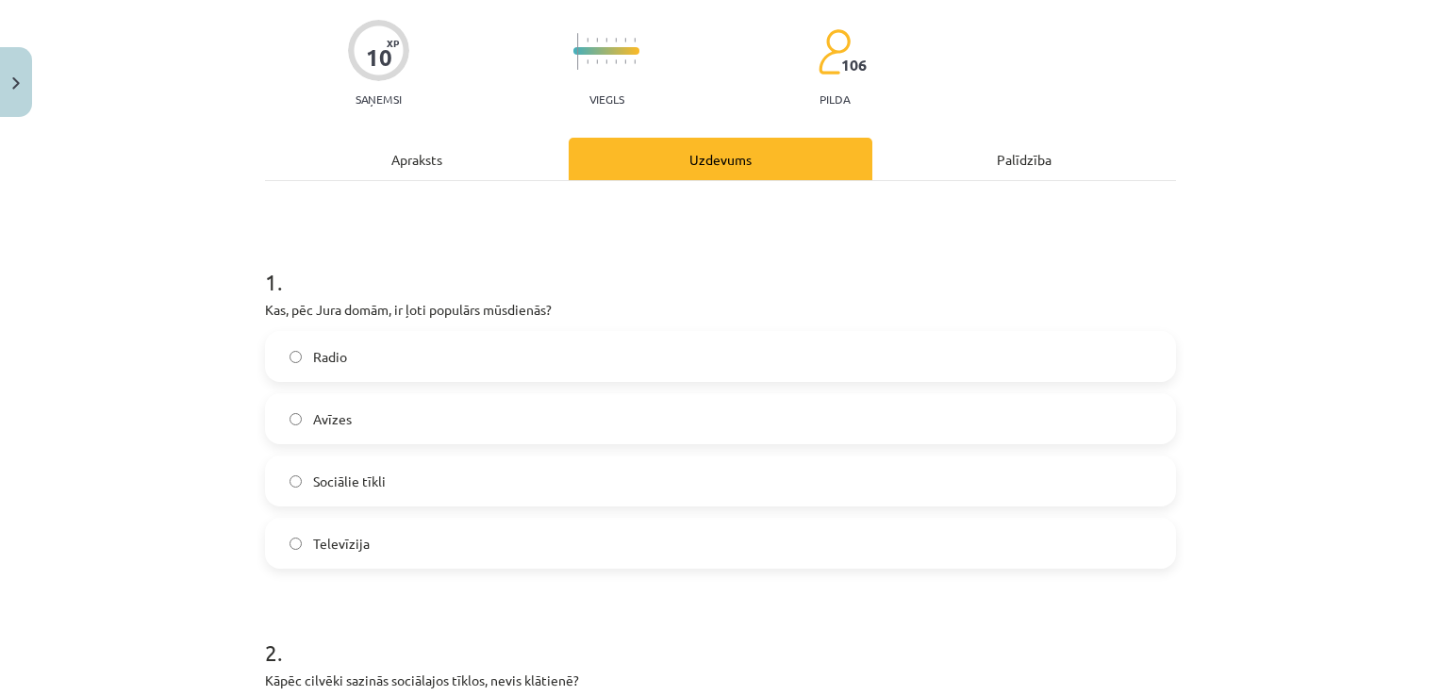
scroll to position [47, 0]
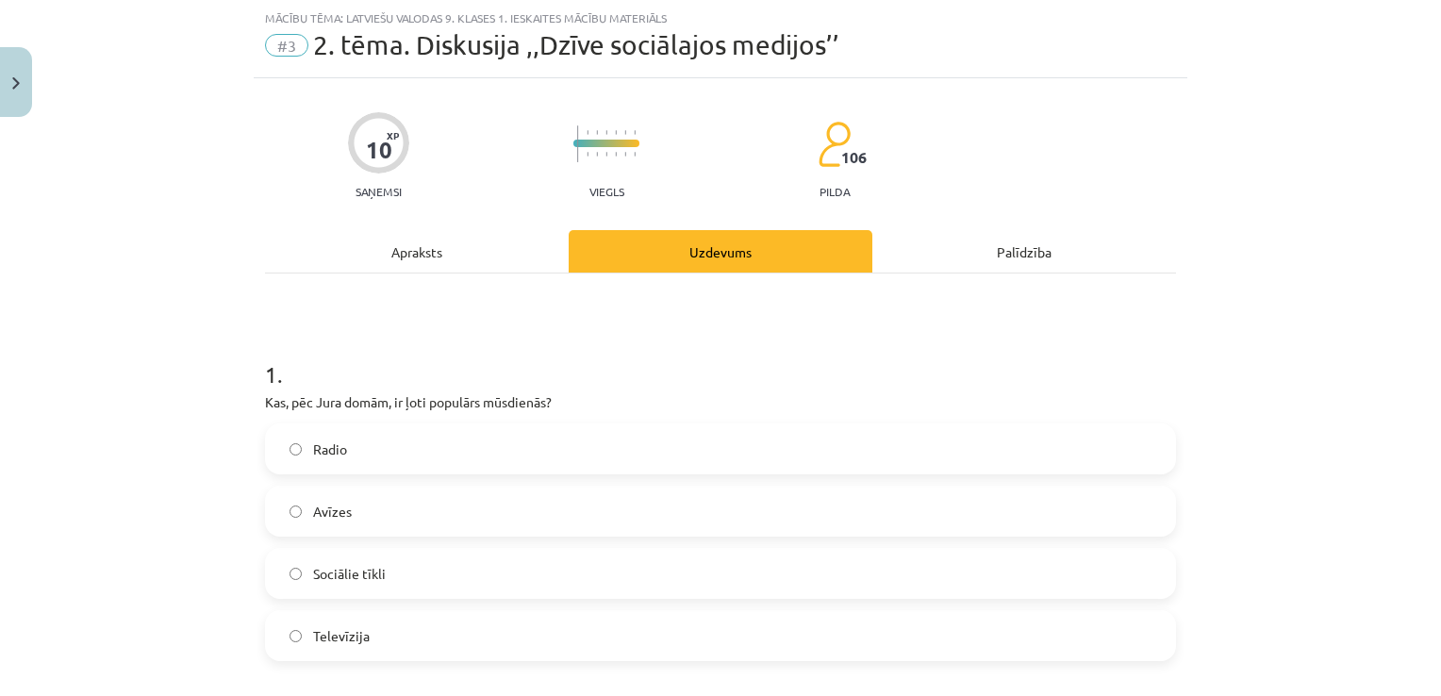
click at [298, 566] on label "Sociālie tīkli" at bounding box center [720, 573] width 907 height 47
drag, startPoint x: 298, startPoint y: 566, endPoint x: 1232, endPoint y: 414, distance: 946.2
click at [1232, 414] on div "Mācību tēma: Latviešu valodas 9. klases 1. ieskaites mācību materiāls #3 2. tēm…" at bounding box center [720, 348] width 1441 height 696
click at [1361, 114] on div "Mācību tēma: Latviešu valodas 9. klases 1. ieskaites mācību materiāls #3 2. tēm…" at bounding box center [720, 348] width 1441 height 696
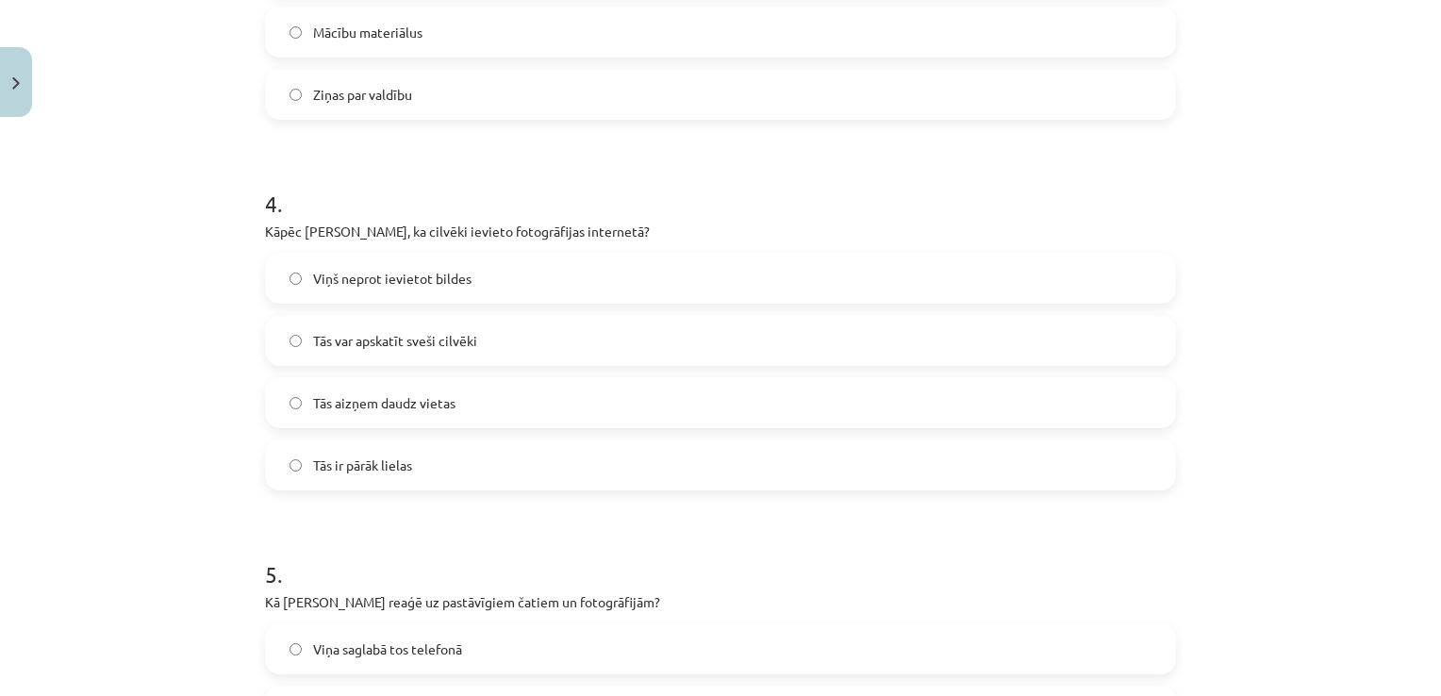
scroll to position [1366, 0]
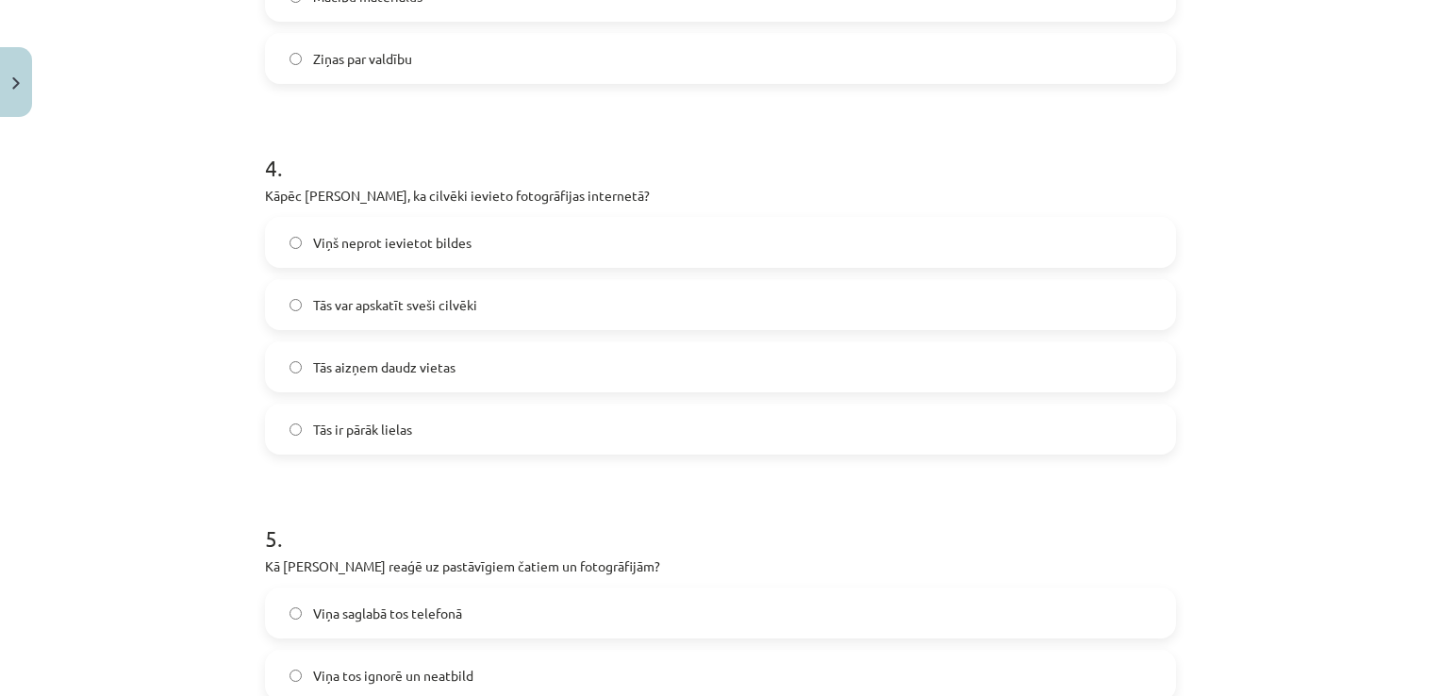
click at [279, 305] on label "Tās var apskatīt sveši cilvēki" at bounding box center [720, 304] width 907 height 47
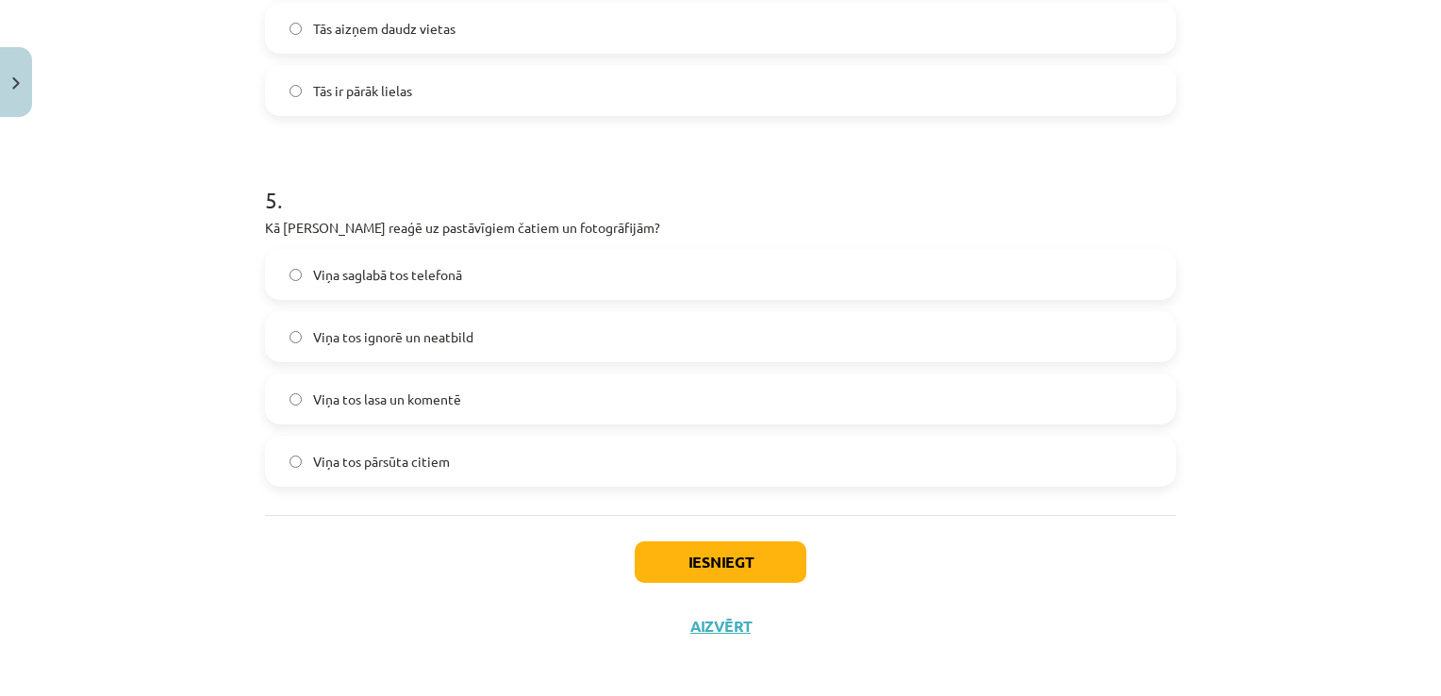
scroll to position [1710, 0]
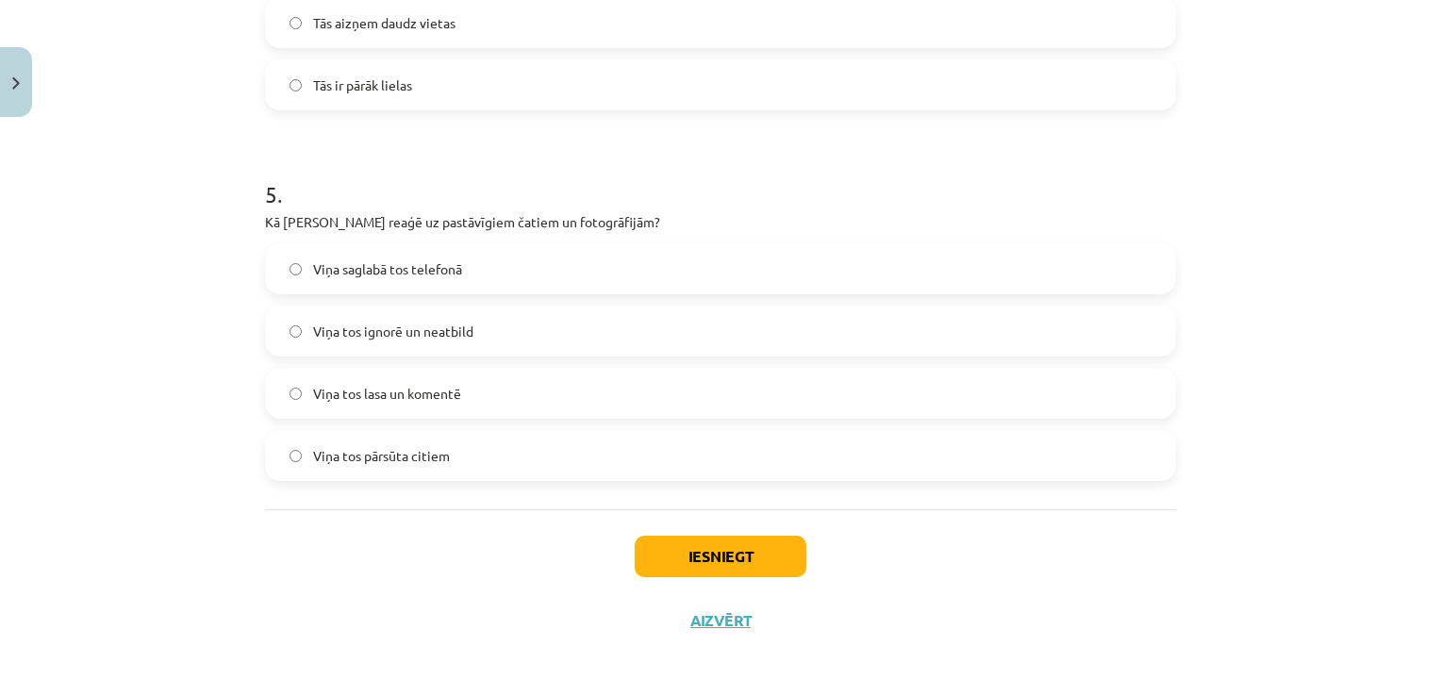
click at [291, 321] on label "Viņa tos ignorē un neatbild" at bounding box center [720, 331] width 907 height 47
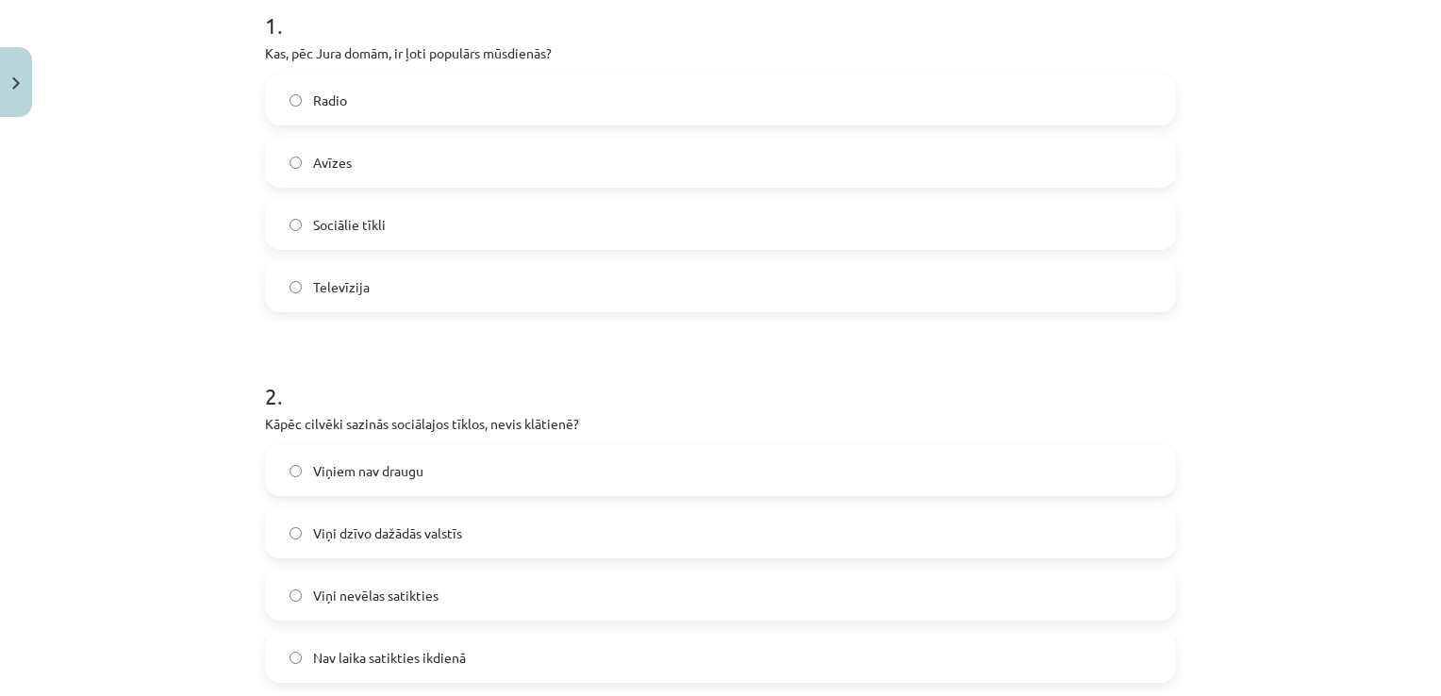
scroll to position [1713, 0]
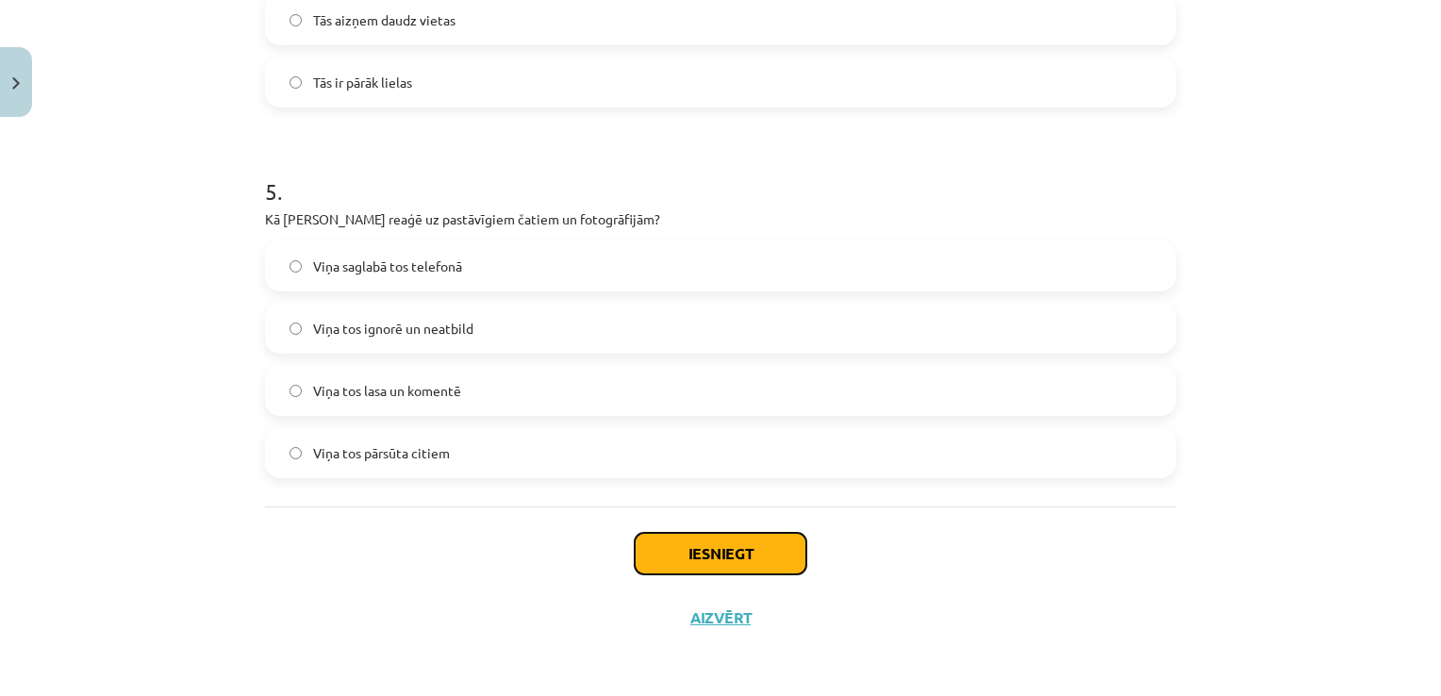
click at [763, 559] on button "Iesniegt" at bounding box center [721, 554] width 172 height 42
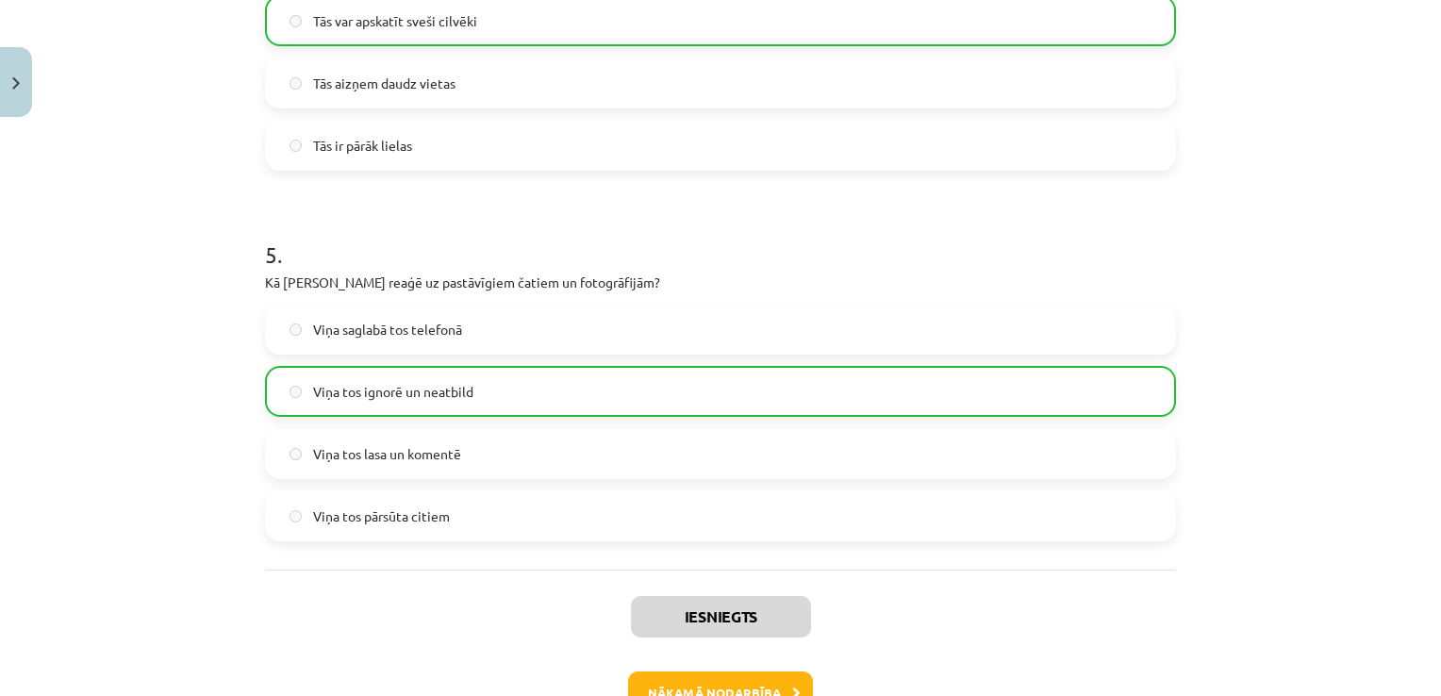
scroll to position [1773, 0]
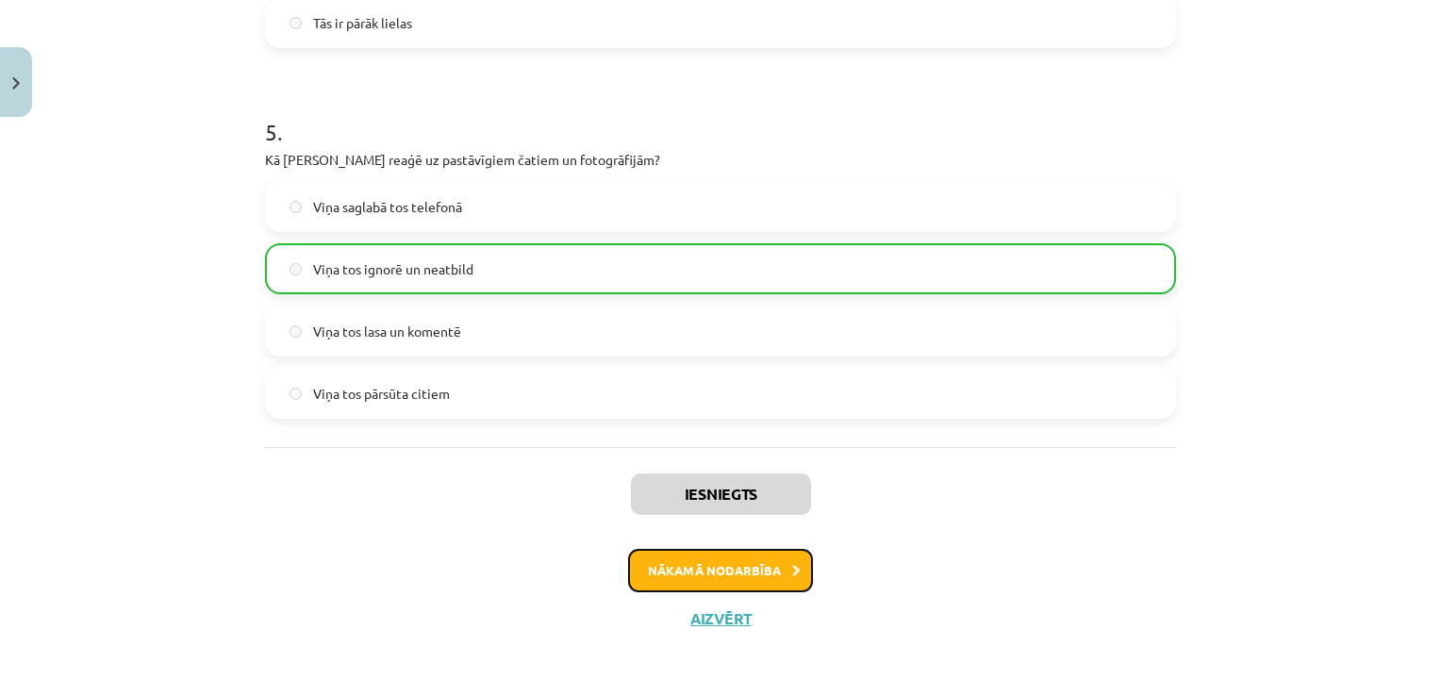
click at [693, 557] on button "Nākamā nodarbība" at bounding box center [720, 570] width 185 height 43
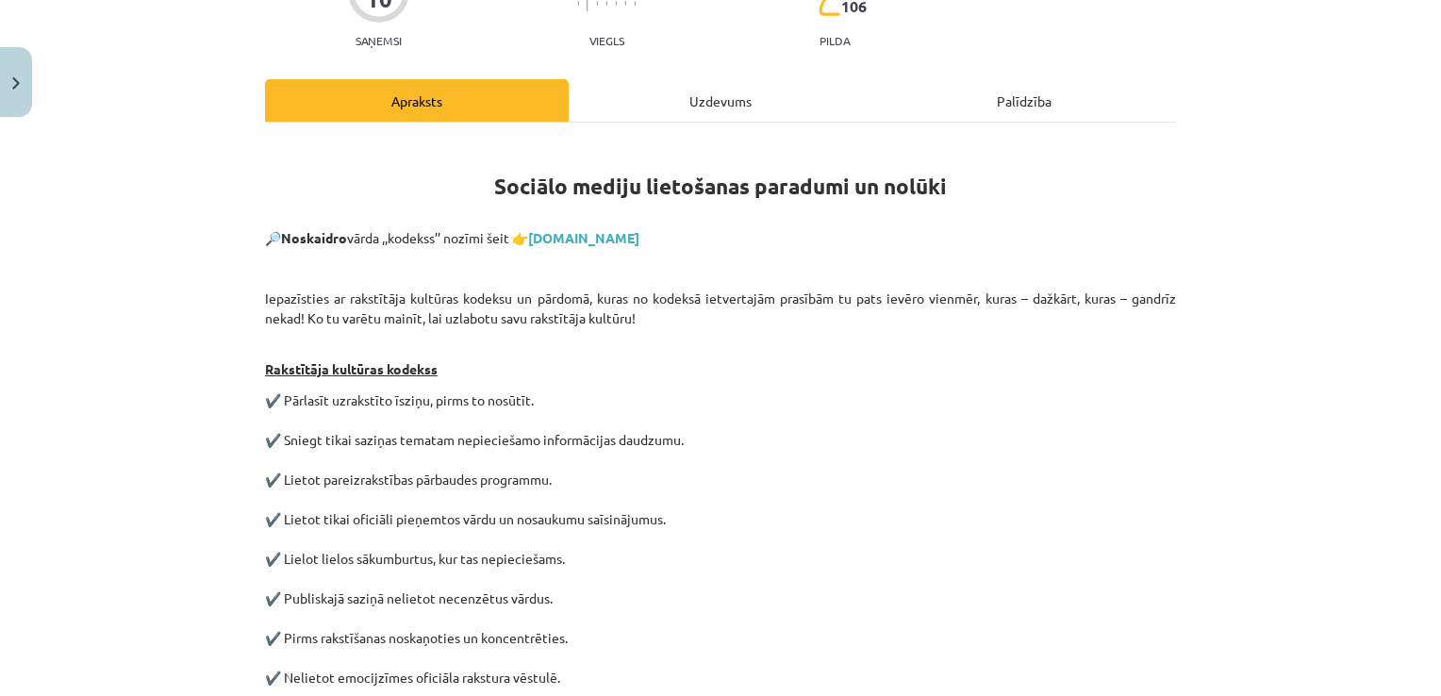
scroll to position [194, 0]
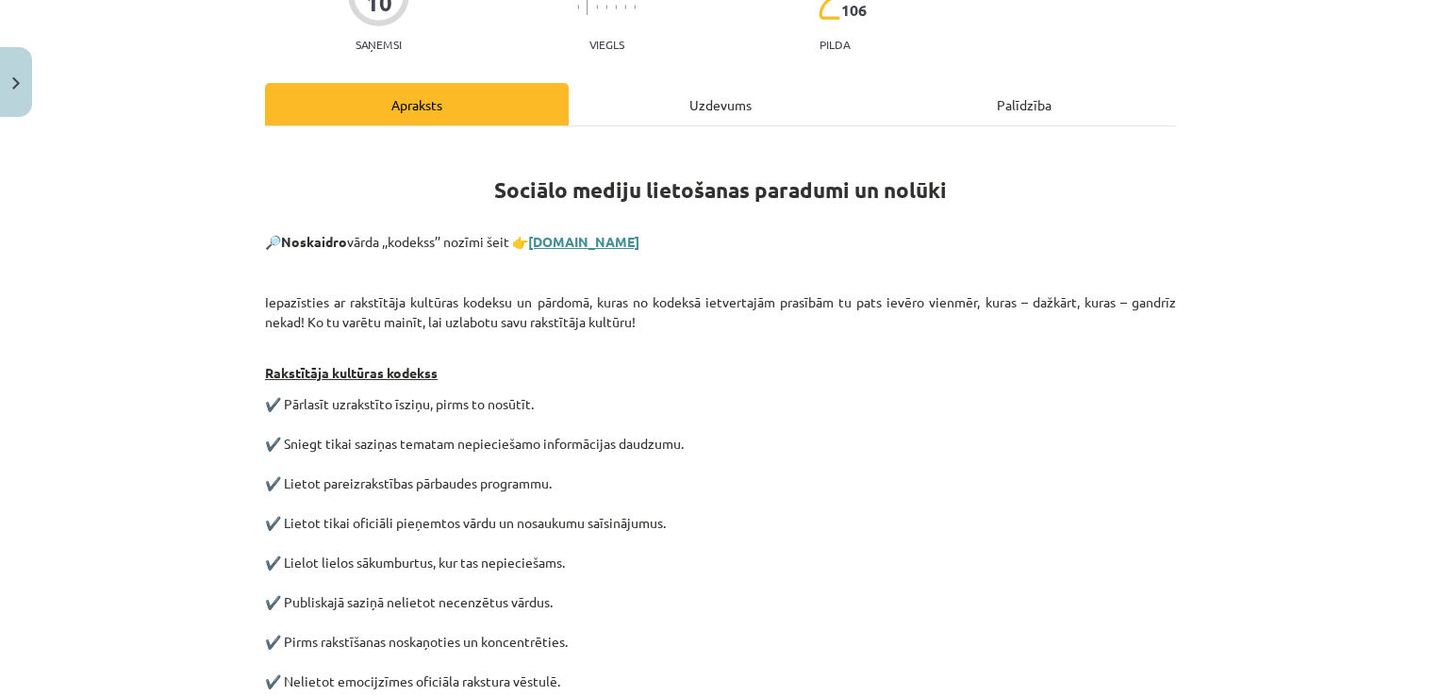
click at [566, 239] on link "tezaurs.lv" at bounding box center [583, 241] width 111 height 17
drag, startPoint x: 389, startPoint y: 234, endPoint x: 436, endPoint y: 241, distance: 47.8
click at [436, 241] on p "🔎 Noskaidro vārda ,,kodekss’’ nozīmi šeit 👉 tezaurs.lv" at bounding box center [720, 242] width 911 height 16
copy p "kodekss"
click at [554, 241] on link "tezaurs.lv" at bounding box center [583, 241] width 111 height 17
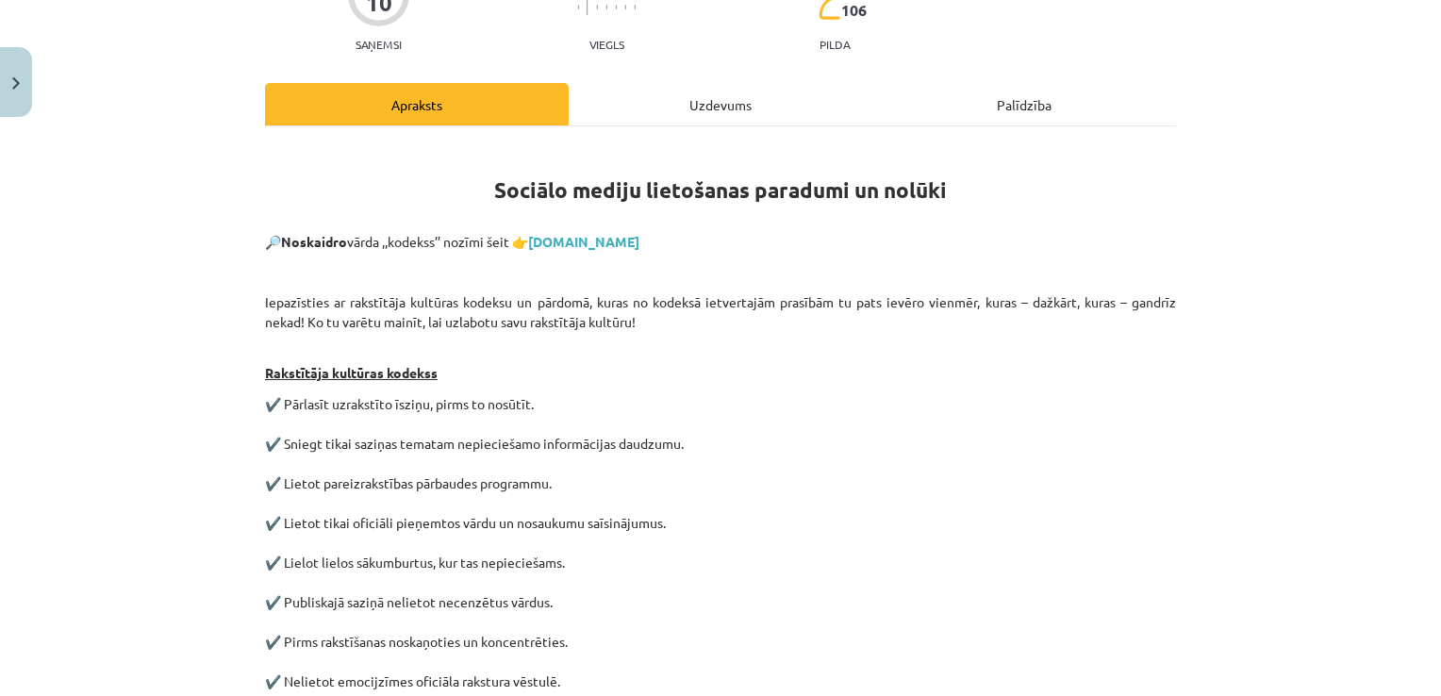
drag, startPoint x: 526, startPoint y: 225, endPoint x: 511, endPoint y: 209, distance: 21.3
click at [511, 209] on h1 "Sociālo mediju lietošanas paradumi un nolūki" at bounding box center [720, 185] width 911 height 85
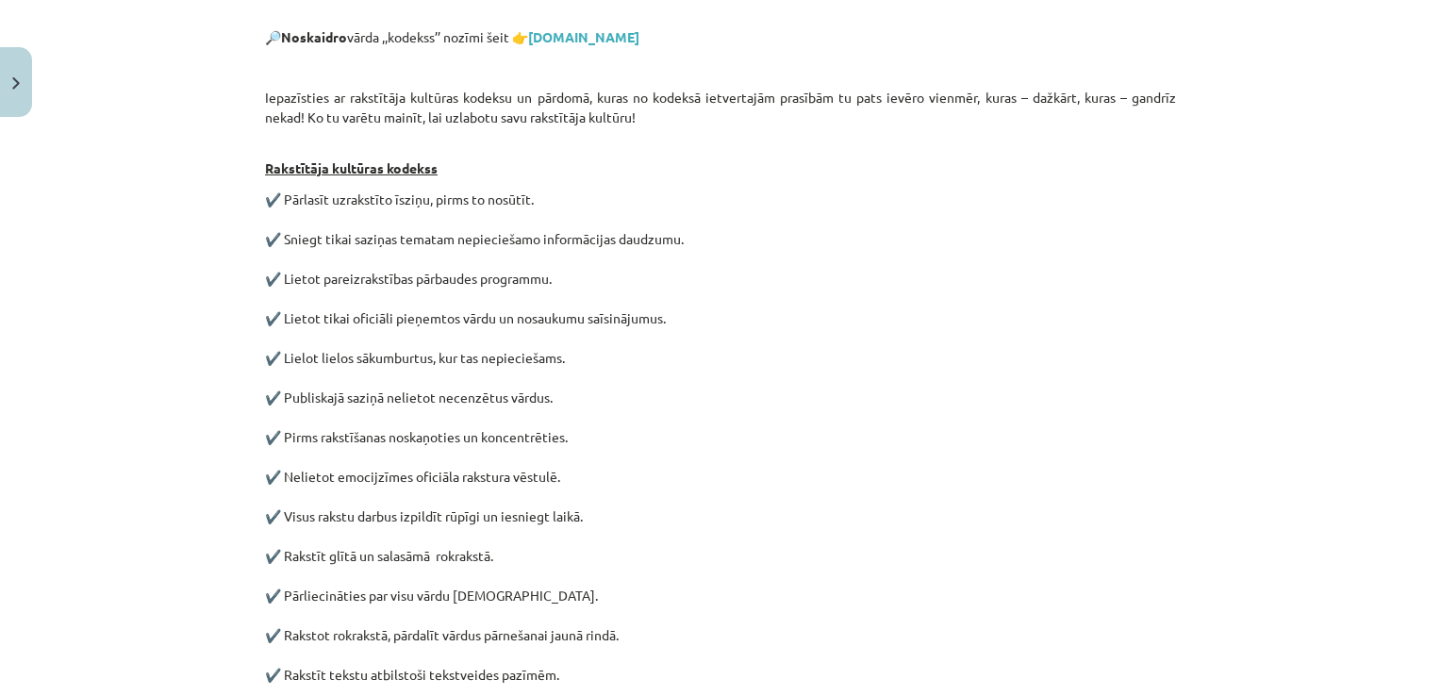
scroll to position [397, 0]
drag, startPoint x: 1420, startPoint y: 269, endPoint x: 1423, endPoint y: 299, distance: 30.4
click at [1423, 299] on div "Mācību tēma: Latviešu valodas 9. klases 1. ieskaites mācību materiāls #4 3. tēm…" at bounding box center [720, 348] width 1441 height 696
click at [1345, 283] on div "Mācību tēma: Latviešu valodas 9. klases 1. ieskaites mācību materiāls #4 3. tēm…" at bounding box center [720, 348] width 1441 height 696
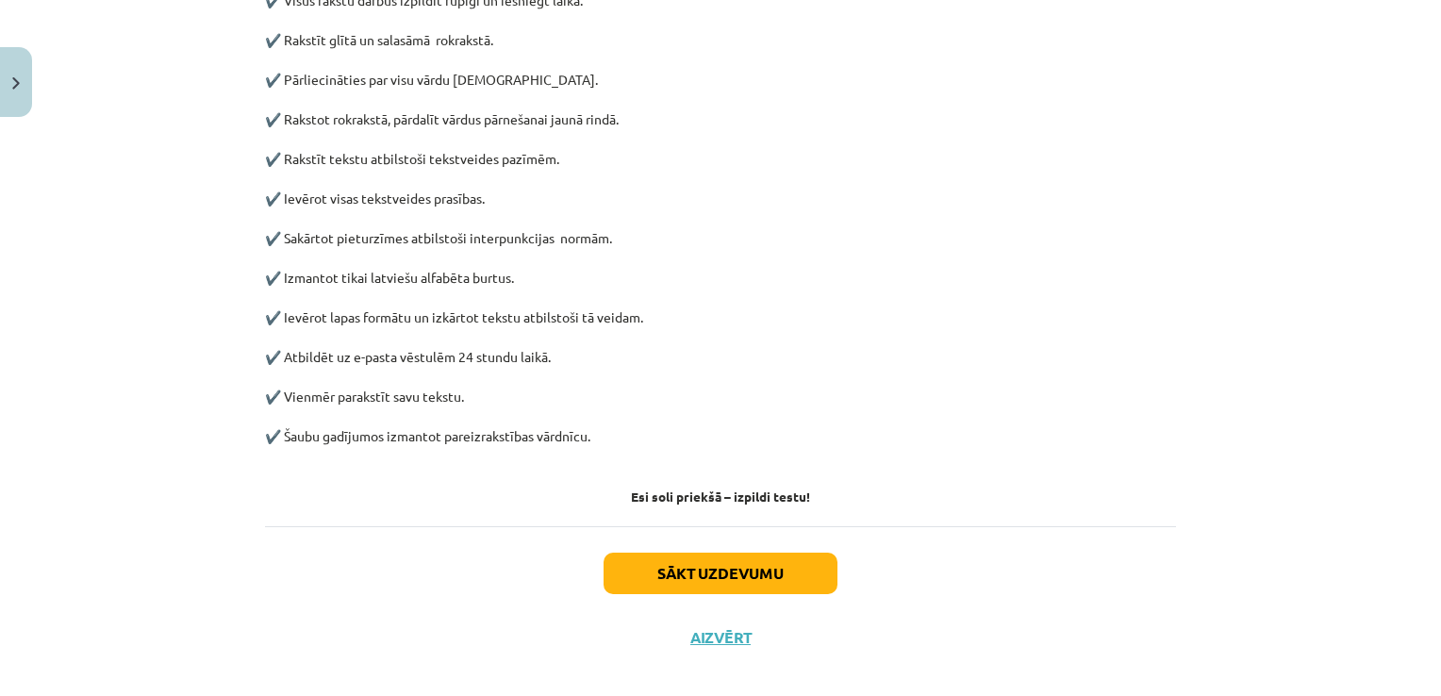
scroll to position [921, 0]
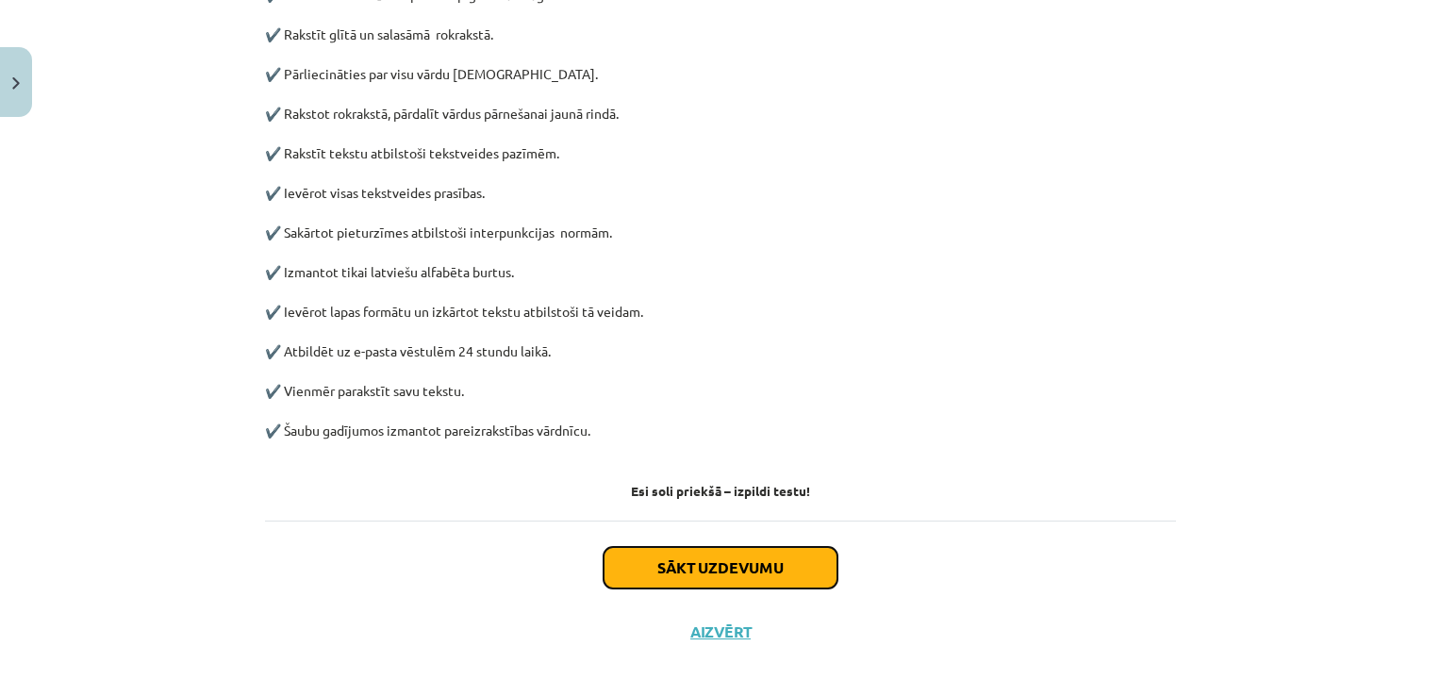
click at [659, 554] on button "Sākt uzdevumu" at bounding box center [721, 568] width 234 height 42
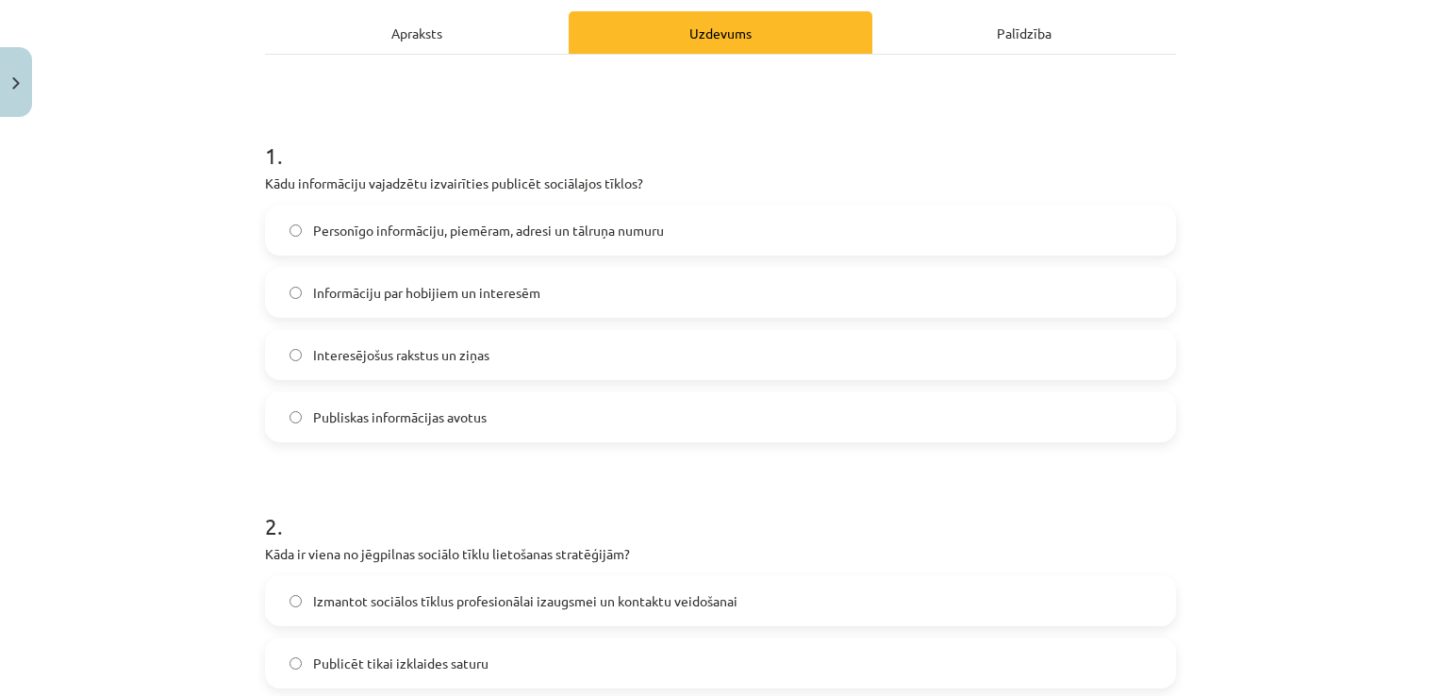
scroll to position [268, 0]
click at [606, 225] on span "Personīgo informāciju, piemēram, adresi un tālruņa numuru" at bounding box center [488, 229] width 351 height 20
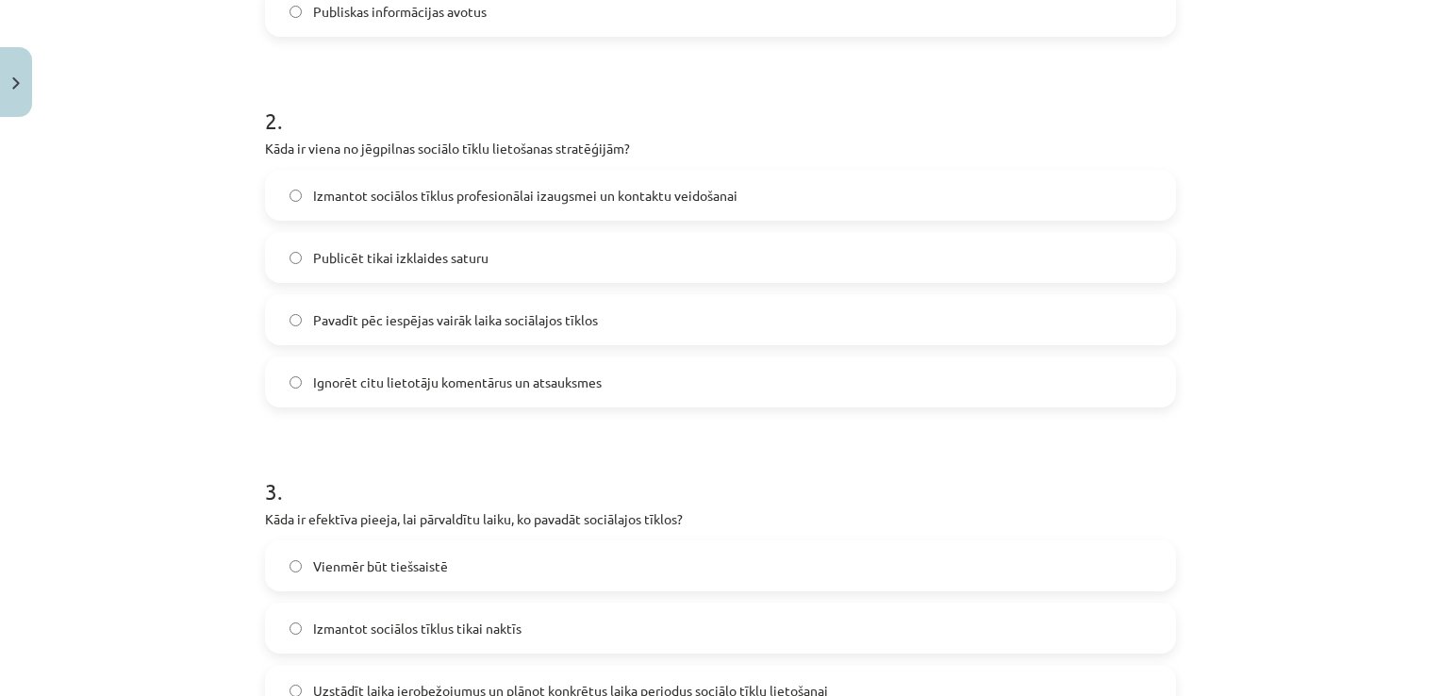
scroll to position [668, 0]
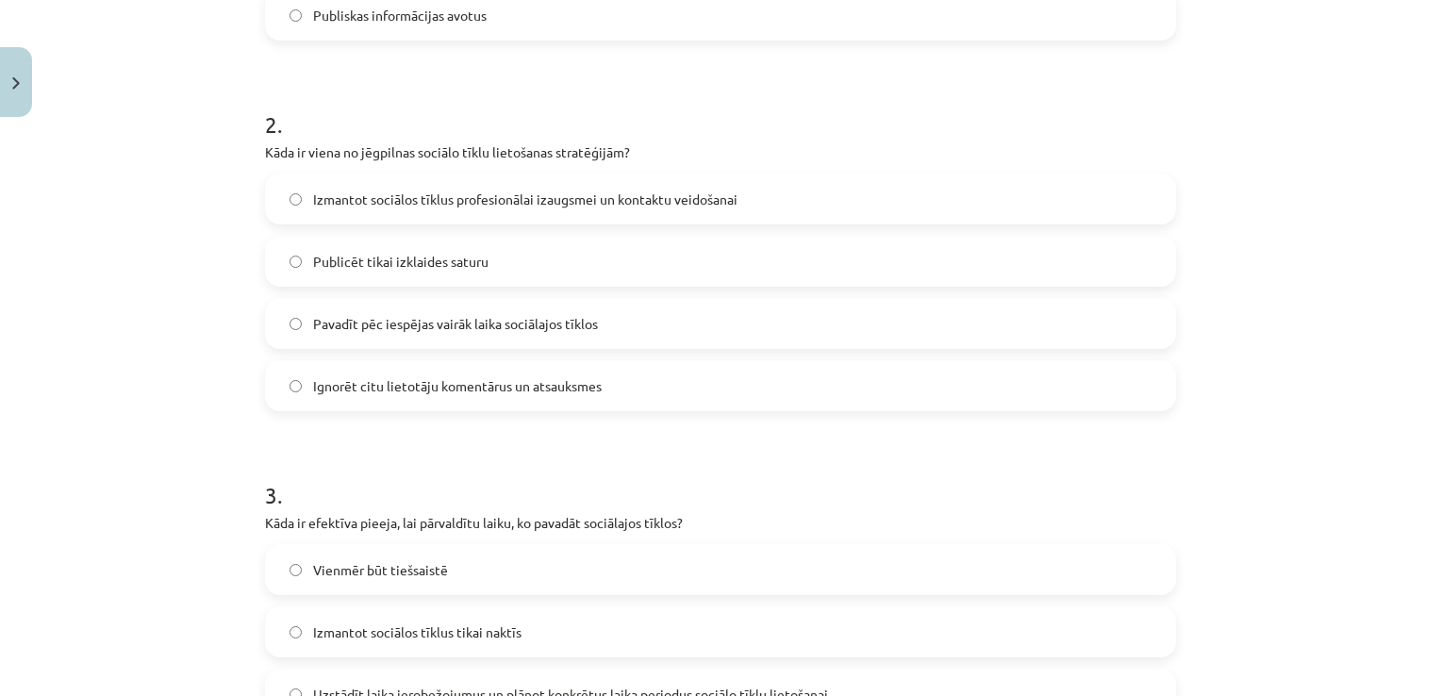
click at [445, 198] on span "Izmantot sociālos tīklus profesionālai izaugsmei un kontaktu veidošanai" at bounding box center [525, 200] width 424 height 20
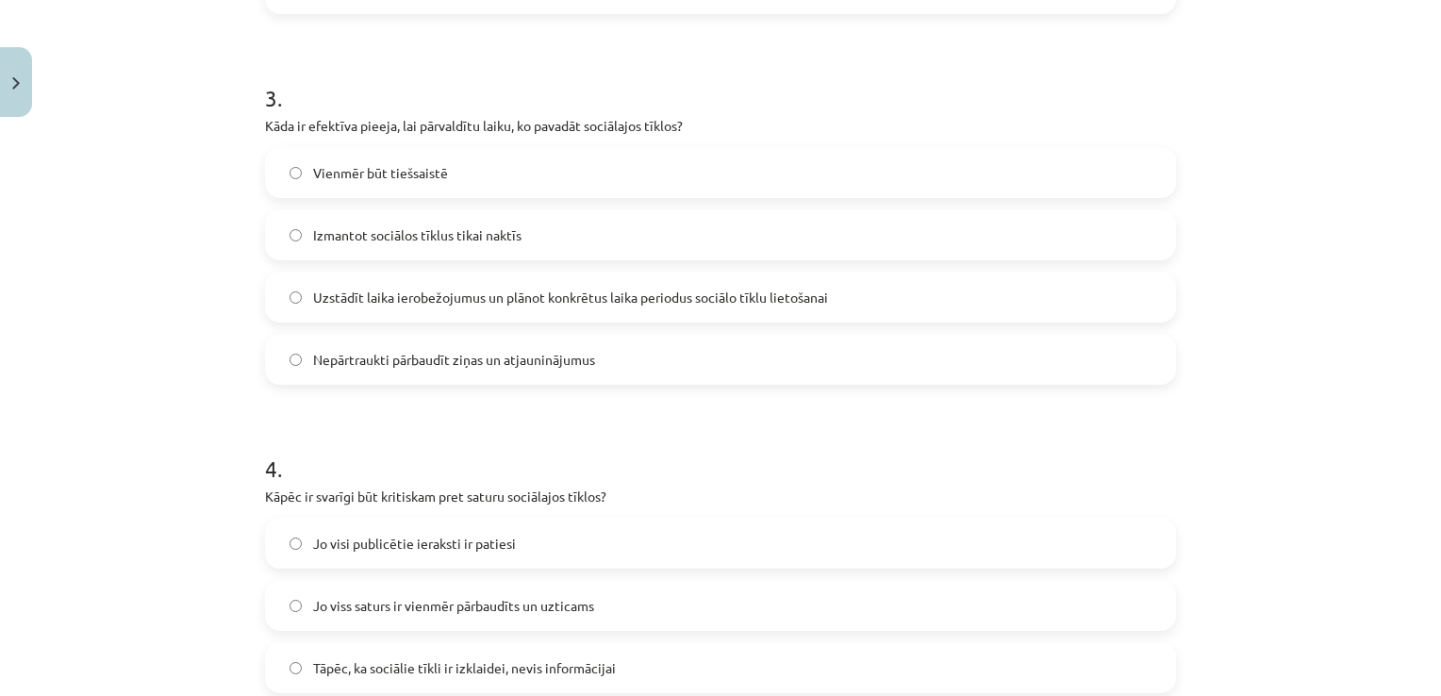
scroll to position [1060, 0]
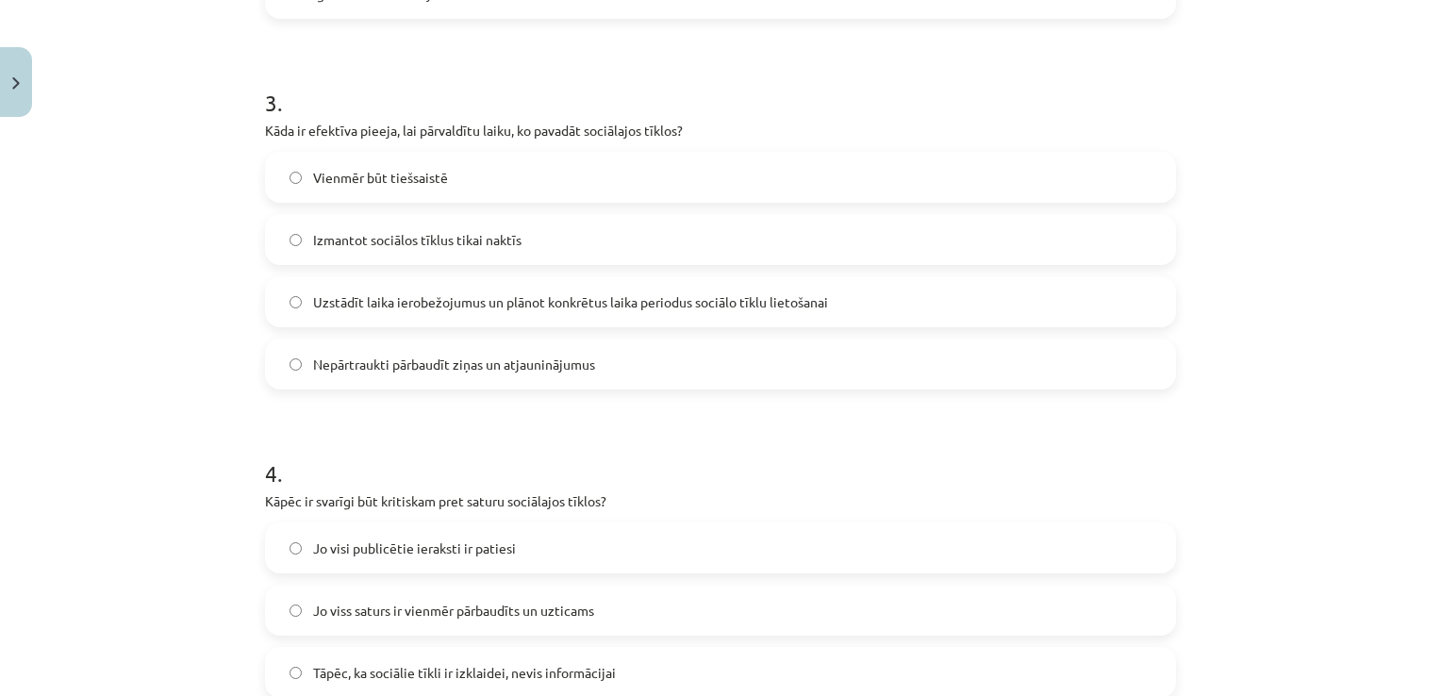
click at [751, 309] on span "Uzstādīt laika ierobežojumus un plānot konkrētus laika periodus sociālo tīklu l…" at bounding box center [570, 302] width 515 height 20
drag, startPoint x: 1412, startPoint y: 399, endPoint x: 1407, endPoint y: 452, distance: 53.1
click at [1407, 452] on div "Mācību tēma: Latviešu valodas 9. klases 1. ieskaites mācību materiāls #4 3. tēm…" at bounding box center [720, 348] width 1441 height 696
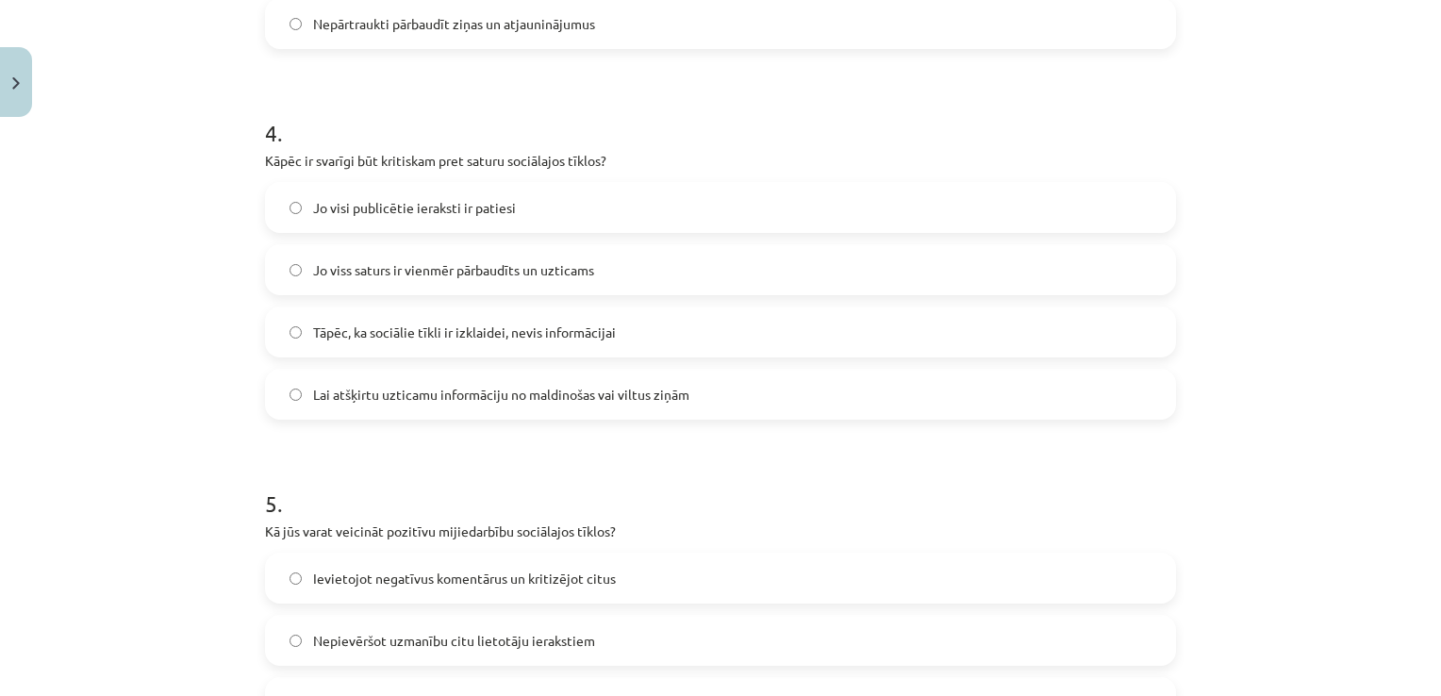
scroll to position [1407, 0]
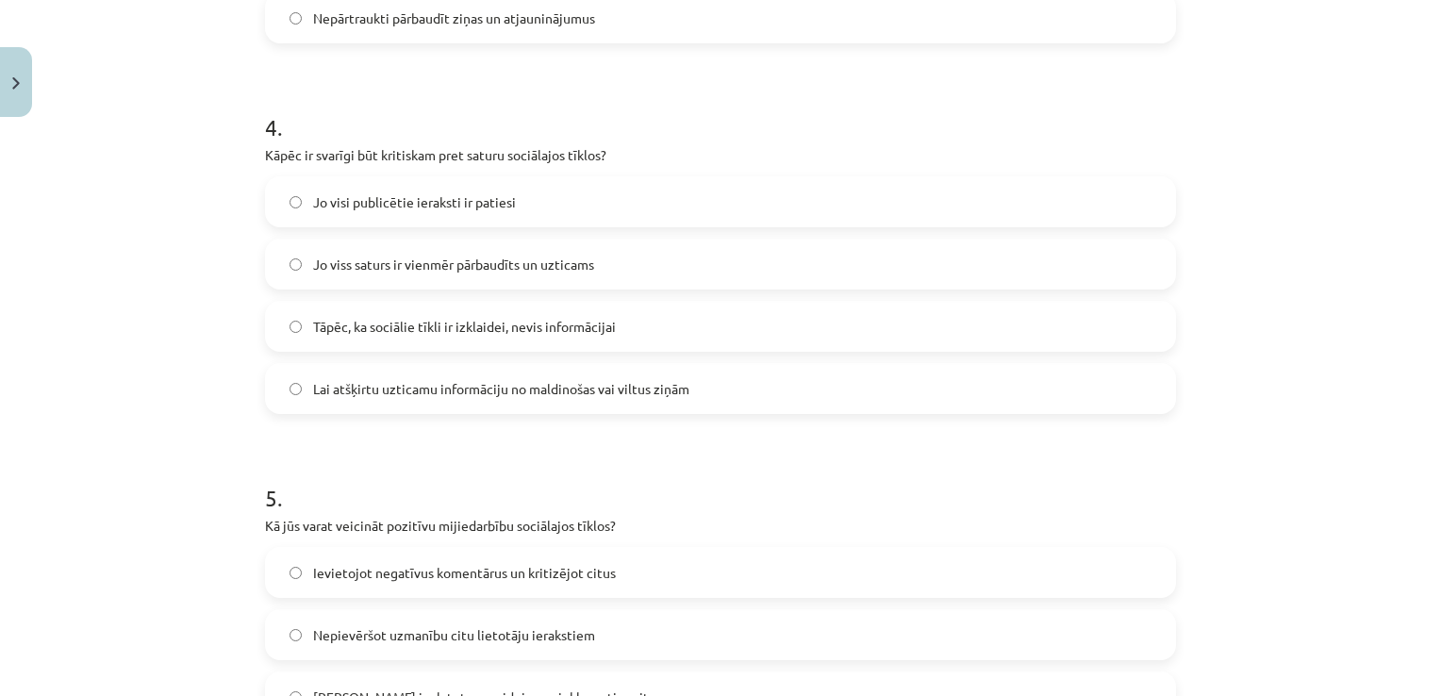
click at [649, 389] on span "Lai atšķirtu uzticamu informāciju no maldinošas vai viltus ziņām" at bounding box center [501, 389] width 376 height 20
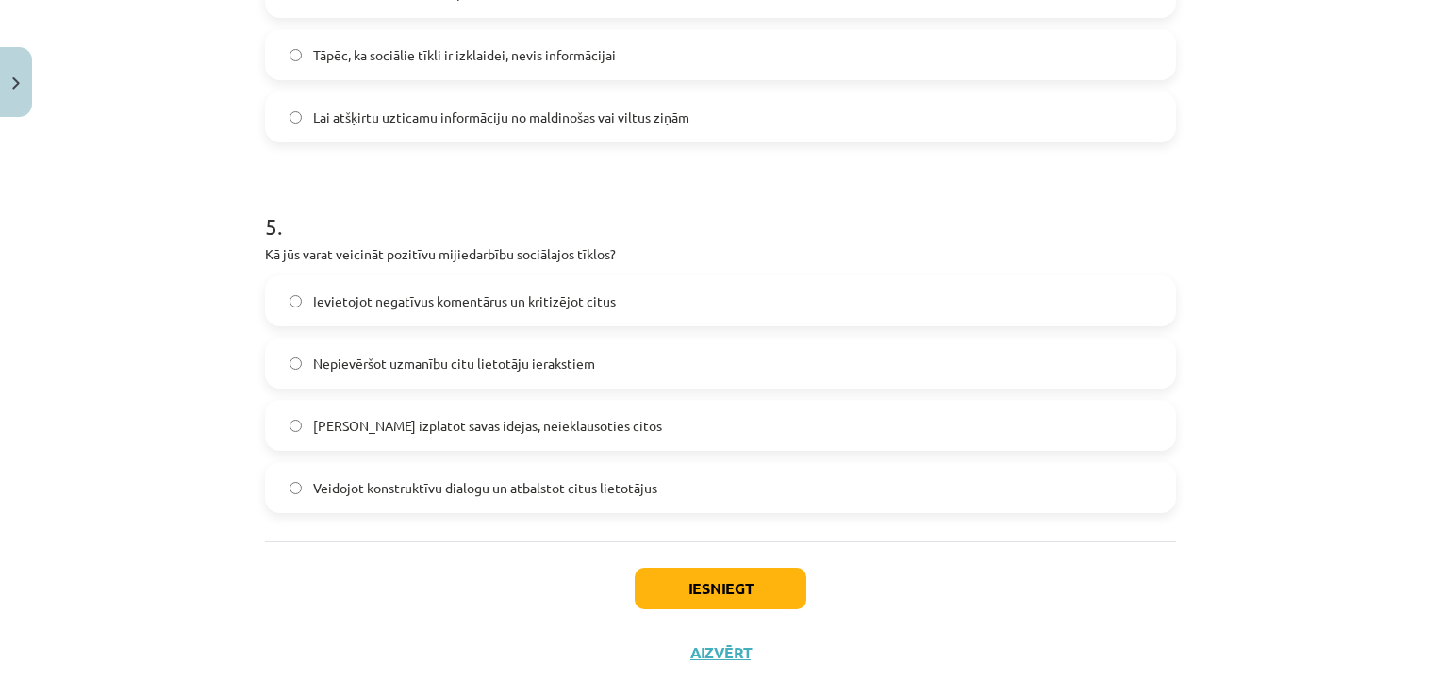
scroll to position [1678, 0]
click at [682, 489] on label "Veidojot konstruktīvu dialogu un atbalstot citus lietotājus" at bounding box center [720, 487] width 907 height 47
click at [683, 579] on button "Iesniegt" at bounding box center [721, 589] width 172 height 42
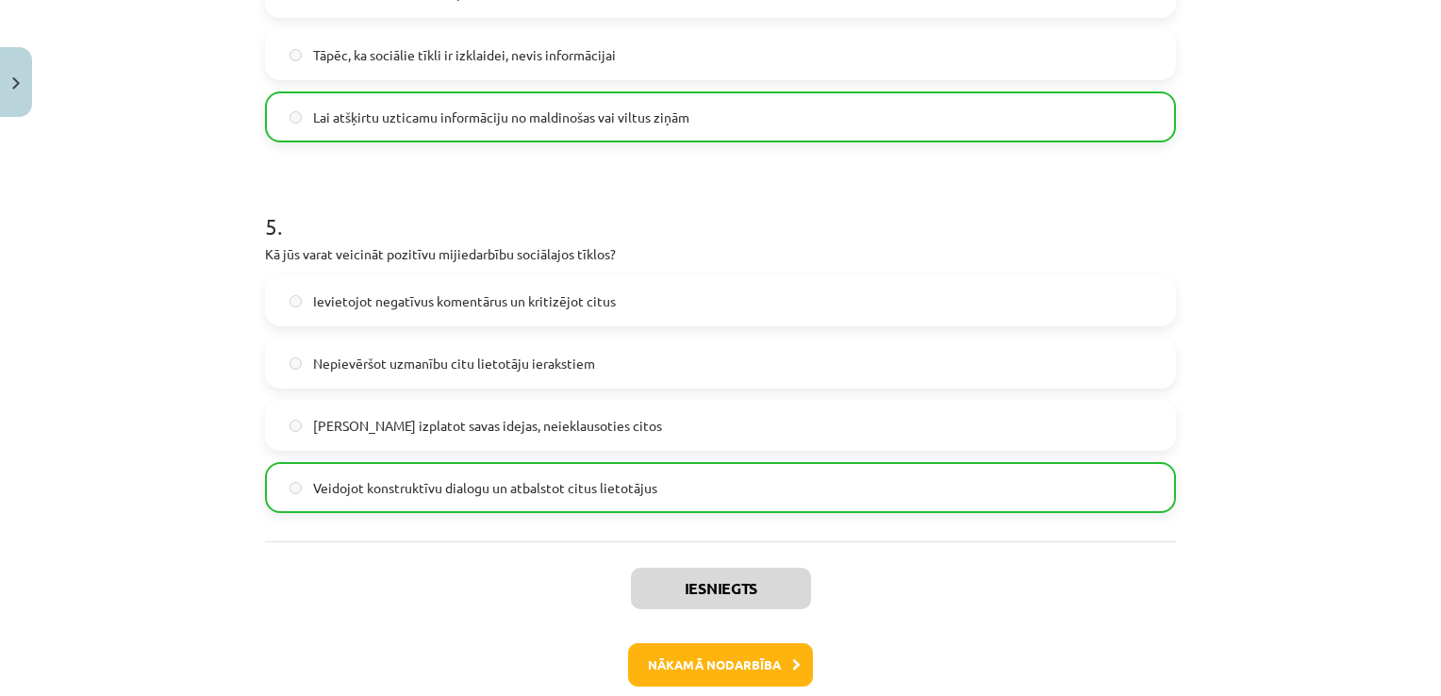
drag, startPoint x: 1429, startPoint y: 504, endPoint x: 1349, endPoint y: 270, distance: 247.3
click at [1349, 270] on div "Mācību tēma: Latviešu valodas 9. klases 1. ieskaites mācību materiāls #4 3. tēm…" at bounding box center [720, 348] width 1441 height 696
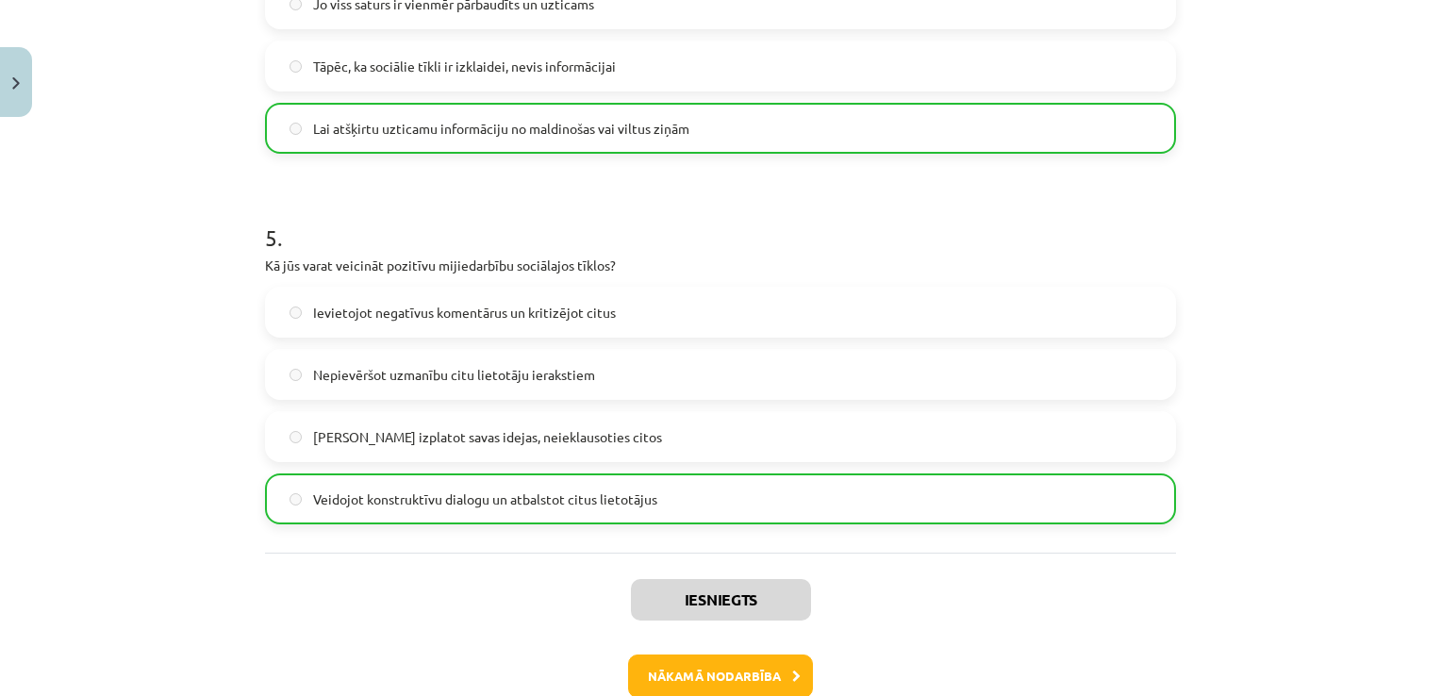
scroll to position [1670, 0]
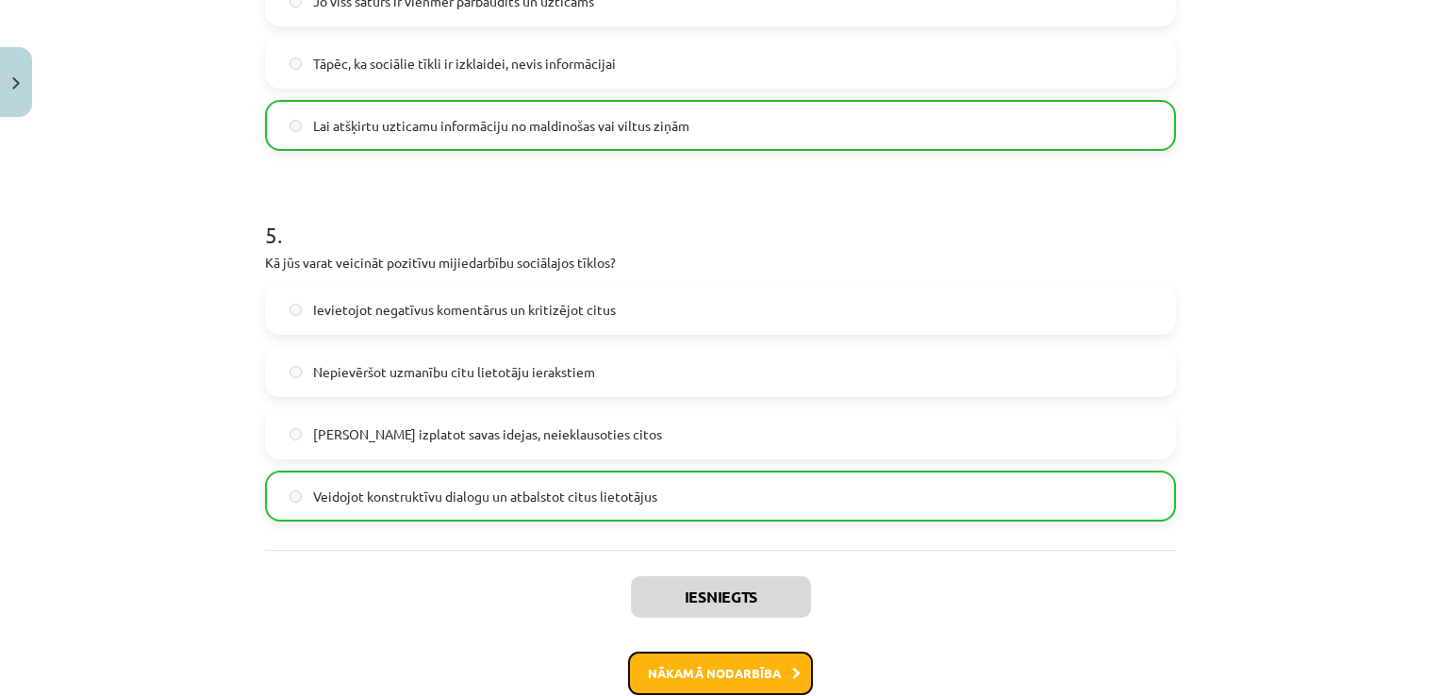
click at [741, 672] on button "Nākamā nodarbība" at bounding box center [720, 673] width 185 height 43
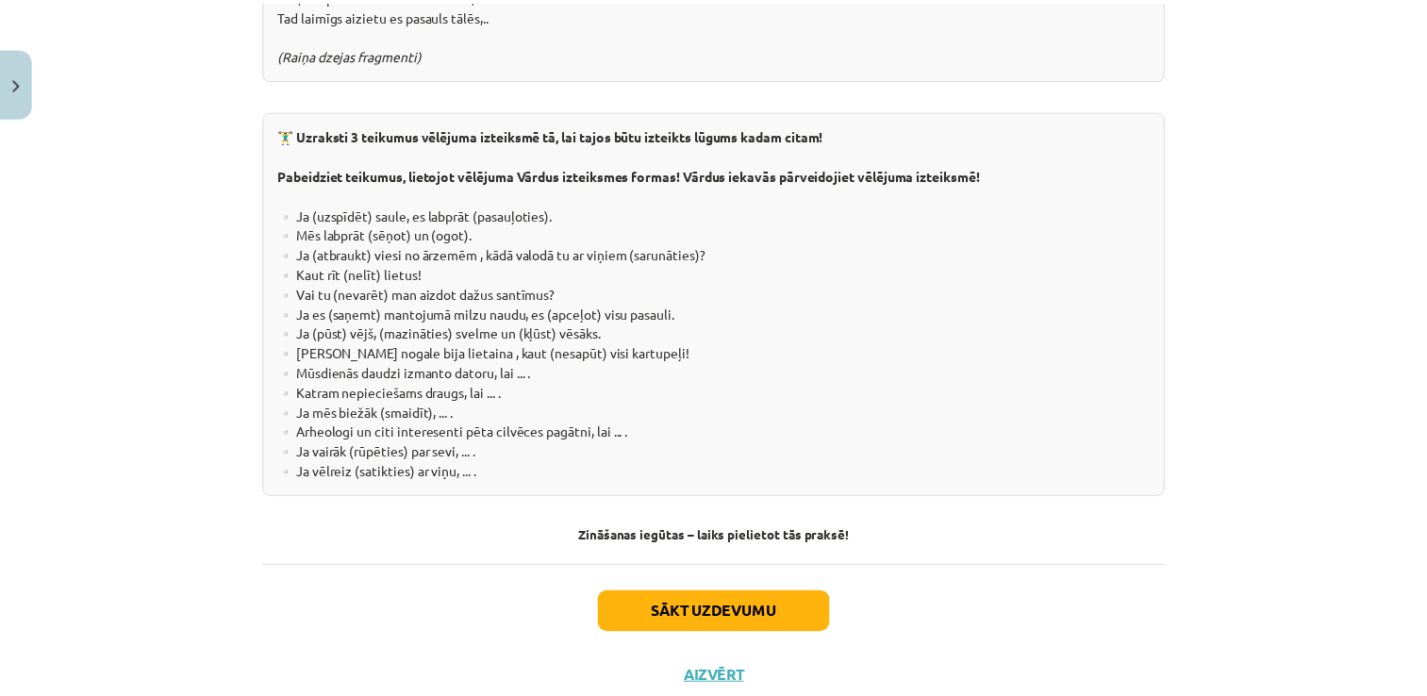
scroll to position [3482, 0]
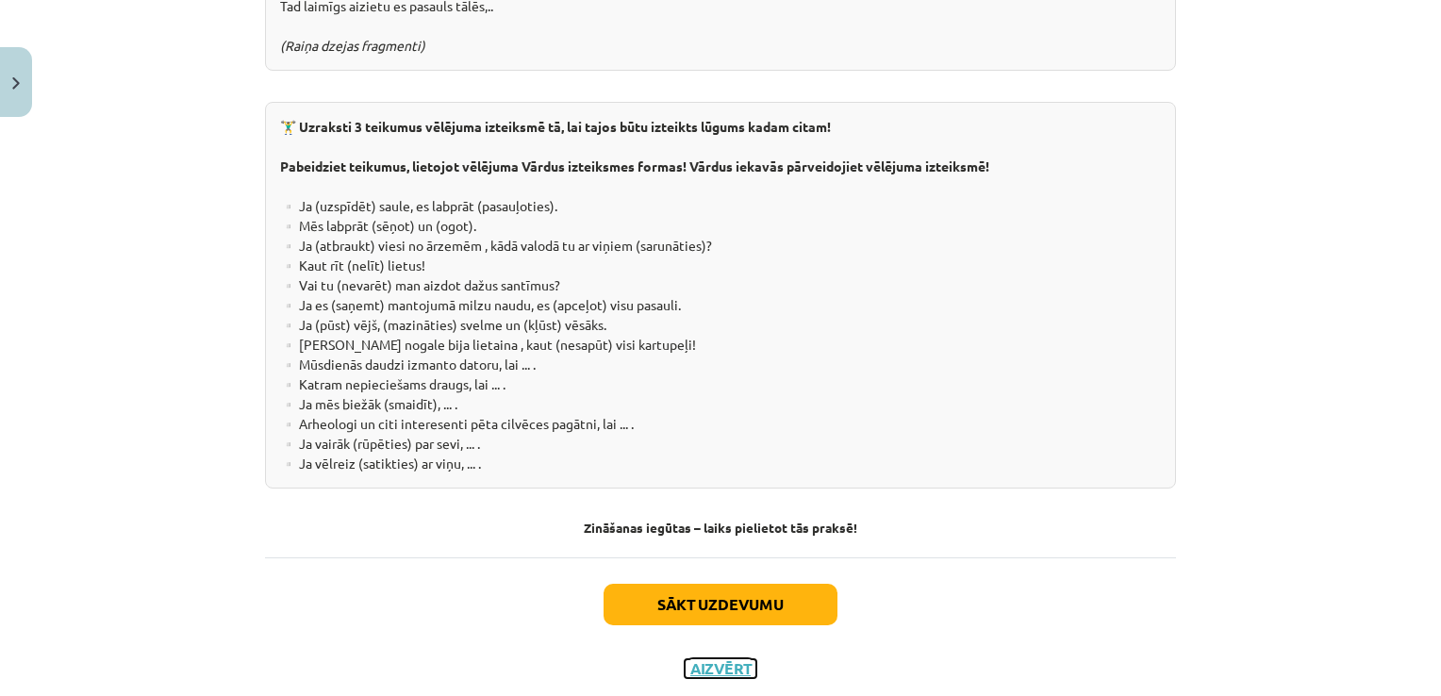
click at [704, 659] on button "Aizvērt" at bounding box center [721, 668] width 72 height 19
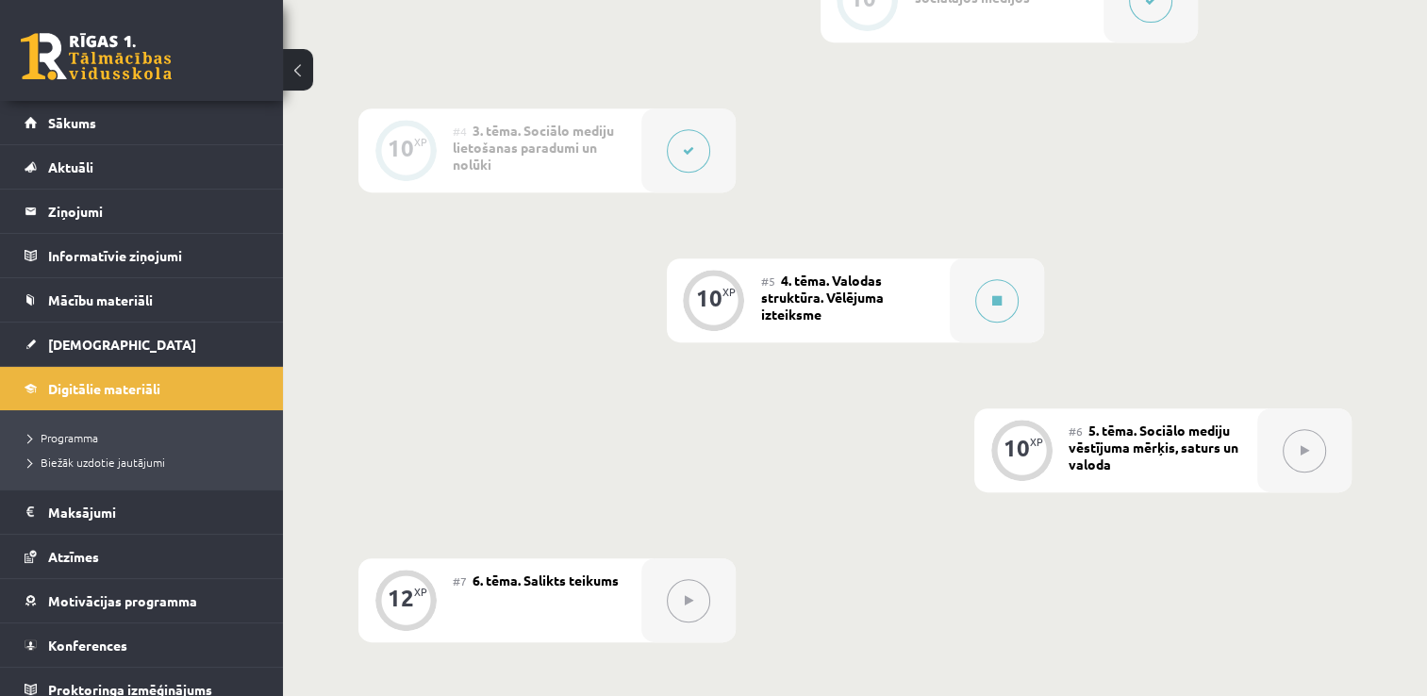
scroll to position [0, 0]
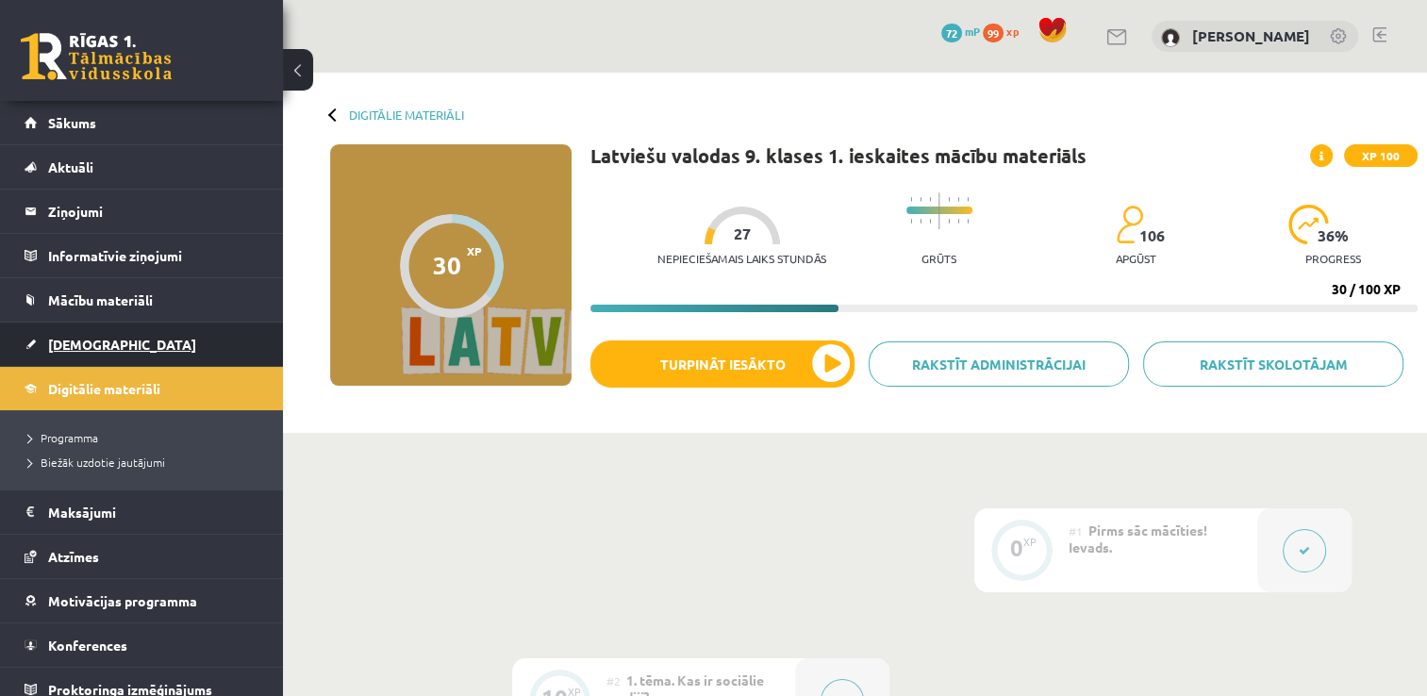
click at [53, 350] on link "[DEMOGRAPHIC_DATA]" at bounding box center [142, 344] width 235 height 43
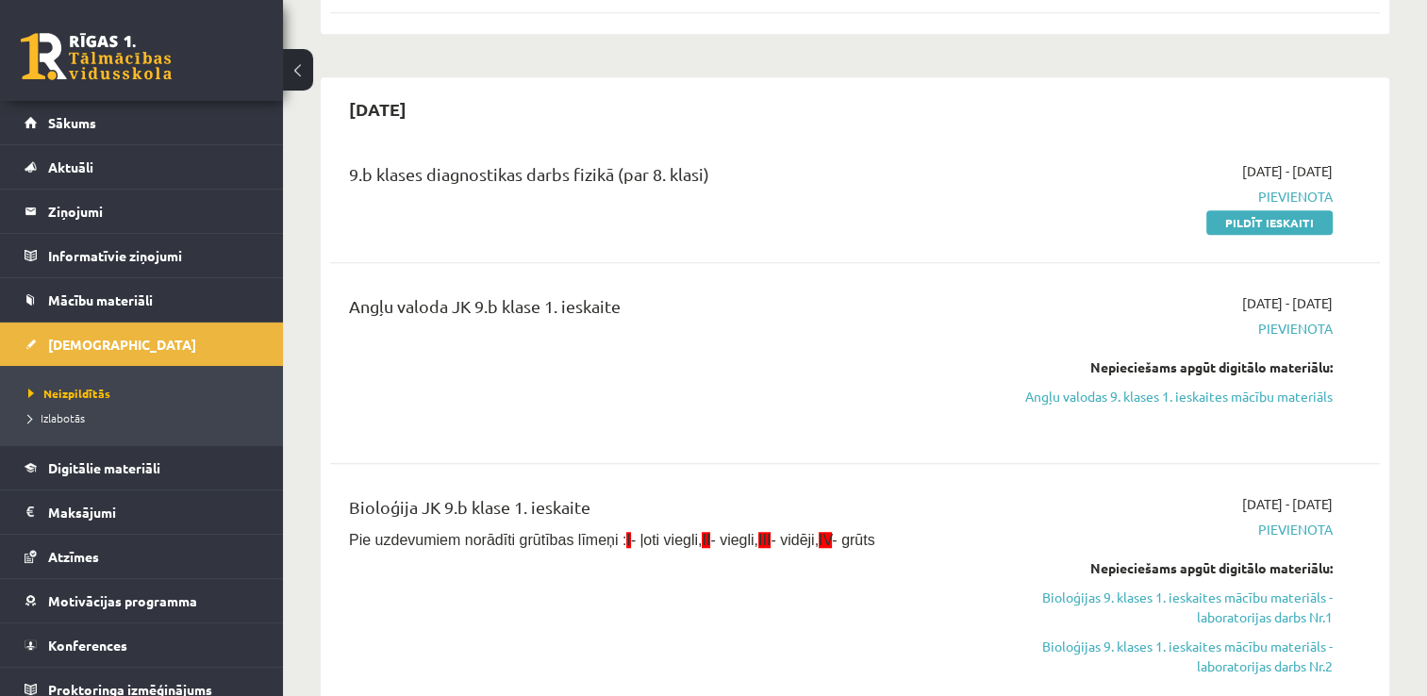
scroll to position [1259, 0]
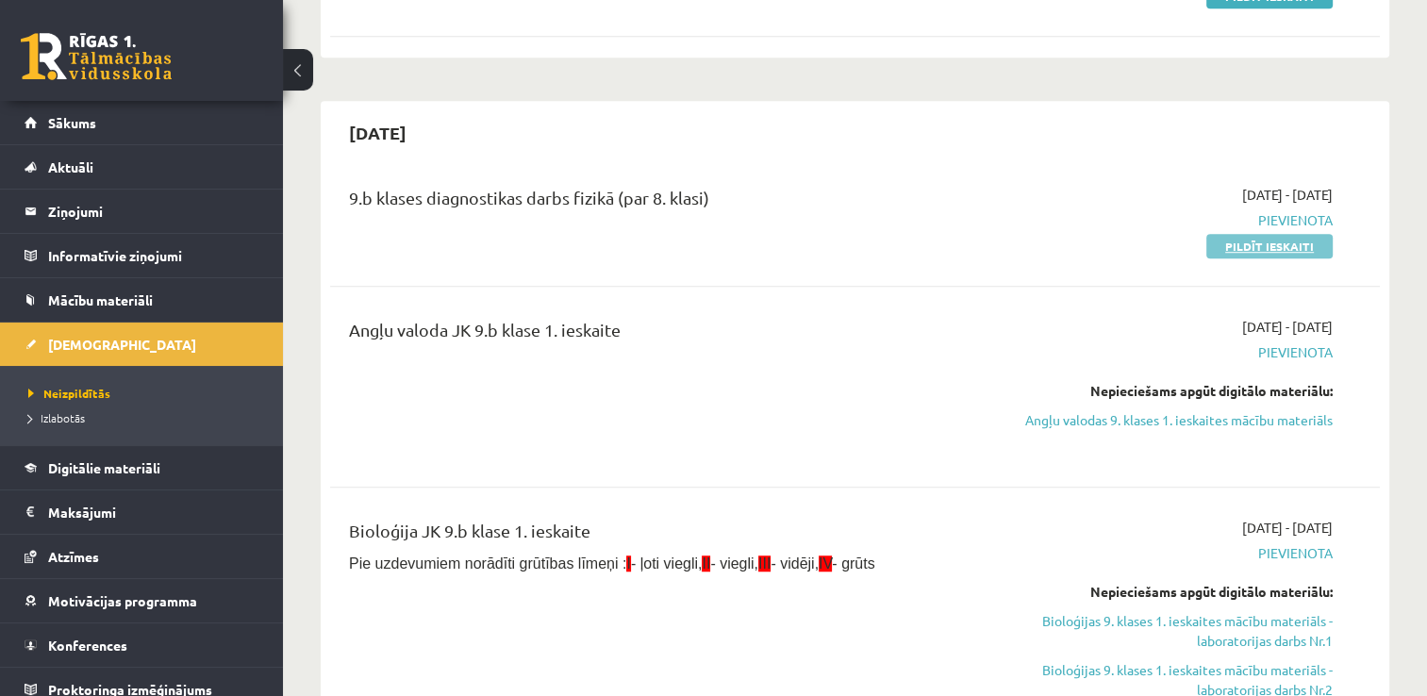
click at [1249, 247] on link "Pildīt ieskaiti" at bounding box center [1270, 246] width 126 height 25
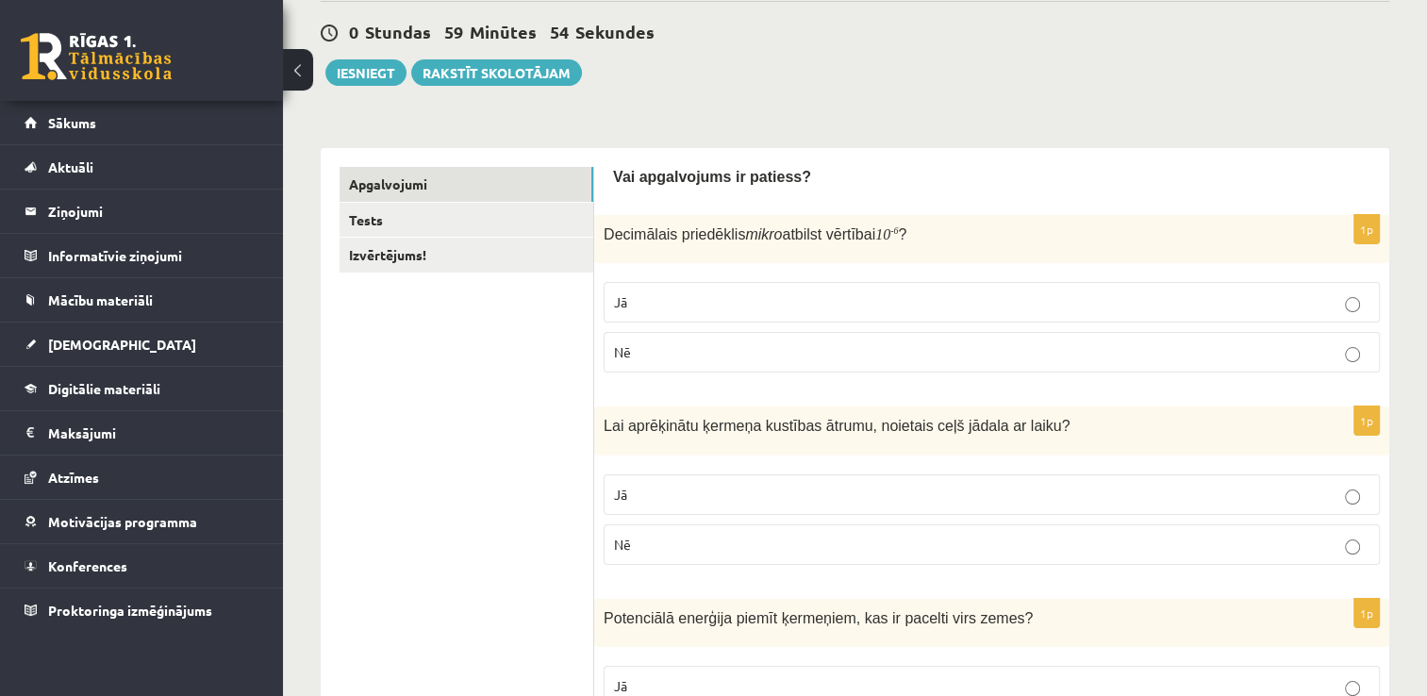
scroll to position [185, 0]
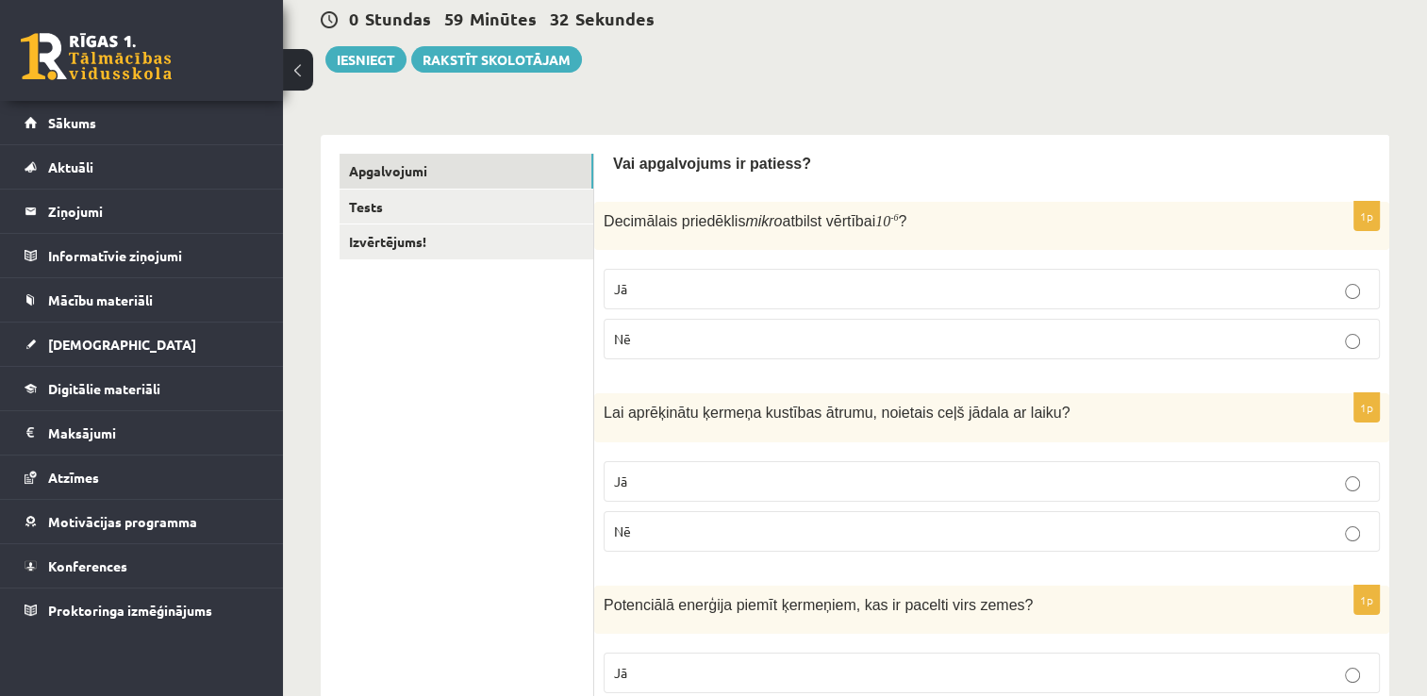
drag, startPoint x: 1424, startPoint y: 125, endPoint x: 1427, endPoint y: 154, distance: 29.4
click at [1426, 154] on html "0 Dāvanas 72 mP 119 xp [PERSON_NAME] Sākums Aktuāli Kā mācīties eSKOLĀ Kontakti…" at bounding box center [713, 163] width 1427 height 696
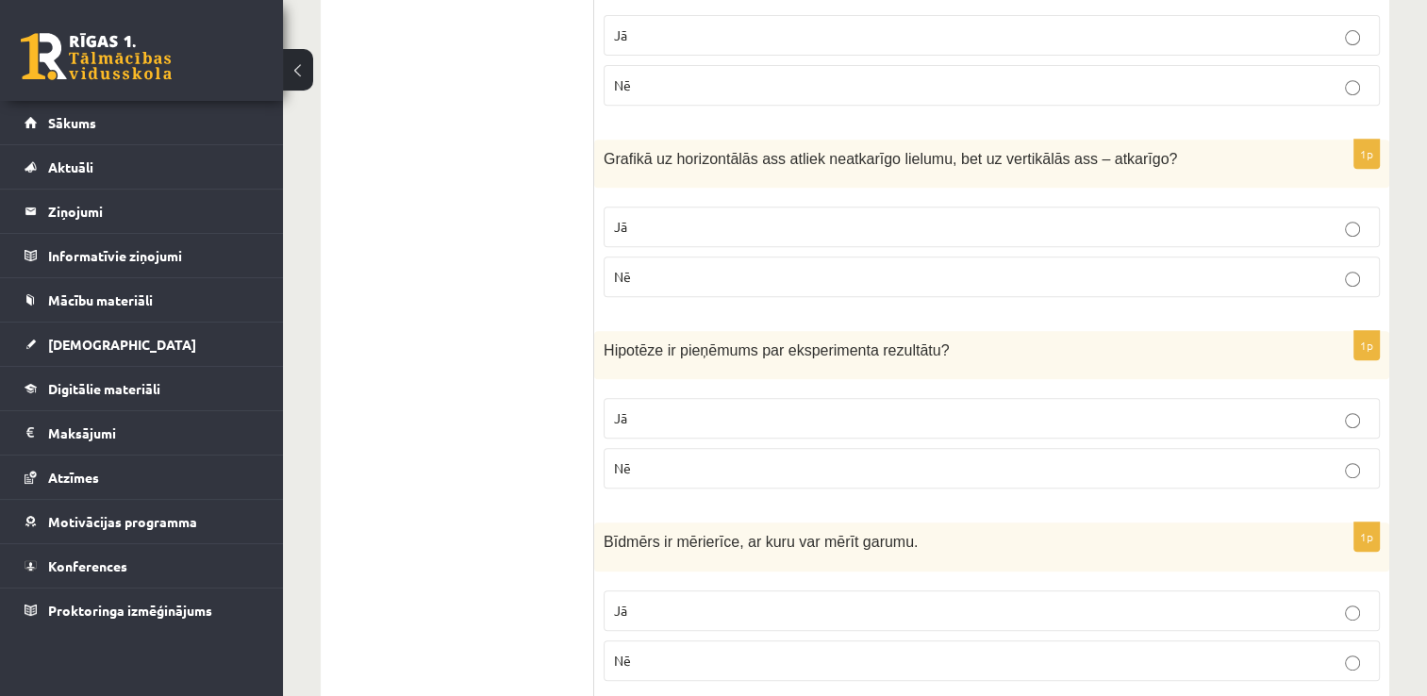
scroll to position [837, 0]
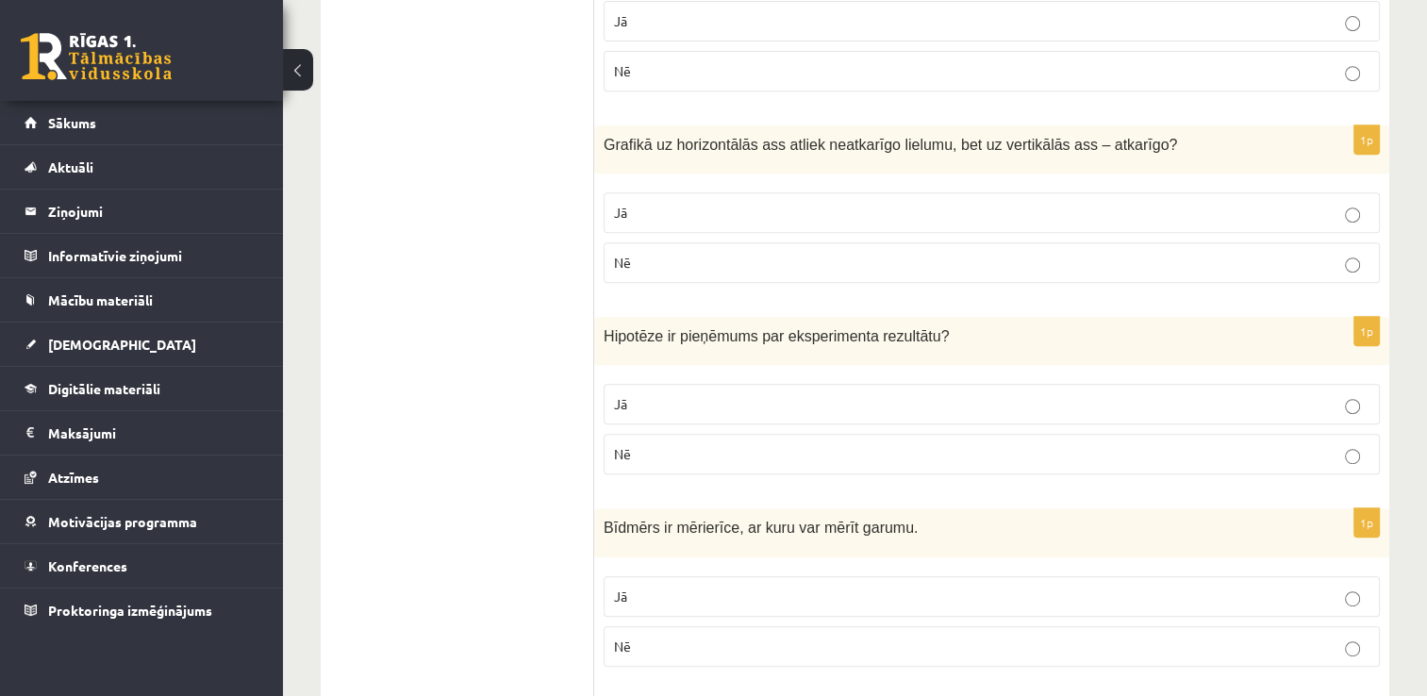
click at [1324, 208] on p "Jā" at bounding box center [992, 213] width 756 height 20
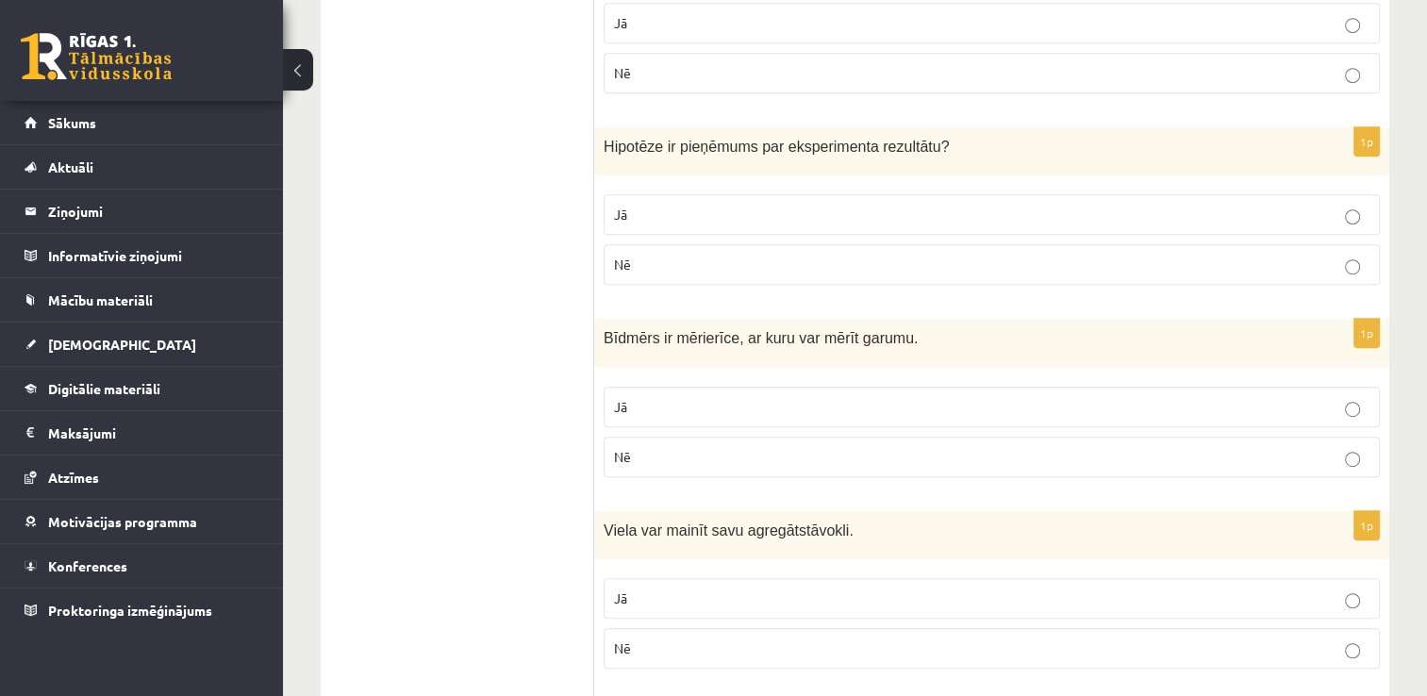
scroll to position [1040, 0]
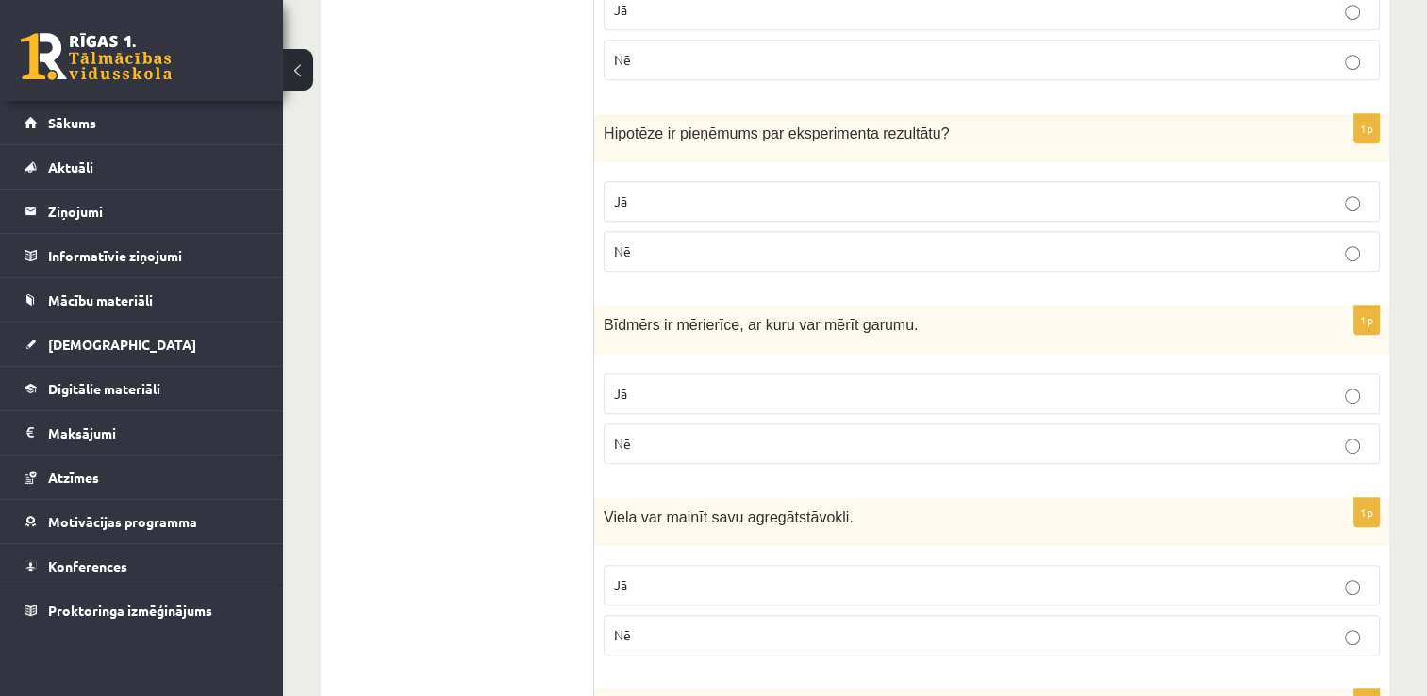
drag, startPoint x: 1419, startPoint y: 222, endPoint x: 1419, endPoint y: 249, distance: 27.4
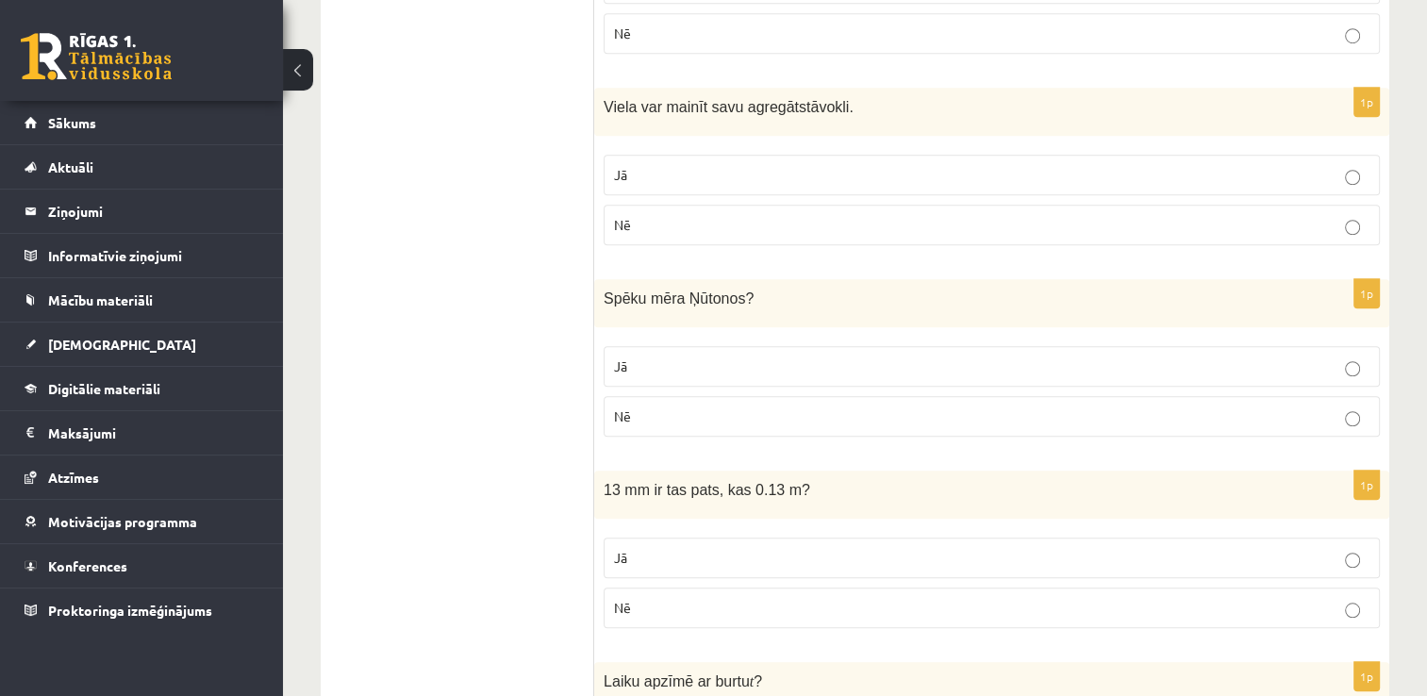
scroll to position [1441, 0]
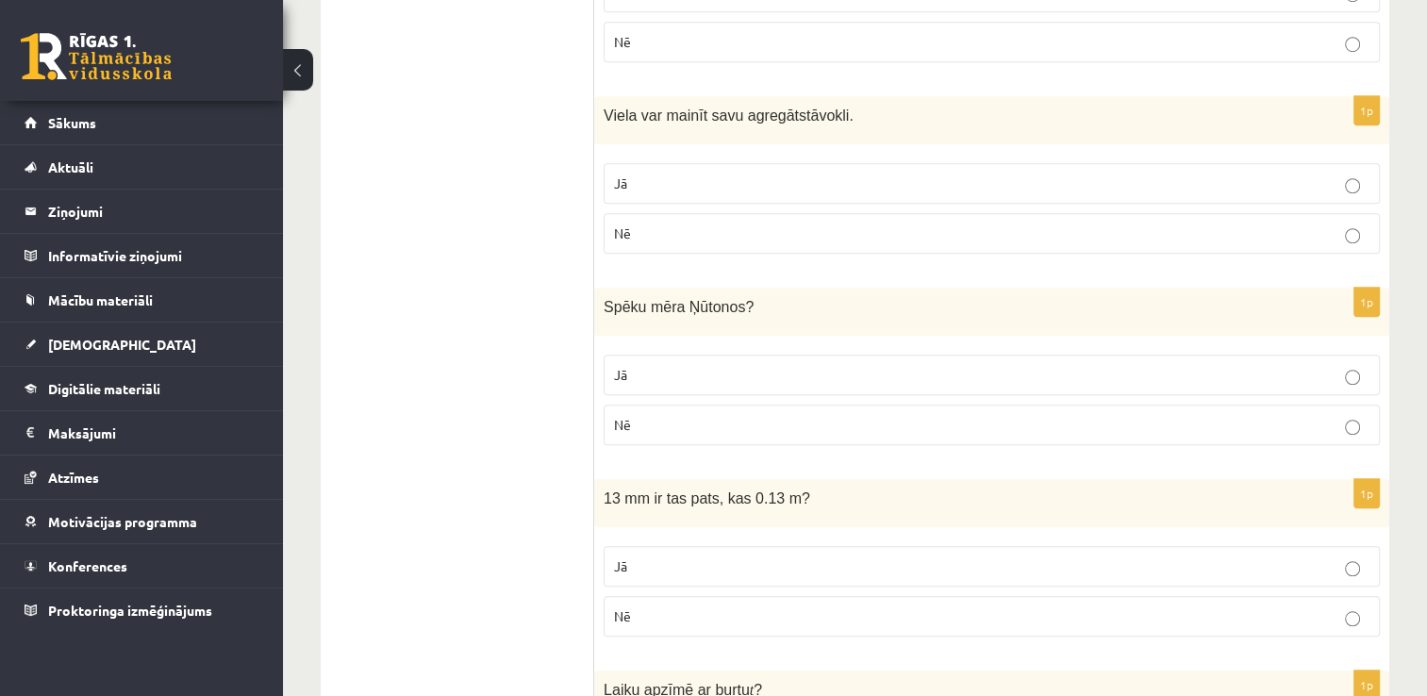
click at [1343, 186] on p "Jā" at bounding box center [992, 184] width 756 height 20
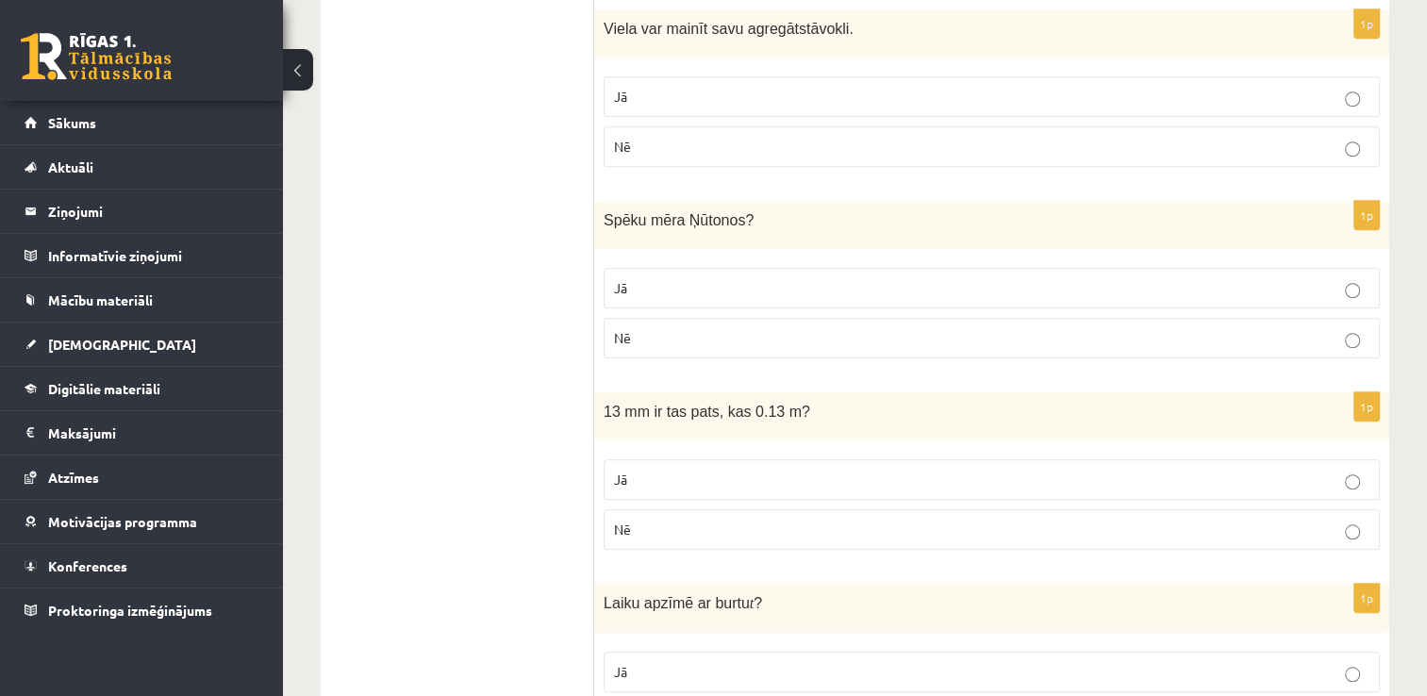
scroll to position [1532, 0]
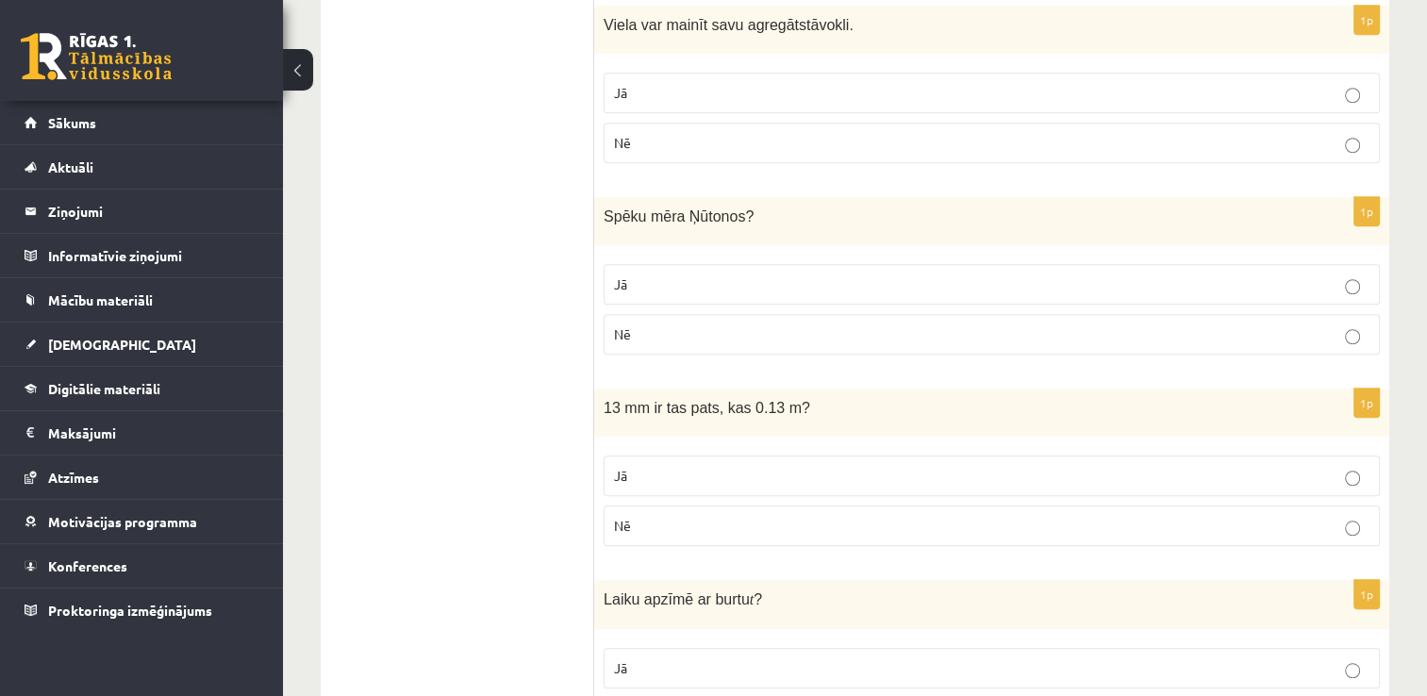
click at [1228, 278] on p "Jā" at bounding box center [992, 285] width 756 height 20
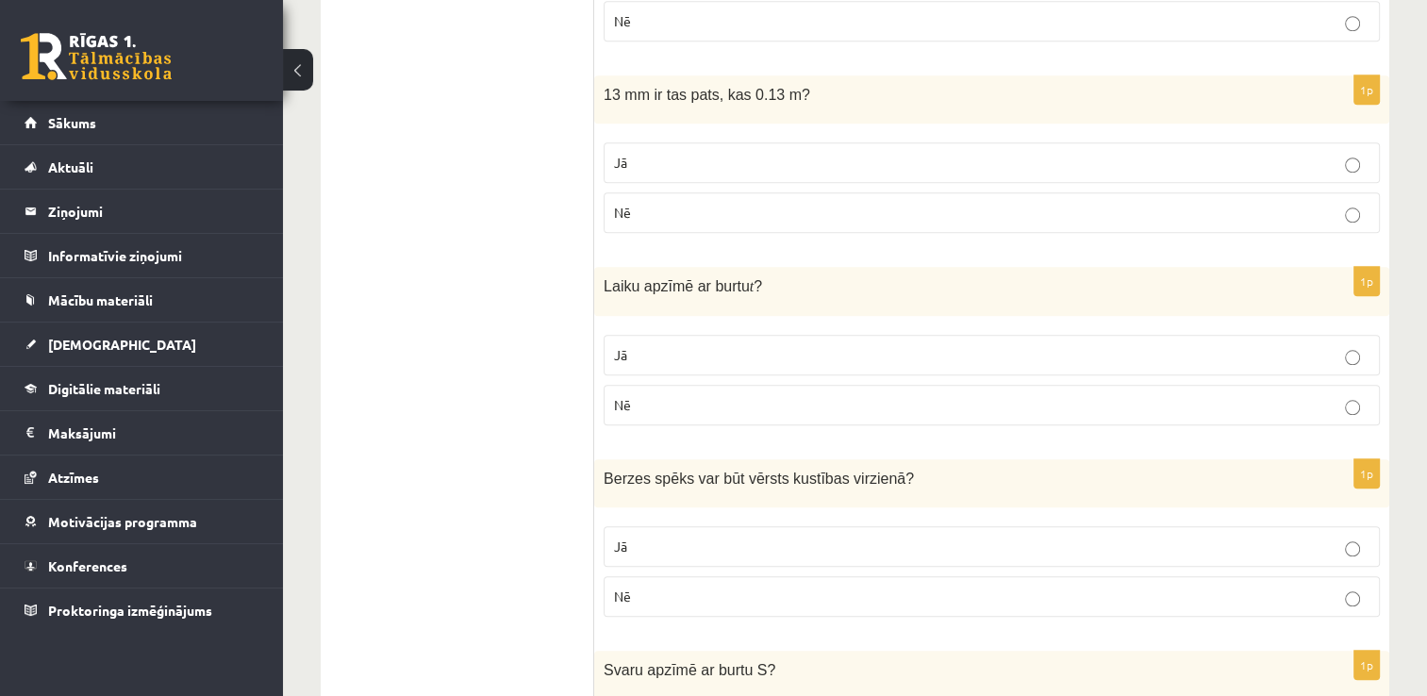
scroll to position [1849, 0]
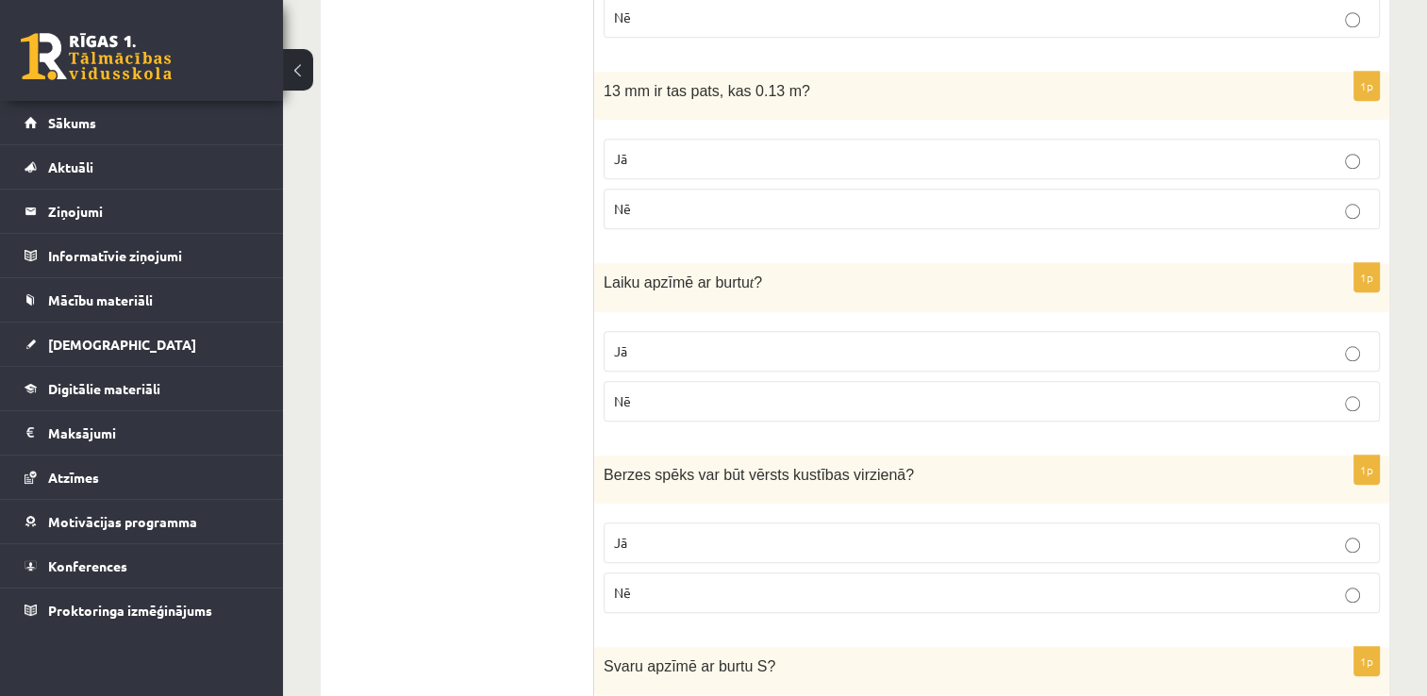
click at [1277, 355] on label "Jā" at bounding box center [992, 351] width 776 height 41
drag, startPoint x: 1425, startPoint y: 349, endPoint x: 1426, endPoint y: 375, distance: 25.5
drag, startPoint x: 1426, startPoint y: 375, endPoint x: 1407, endPoint y: 421, distance: 49.9
click at [1407, 421] on div "9.b klases diagnosticējošais darbs fizikā par 8.klases mācību vielu , Nellija S…" at bounding box center [855, 126] width 1144 height 3804
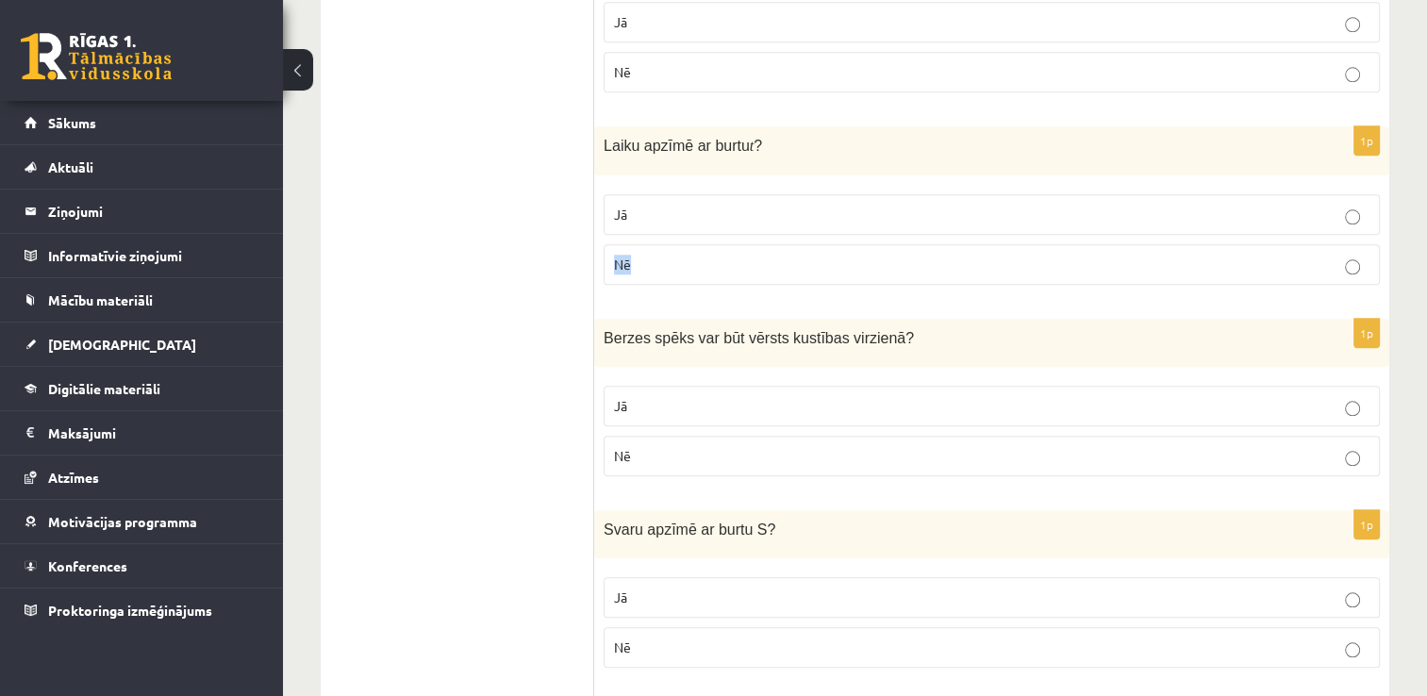
scroll to position [2012, 0]
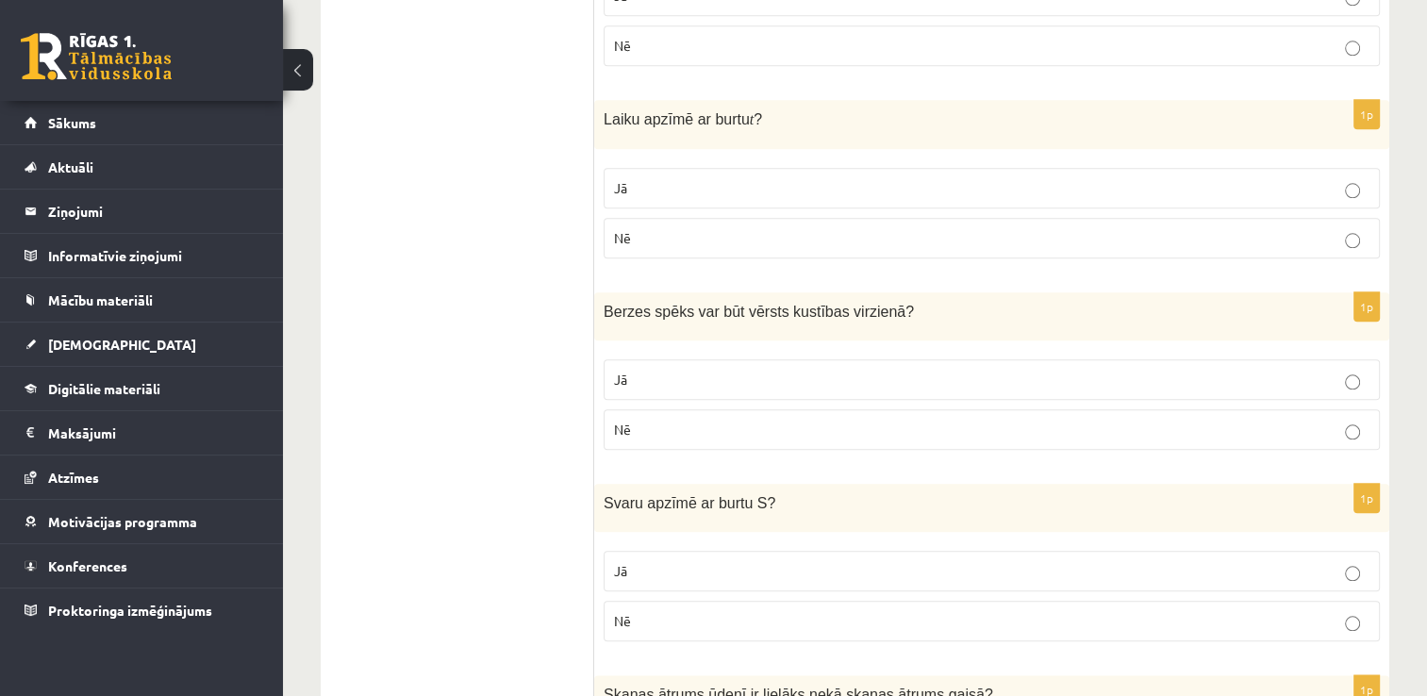
click at [1293, 371] on p "Jā" at bounding box center [992, 380] width 756 height 20
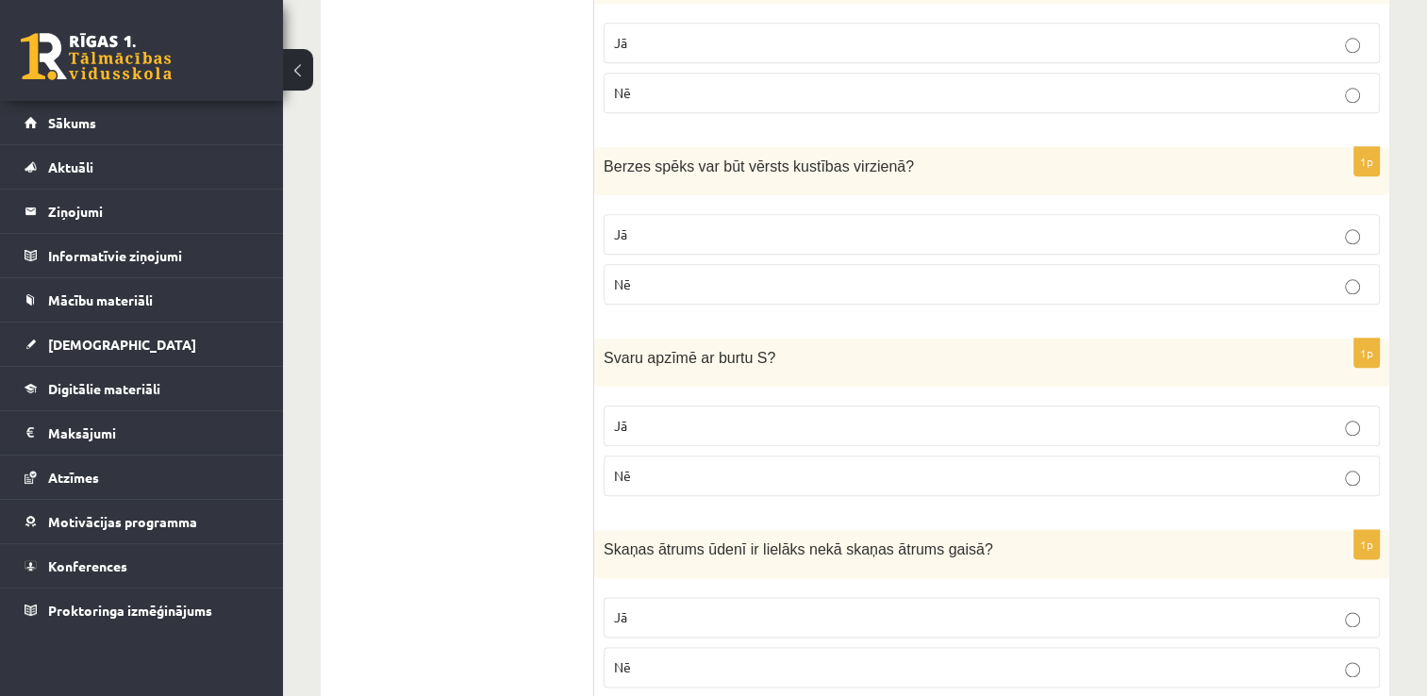
scroll to position [2171, 0]
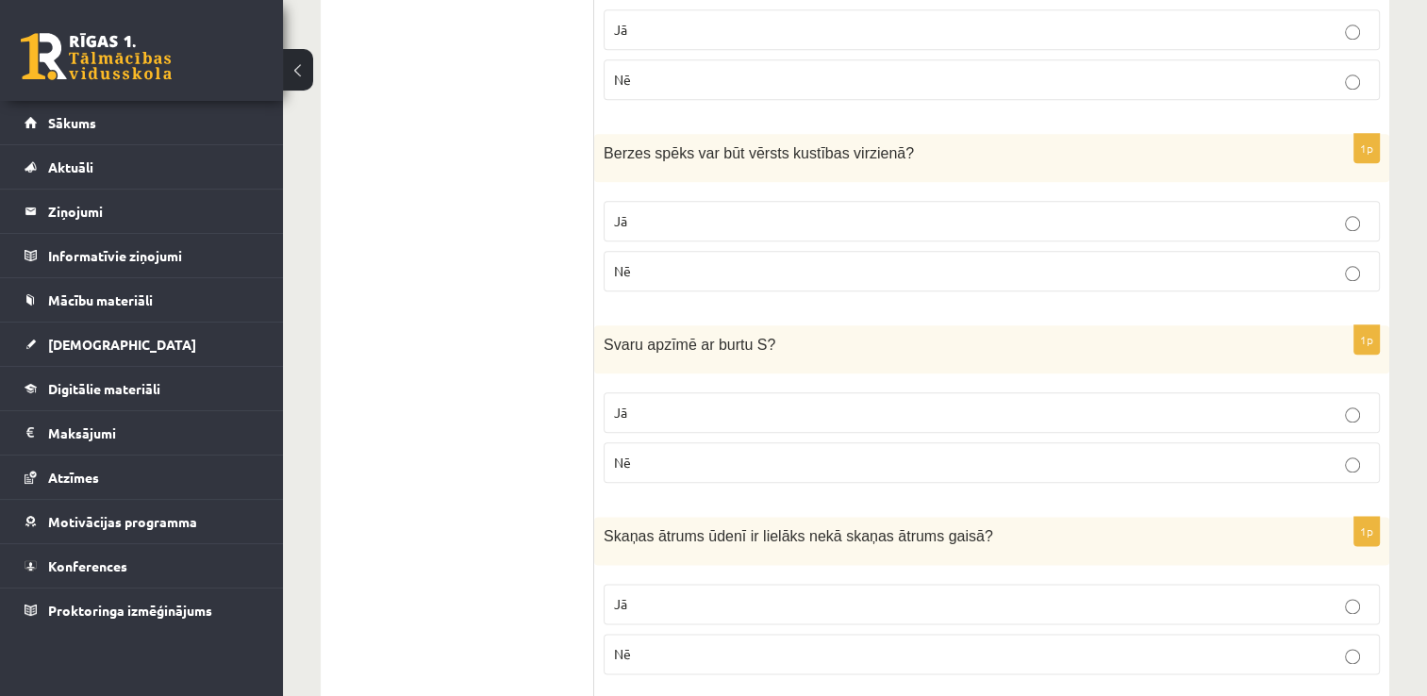
click at [1329, 392] on label "Jā" at bounding box center [992, 412] width 776 height 41
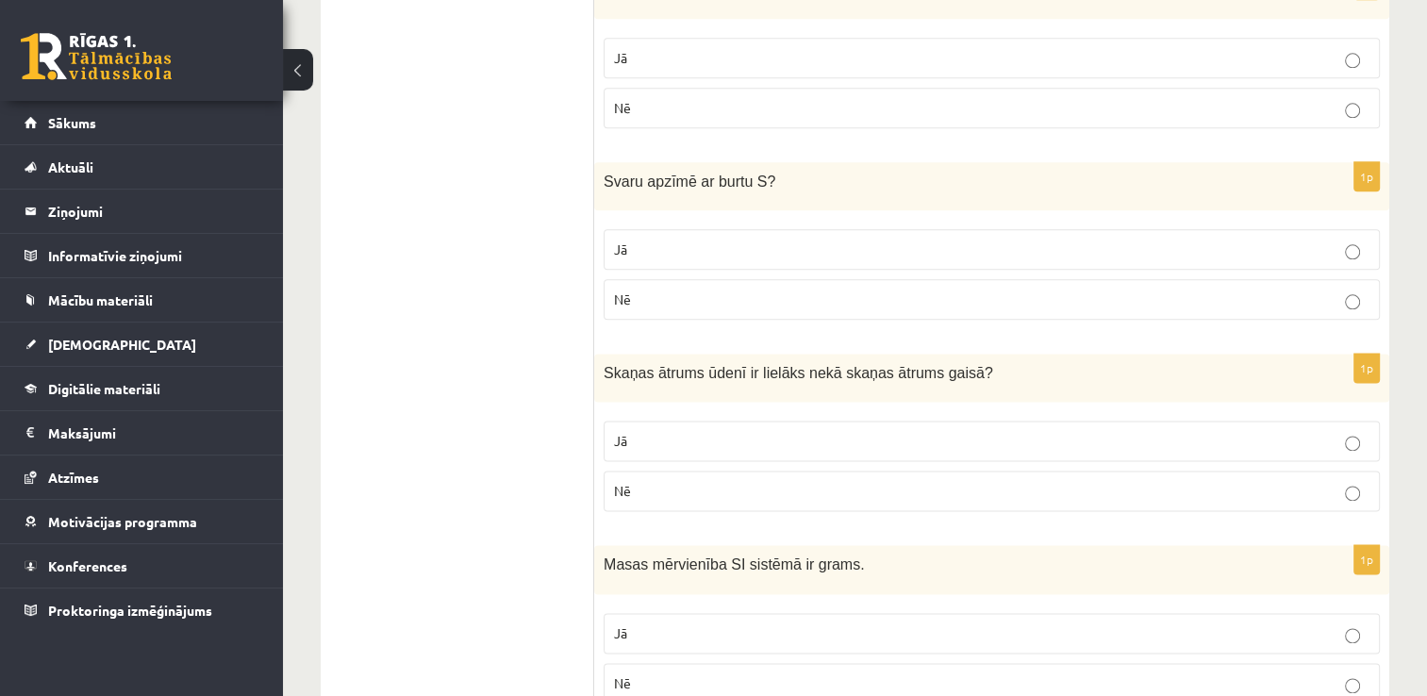
scroll to position [2370, 0]
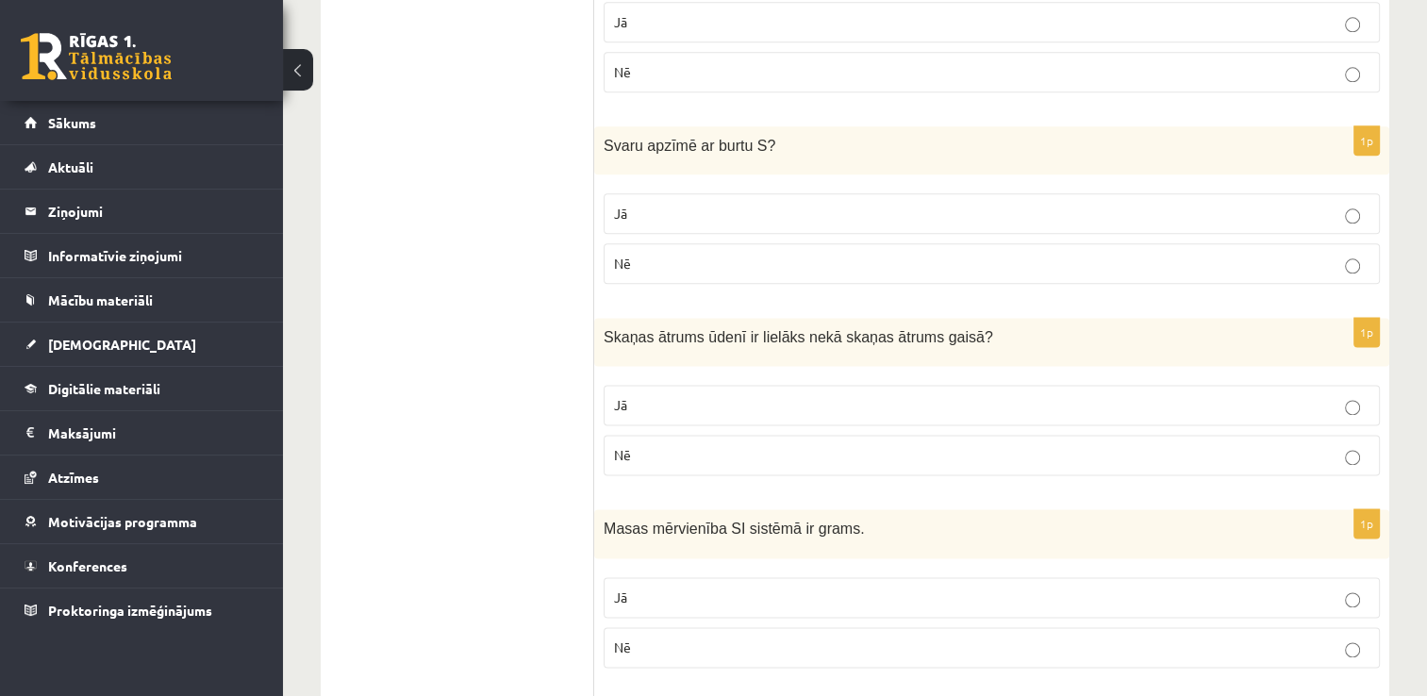
click at [1263, 395] on p "Jā" at bounding box center [992, 405] width 756 height 20
drag, startPoint x: 1425, startPoint y: 484, endPoint x: 1424, endPoint y: 519, distance: 34.9
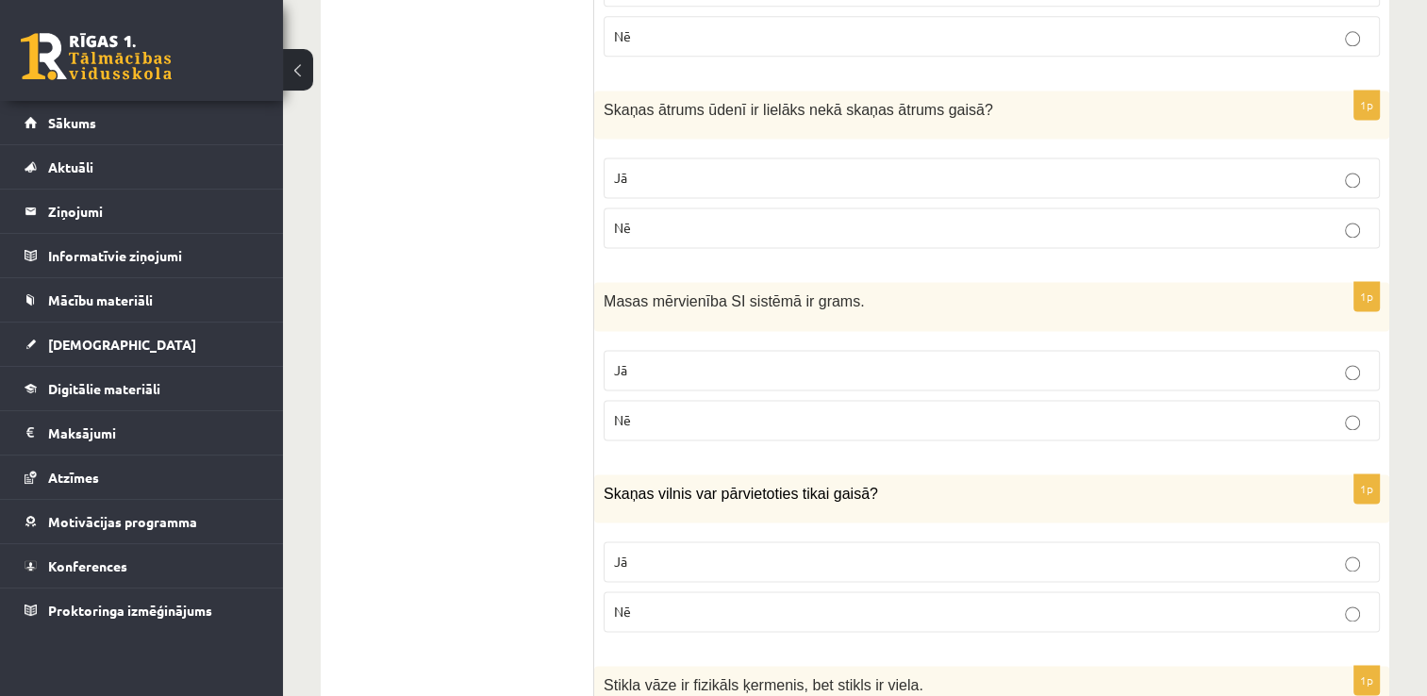
scroll to position [2615, 0]
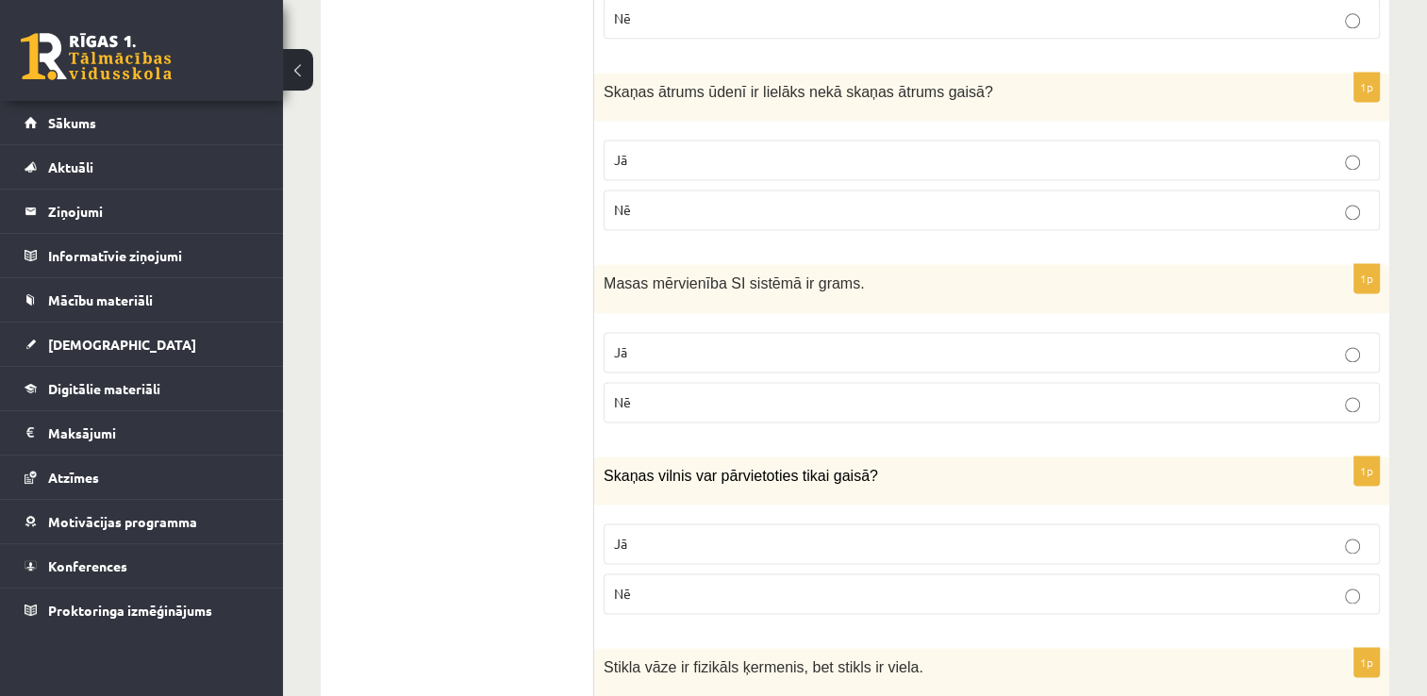
click at [1339, 392] on p "Nē" at bounding box center [992, 402] width 756 height 20
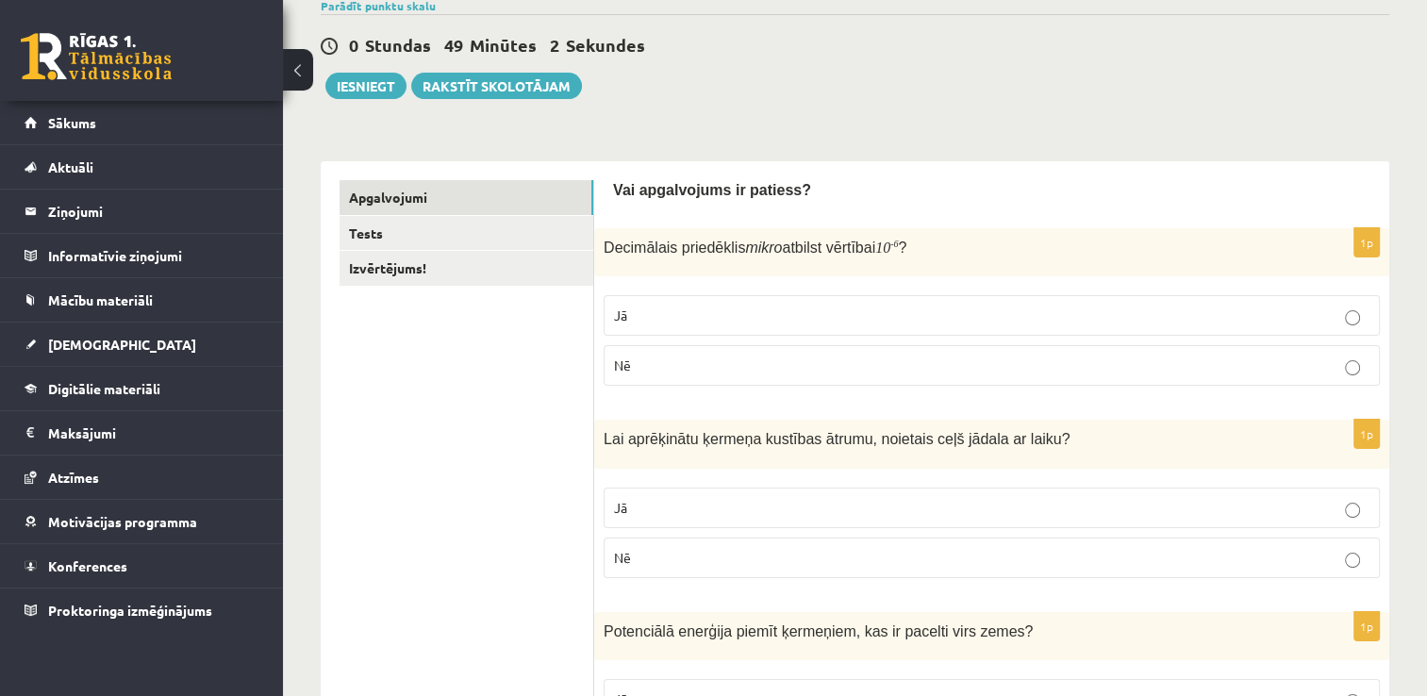
scroll to position [162, 0]
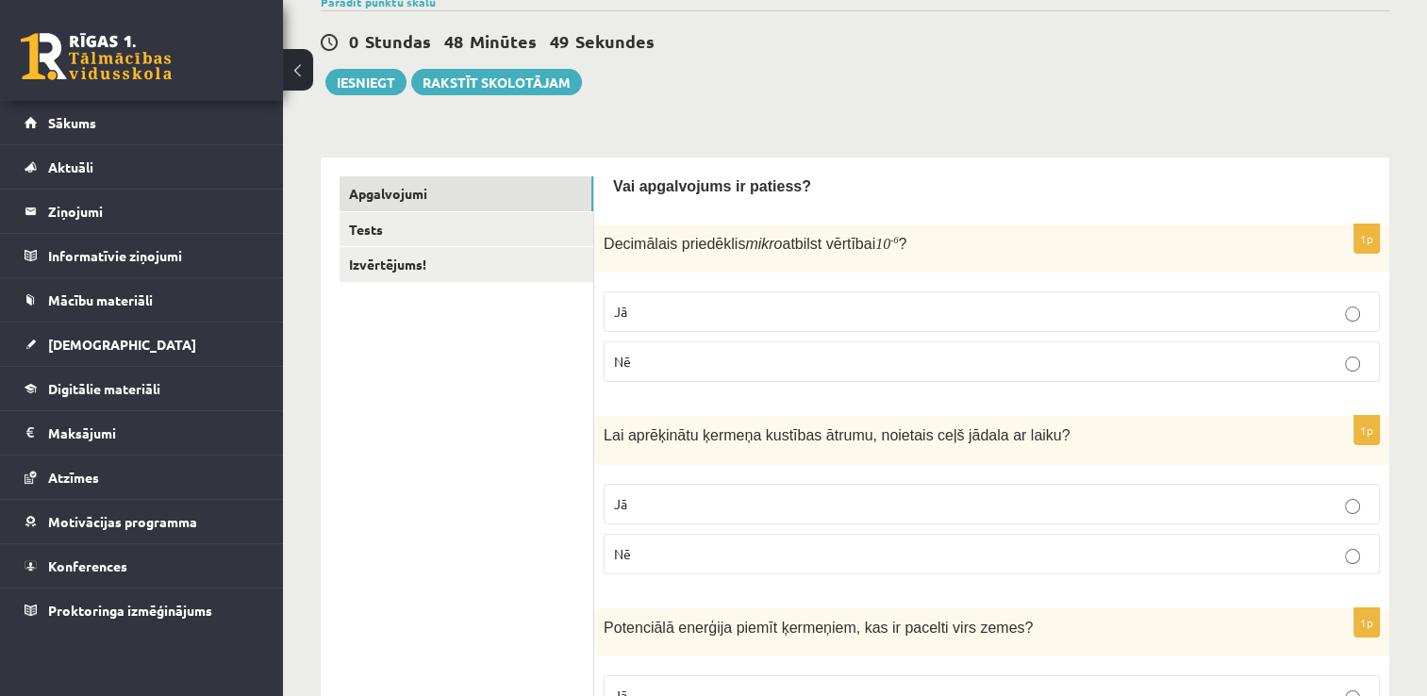
click at [1333, 366] on p "Nē" at bounding box center [992, 362] width 756 height 20
click at [363, 81] on button "Iesniegt" at bounding box center [365, 82] width 81 height 26
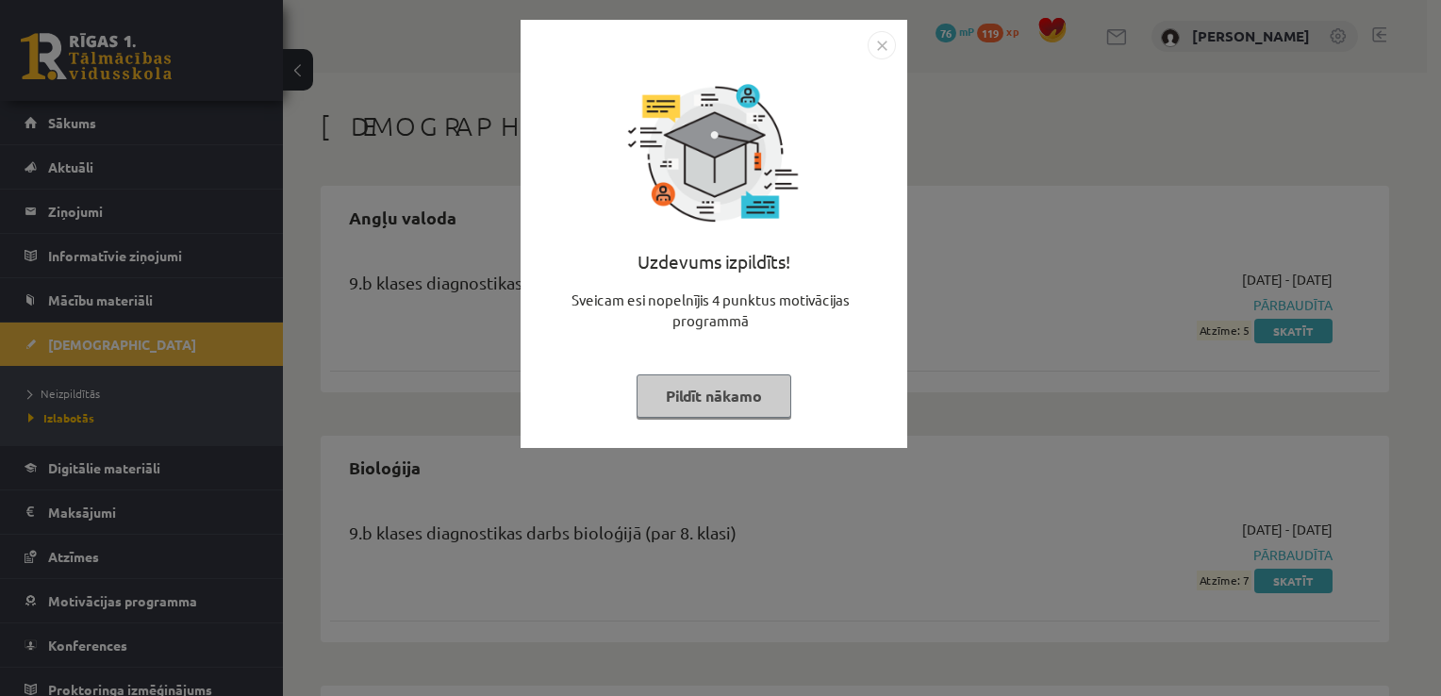
click at [758, 391] on button "Pildīt nākamo" at bounding box center [714, 396] width 155 height 43
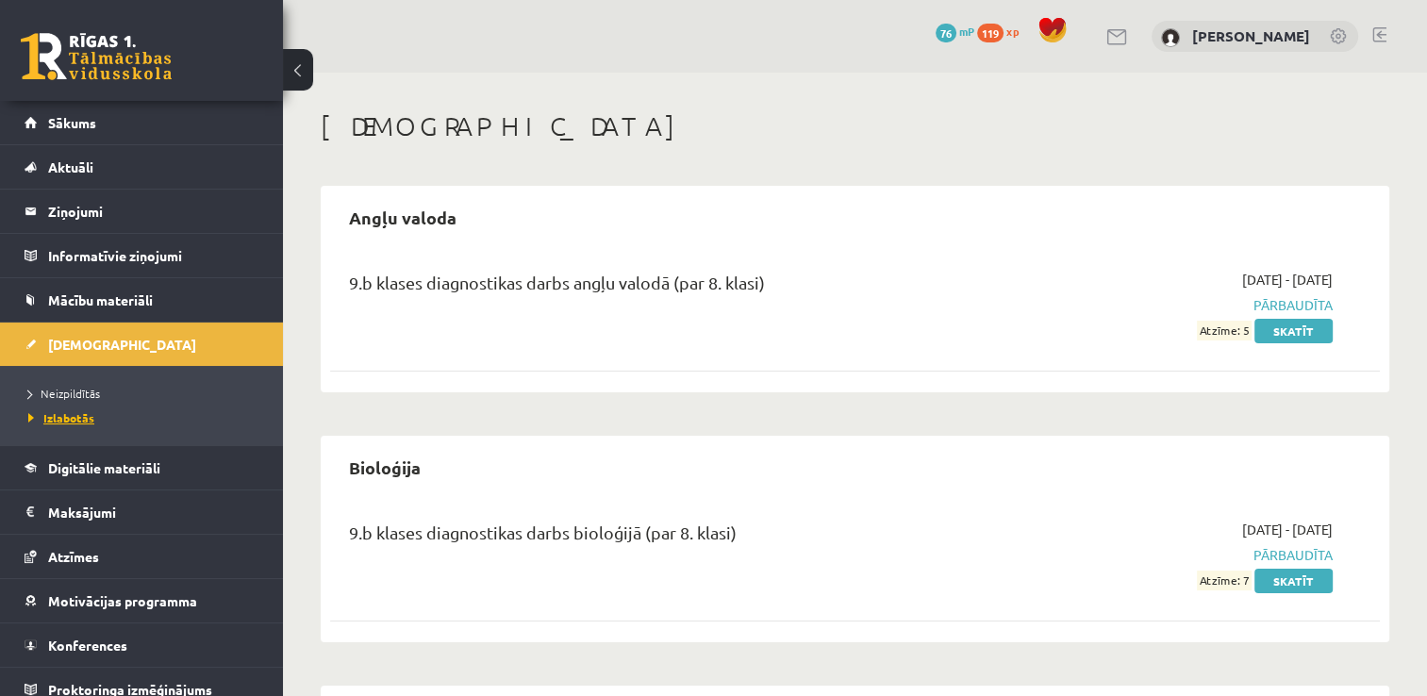
click at [58, 417] on span "Izlabotās" at bounding box center [61, 417] width 66 height 15
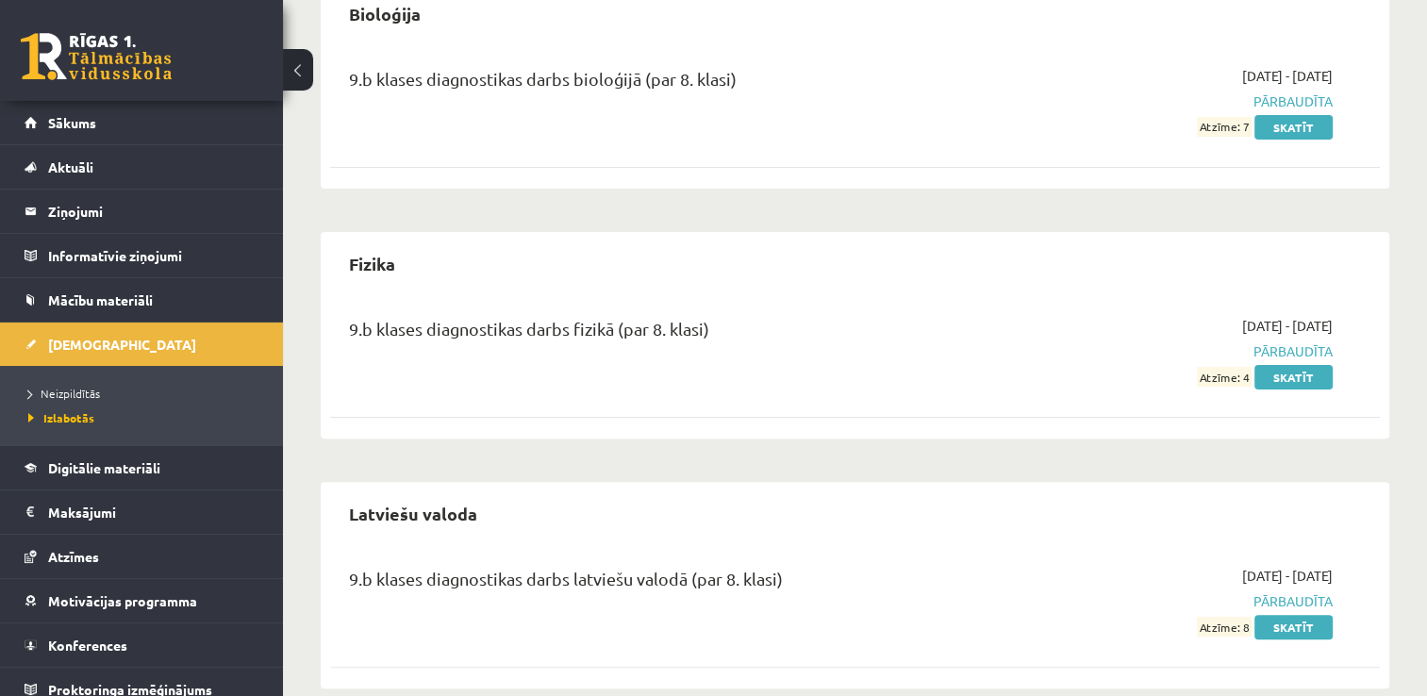
scroll to position [482, 0]
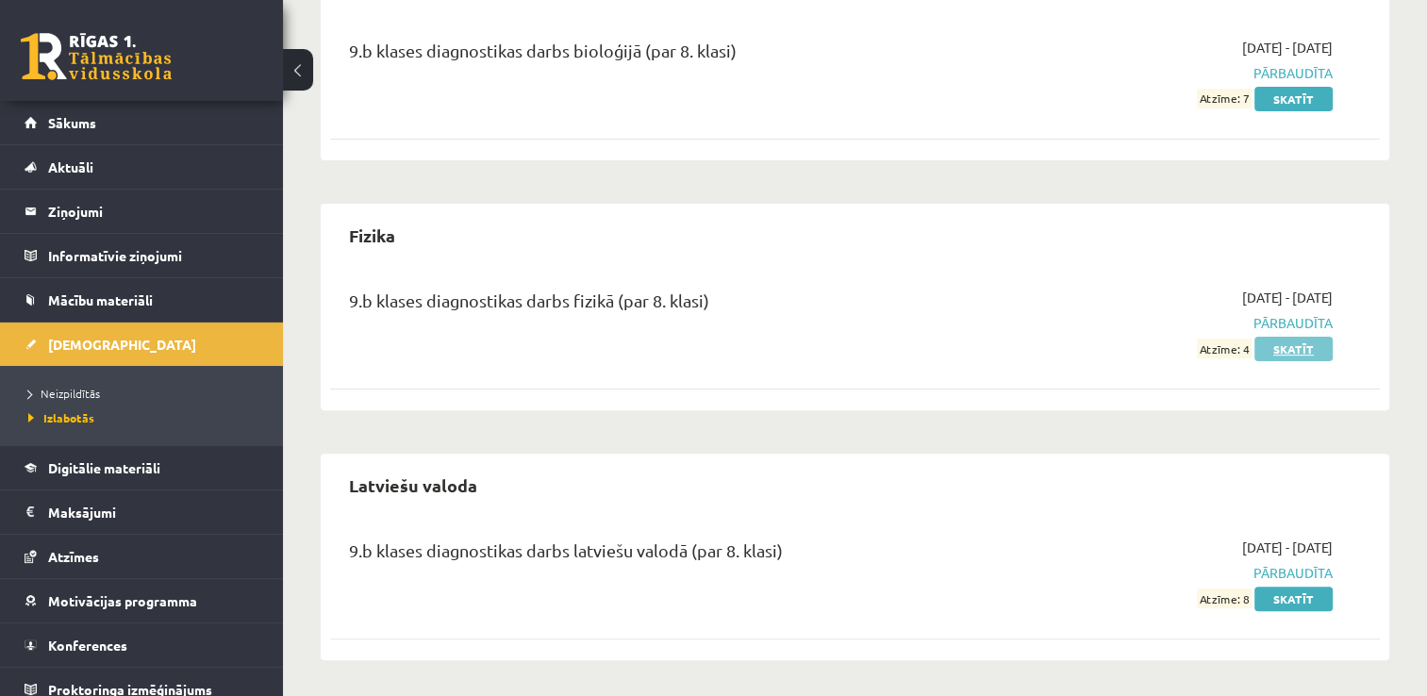
click at [1313, 354] on link "Skatīt" at bounding box center [1294, 349] width 78 height 25
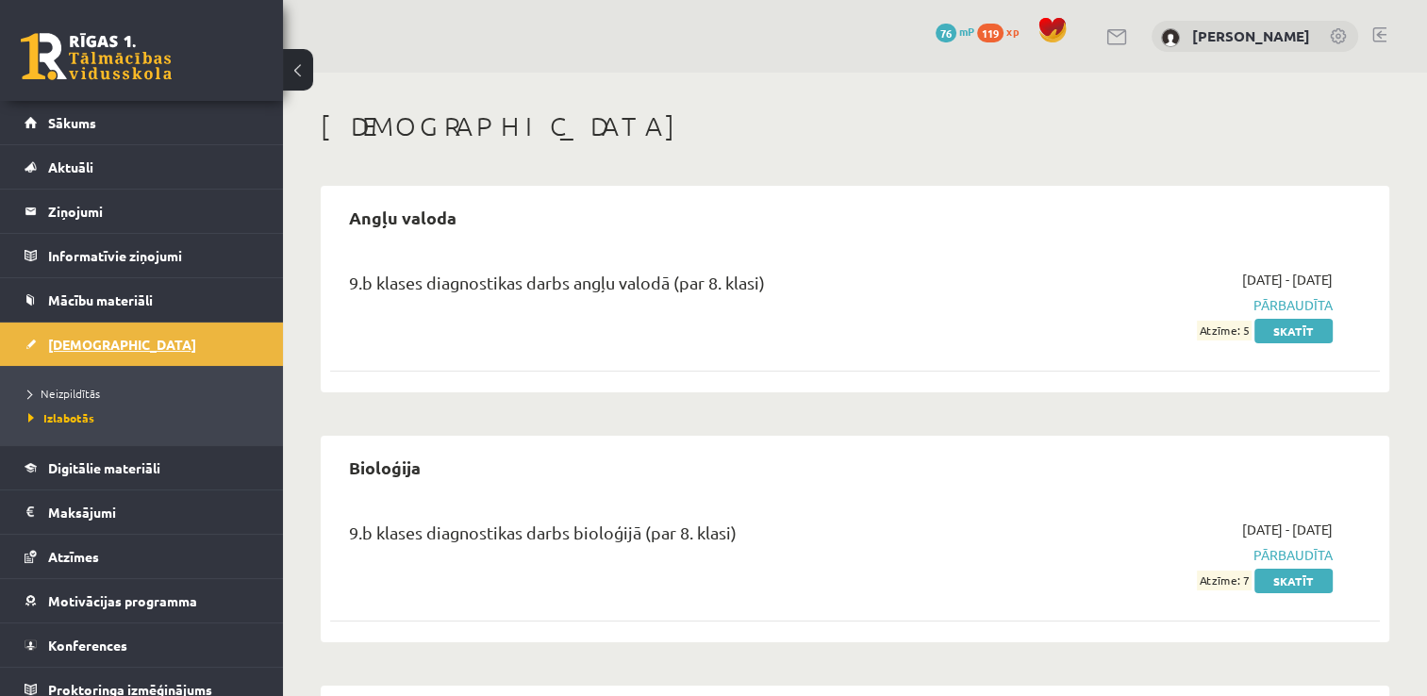
click at [61, 348] on span "[DEMOGRAPHIC_DATA]" at bounding box center [122, 344] width 148 height 17
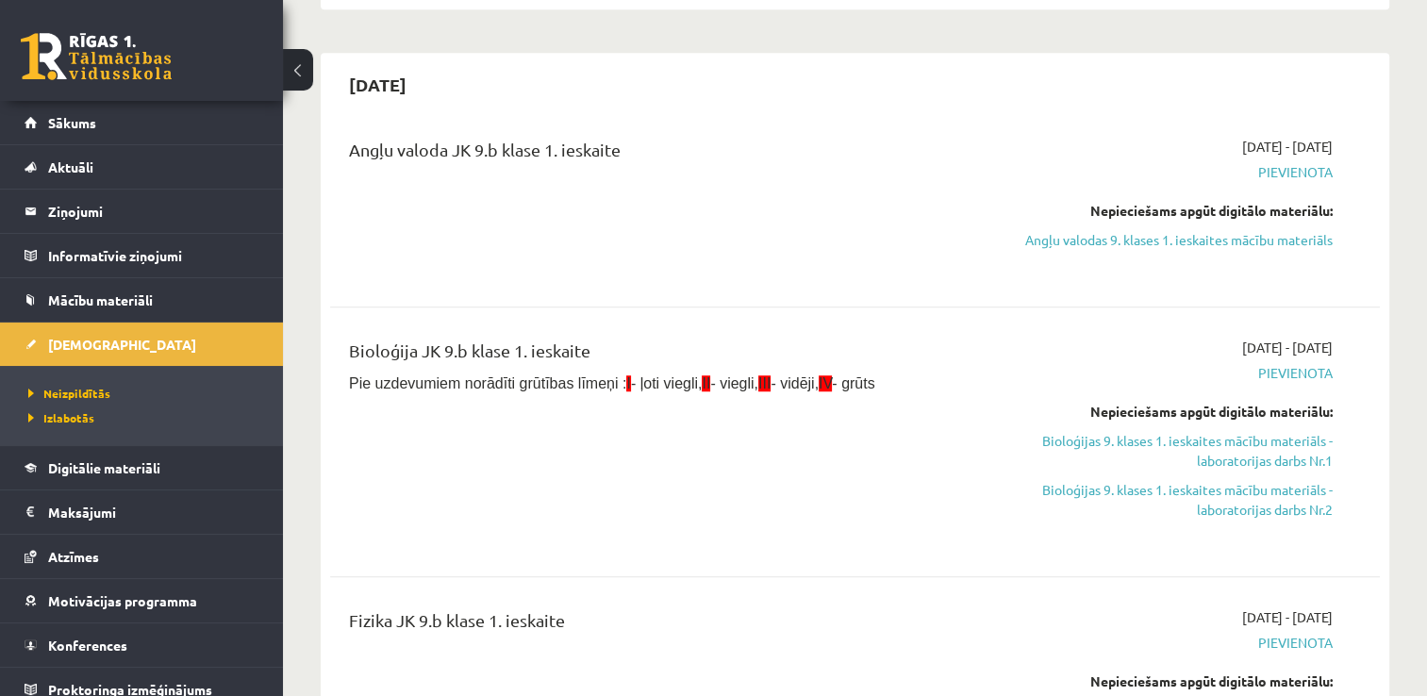
scroll to position [1332, 0]
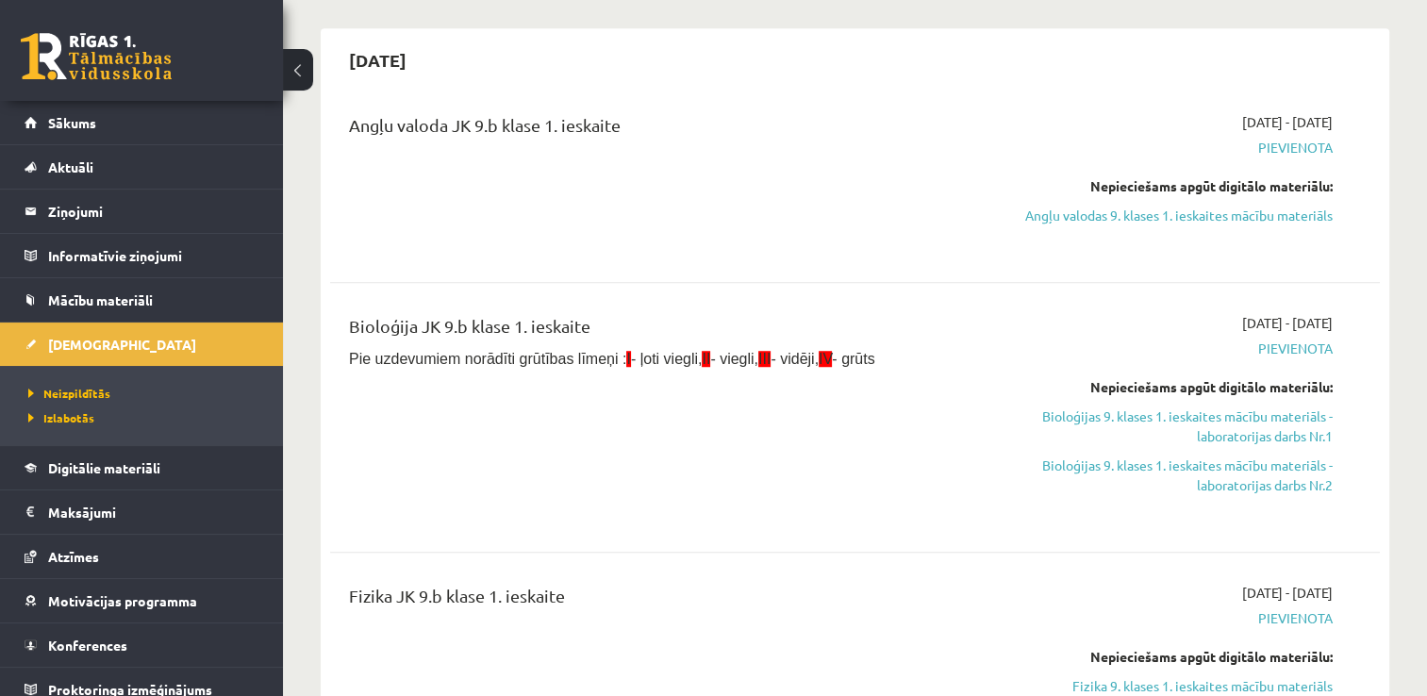
click at [1298, 209] on link "Angļu valodas 9. klases 1. ieskaites mācību materiāls" at bounding box center [1178, 216] width 309 height 20
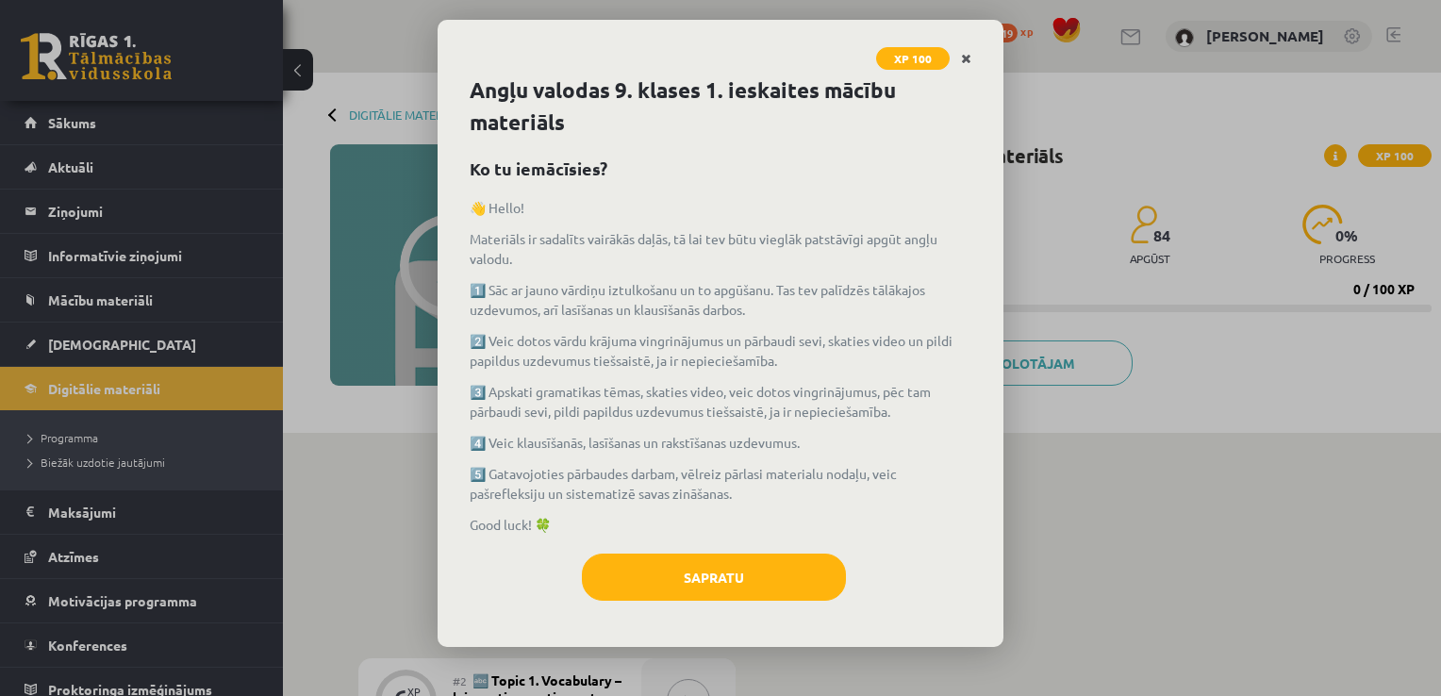
click at [966, 63] on icon "Close" at bounding box center [966, 59] width 10 height 13
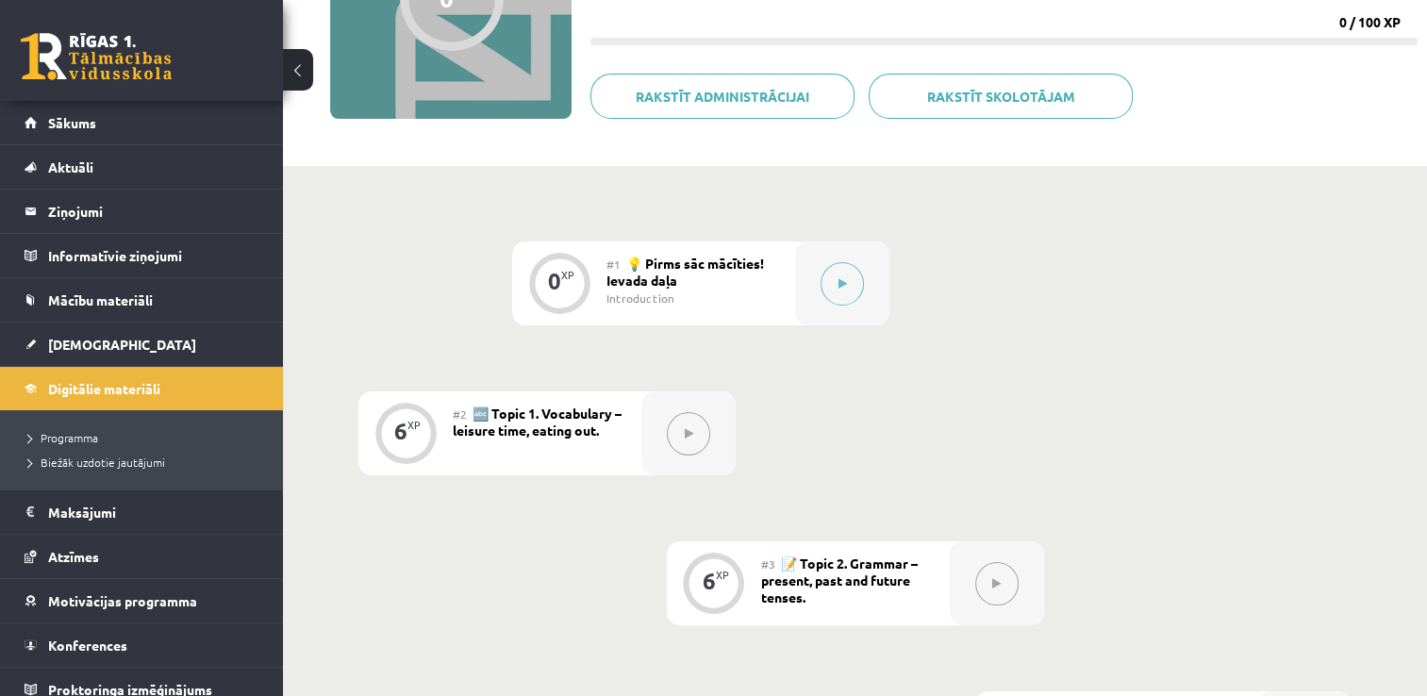
scroll to position [215, 0]
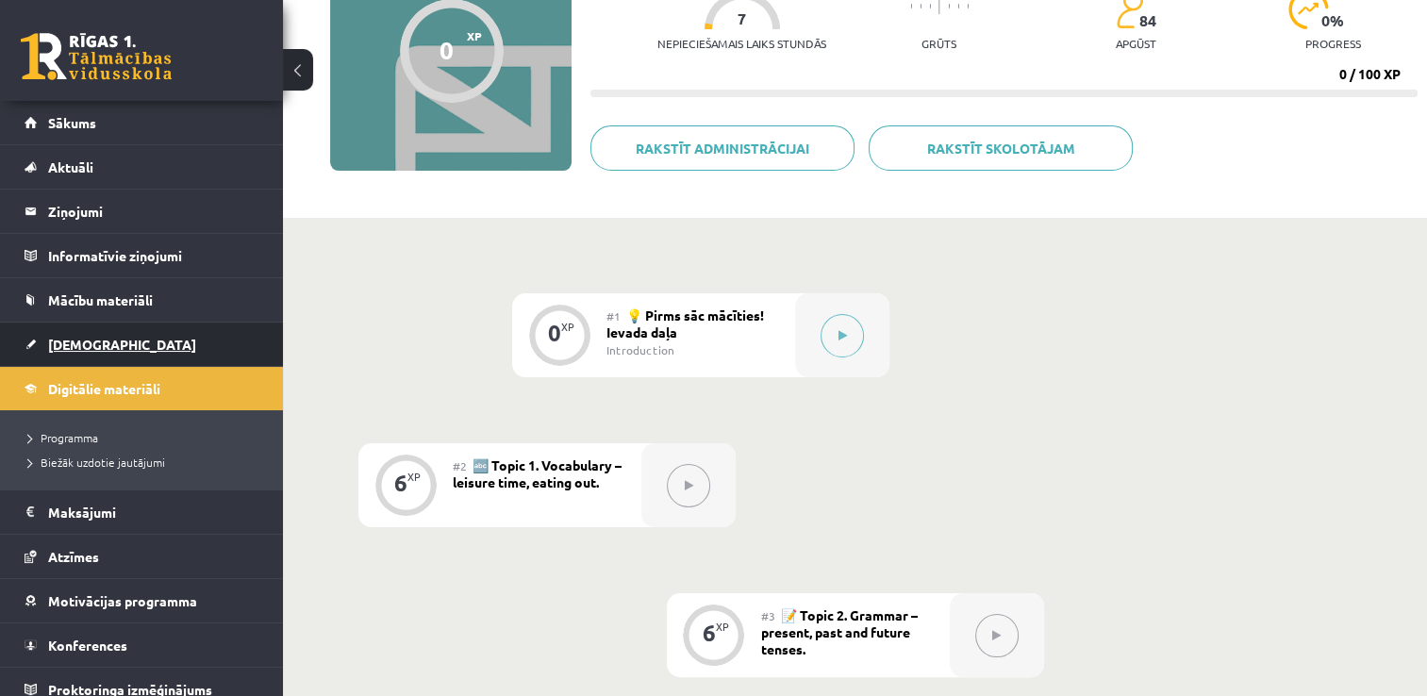
click at [107, 341] on link "[DEMOGRAPHIC_DATA]" at bounding box center [142, 344] width 235 height 43
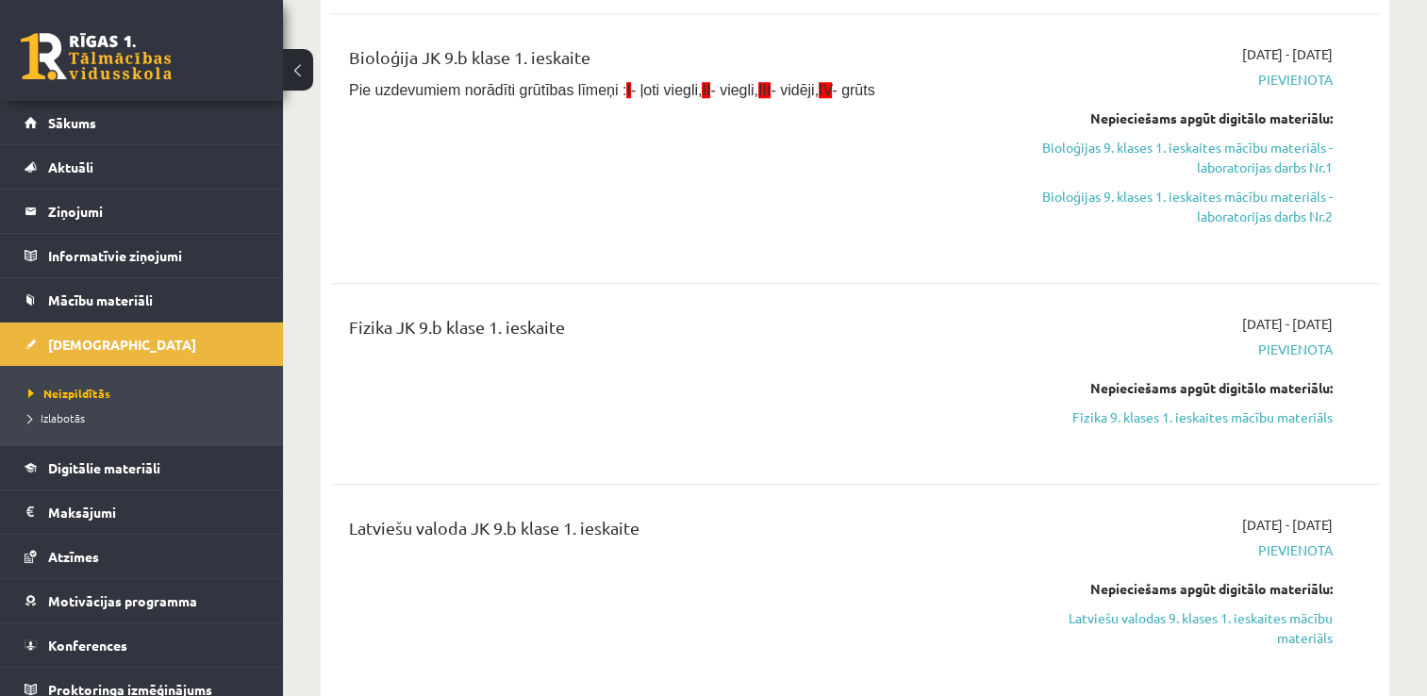
scroll to position [1577, 0]
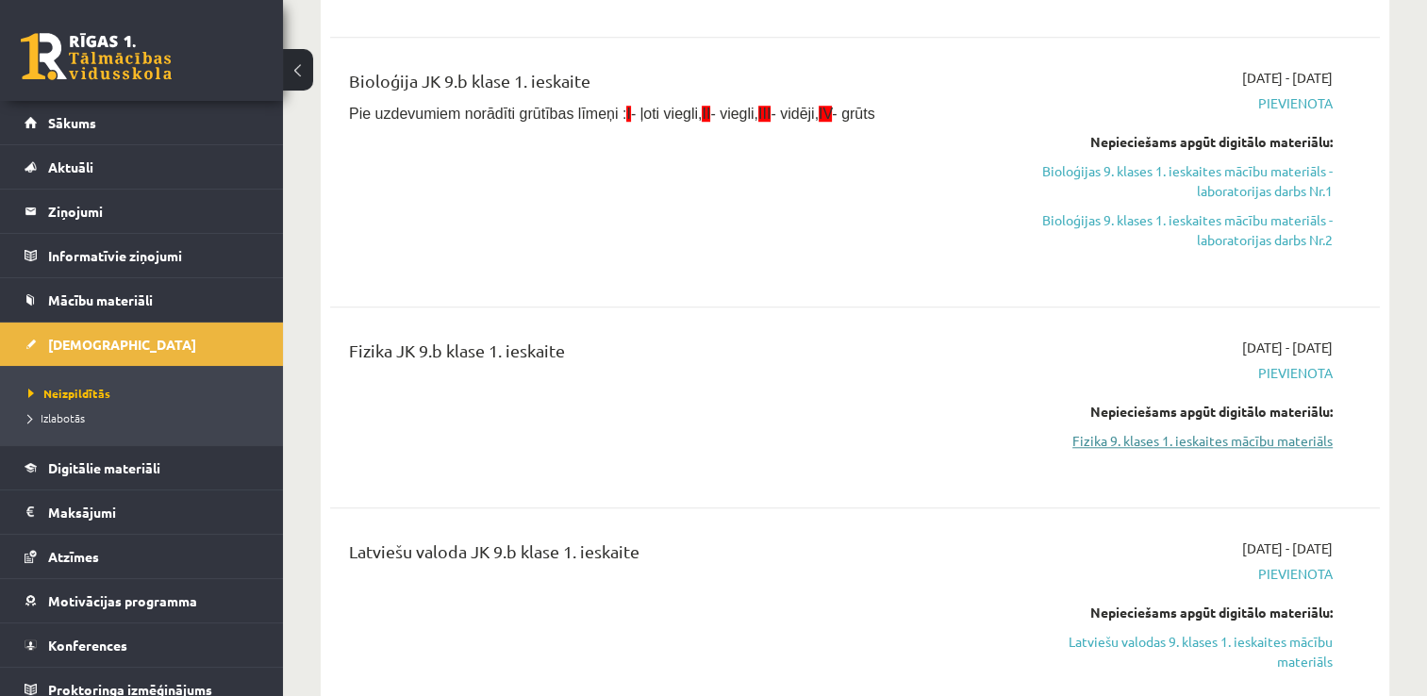
click at [1264, 451] on link "Fizika 9. klases 1. ieskaites mācību materiāls" at bounding box center [1178, 441] width 309 height 20
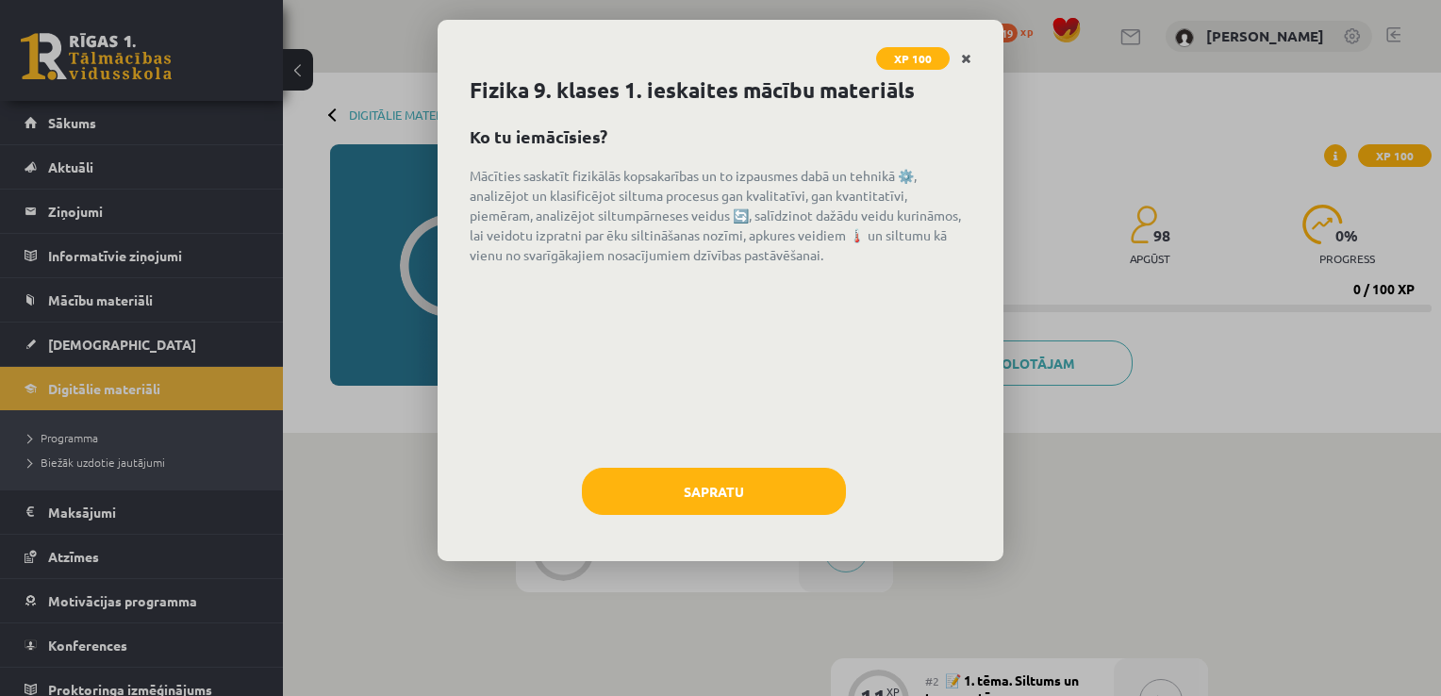
click at [974, 58] on link "Close" at bounding box center [966, 59] width 33 height 37
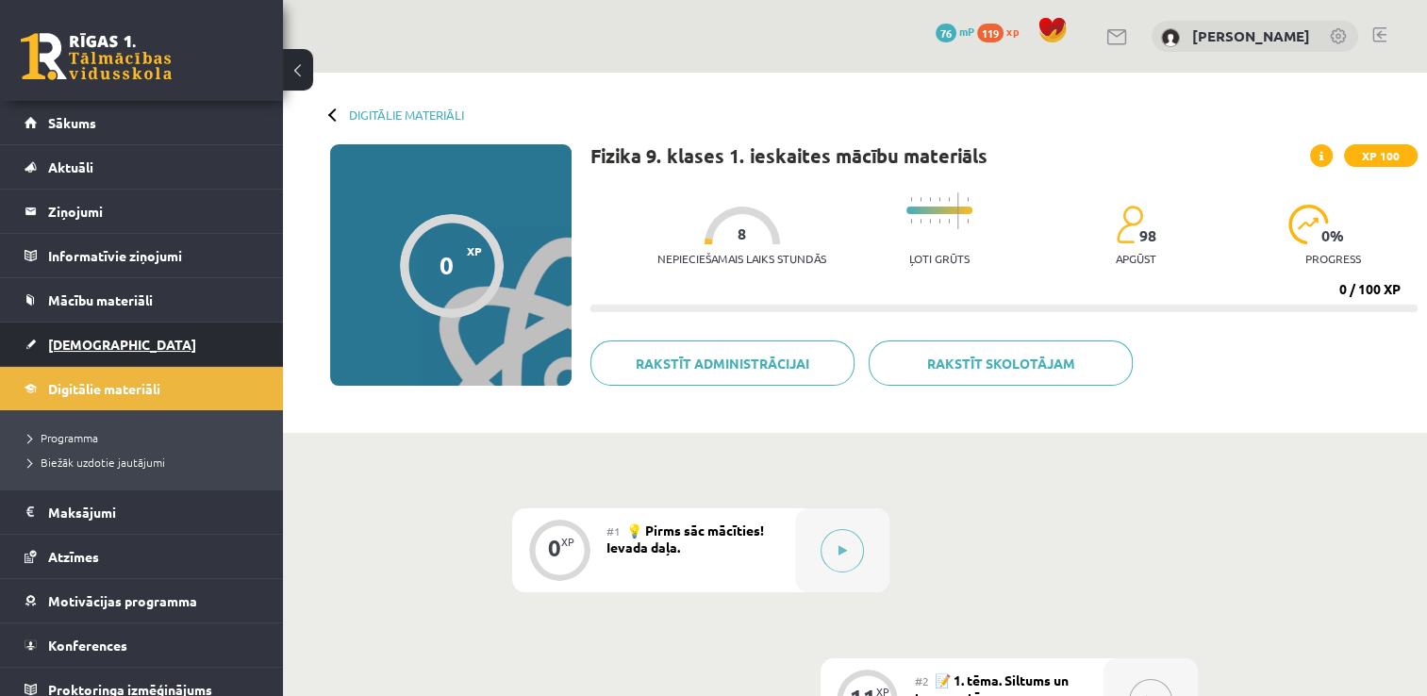
click at [86, 337] on span "[DEMOGRAPHIC_DATA]" at bounding box center [122, 344] width 148 height 17
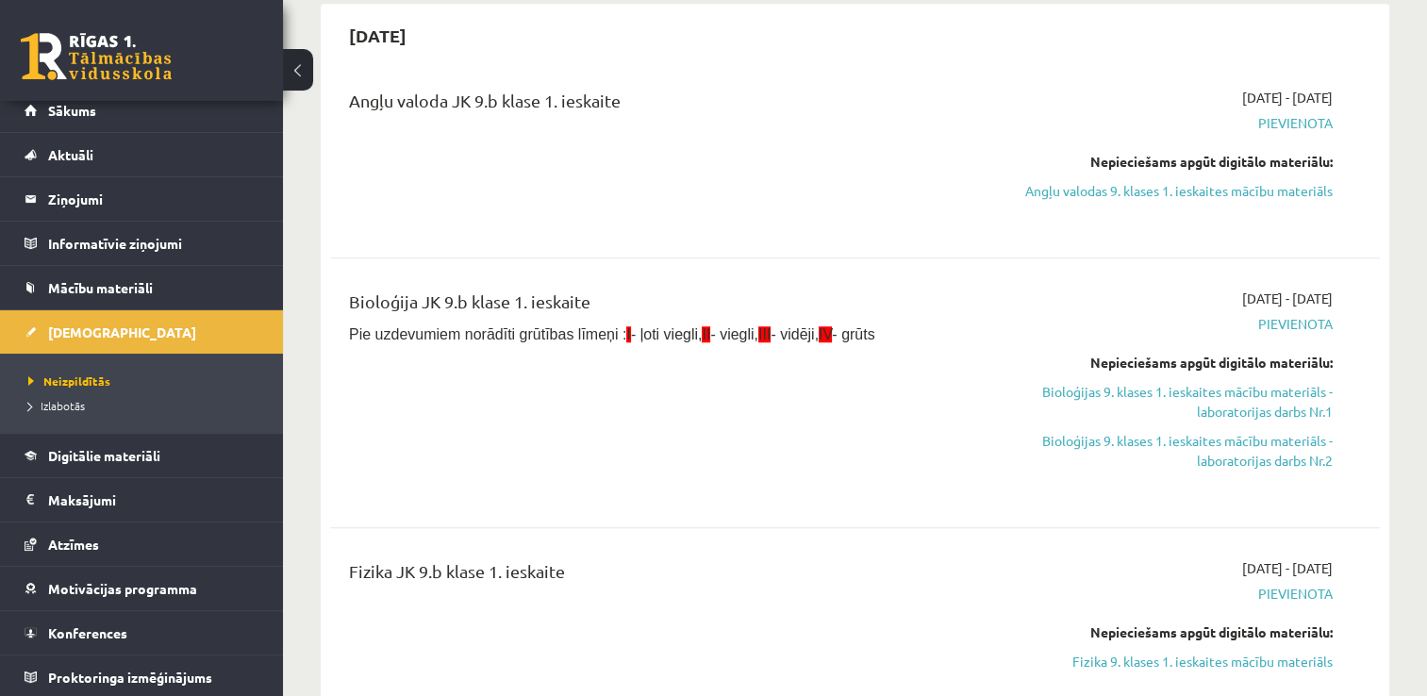
scroll to position [1332, 0]
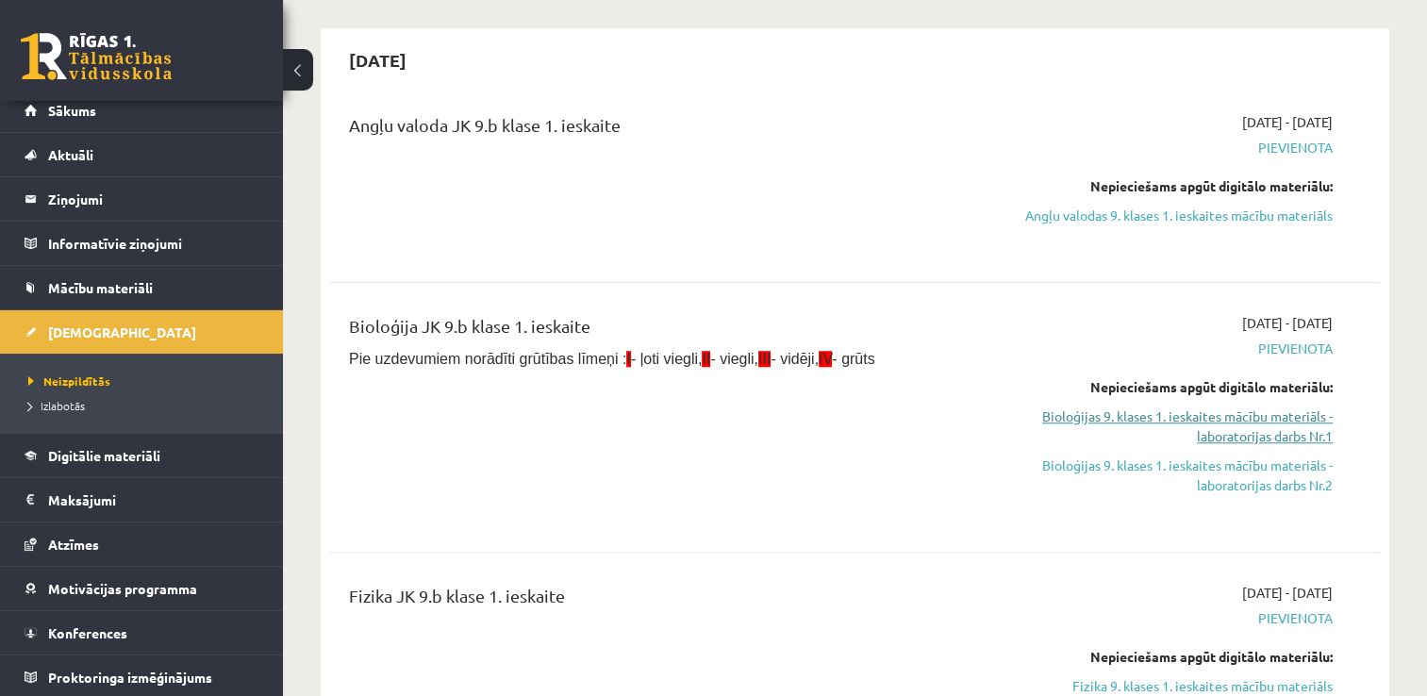
click at [1240, 435] on link "Bioloģijas 9. klases 1. ieskaites mācību materiāls - laboratorijas darbs Nr.1" at bounding box center [1178, 427] width 309 height 40
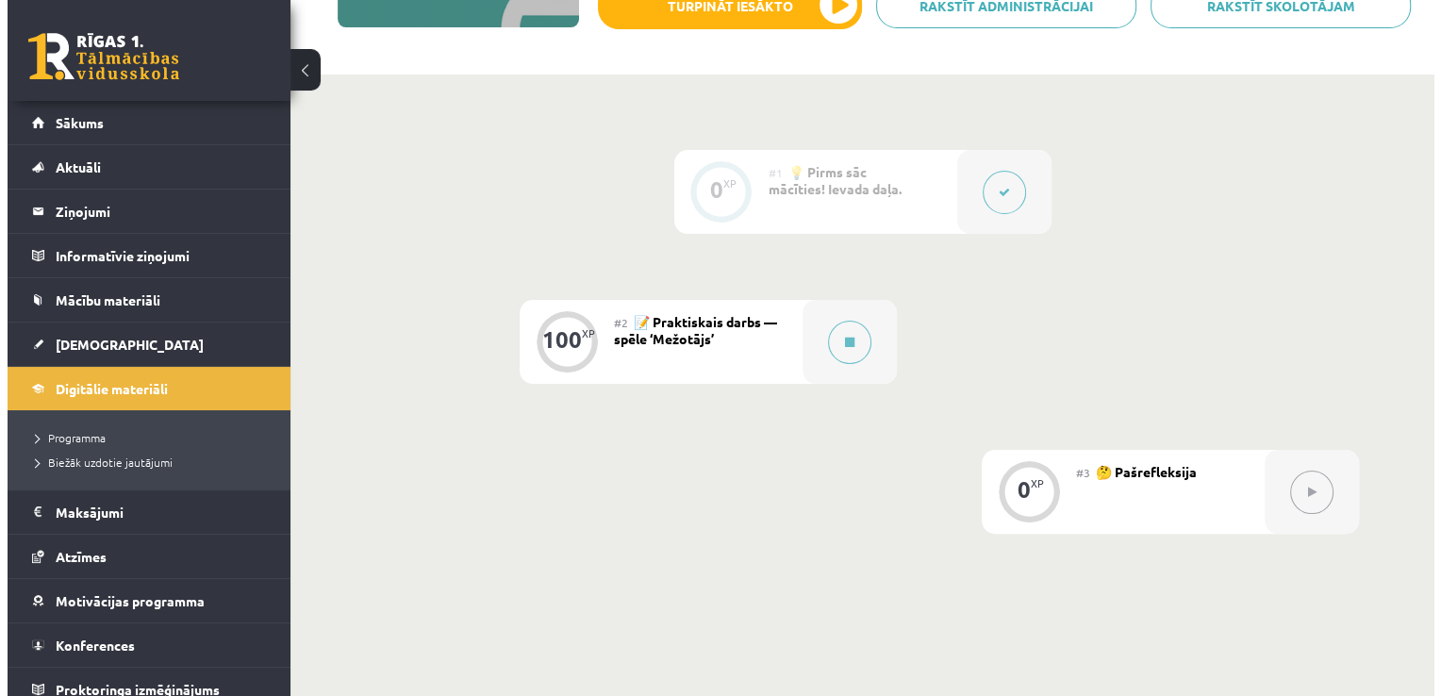
scroll to position [362, 0]
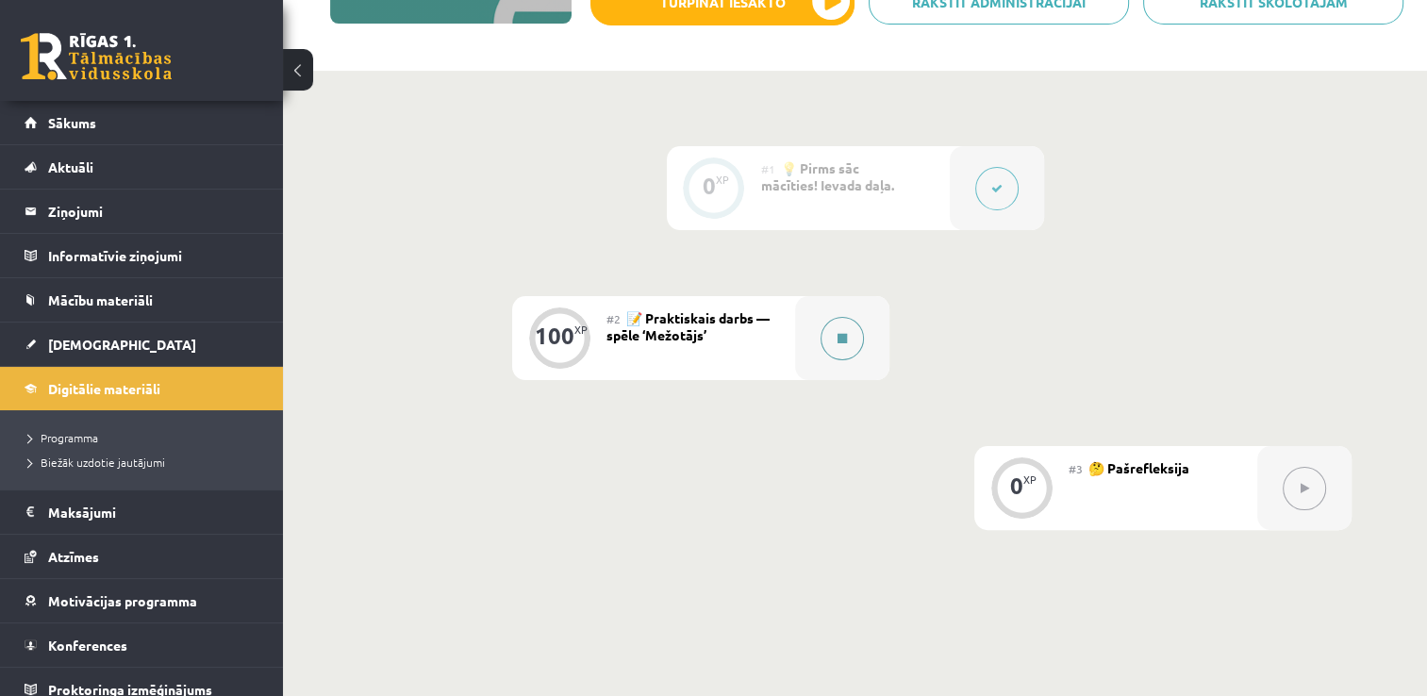
click at [811, 330] on div at bounding box center [842, 338] width 94 height 84
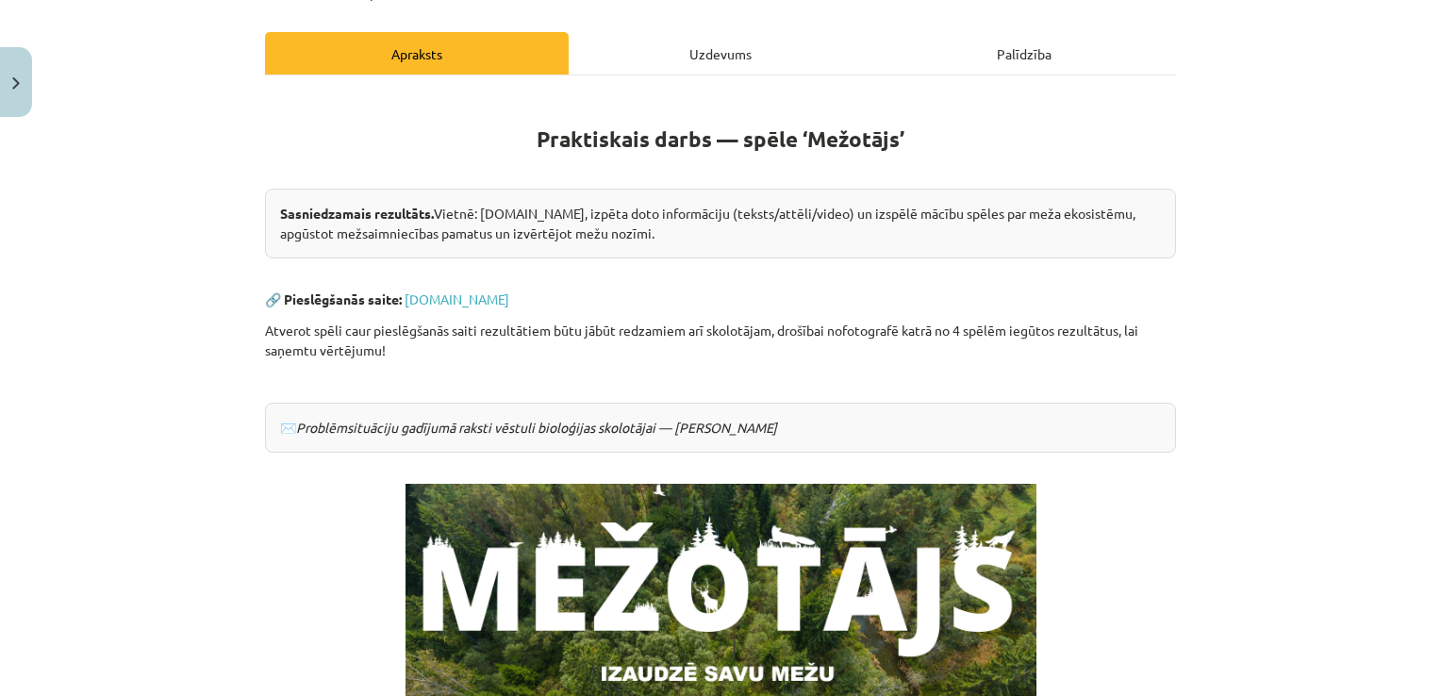
scroll to position [244, 0]
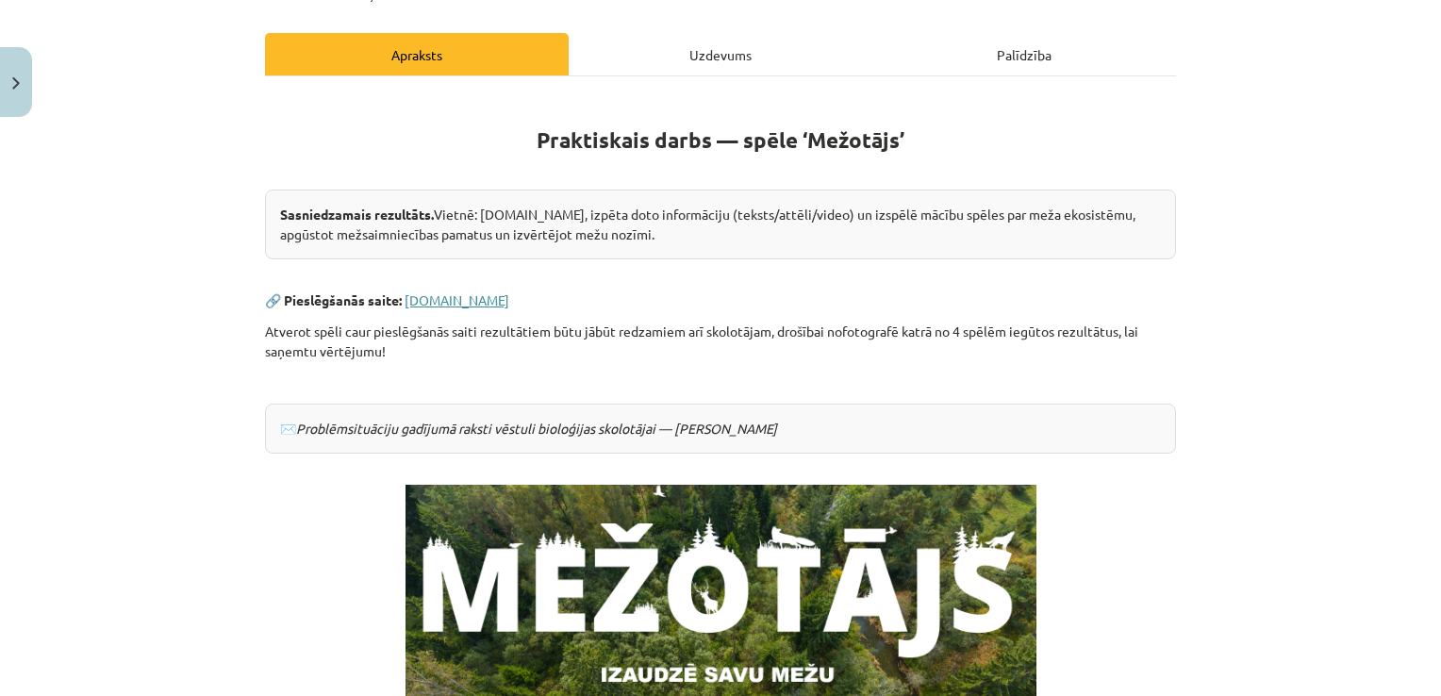
click at [455, 300] on link "[DOMAIN_NAME]" at bounding box center [457, 299] width 105 height 17
